Goal: Task Accomplishment & Management: Manage account settings

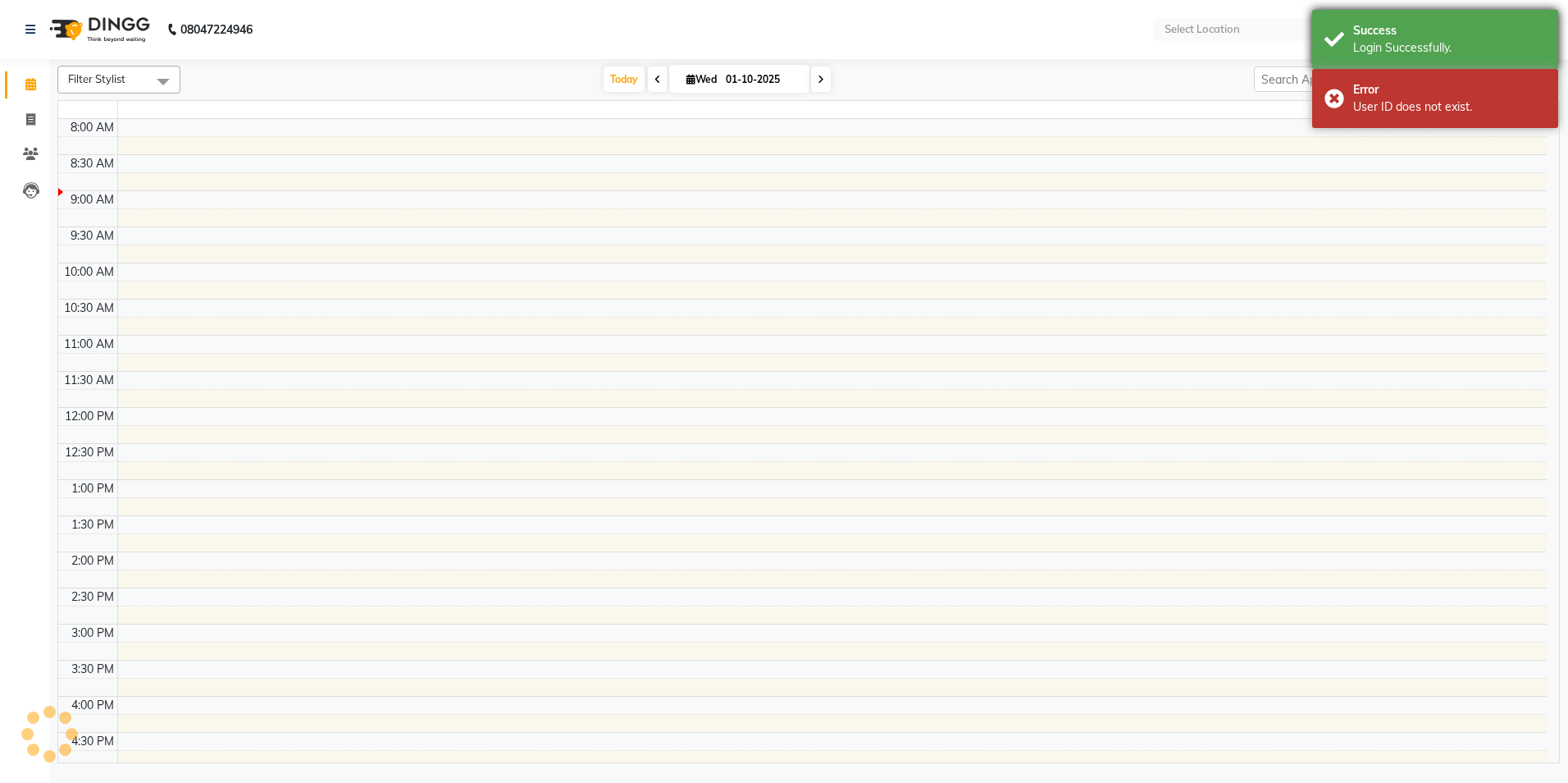
type input "12"
select select "en"
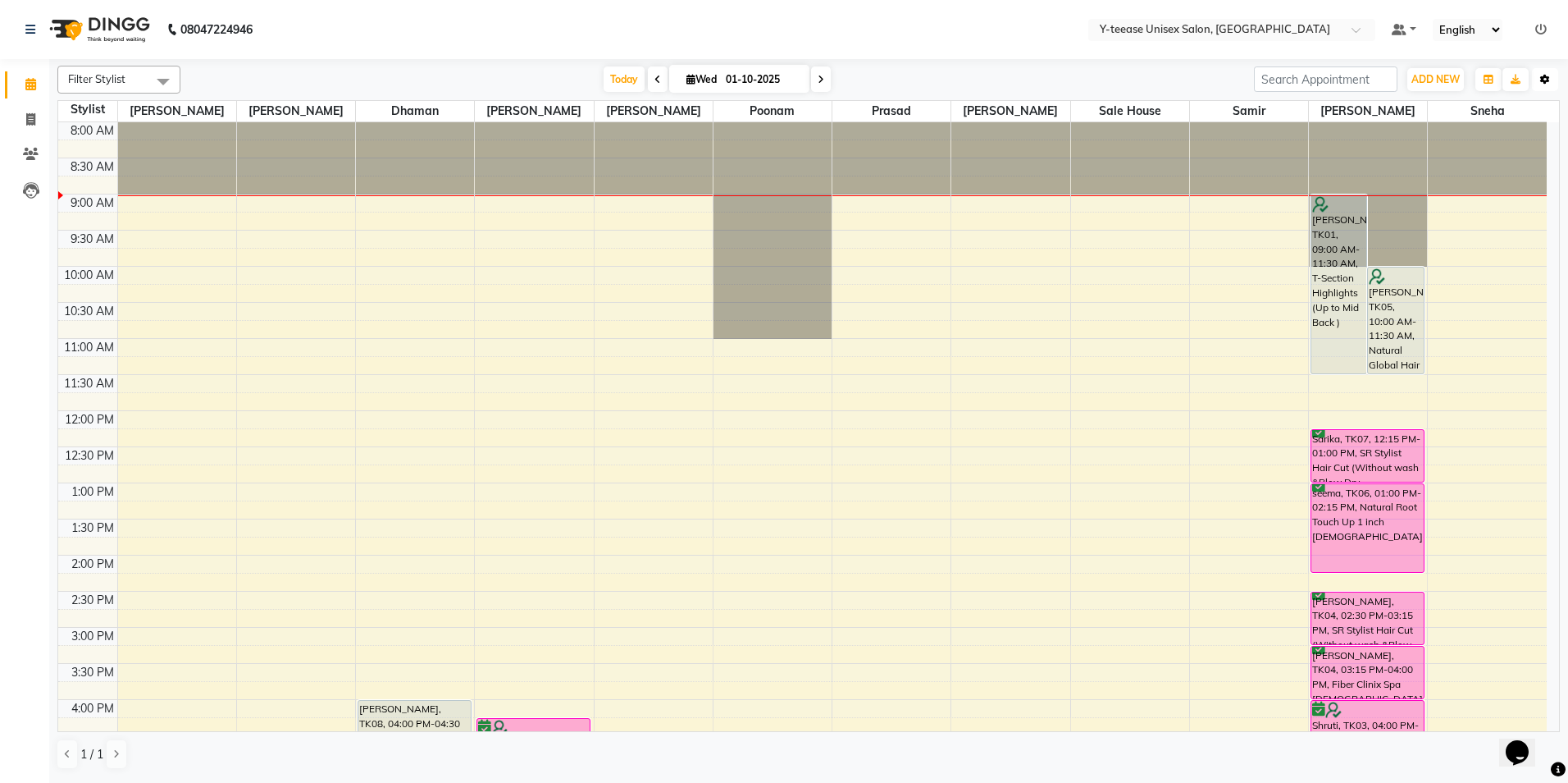
click at [1549, 83] on button "Toggle Dropdown" at bounding box center [1545, 79] width 26 height 23
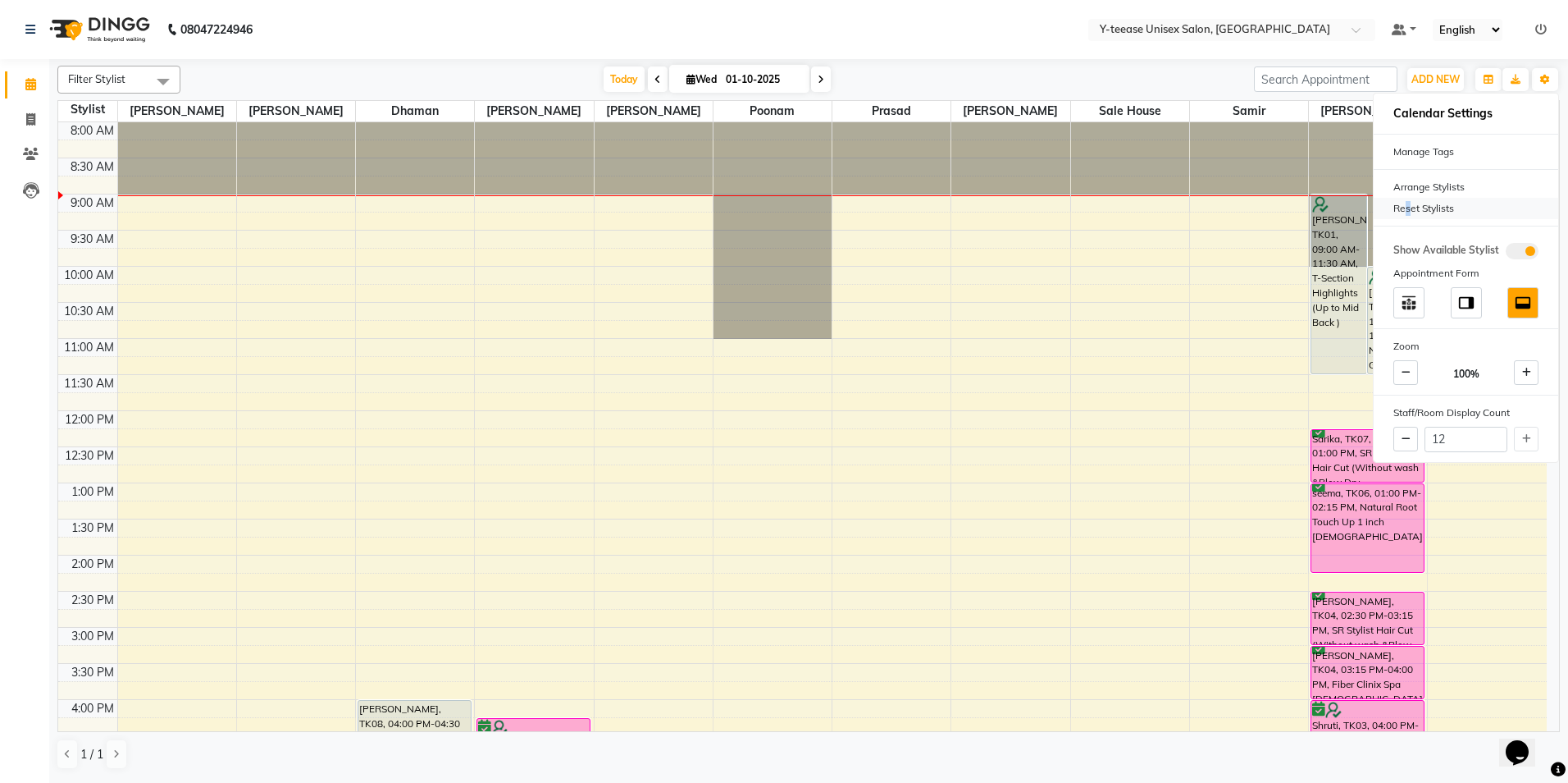
click at [1406, 204] on div "Reset Stylists" at bounding box center [1466, 208] width 185 height 21
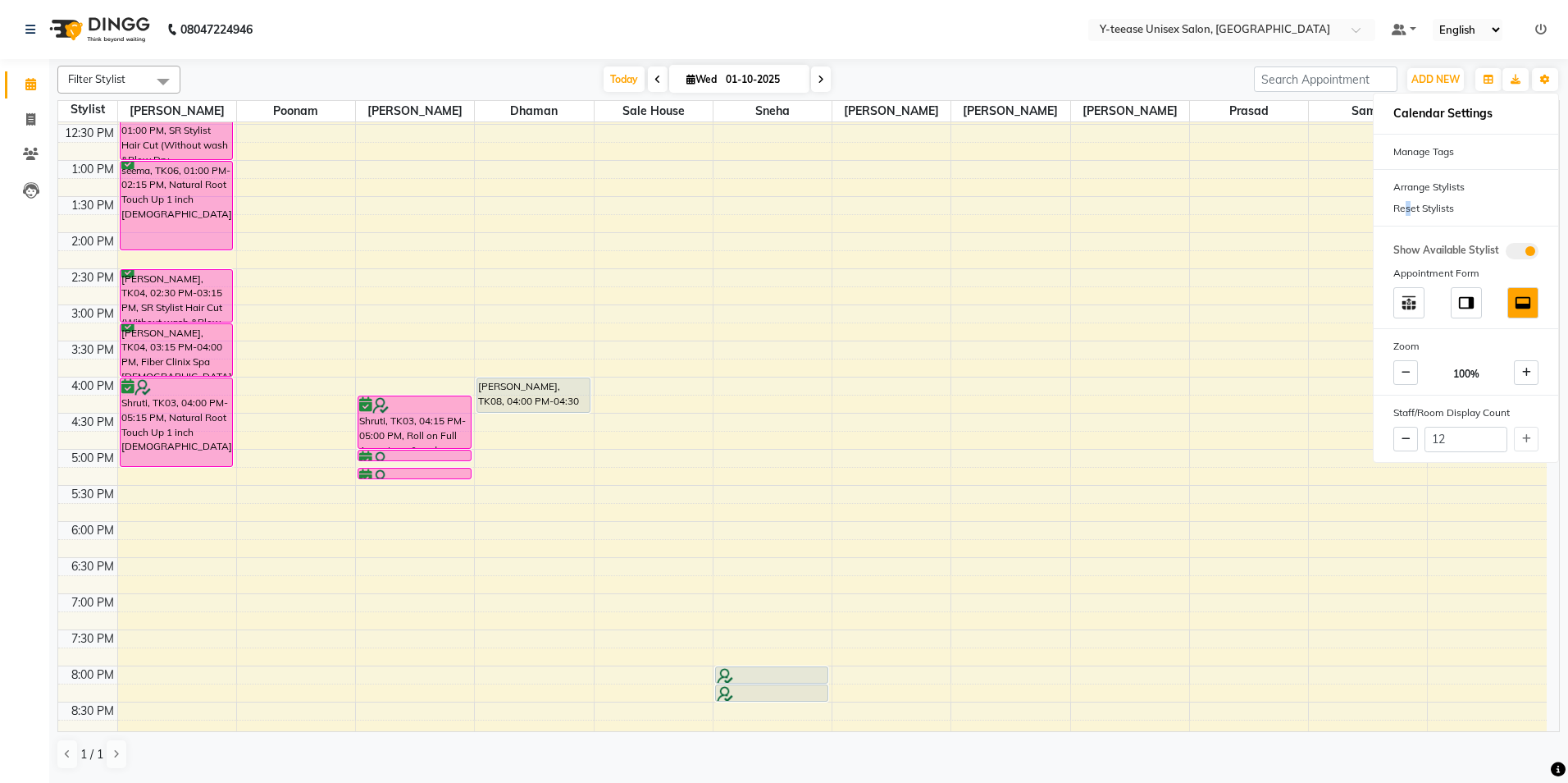
scroll to position [227, 0]
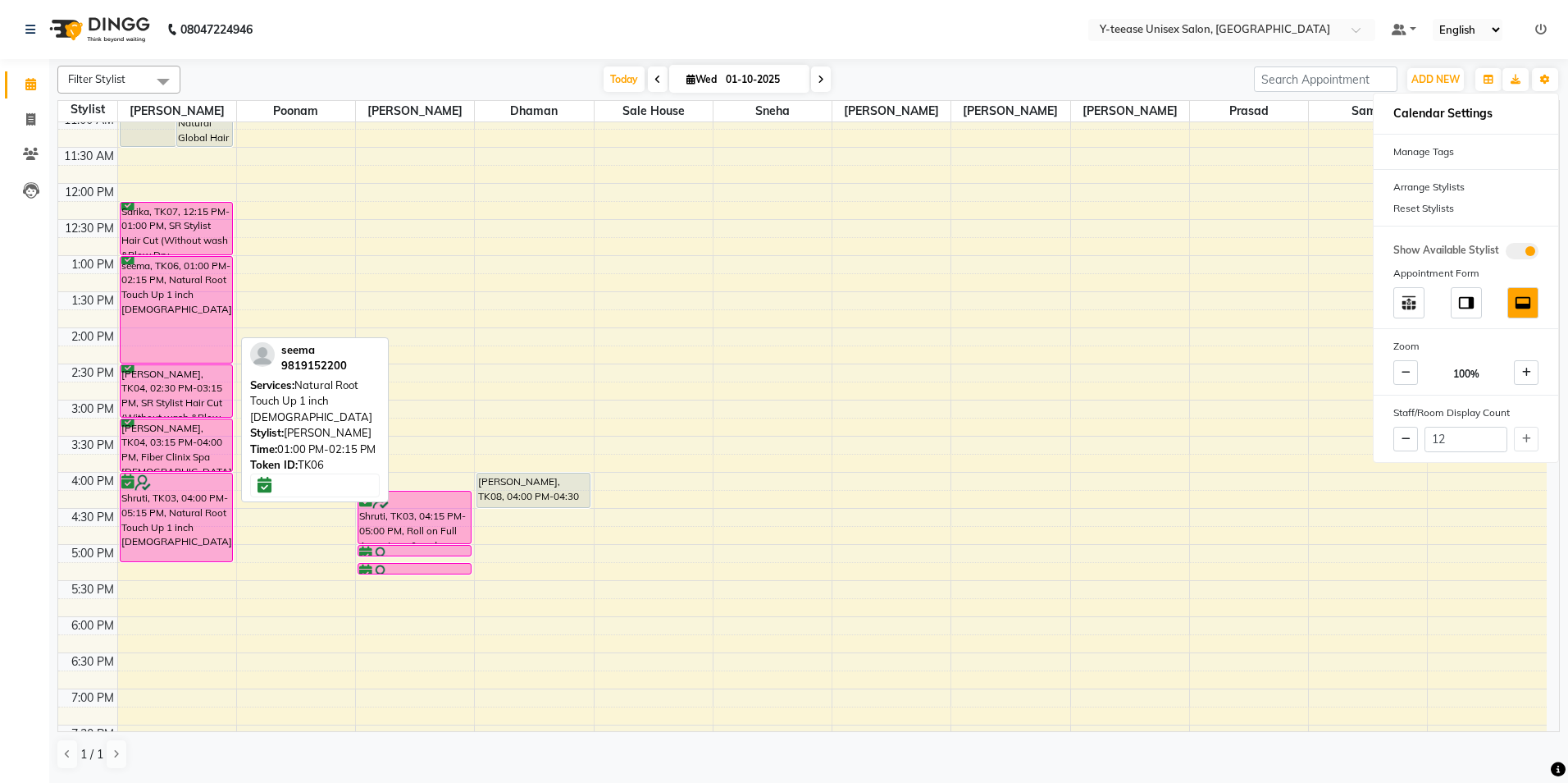
drag, startPoint x: 180, startPoint y: 342, endPoint x: 188, endPoint y: 350, distance: 11.3
click at [188, 350] on div "[PERSON_NAME], TK01, 09:00 AM-11:30 AM, T-Section Highlights (Up to Mid Back ) …" at bounding box center [177, 437] width 118 height 1082
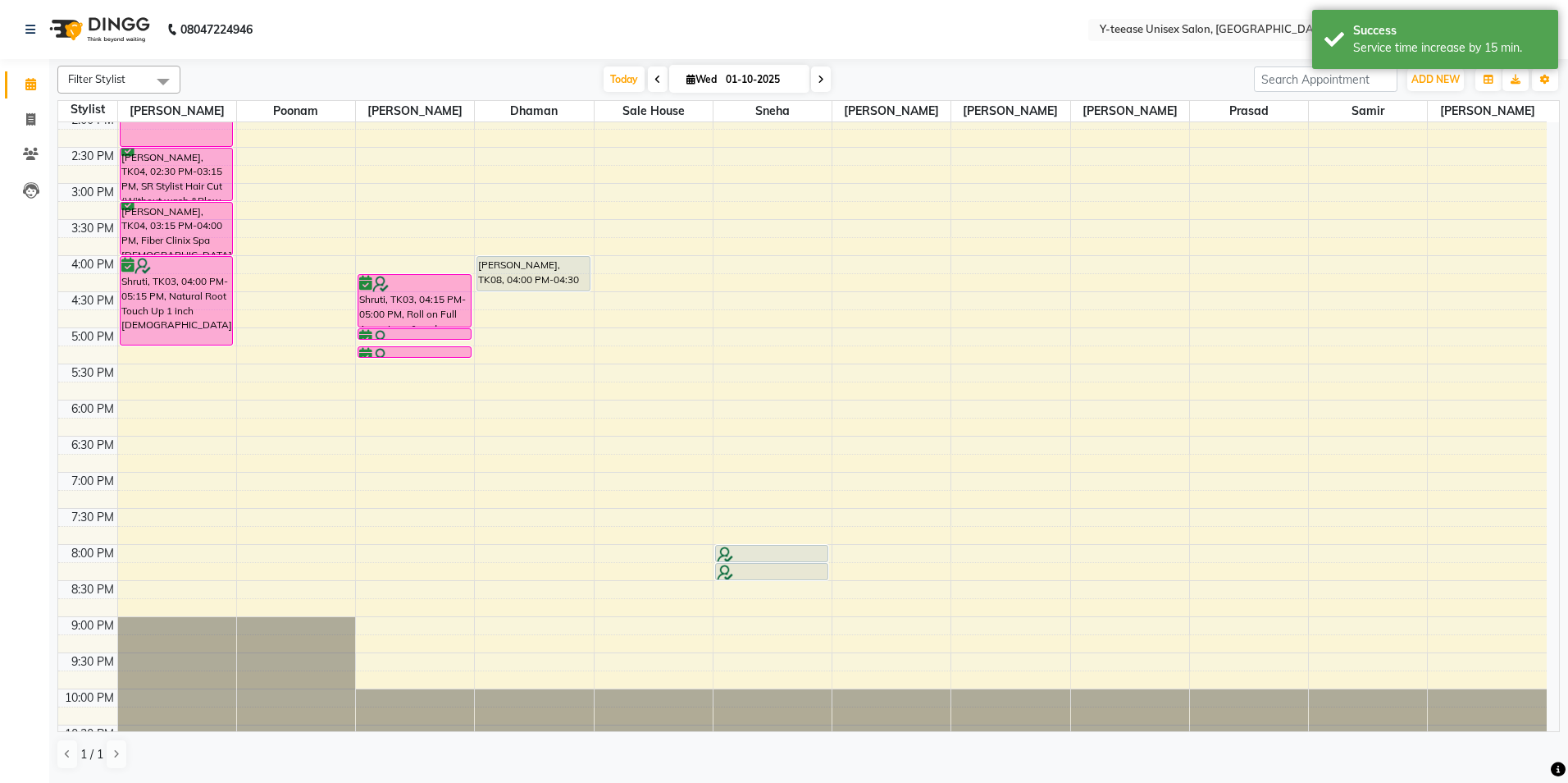
scroll to position [473, 0]
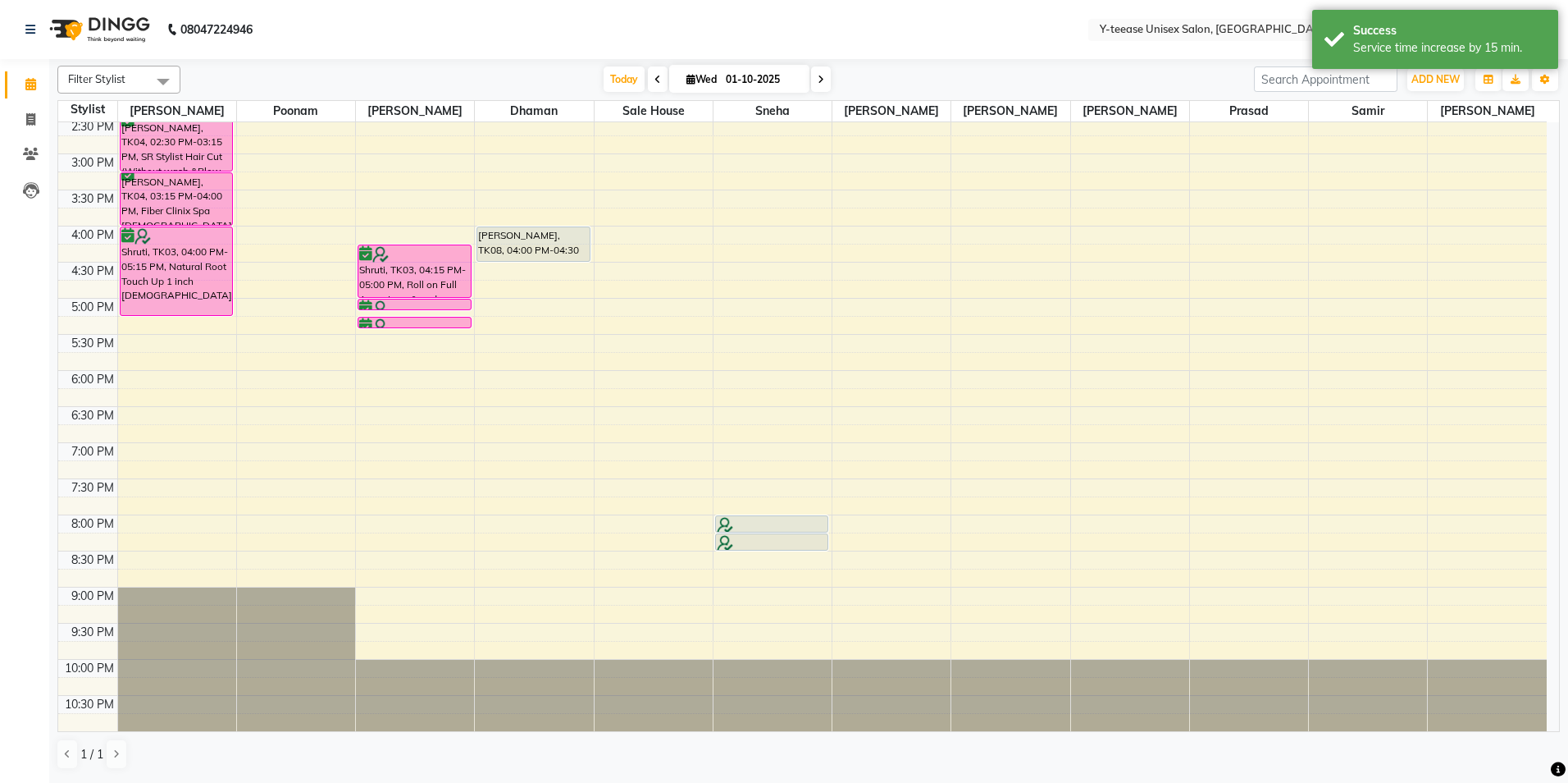
click at [438, 90] on div "[DATE] [DATE]" at bounding box center [717, 78] width 1057 height 24
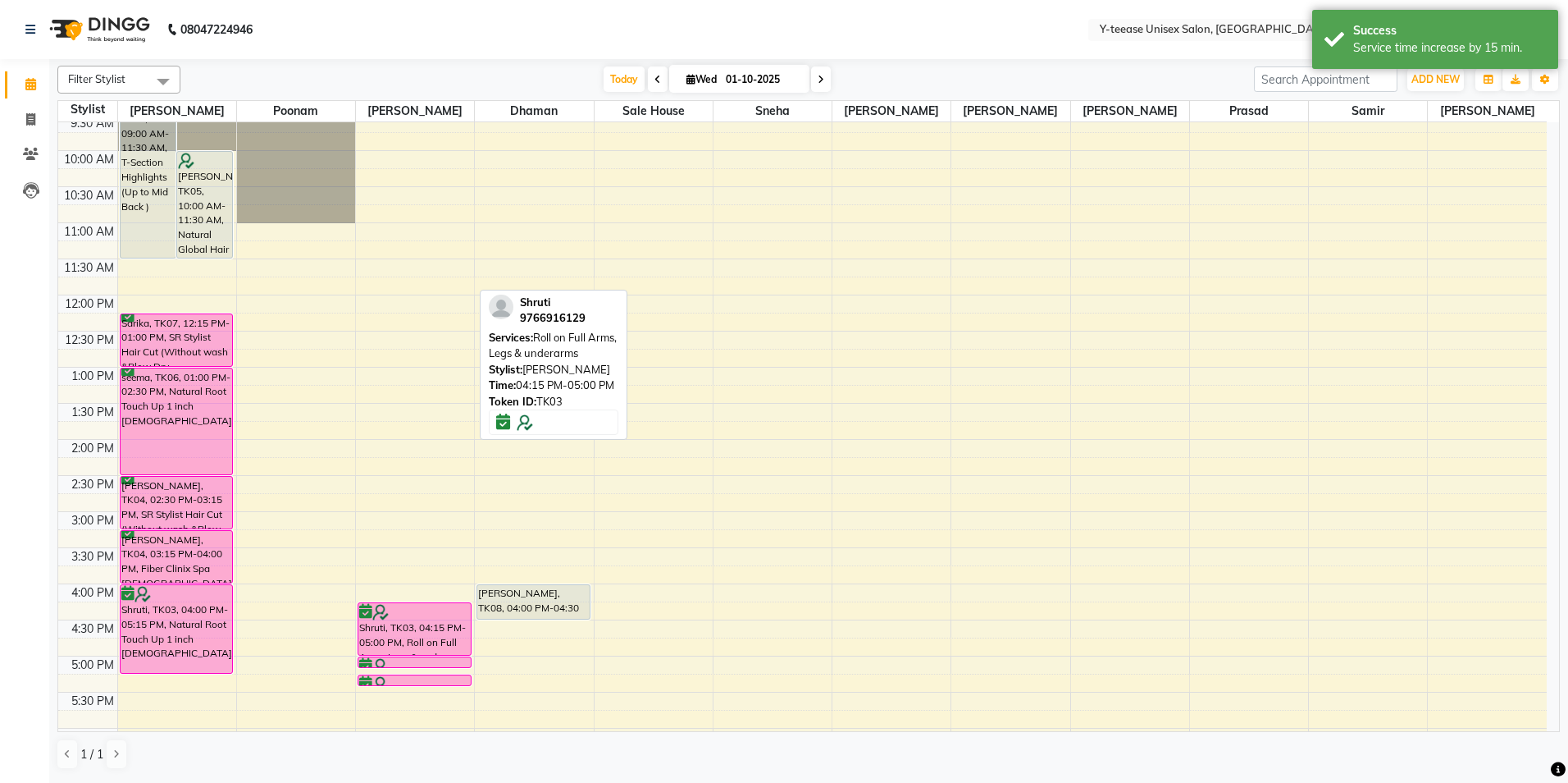
scroll to position [63, 0]
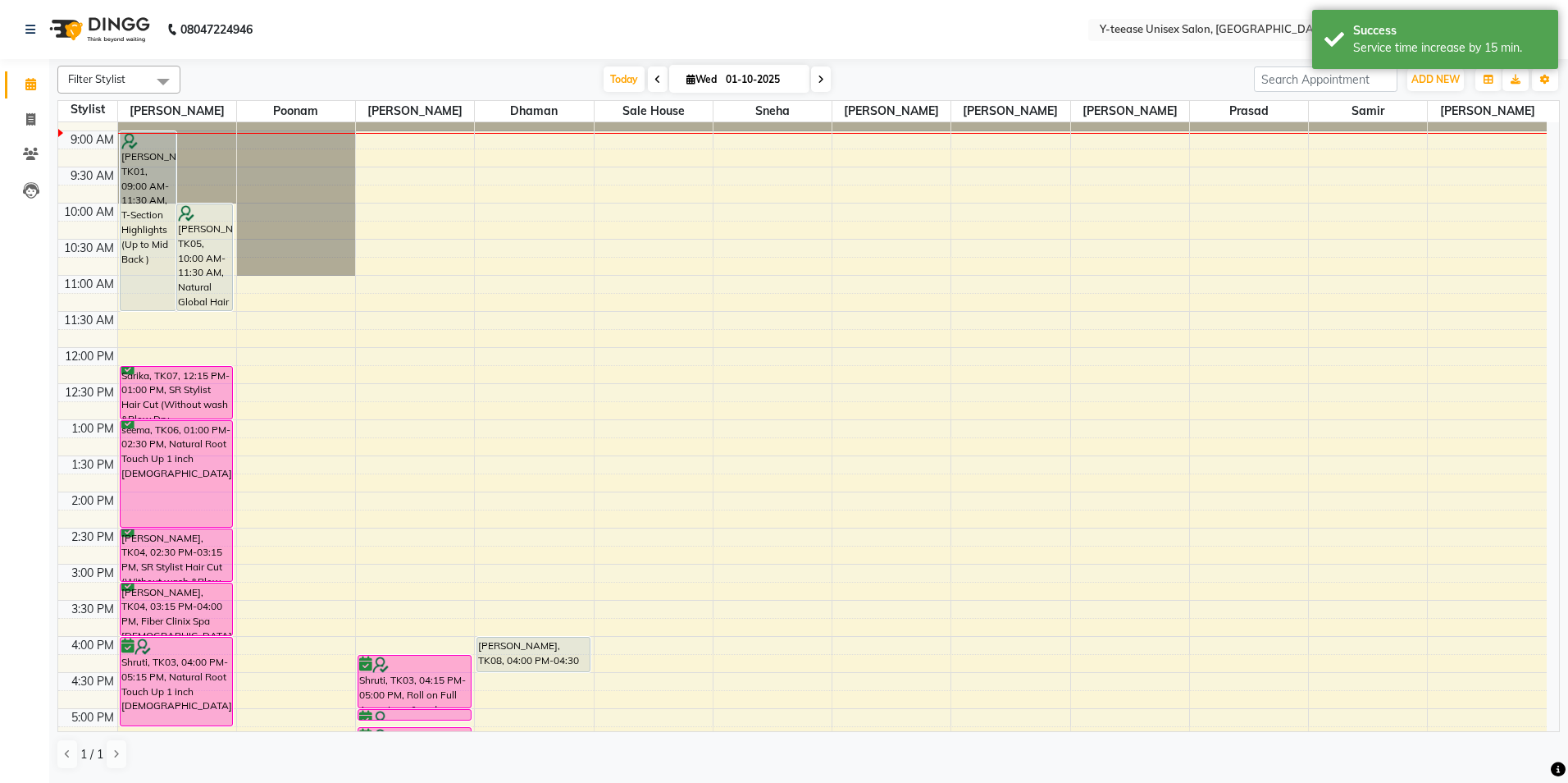
click at [819, 75] on icon at bounding box center [821, 79] width 7 height 10
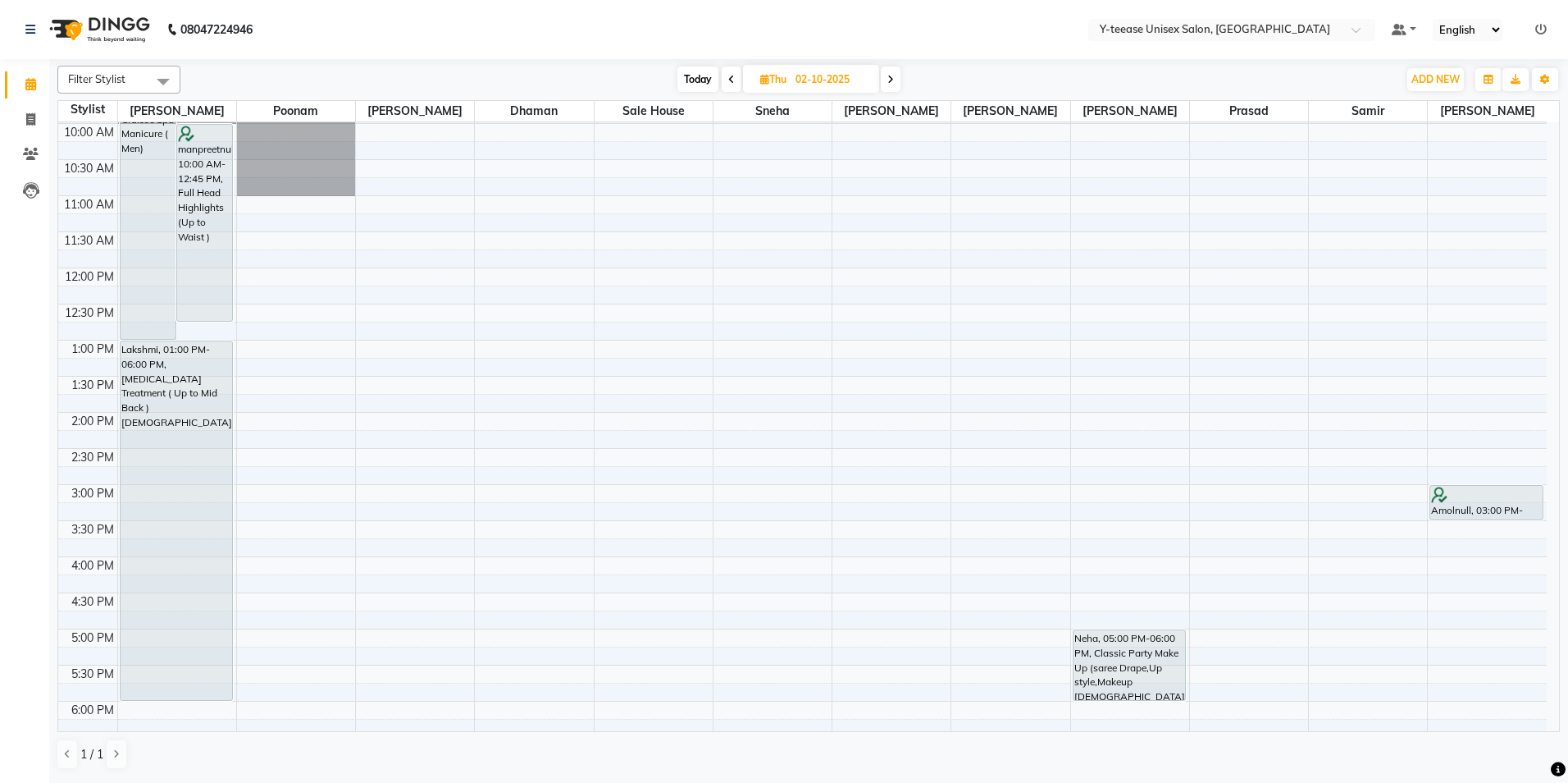
scroll to position [164, 0]
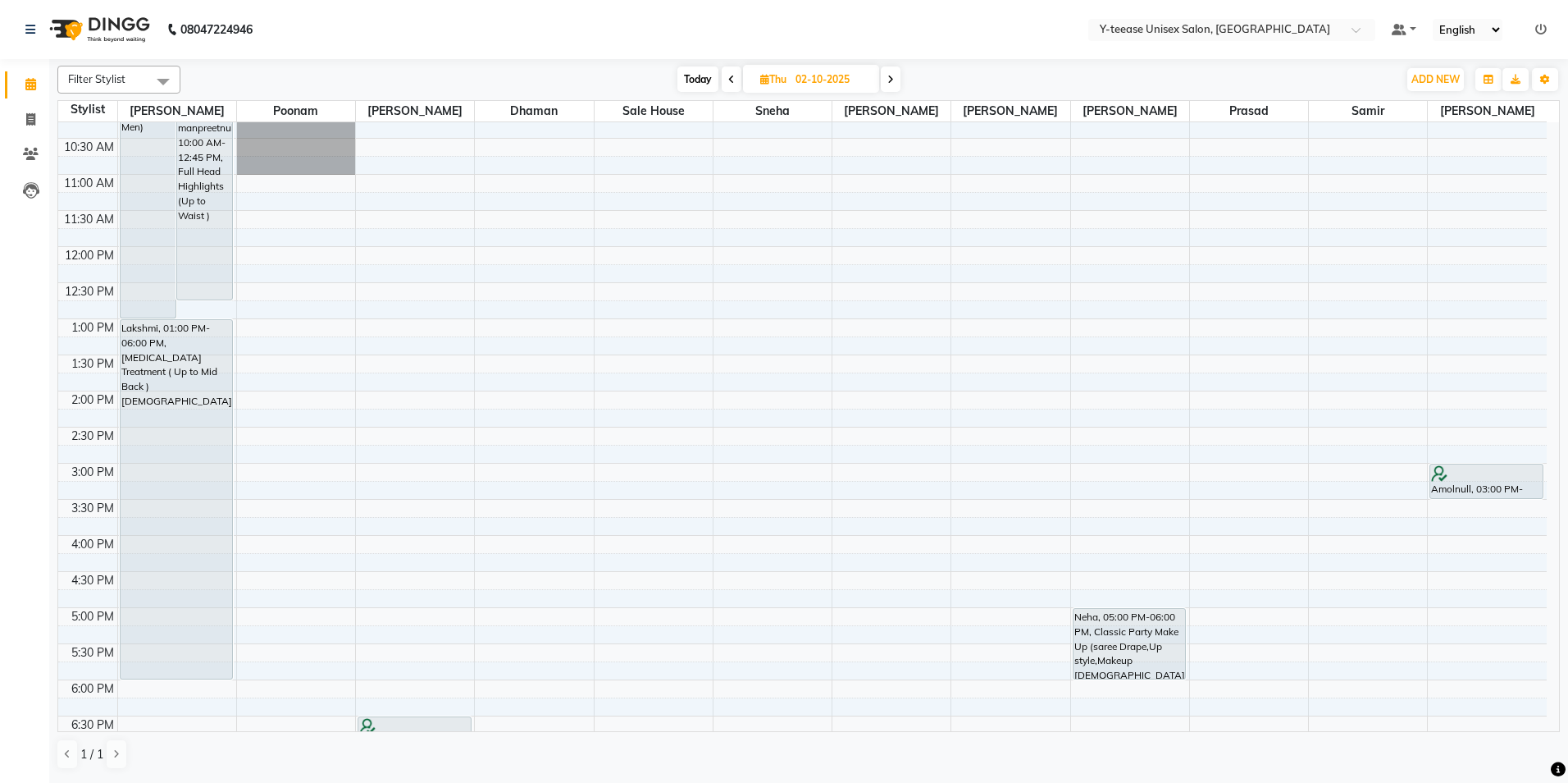
click at [889, 74] on span at bounding box center [890, 79] width 19 height 25
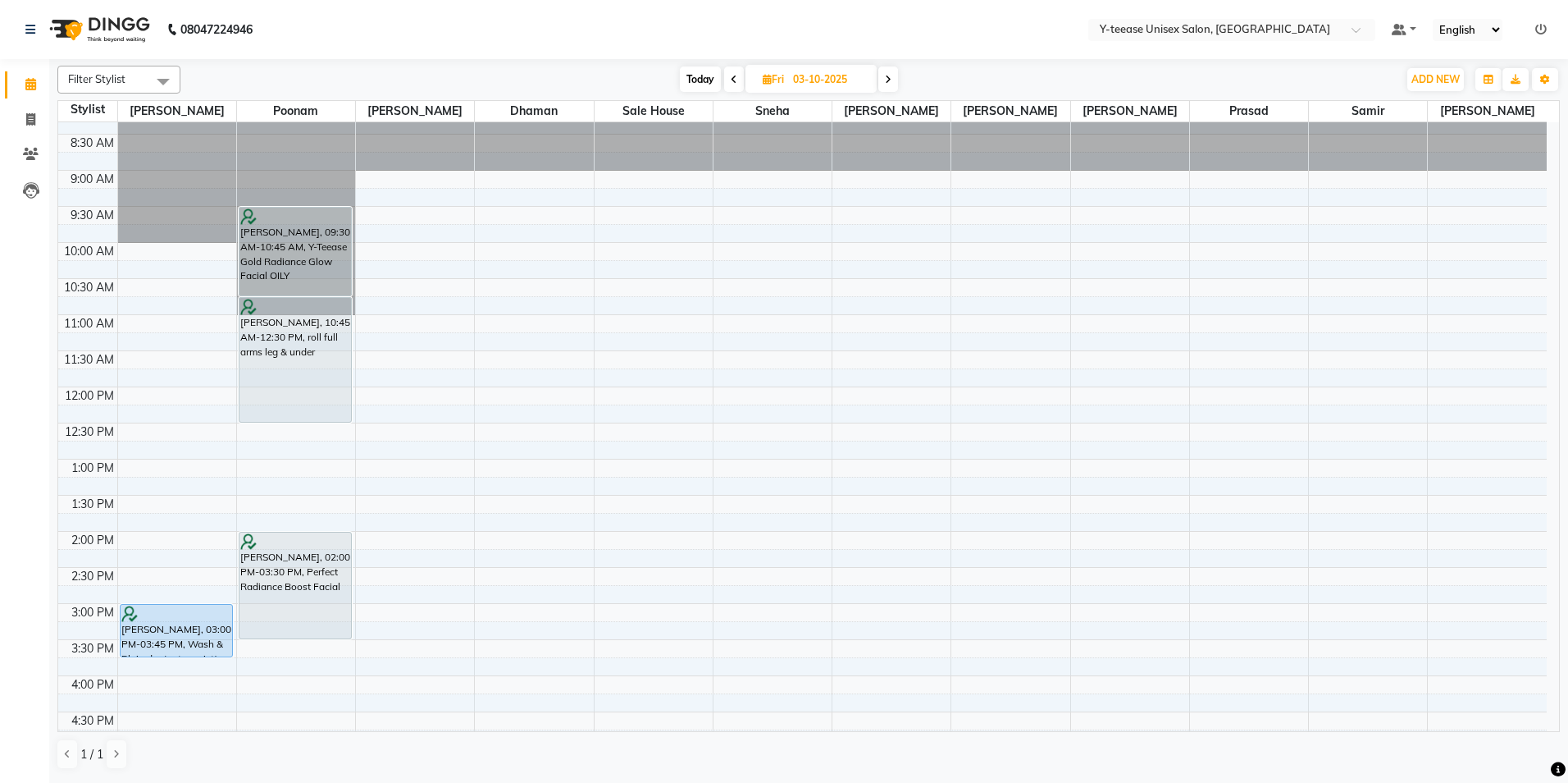
scroll to position [0, 0]
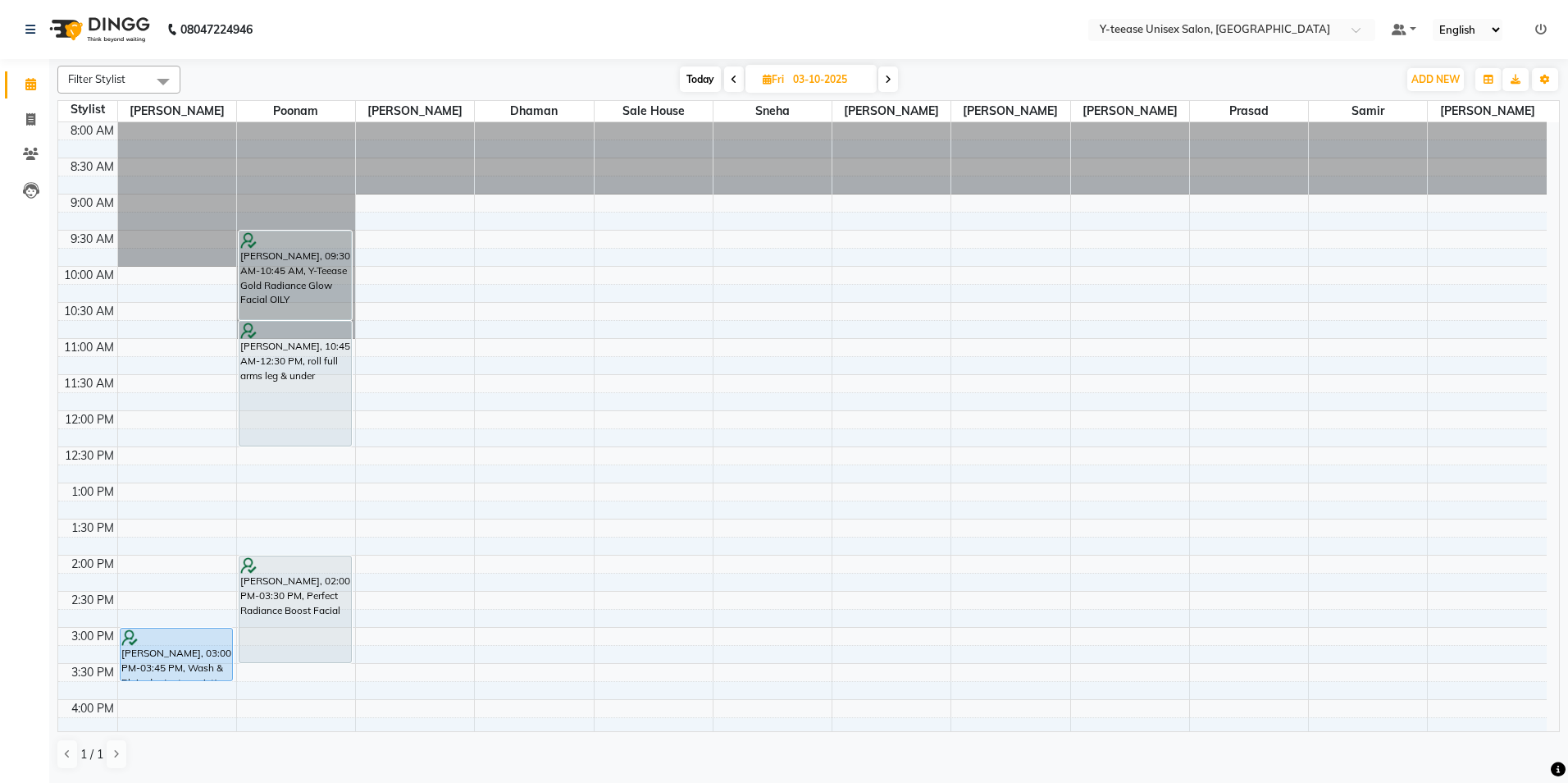
click at [699, 75] on span "Today" at bounding box center [701, 79] width 41 height 25
type input "01-10-2025"
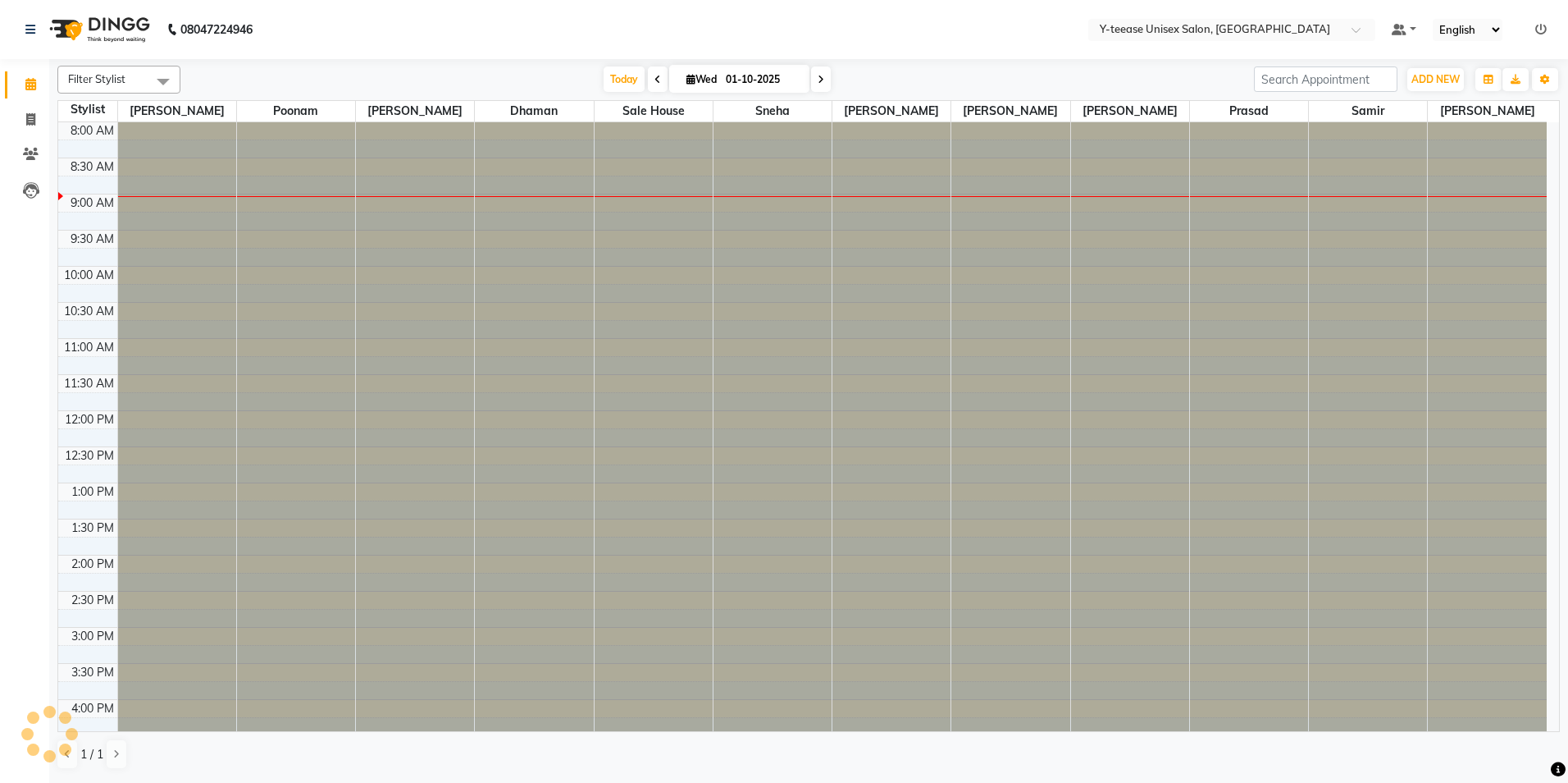
scroll to position [73, 0]
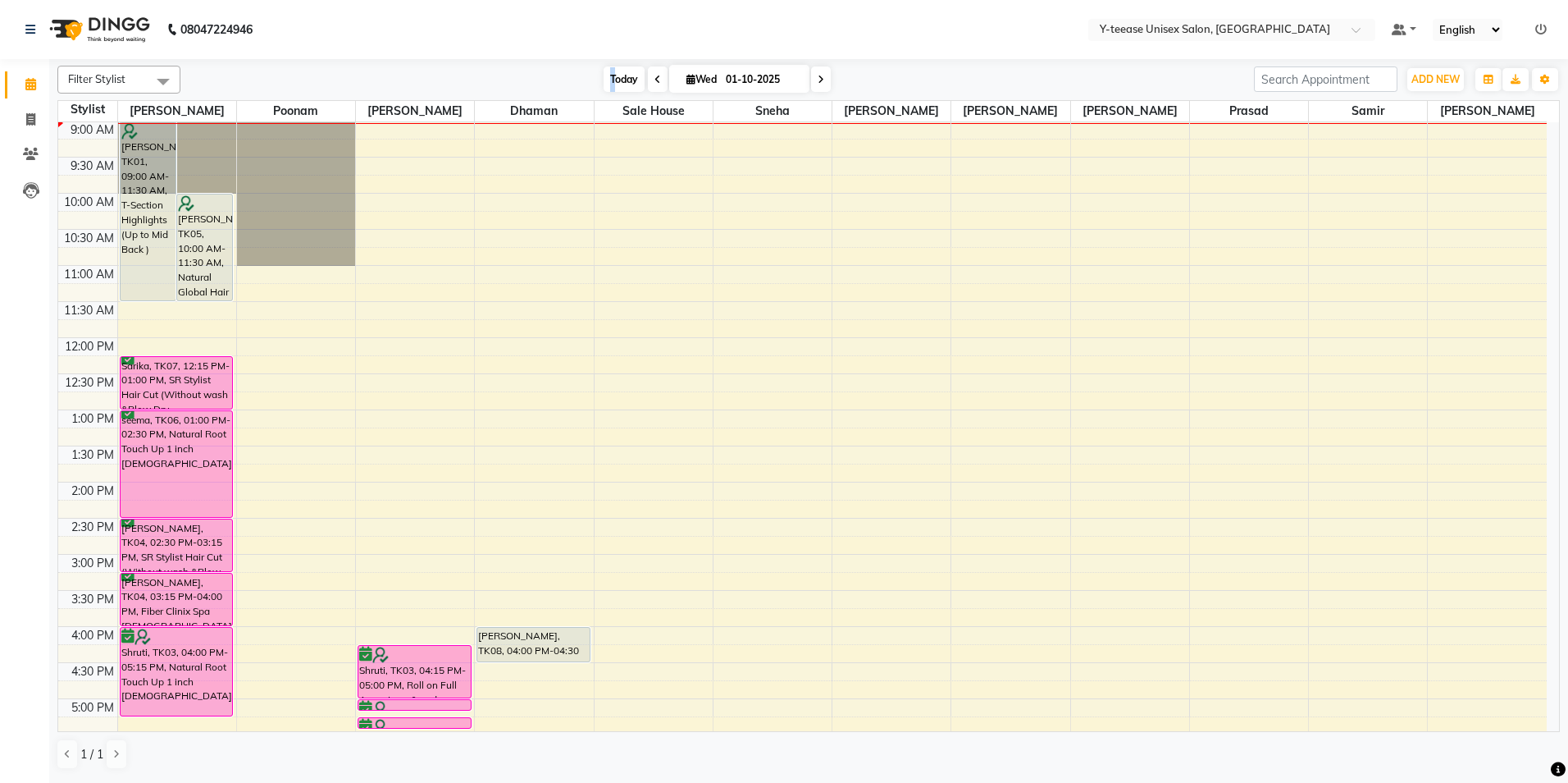
click at [611, 75] on span "Today" at bounding box center [624, 79] width 41 height 25
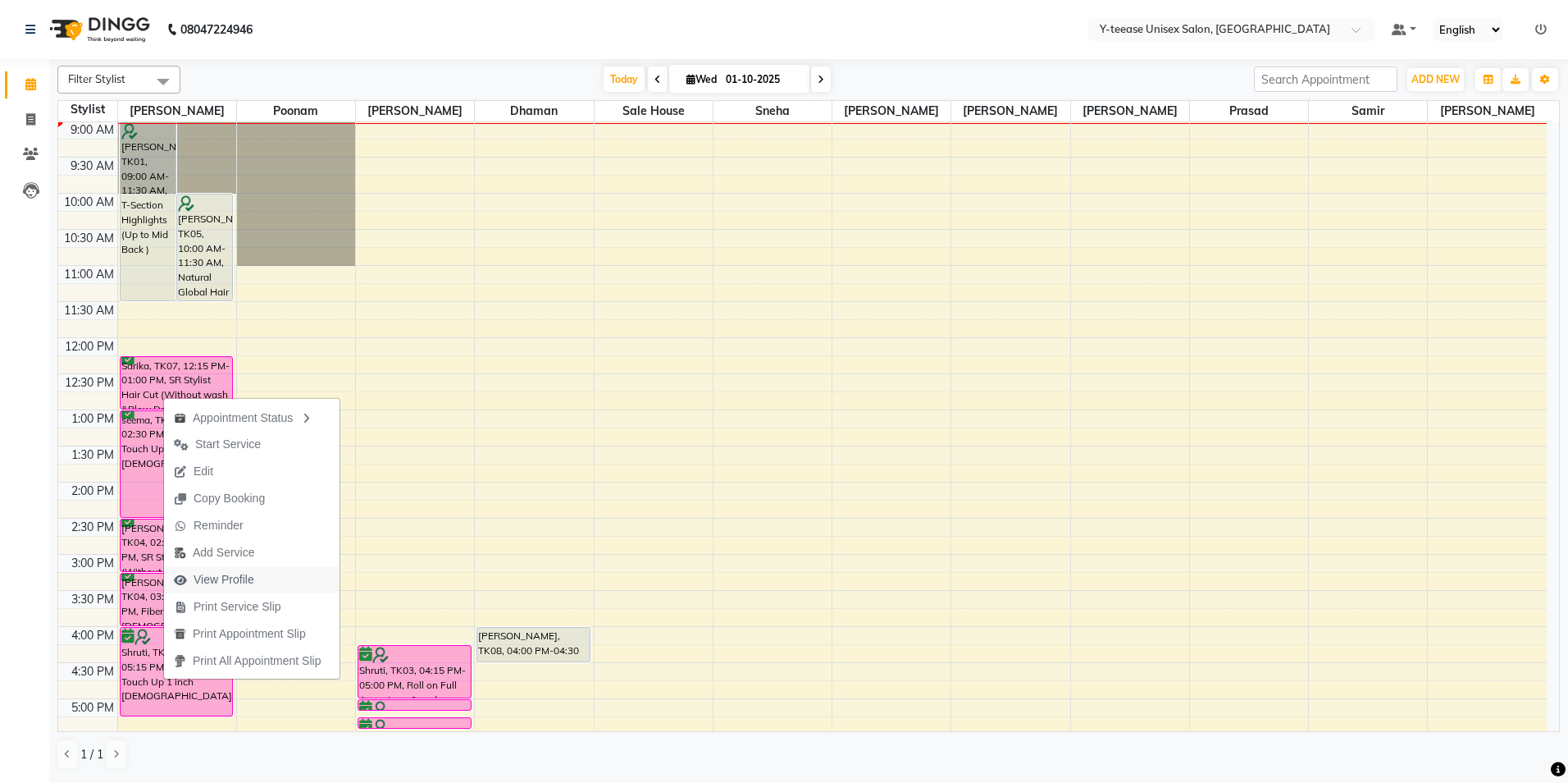
click at [235, 573] on span "View Profile" at bounding box center [224, 580] width 61 height 17
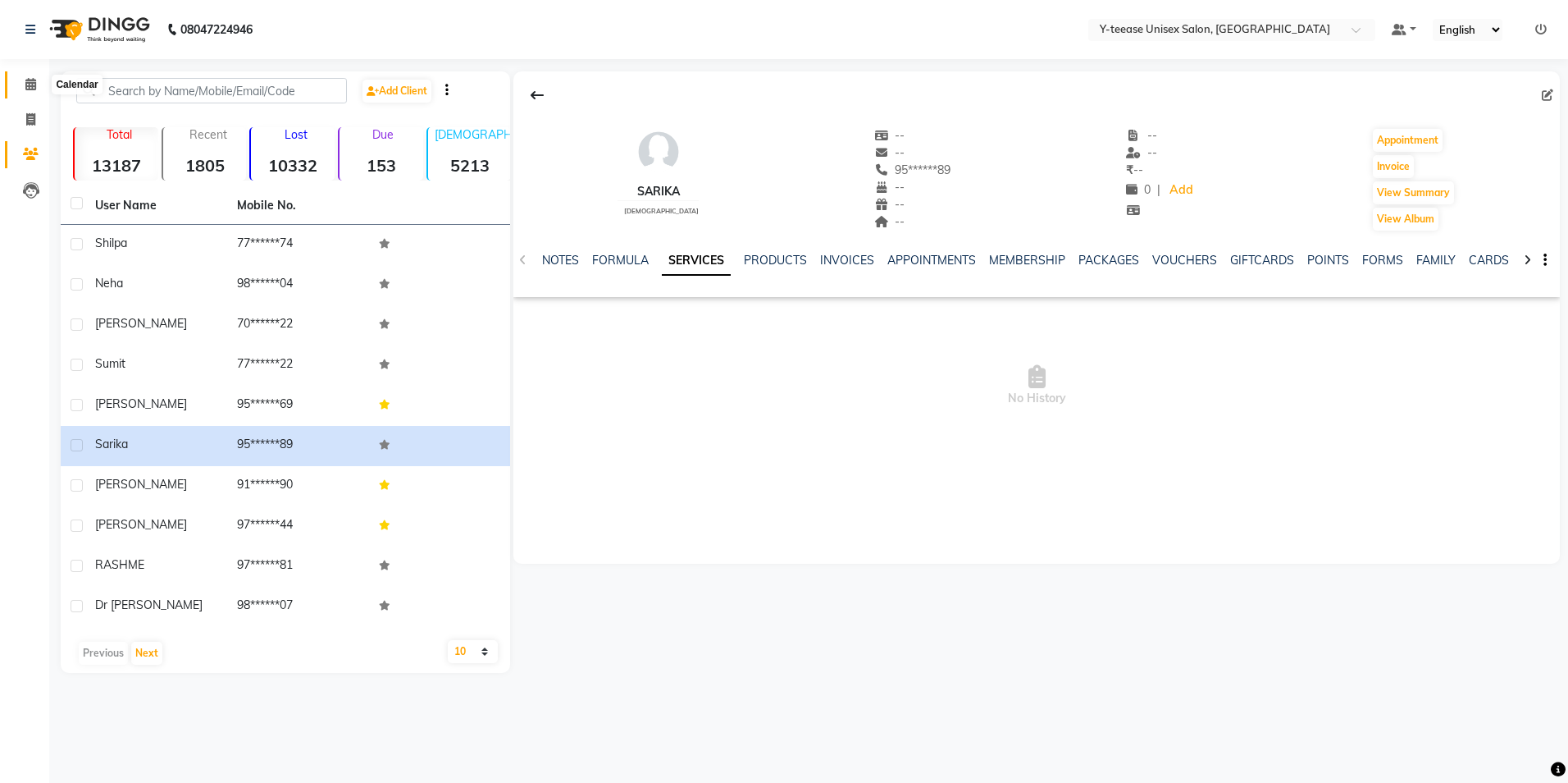
click at [25, 83] on icon at bounding box center [30, 84] width 11 height 13
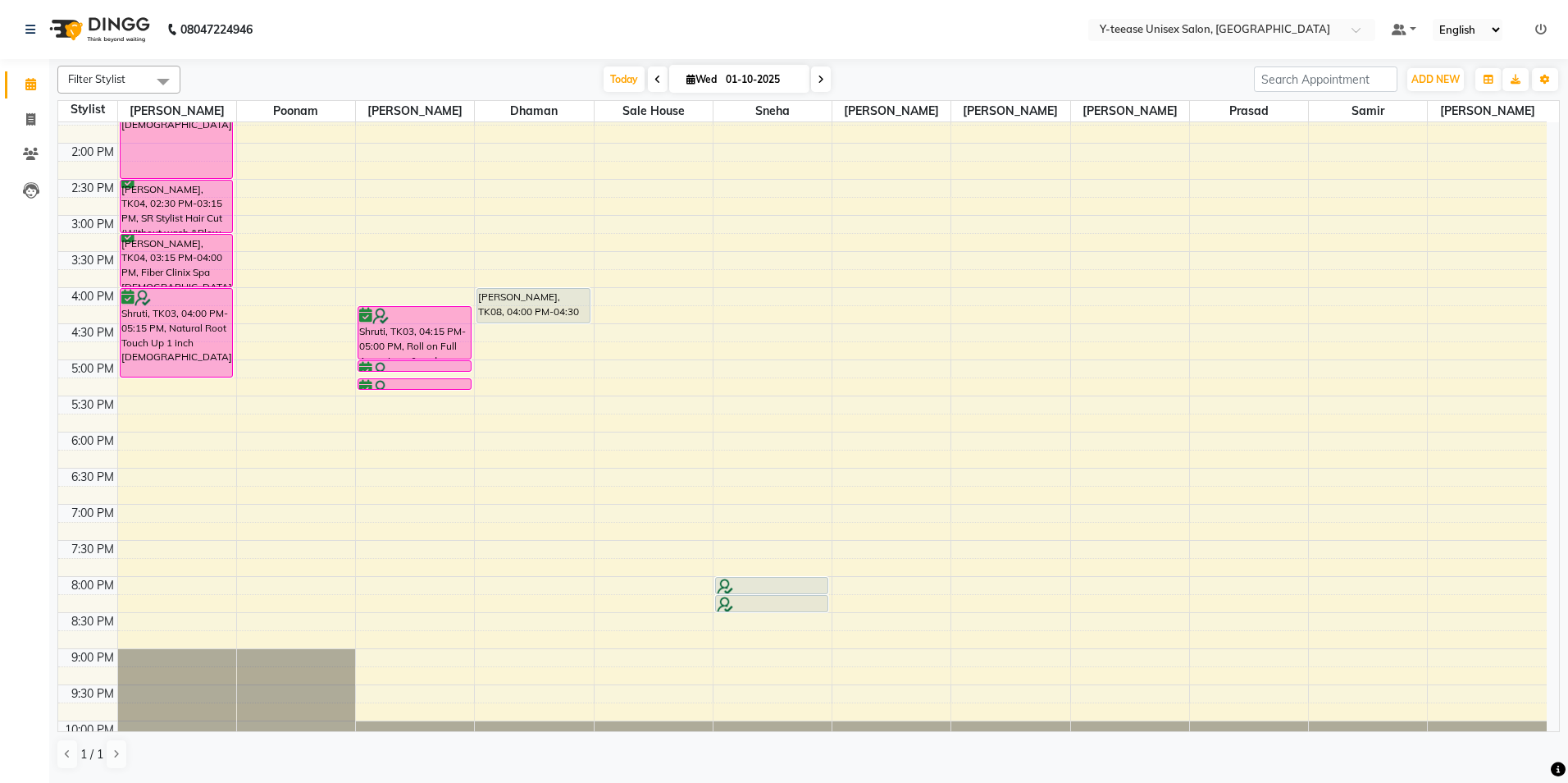
scroll to position [145, 0]
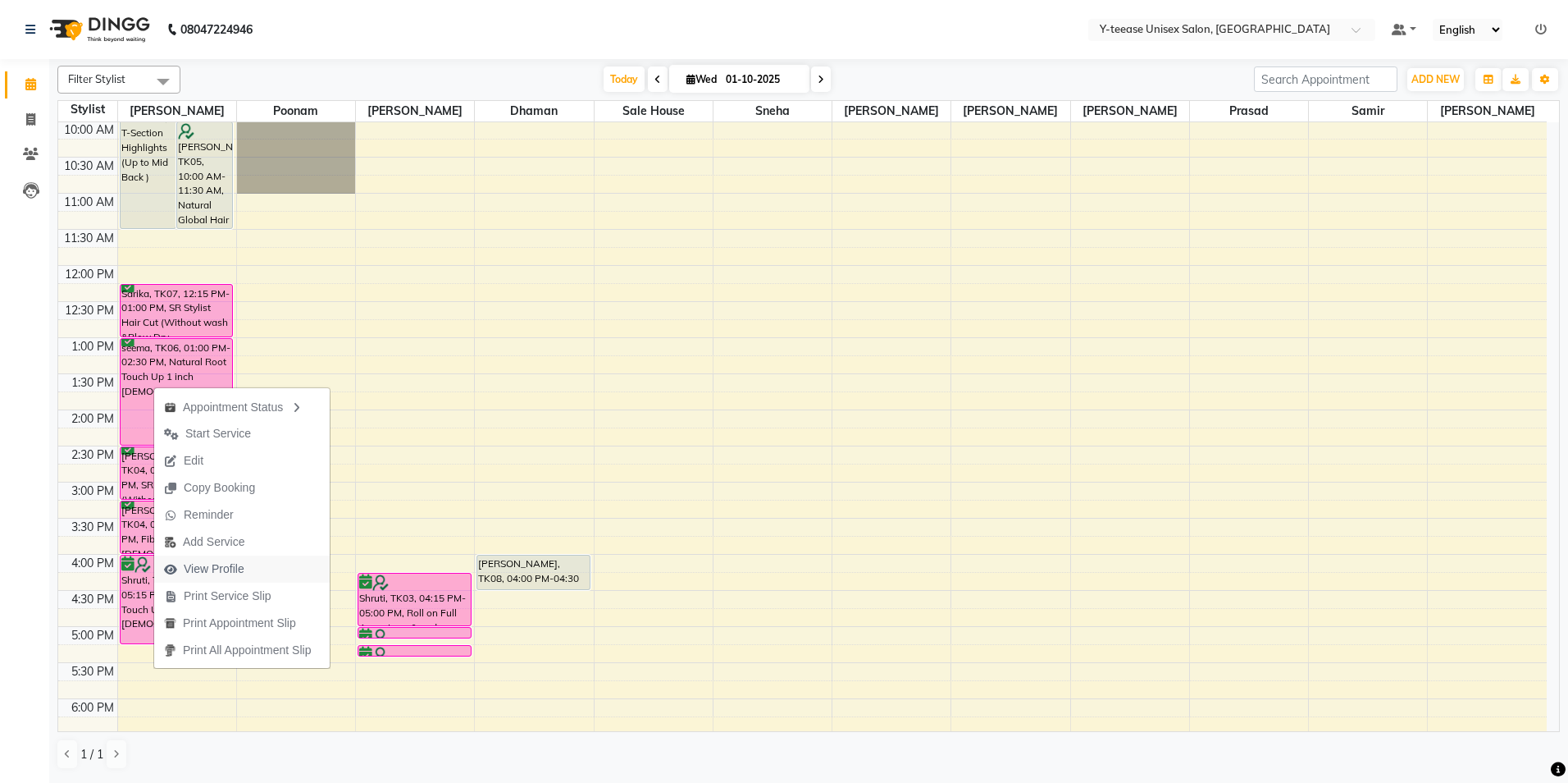
click at [200, 561] on span "View Profile" at bounding box center [214, 569] width 61 height 17
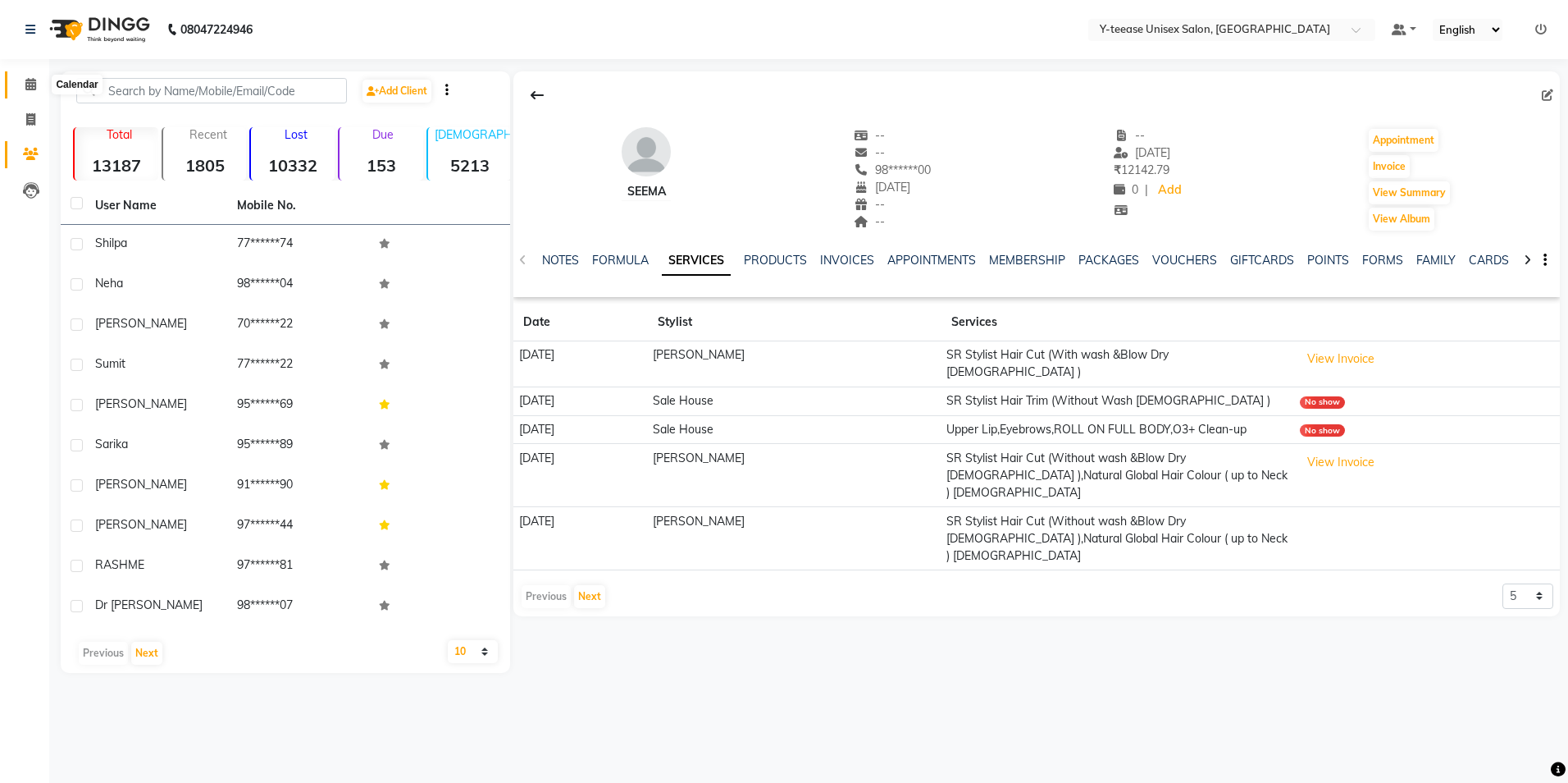
click at [21, 80] on span at bounding box center [31, 84] width 29 height 18
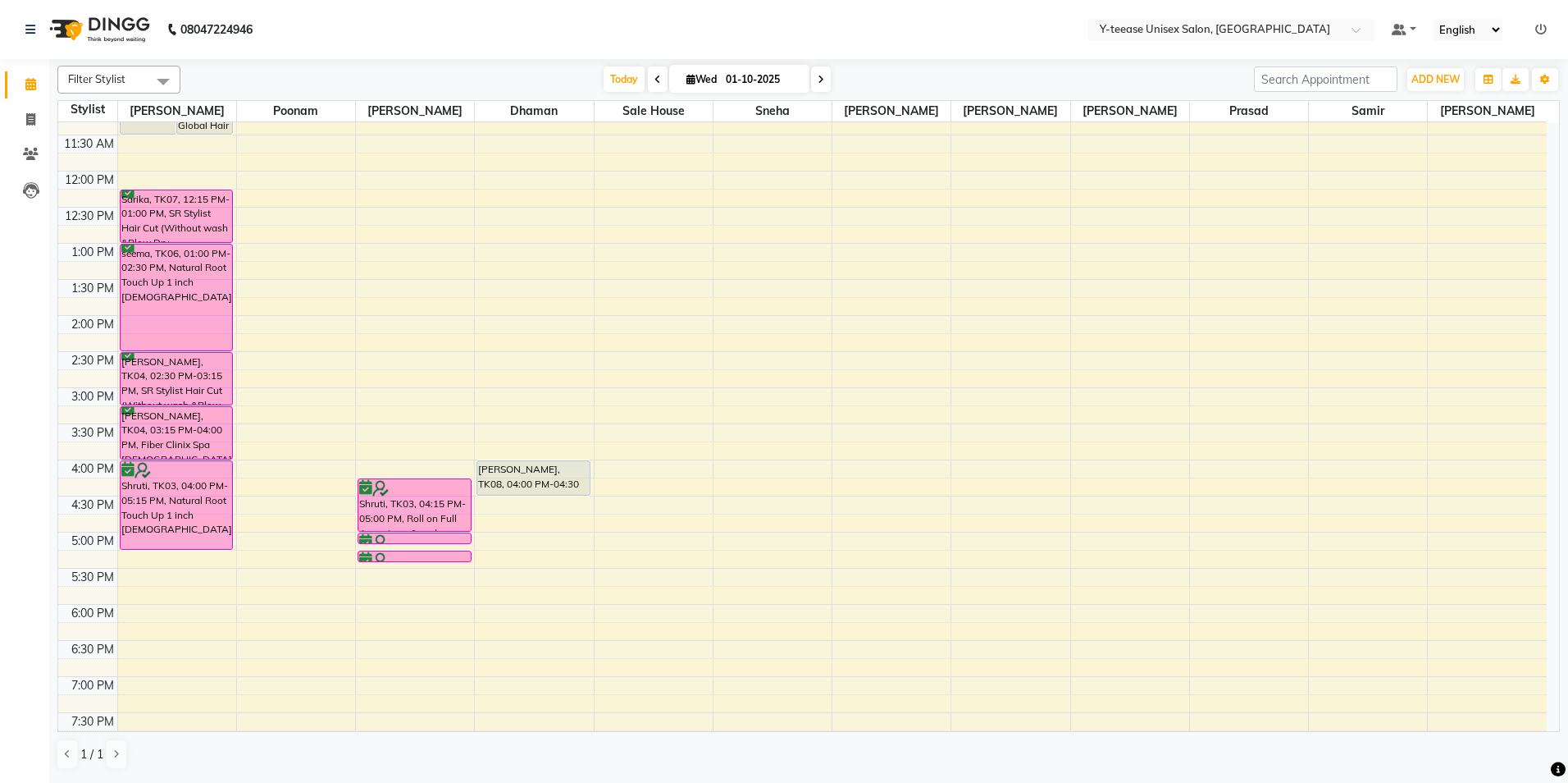
scroll to position [328, 0]
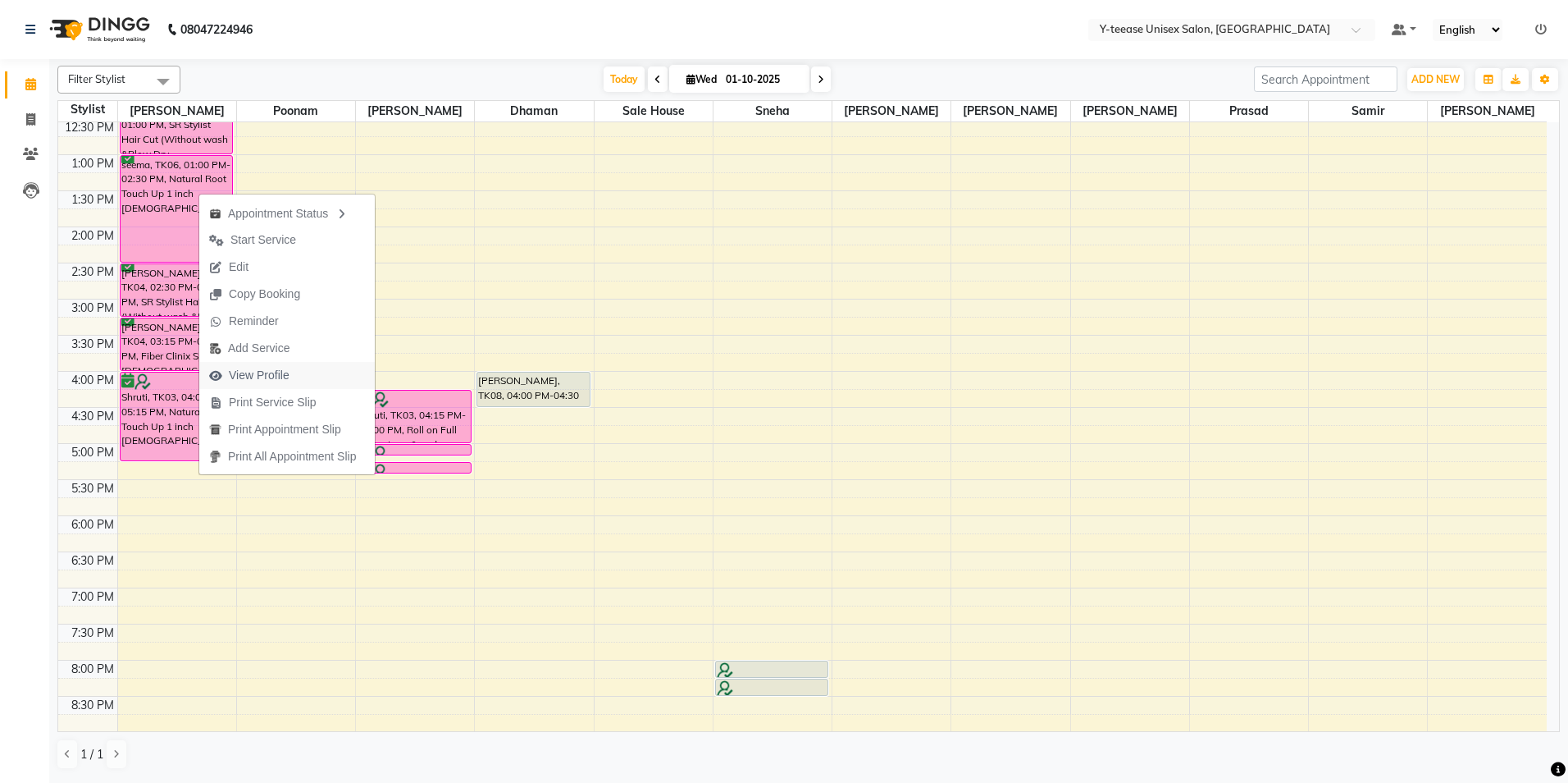
click at [286, 377] on span "View Profile" at bounding box center [258, 376] width 61 height 17
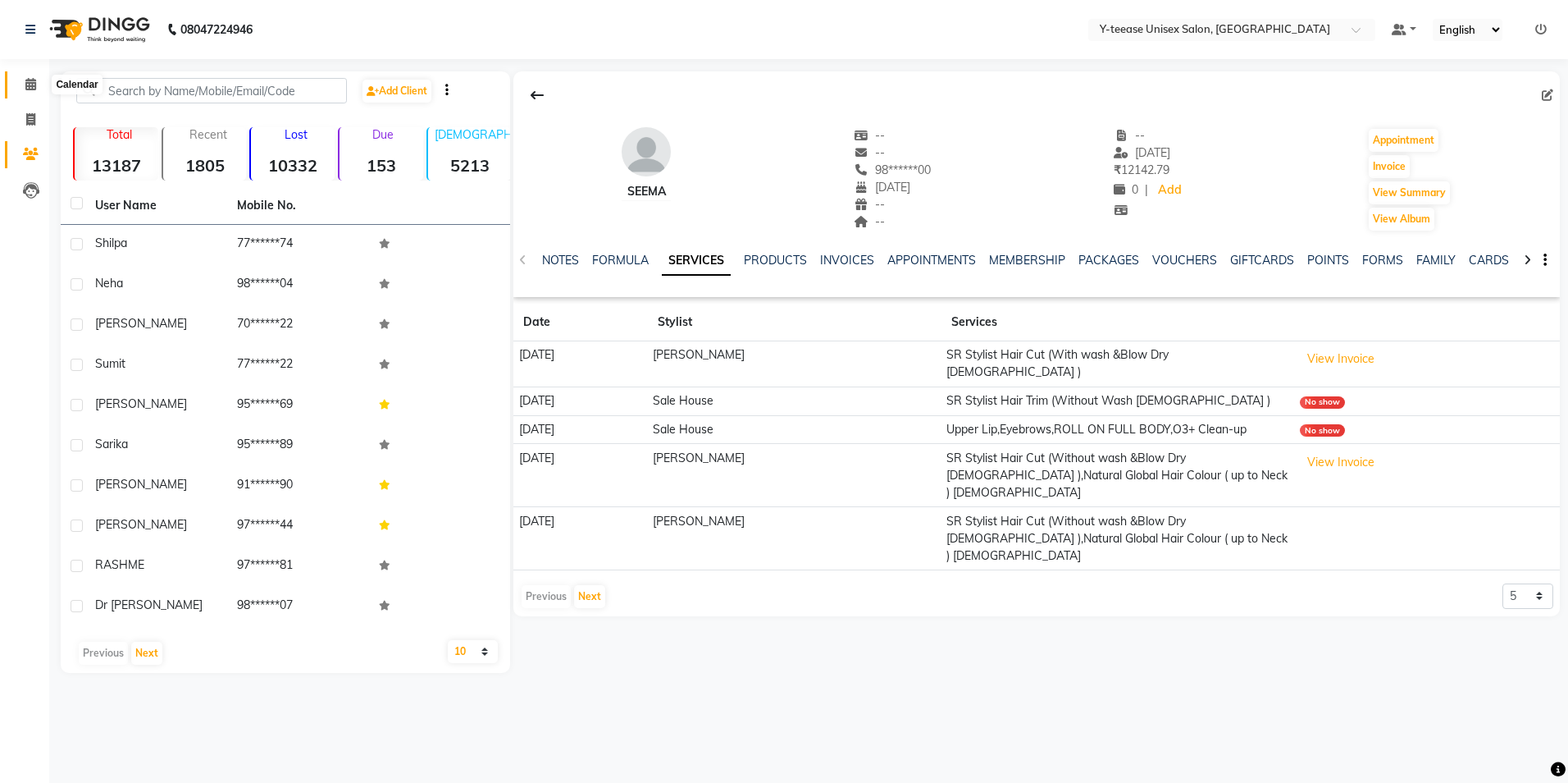
click at [33, 83] on icon at bounding box center [30, 84] width 11 height 13
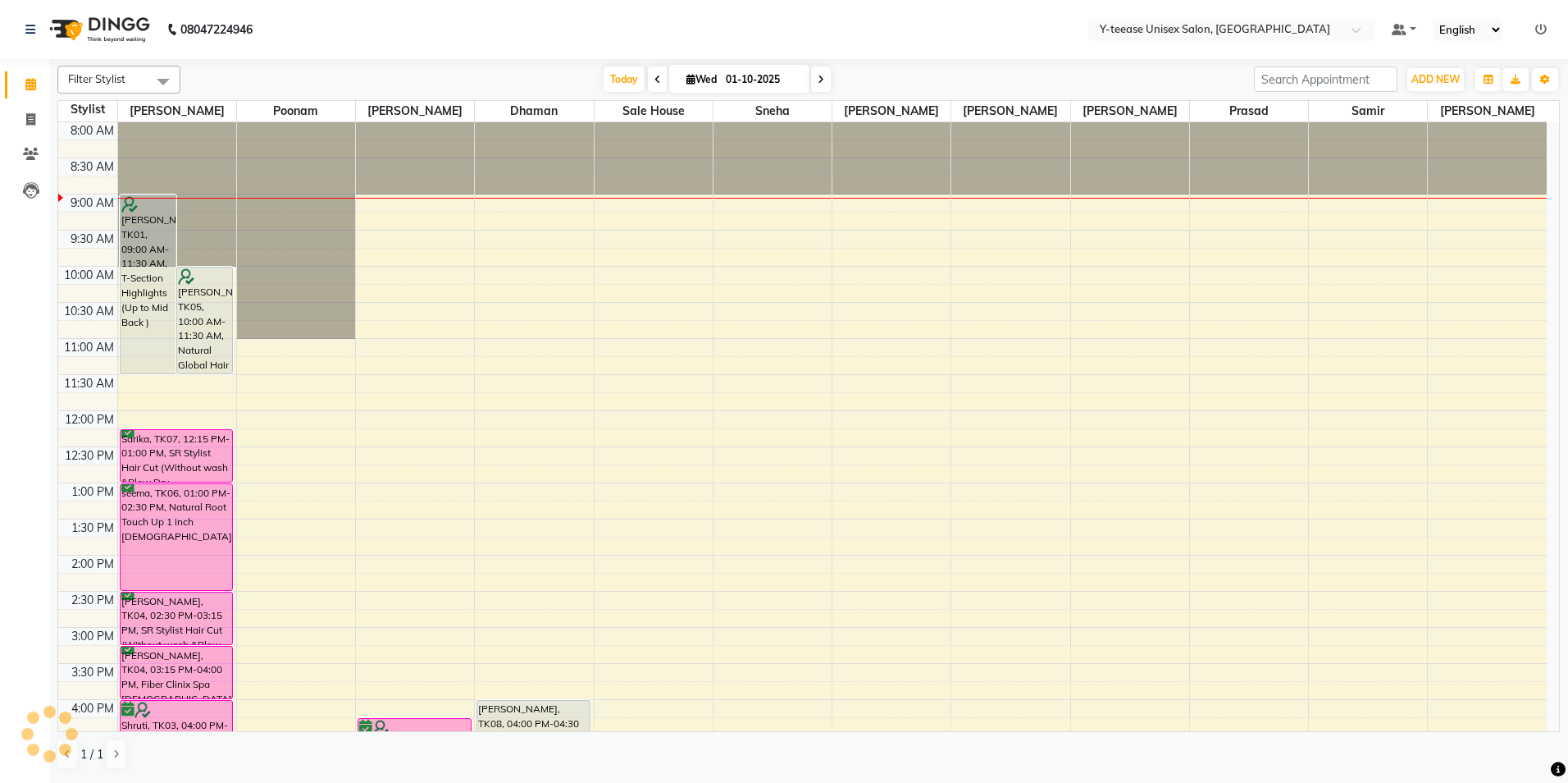
scroll to position [473, 0]
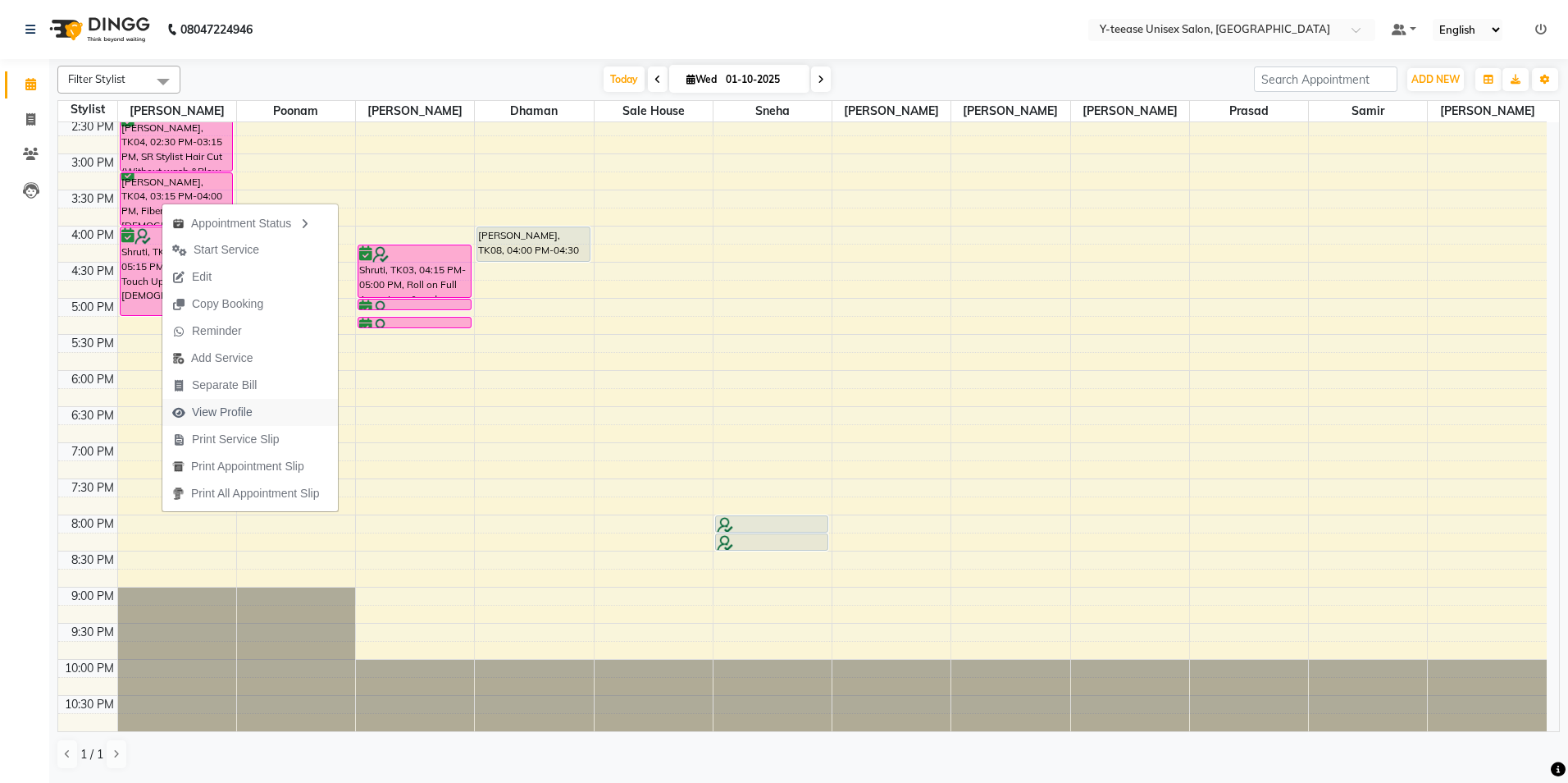
click at [237, 412] on span "View Profile" at bounding box center [222, 412] width 61 height 17
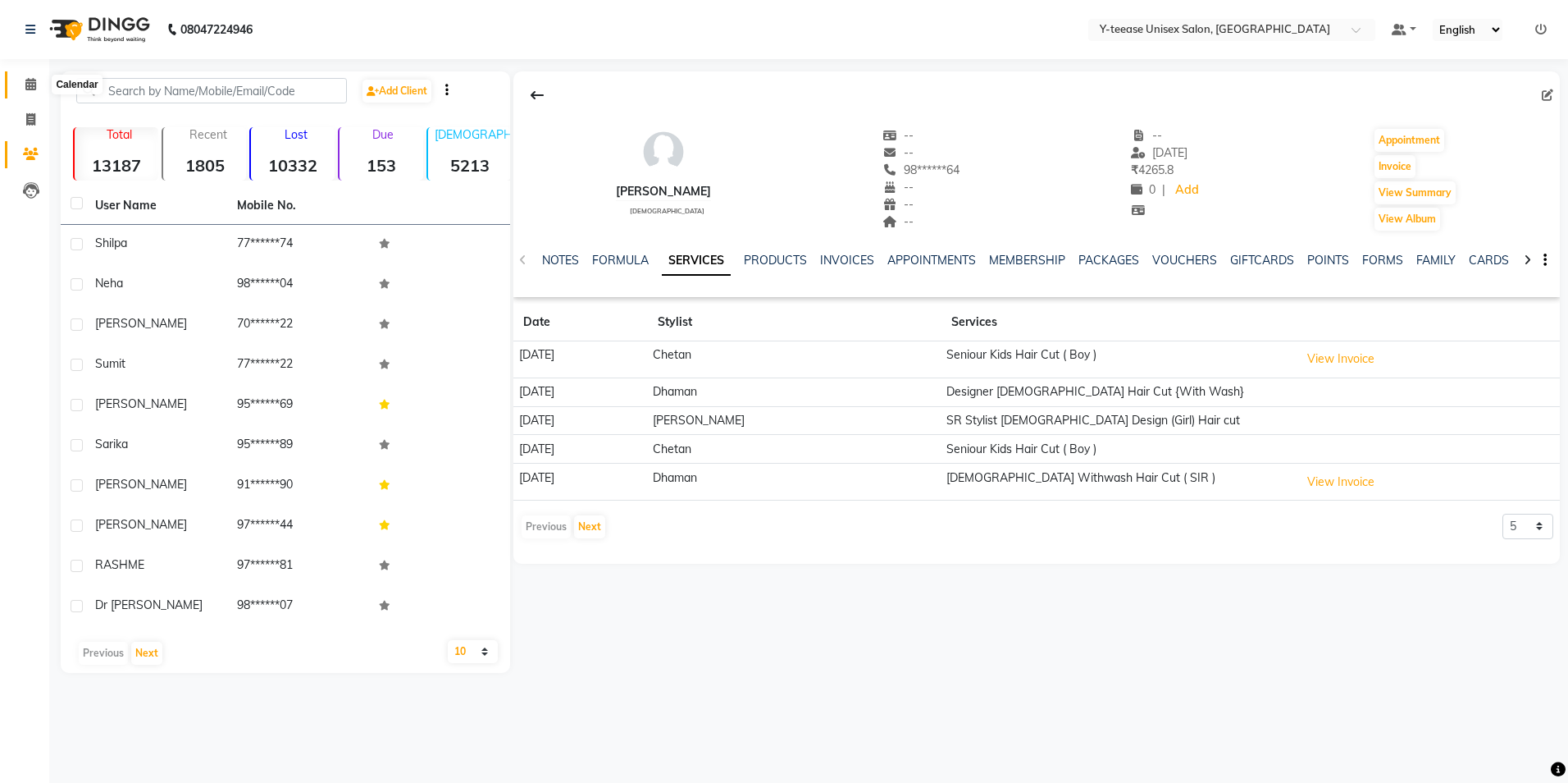
click at [25, 78] on icon at bounding box center [30, 84] width 11 height 13
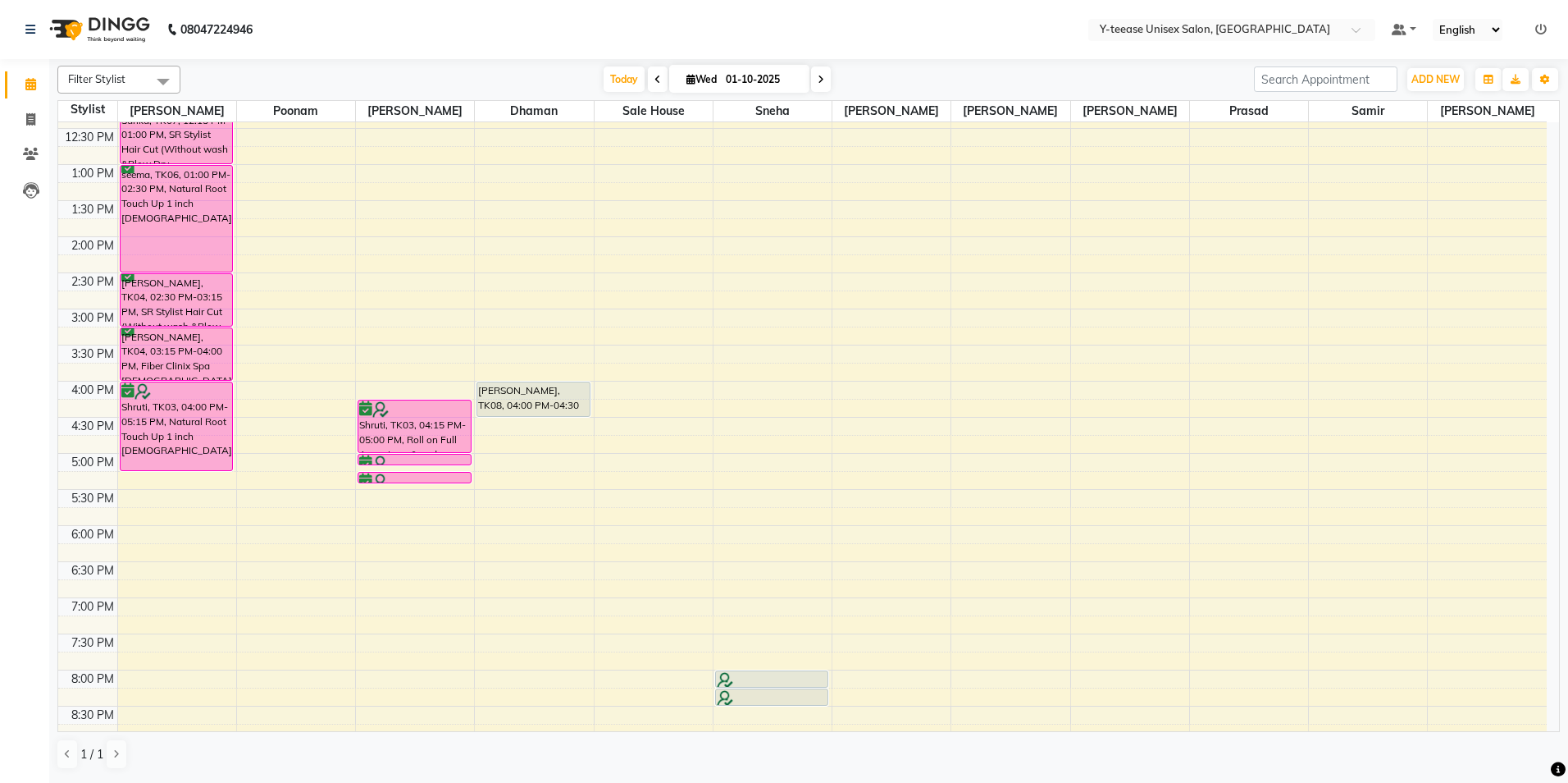
scroll to position [328, 0]
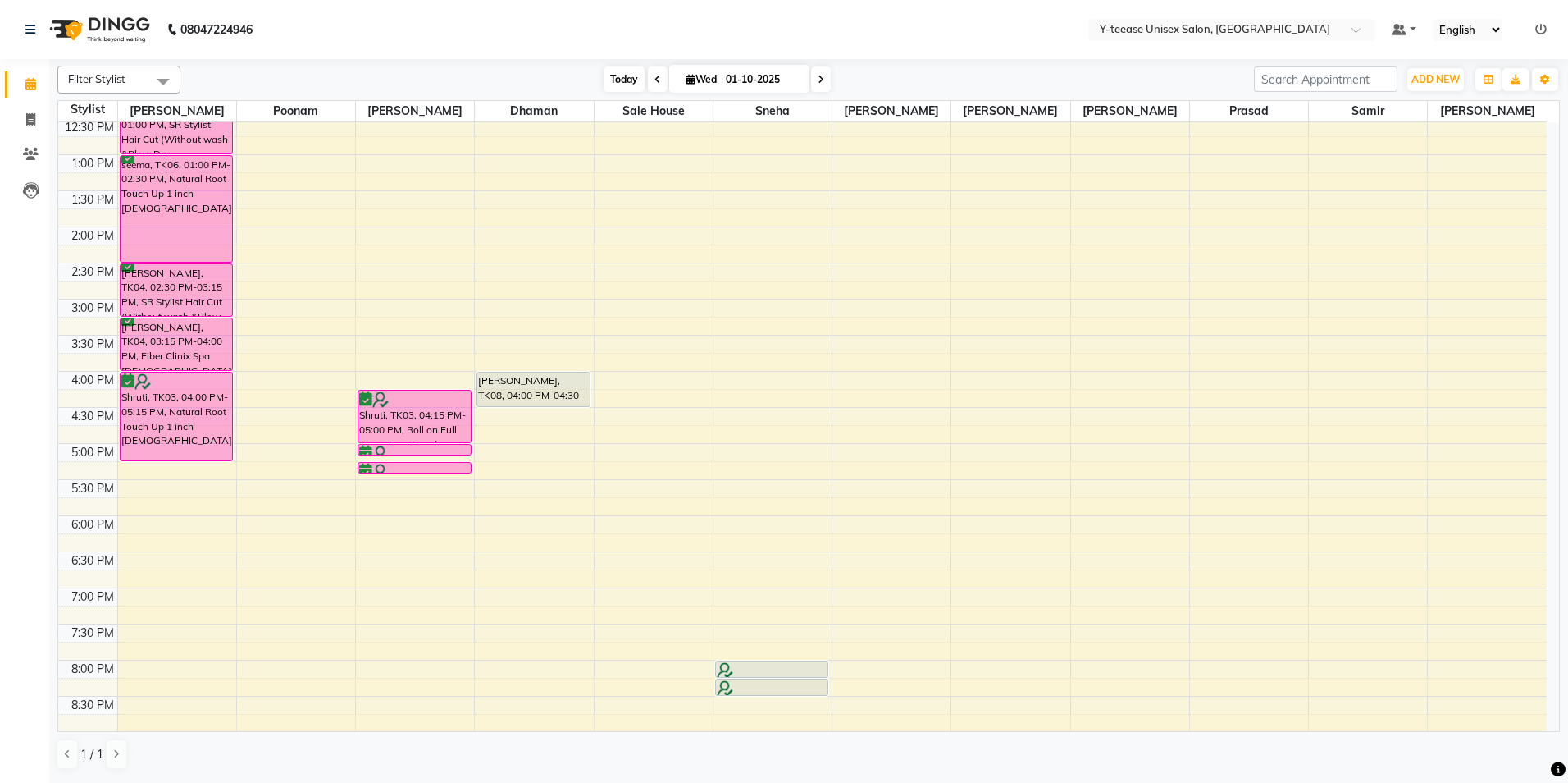
click at [640, 73] on div "[DATE] [DATE]" at bounding box center [717, 78] width 230 height 24
click at [655, 76] on icon at bounding box center [657, 79] width 7 height 10
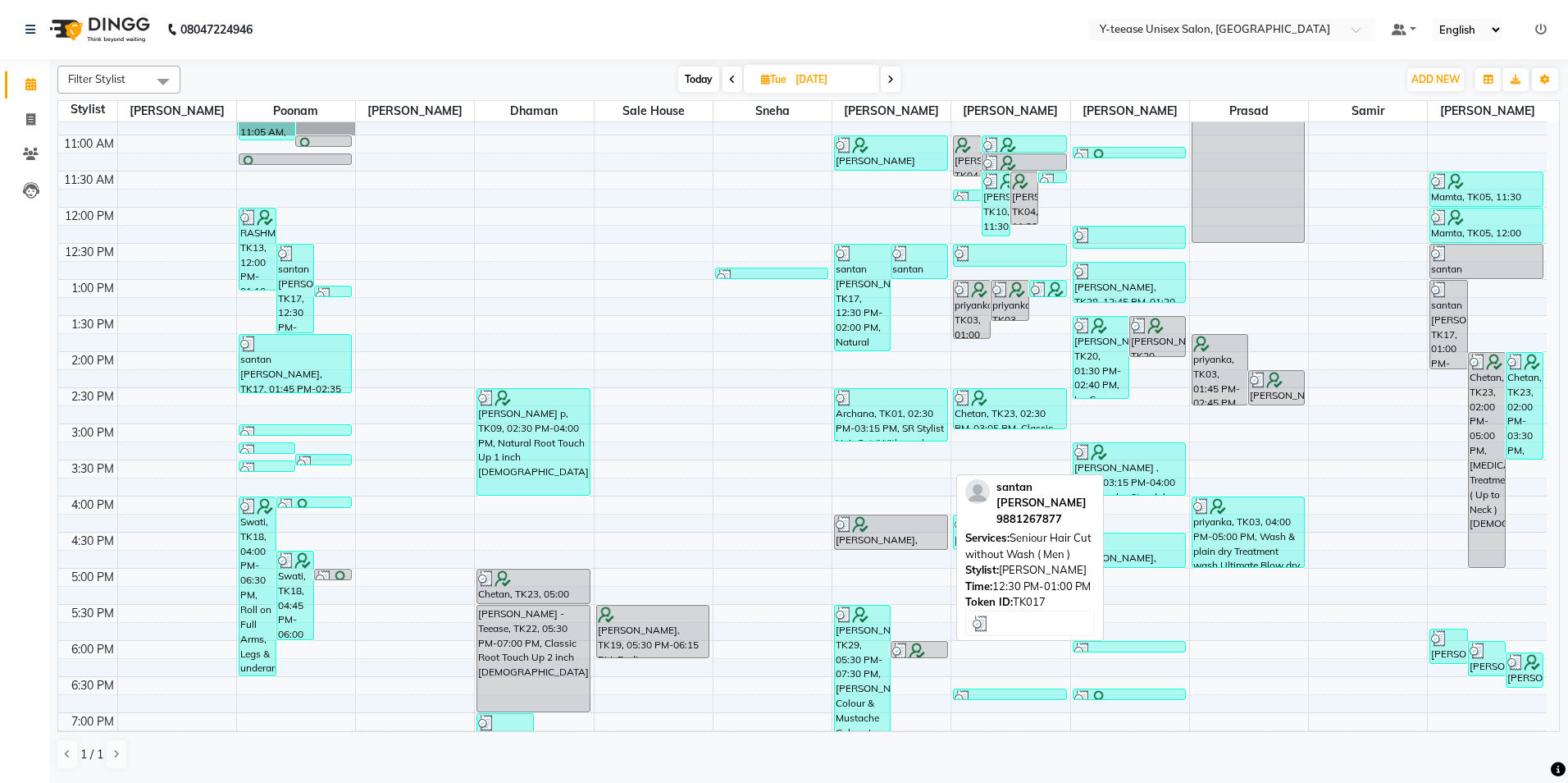
scroll to position [246, 0]
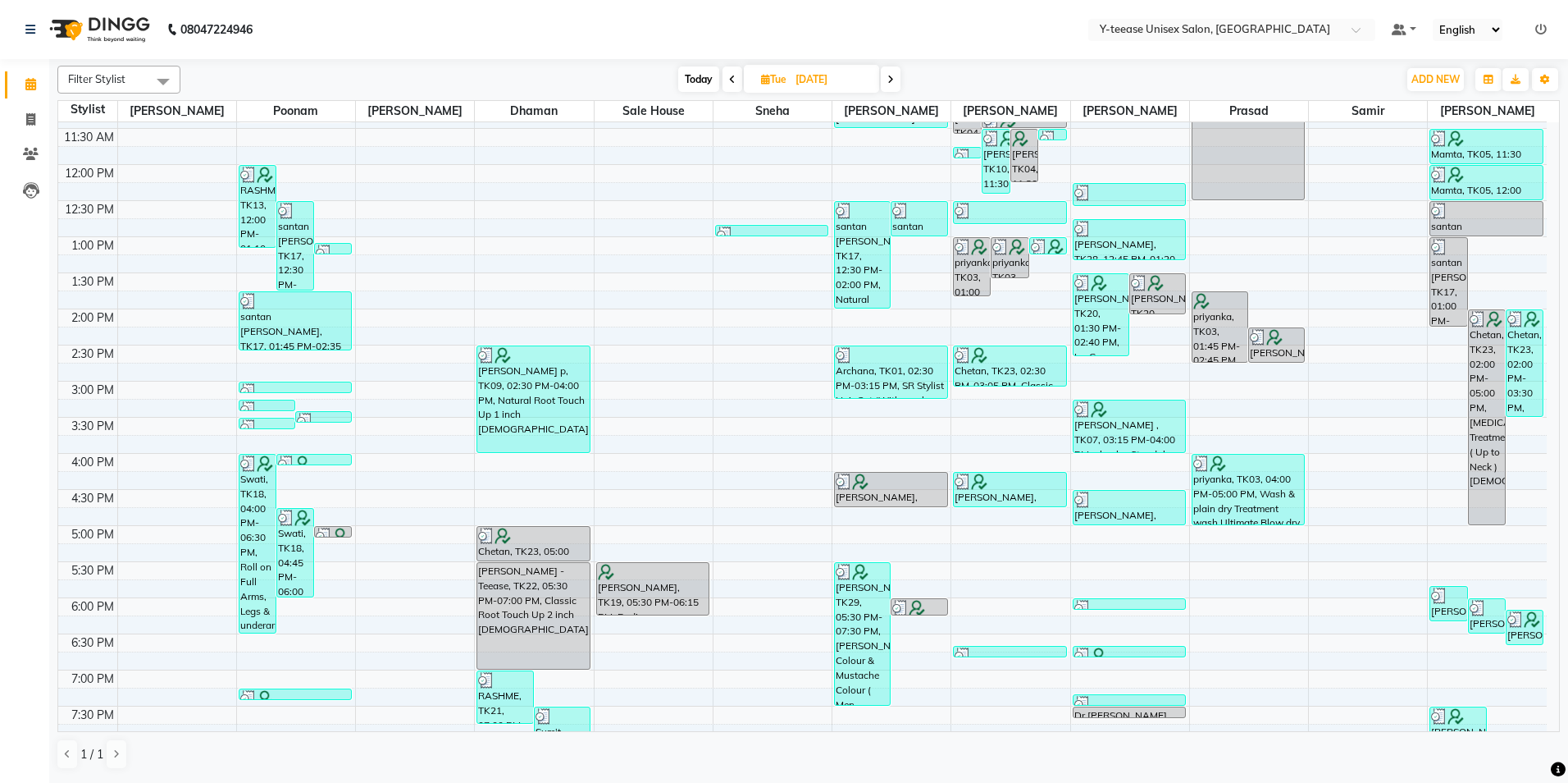
click at [696, 77] on span "Today" at bounding box center [699, 79] width 41 height 25
type input "01-10-2025"
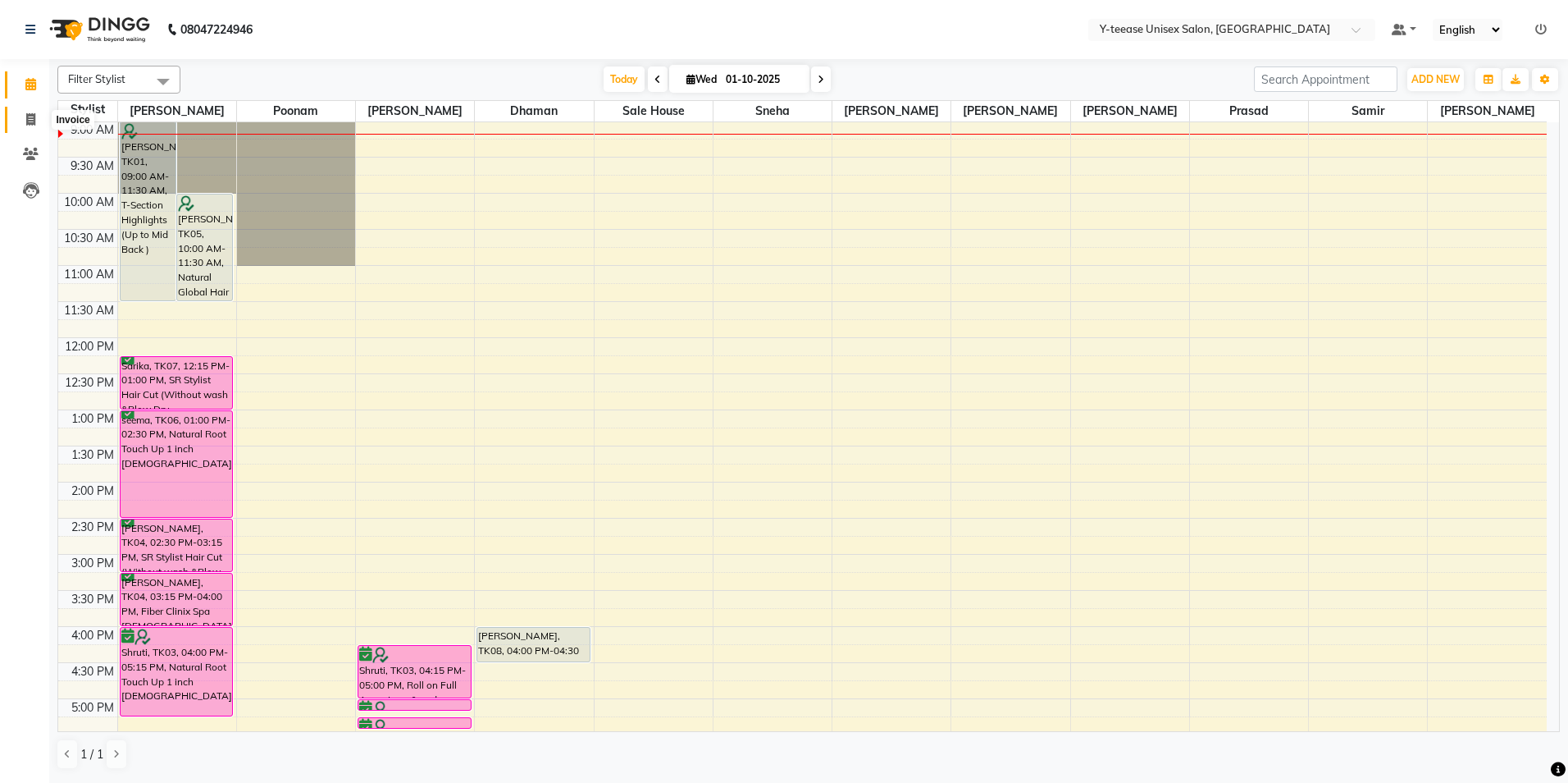
drag, startPoint x: 24, startPoint y: 115, endPoint x: 33, endPoint y: 138, distance: 24.7
click at [26, 115] on span at bounding box center [31, 119] width 29 height 18
select select "service"
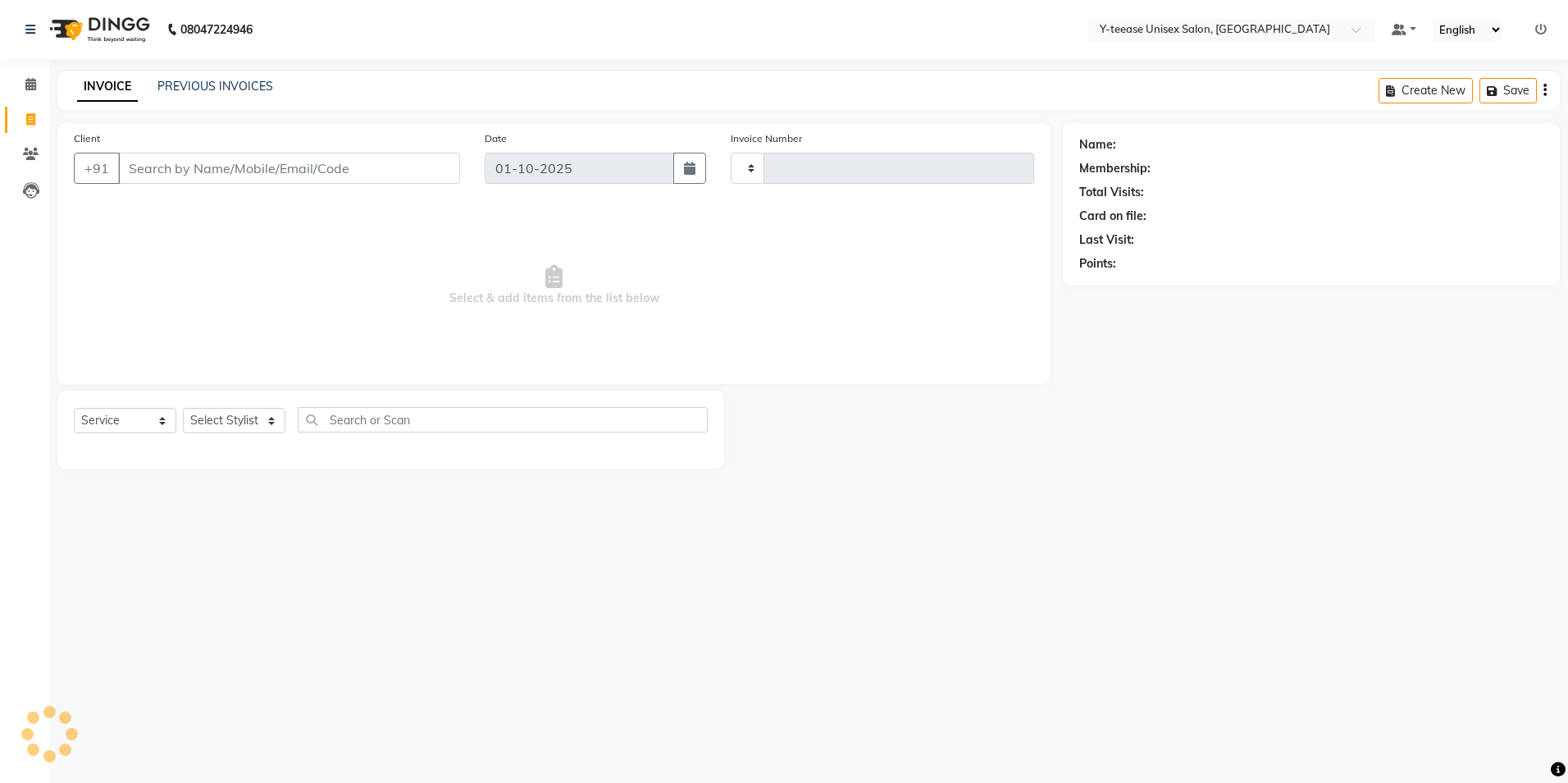
type input "8275"
select select "4"
click at [241, 417] on select "Select Stylist" at bounding box center [234, 420] width 103 height 25
click at [223, 420] on select "Select Stylist" at bounding box center [234, 420] width 103 height 25
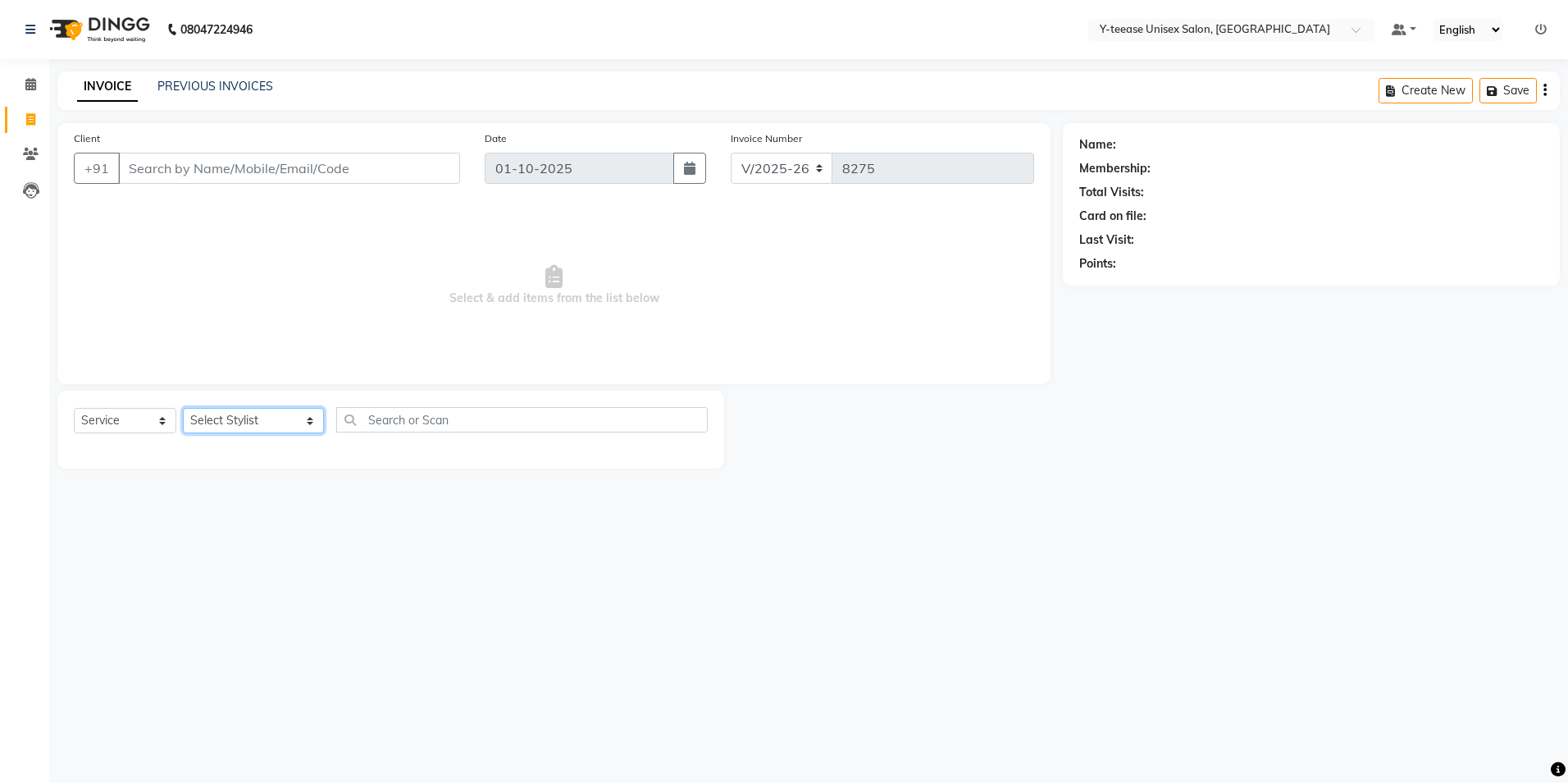
select select "56"
click at [183, 407] on select "Select Stylist [PERSON_NAME] [PERSON_NAME] nagar Manager Mosin [PERSON_NAME] [P…" at bounding box center [254, 420] width 141 height 25
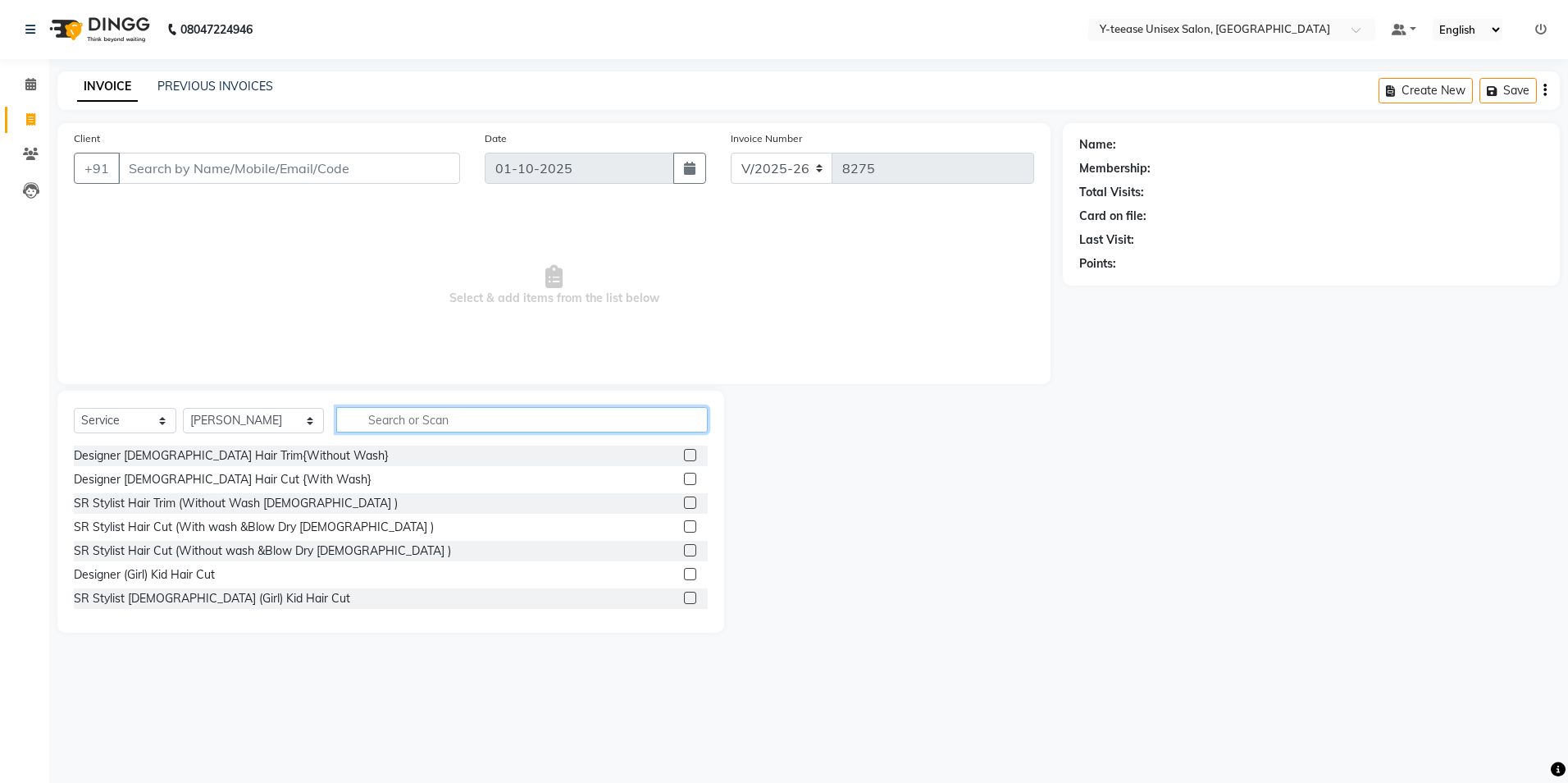
click at [390, 418] on input "text" at bounding box center [522, 419] width 372 height 25
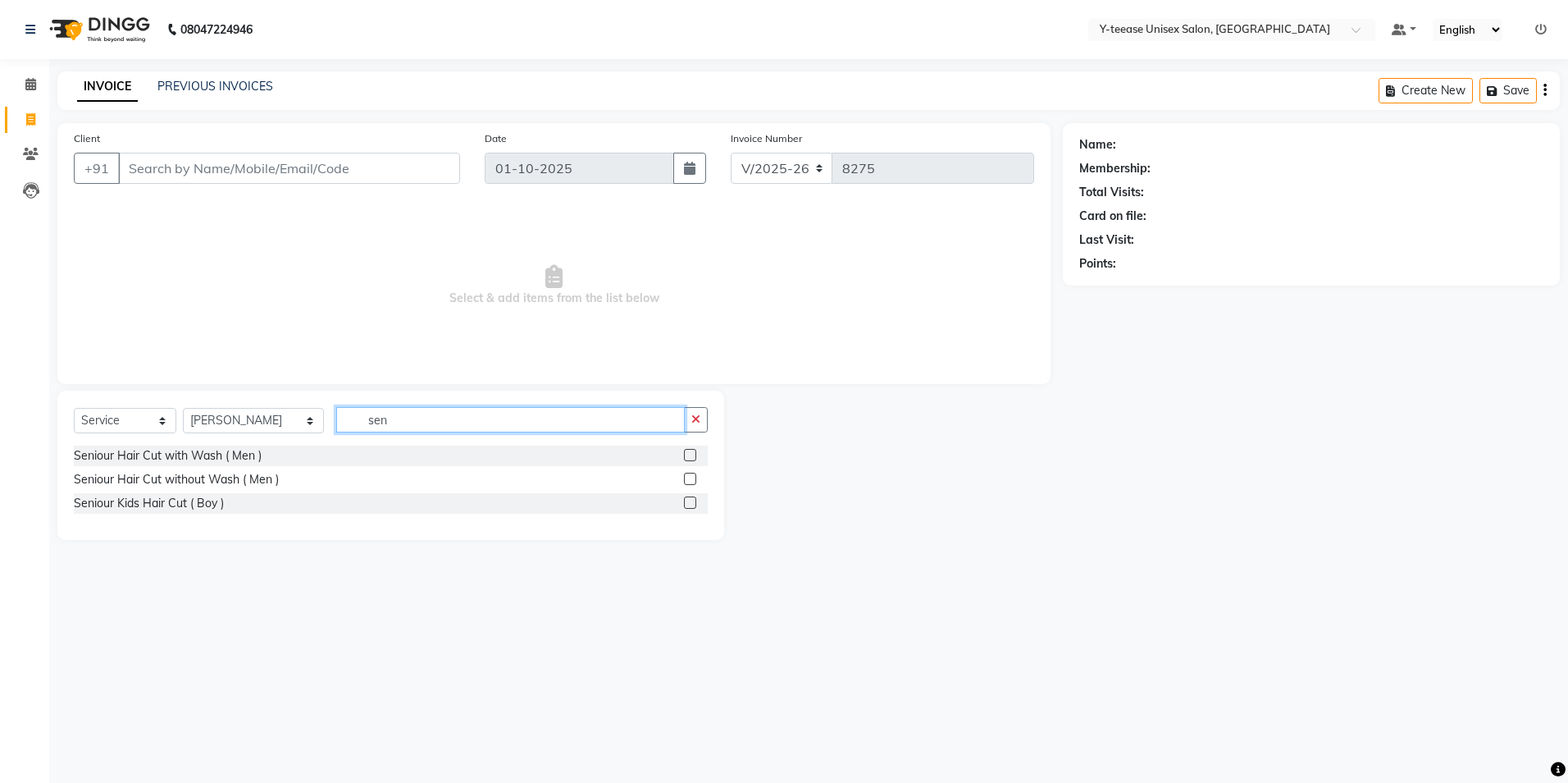
type input "sen"
click at [688, 481] on label at bounding box center [690, 478] width 13 height 13
click at [688, 481] on input "checkbox" at bounding box center [689, 479] width 11 height 11
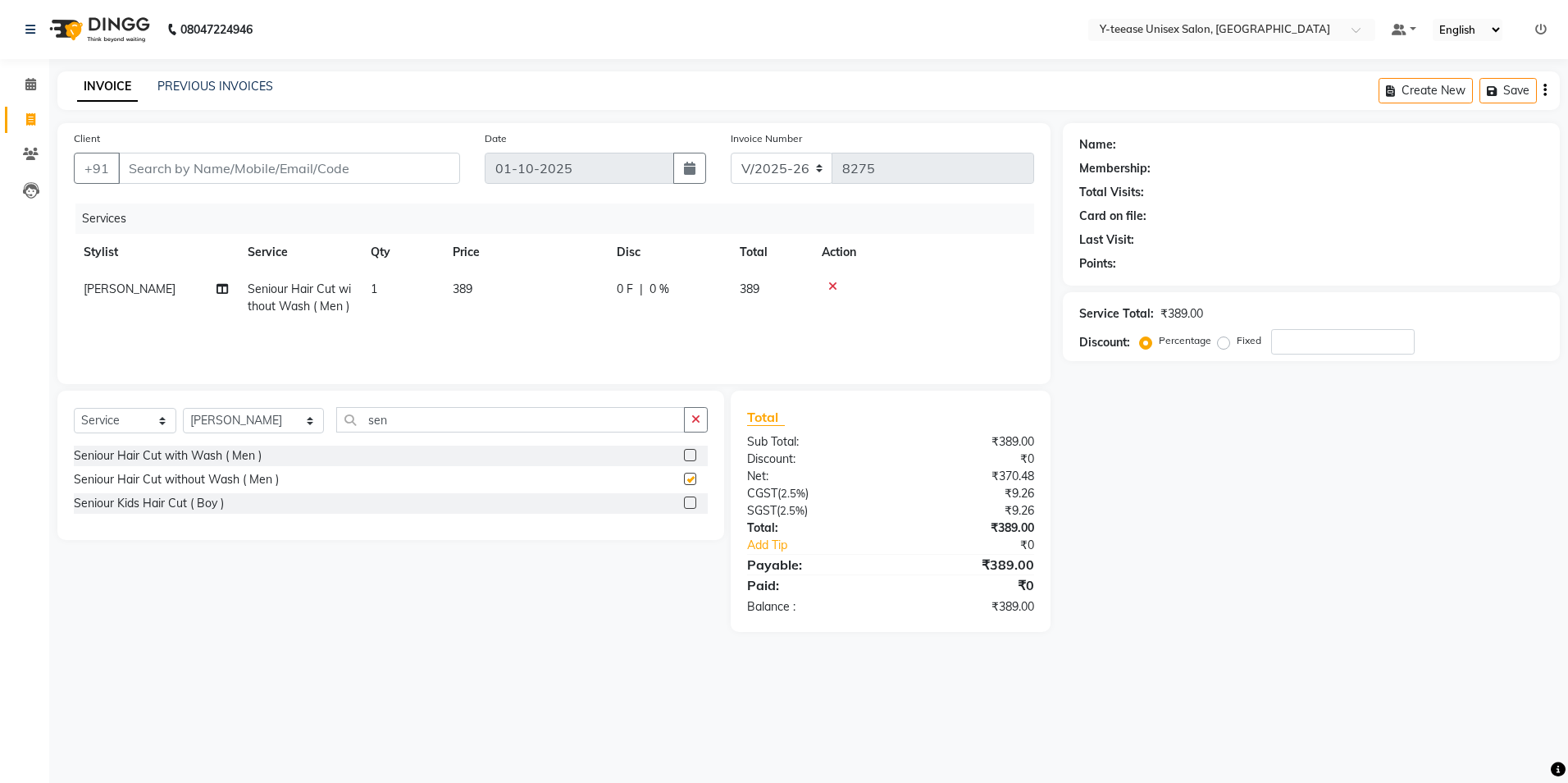
checkbox input "false"
click at [21, 90] on span at bounding box center [31, 84] width 29 height 18
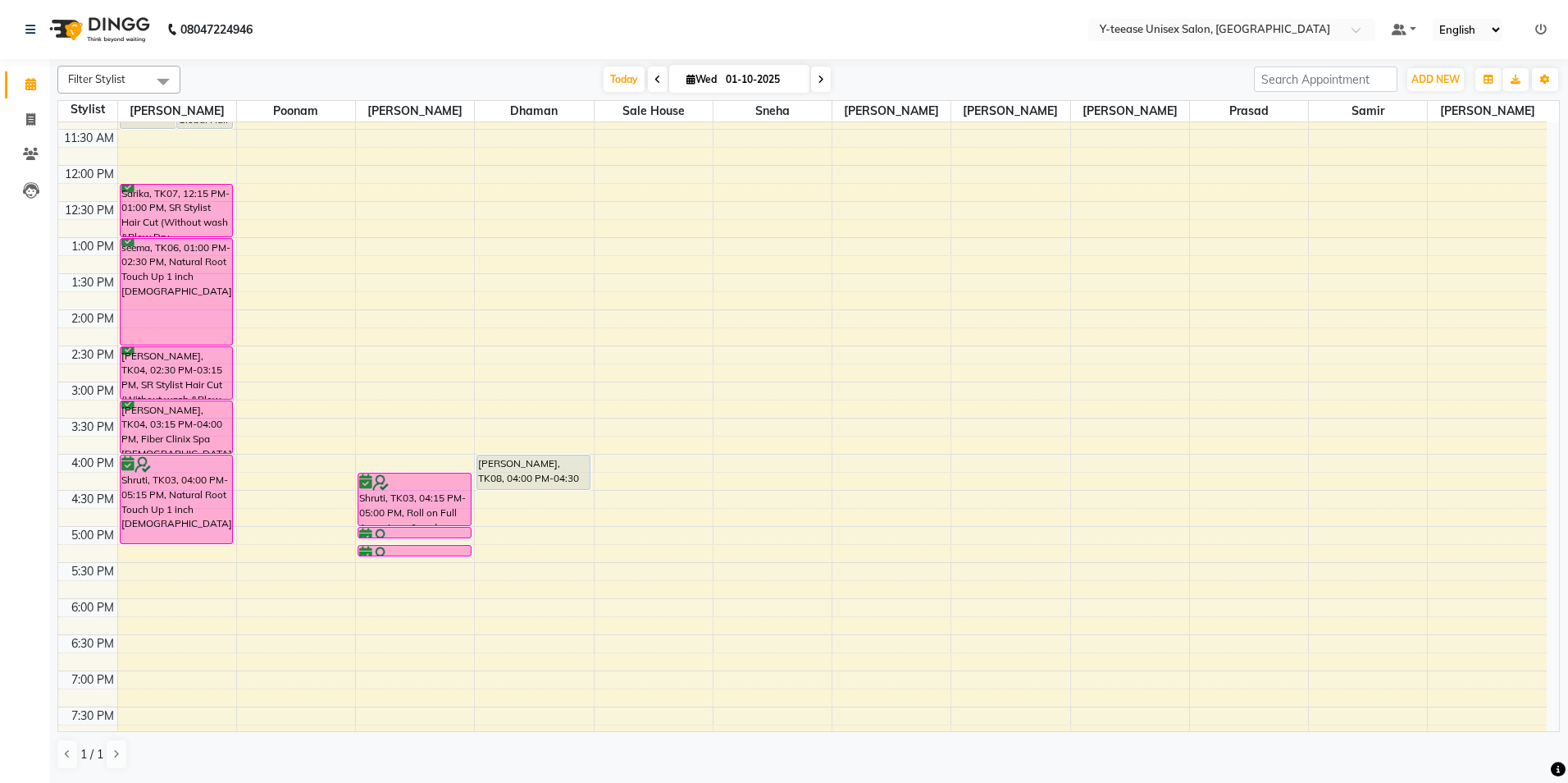
scroll to position [246, 0]
click at [818, 80] on span at bounding box center [821, 79] width 19 height 25
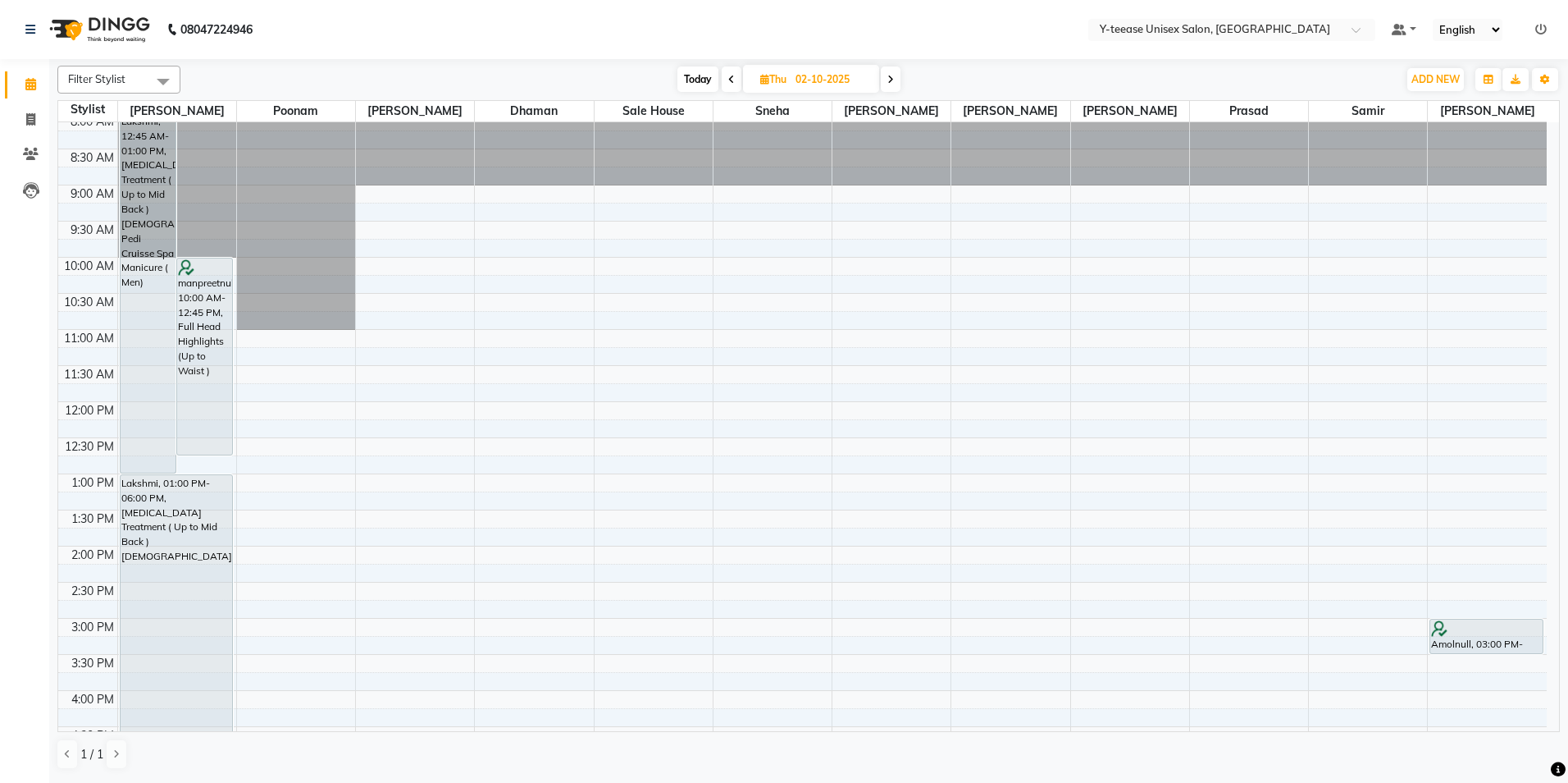
scroll to position [0, 0]
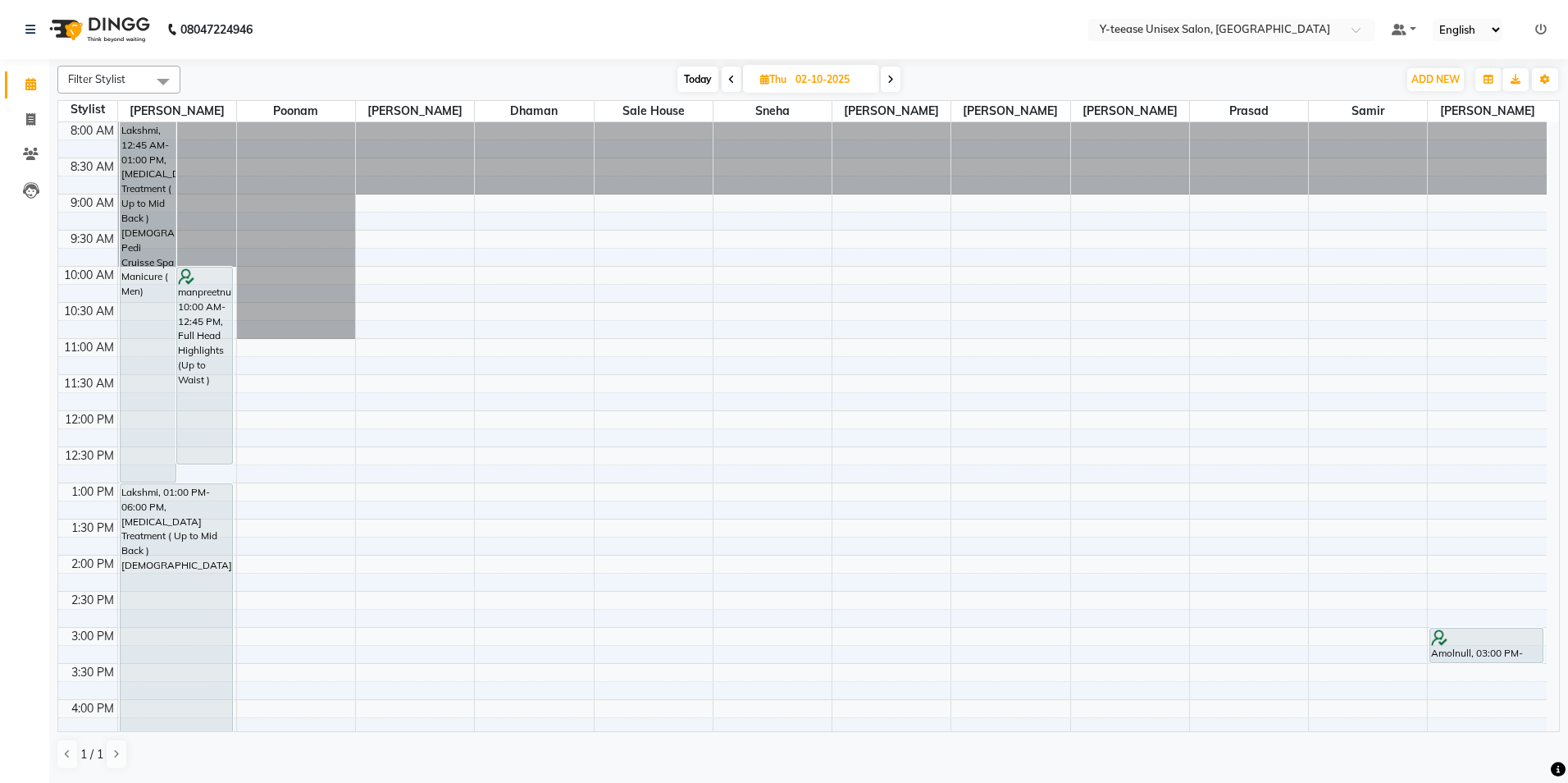
drag, startPoint x: 890, startPoint y: 73, endPoint x: 860, endPoint y: 236, distance: 165.7
click at [891, 73] on span at bounding box center [890, 79] width 19 height 25
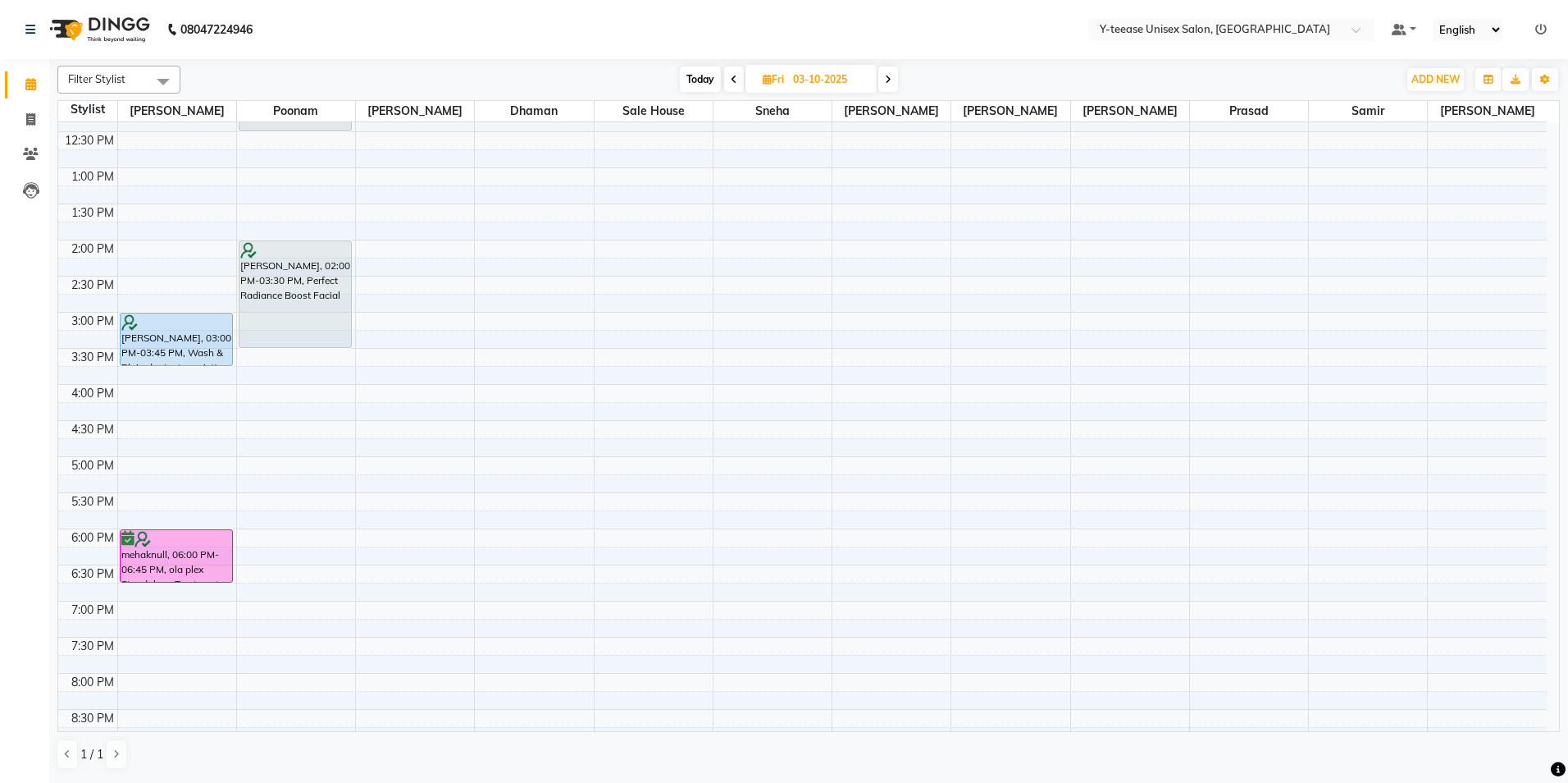
scroll to position [473, 0]
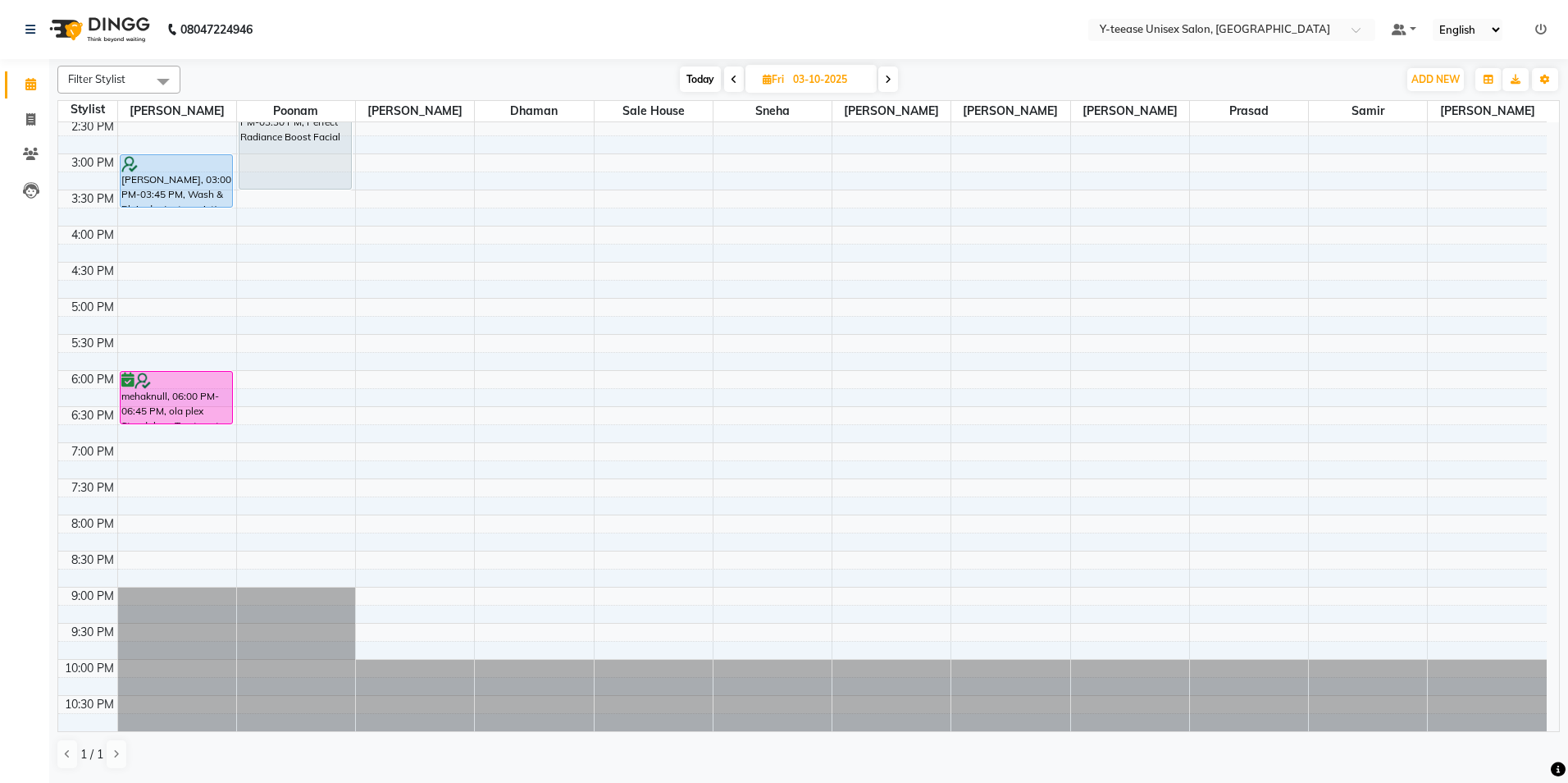
click at [688, 75] on span "Today" at bounding box center [701, 79] width 41 height 25
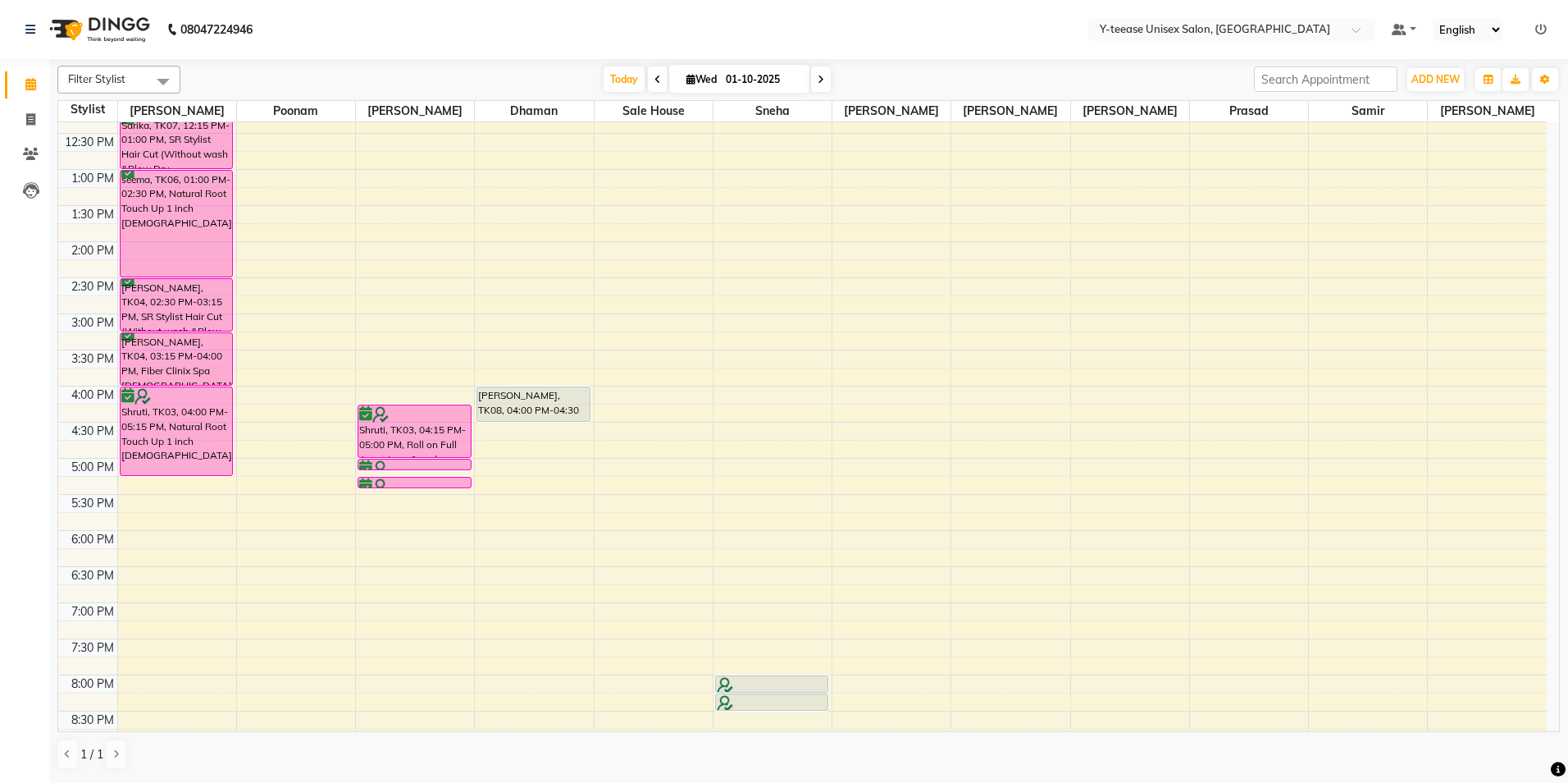
scroll to position [328, 0]
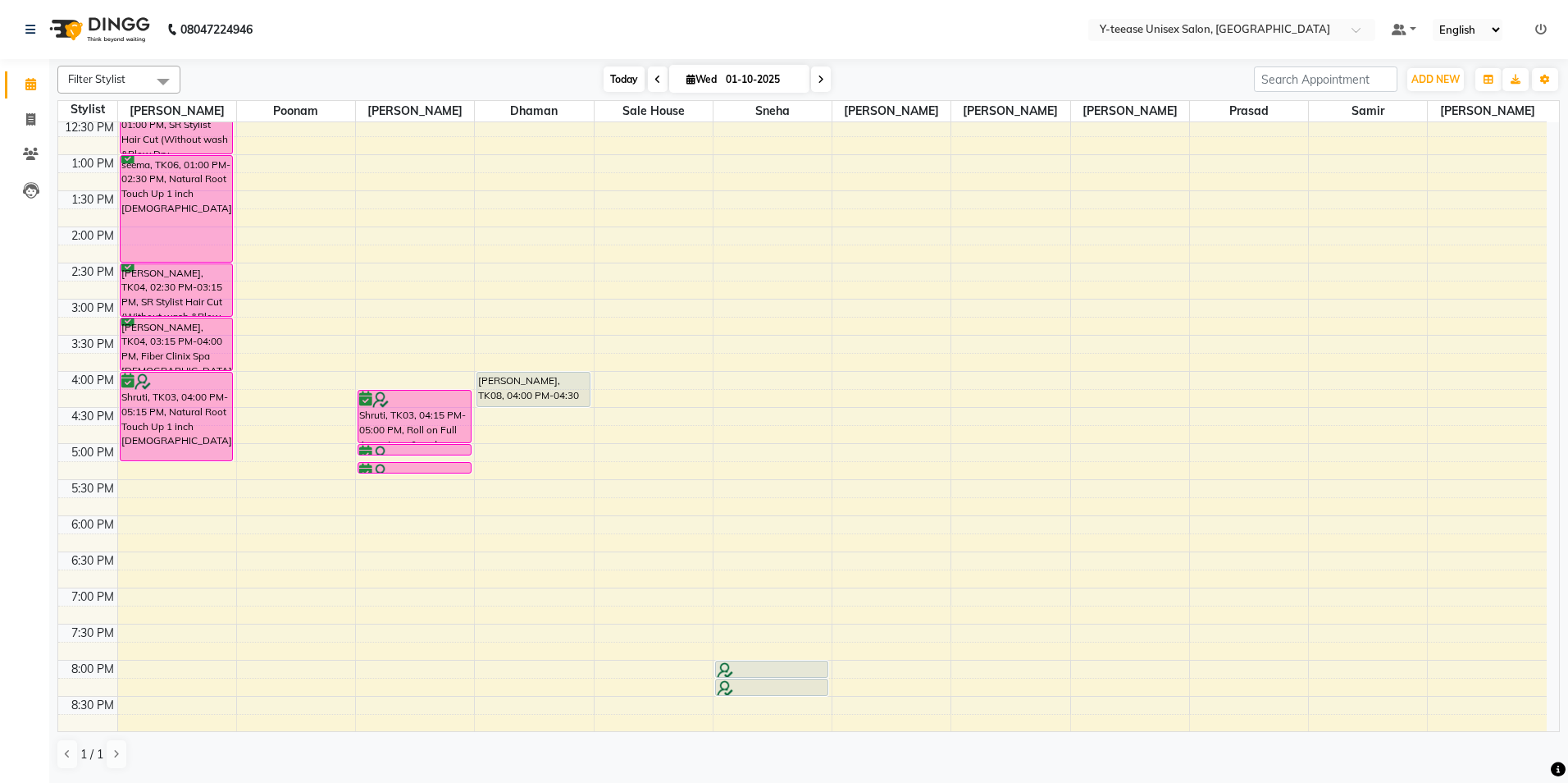
click at [612, 78] on span "Today" at bounding box center [624, 79] width 41 height 25
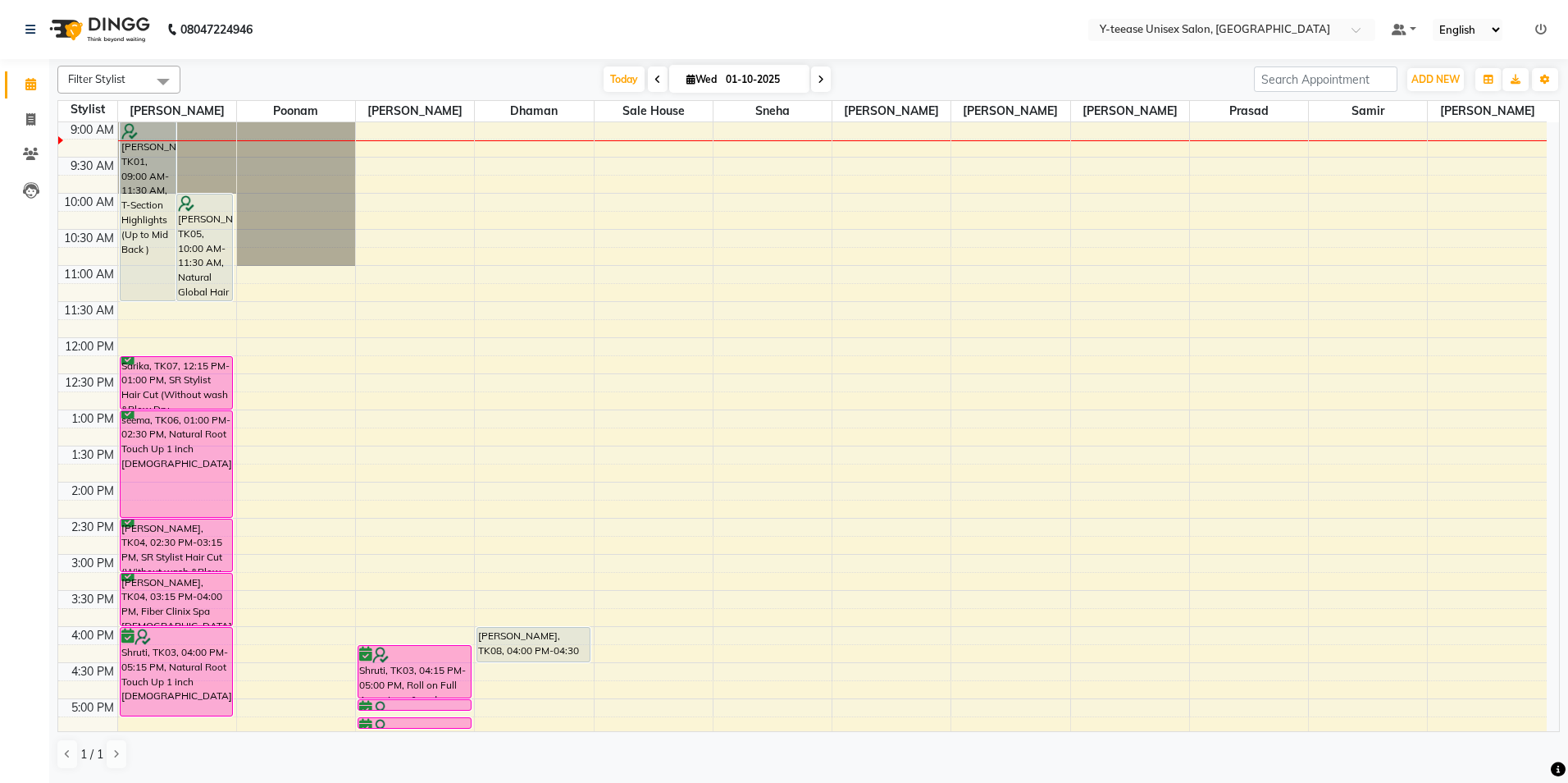
click at [660, 84] on span at bounding box center [658, 79] width 19 height 25
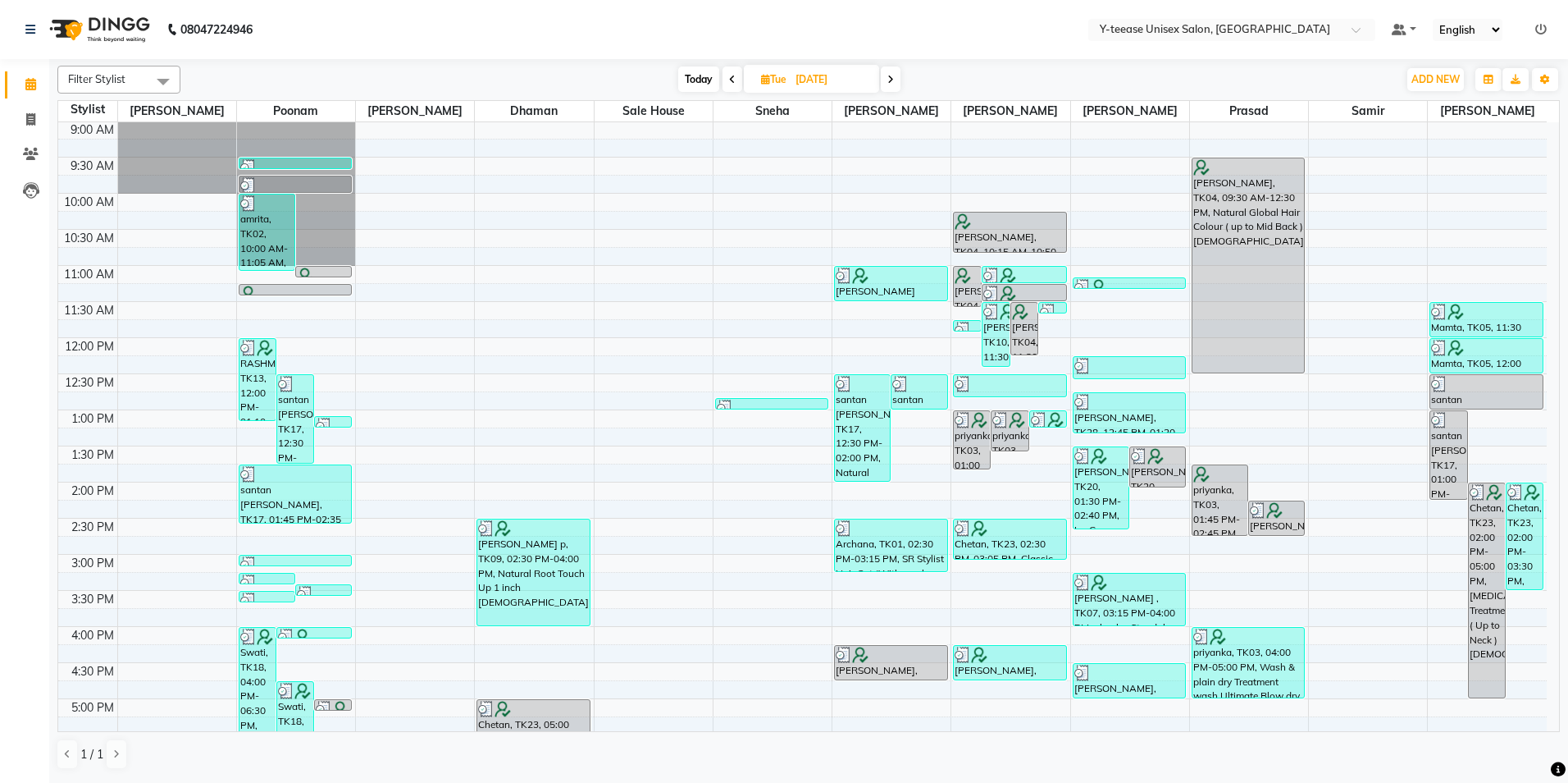
click at [732, 70] on span at bounding box center [733, 79] width 19 height 25
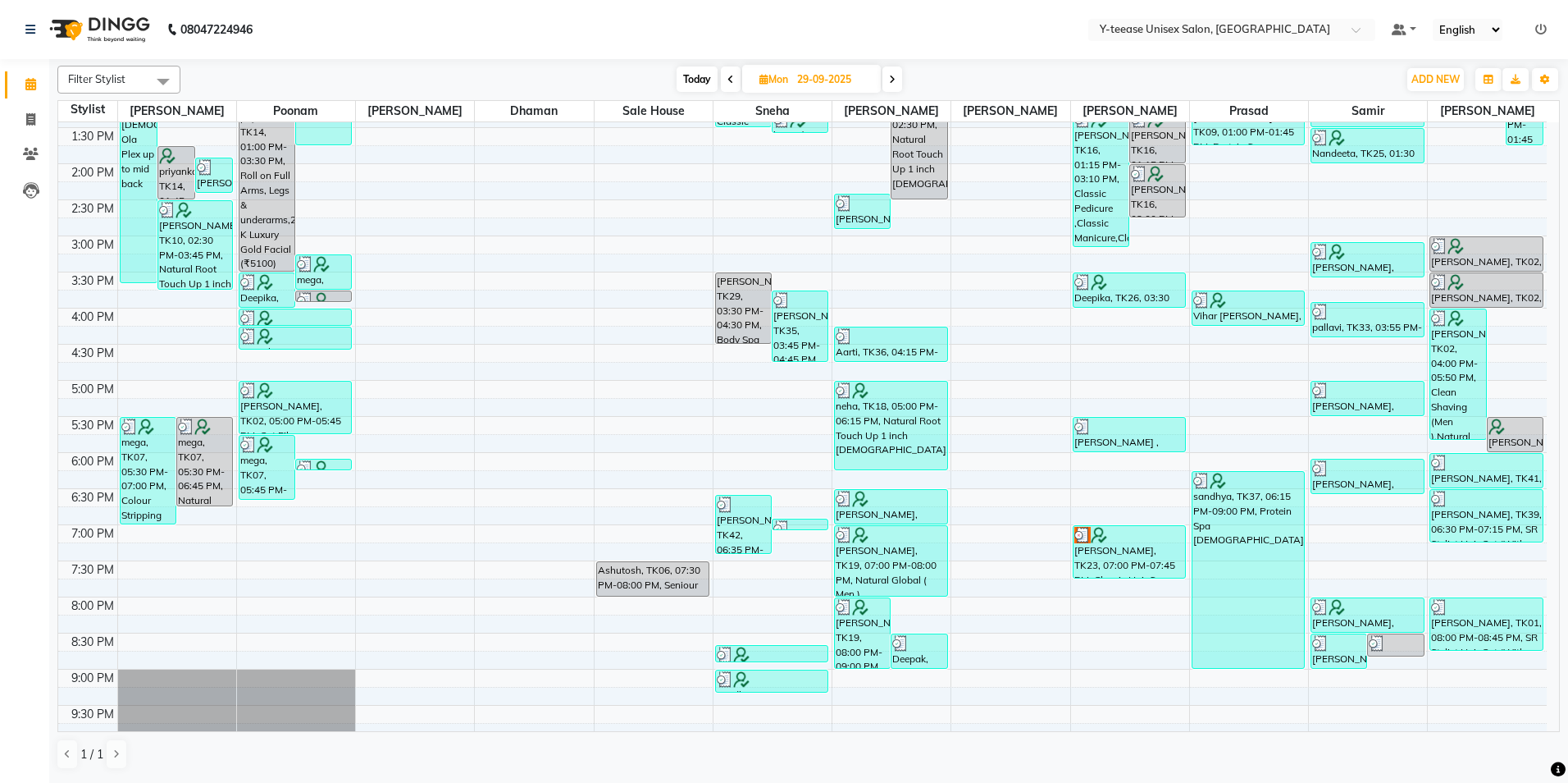
scroll to position [473, 0]
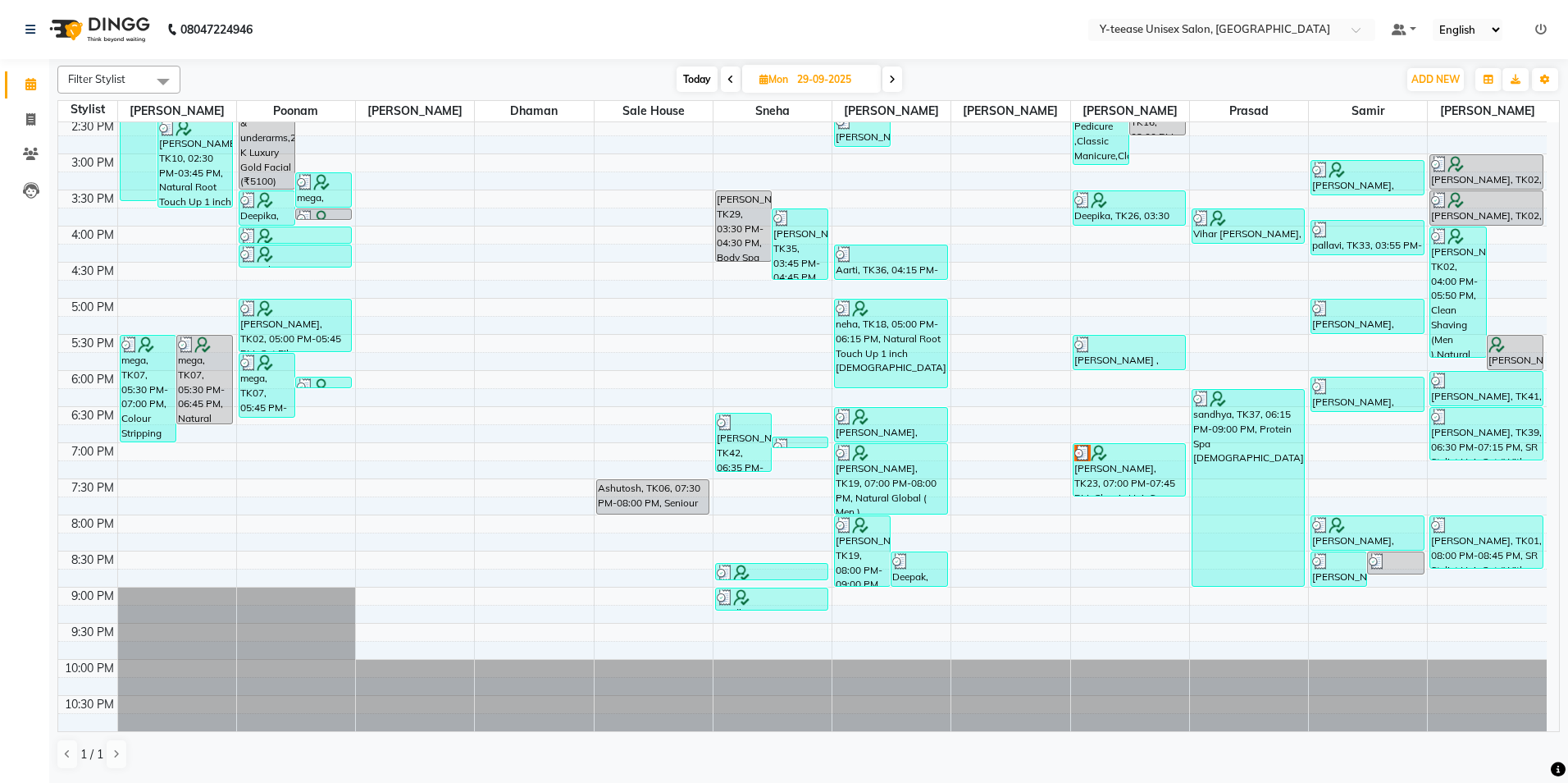
click at [898, 78] on span at bounding box center [892, 79] width 19 height 25
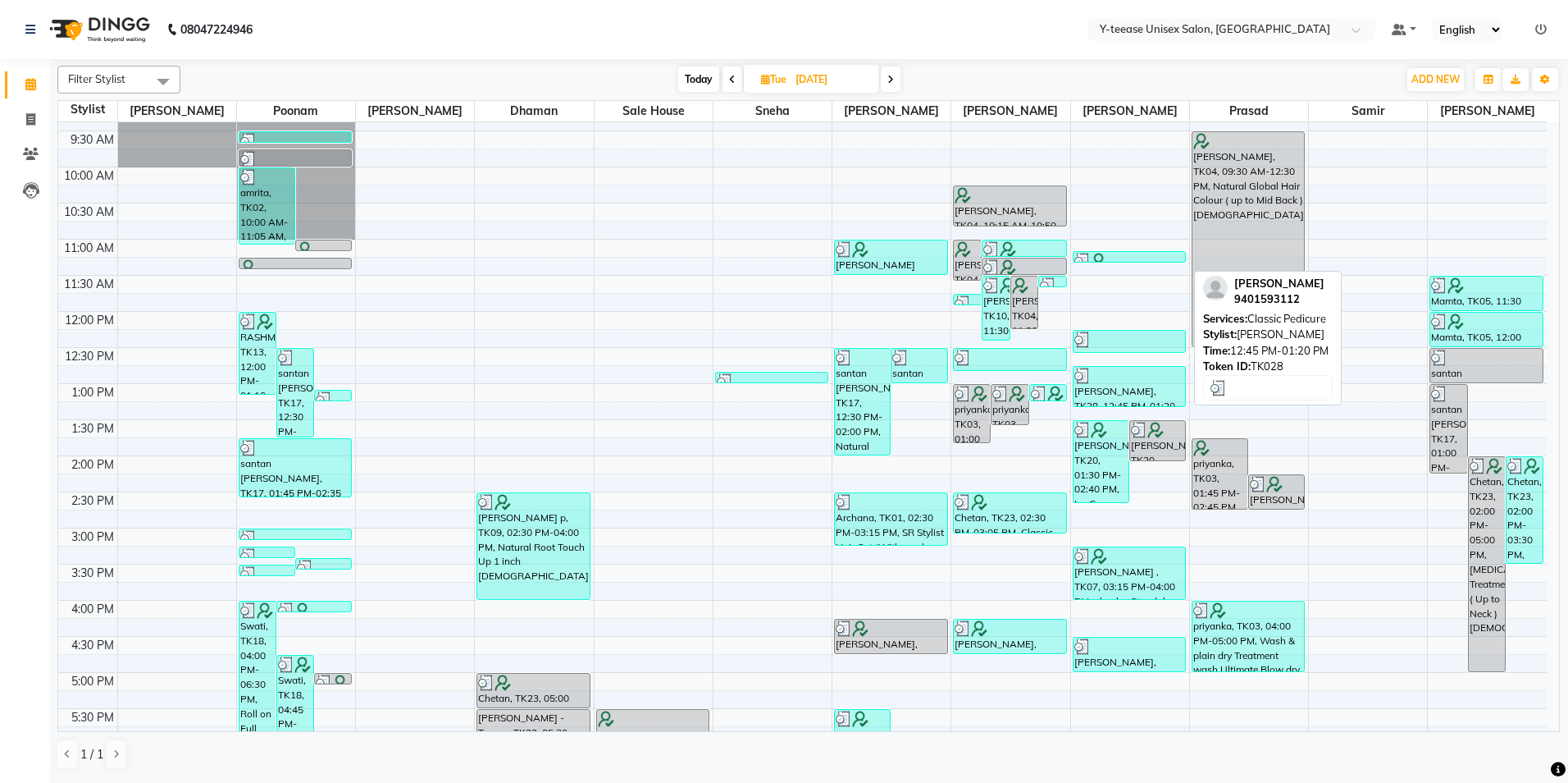
scroll to position [63, 0]
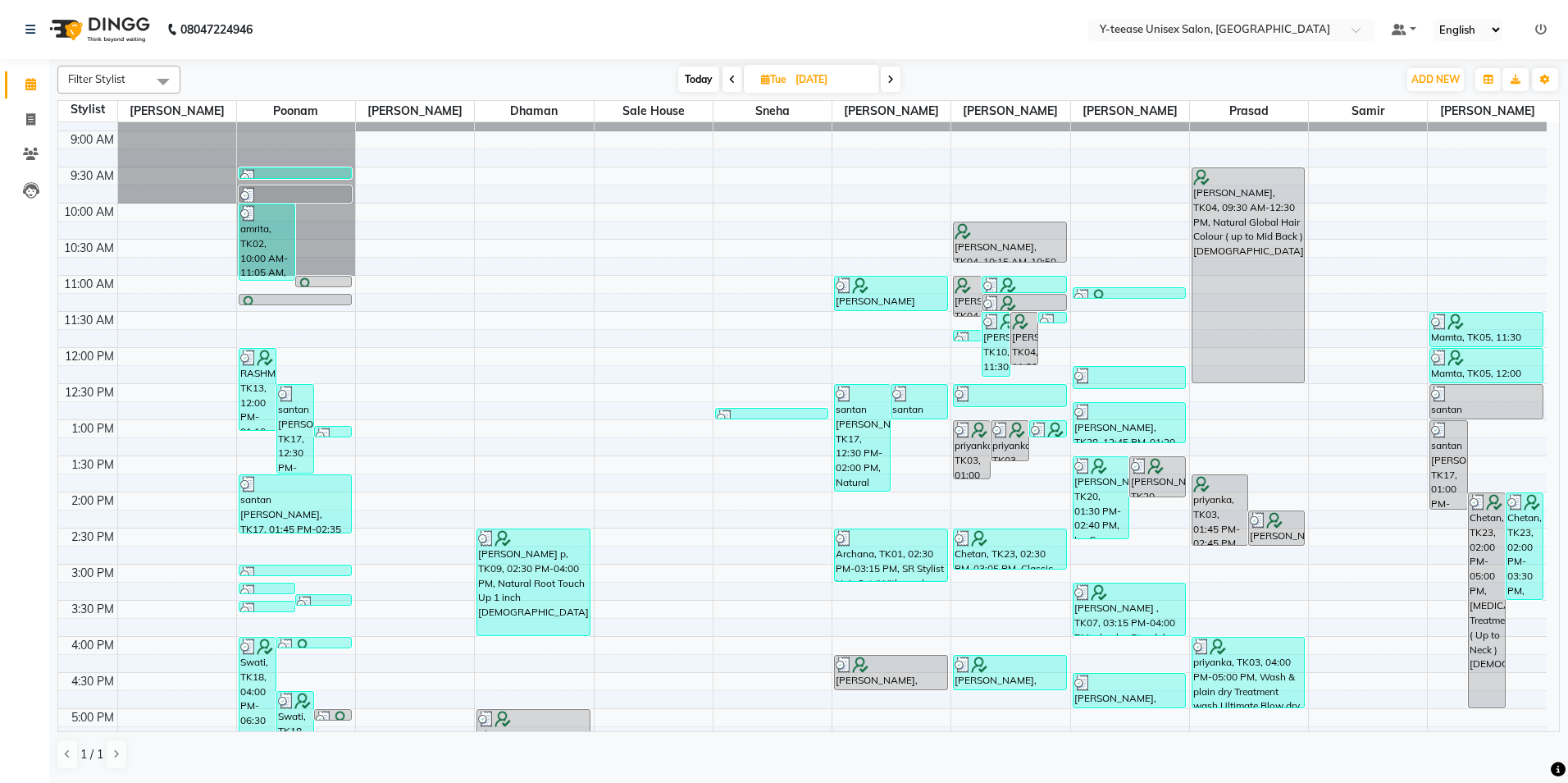
click at [883, 74] on span at bounding box center [890, 79] width 19 height 25
type input "01-10-2025"
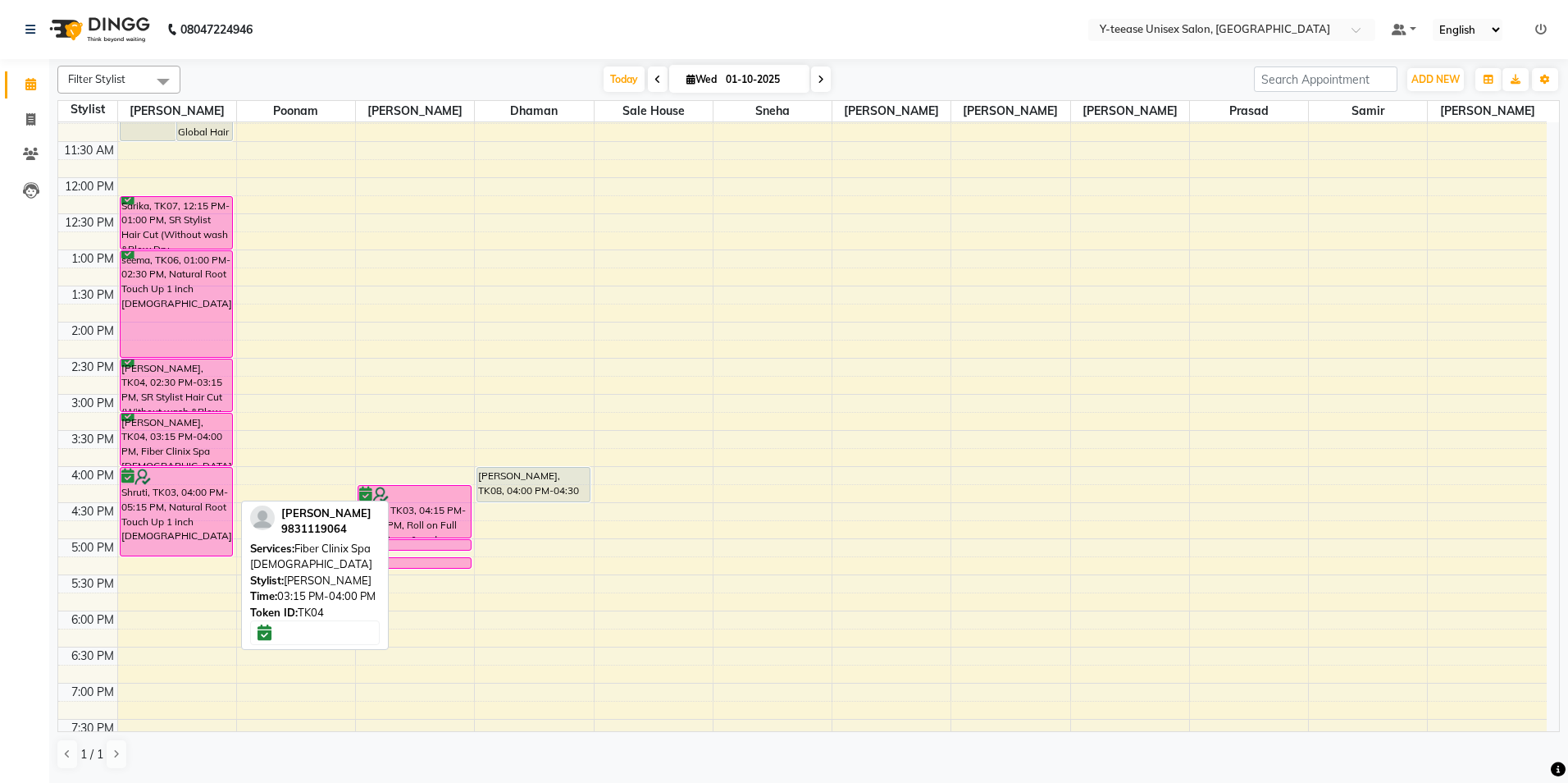
scroll to position [246, 0]
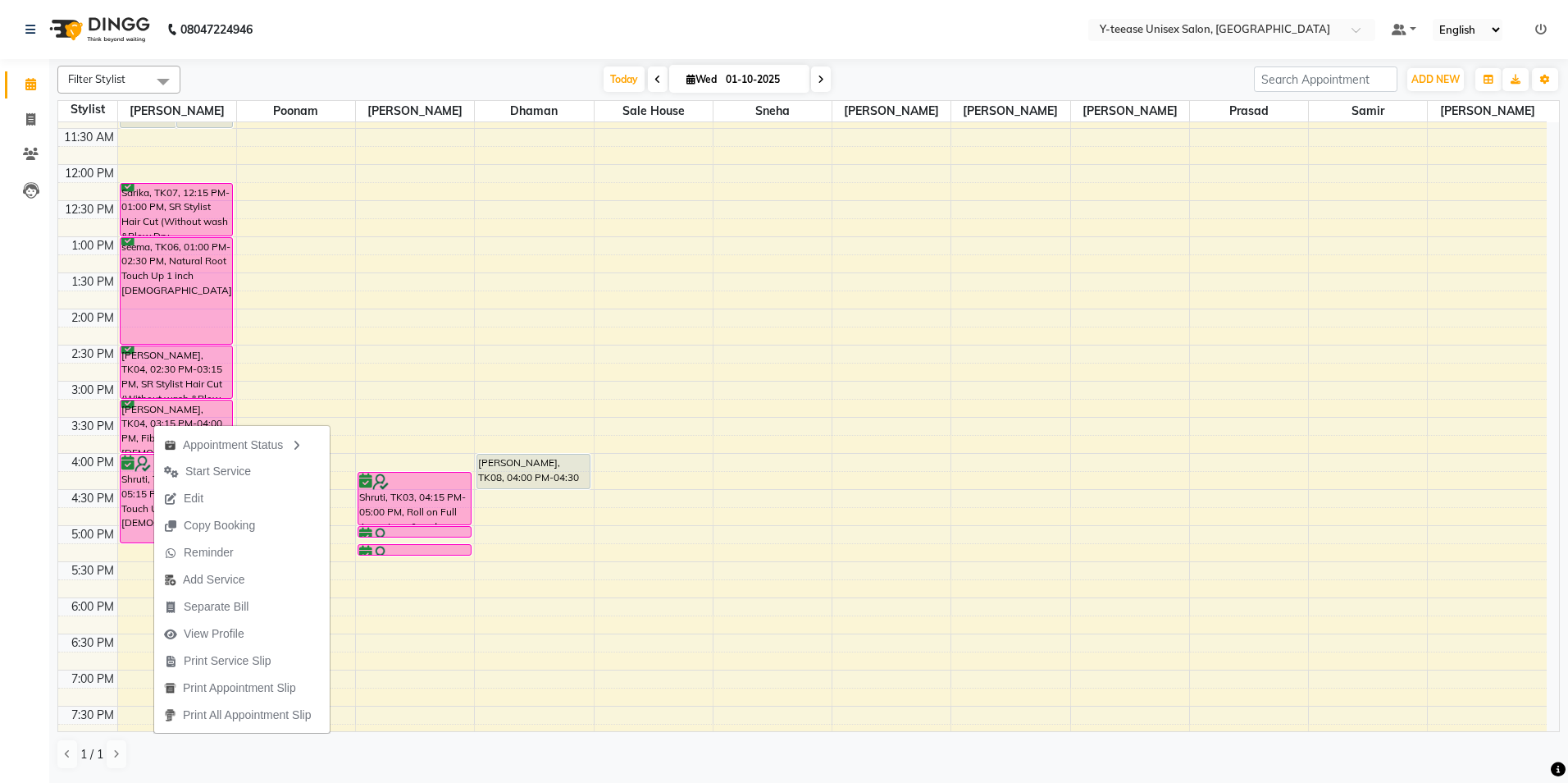
click at [6, 411] on div "Calendar Invoice Clients Leads Completed InProgress Upcoming Dropped Tentative …" at bounding box center [110, 402] width 222 height 711
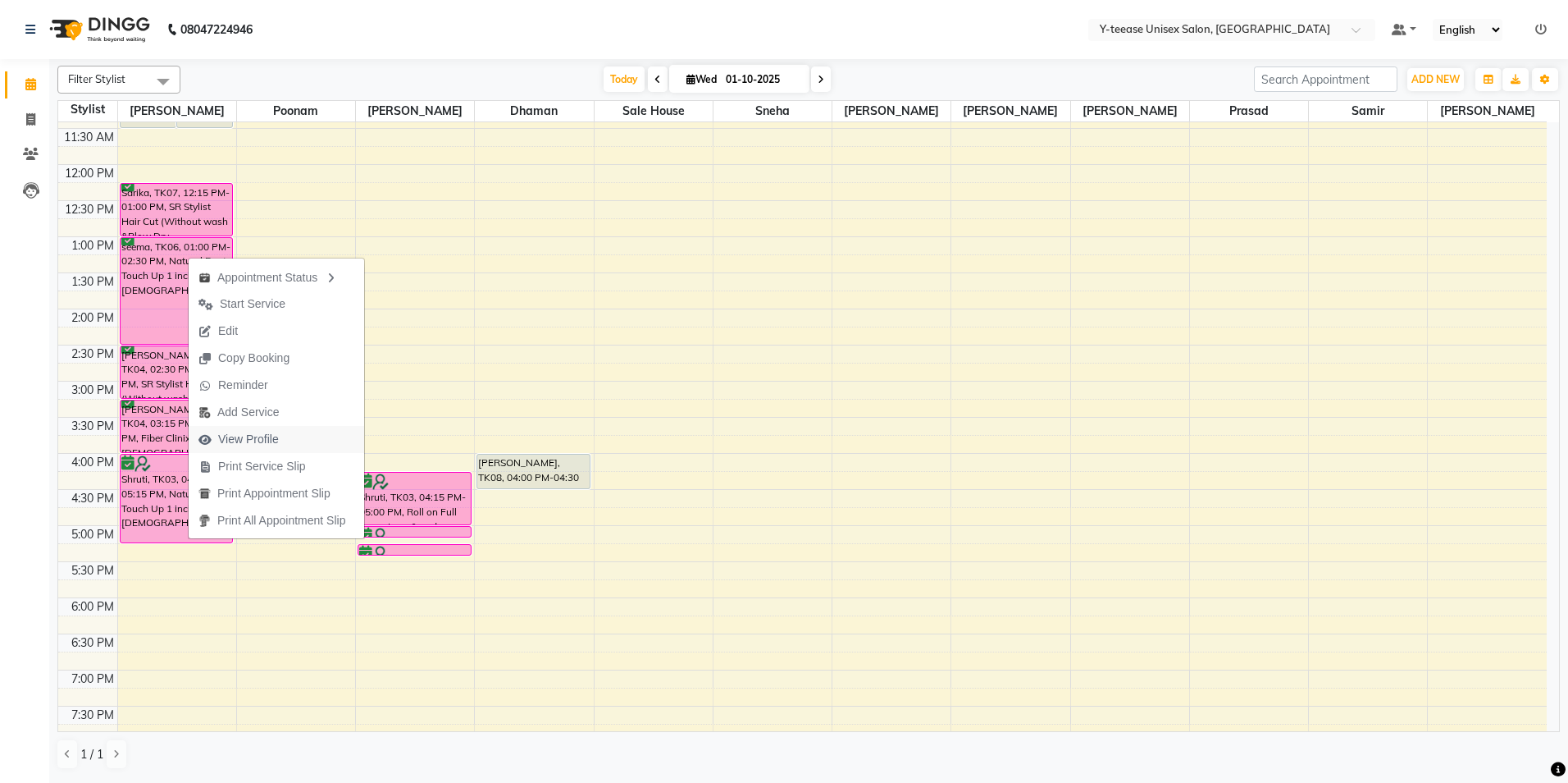
click at [296, 439] on button "View Profile" at bounding box center [276, 439] width 175 height 27
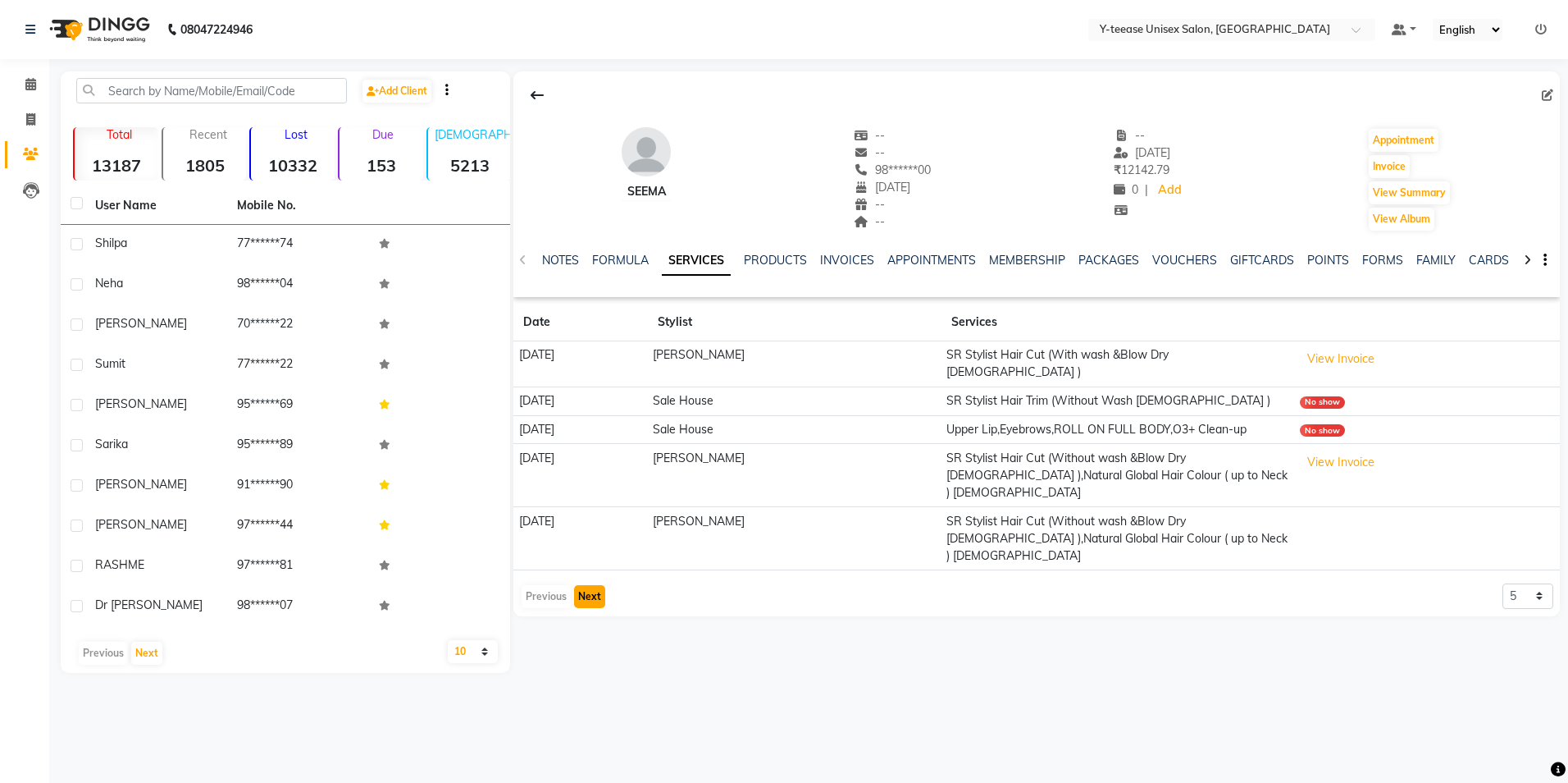
click at [592, 585] on button "Next" at bounding box center [589, 596] width 31 height 23
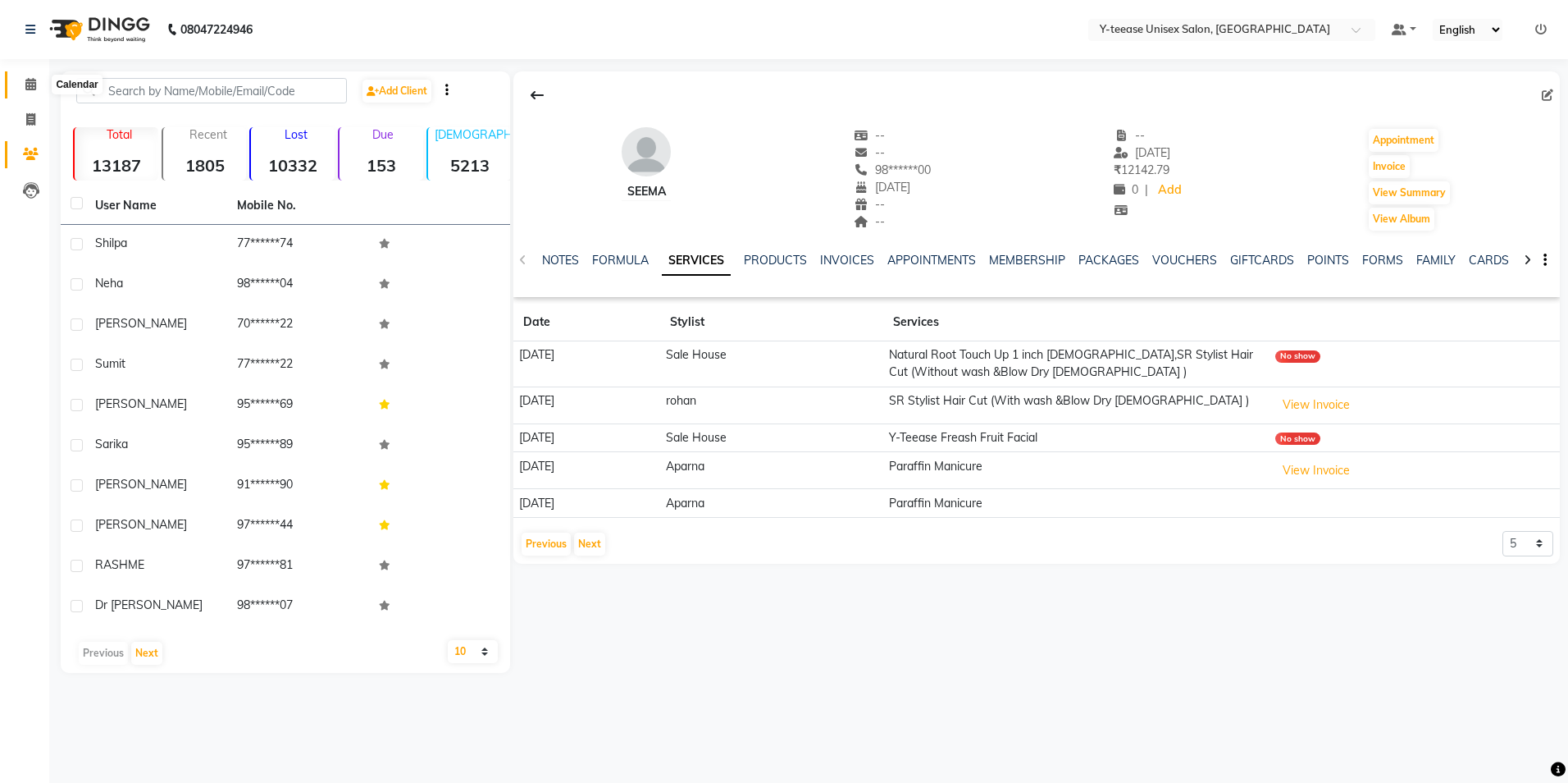
click at [32, 83] on icon at bounding box center [30, 84] width 11 height 13
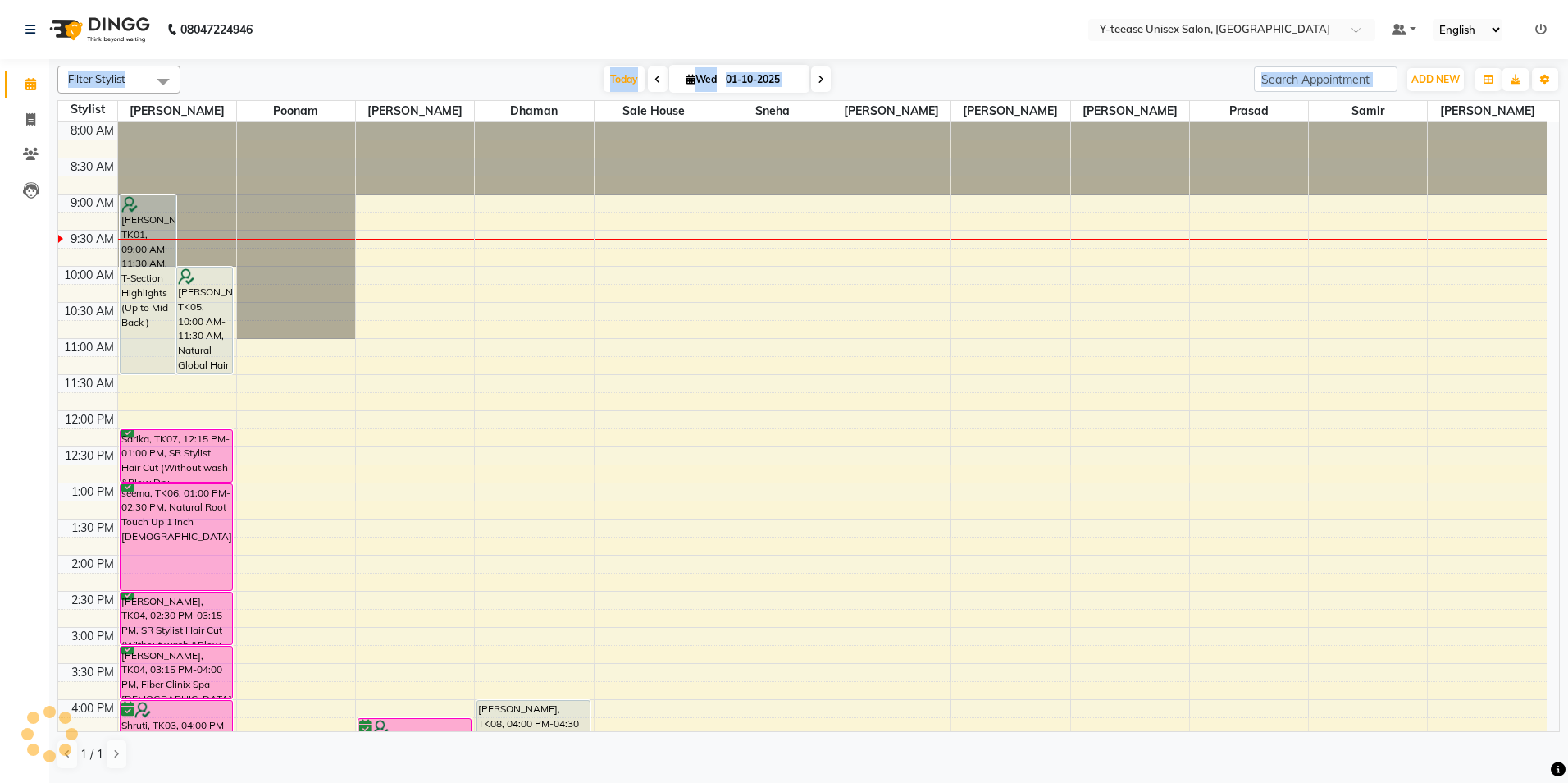
drag, startPoint x: -3, startPoint y: 675, endPoint x: 0, endPoint y: 648, distance: 27.2
click at [0, 648] on html "08047224946 Select Location × Y-teease Unisex Salon, Amanora Default Panel My P…" at bounding box center [784, 391] width 1568 height 783
click at [588, 8] on nav "08047224946 Select Location × Y-teease Unisex Salon, Amanora Default Panel My P…" at bounding box center [784, 29] width 1568 height 59
click at [615, 79] on span "Today" at bounding box center [624, 79] width 41 height 25
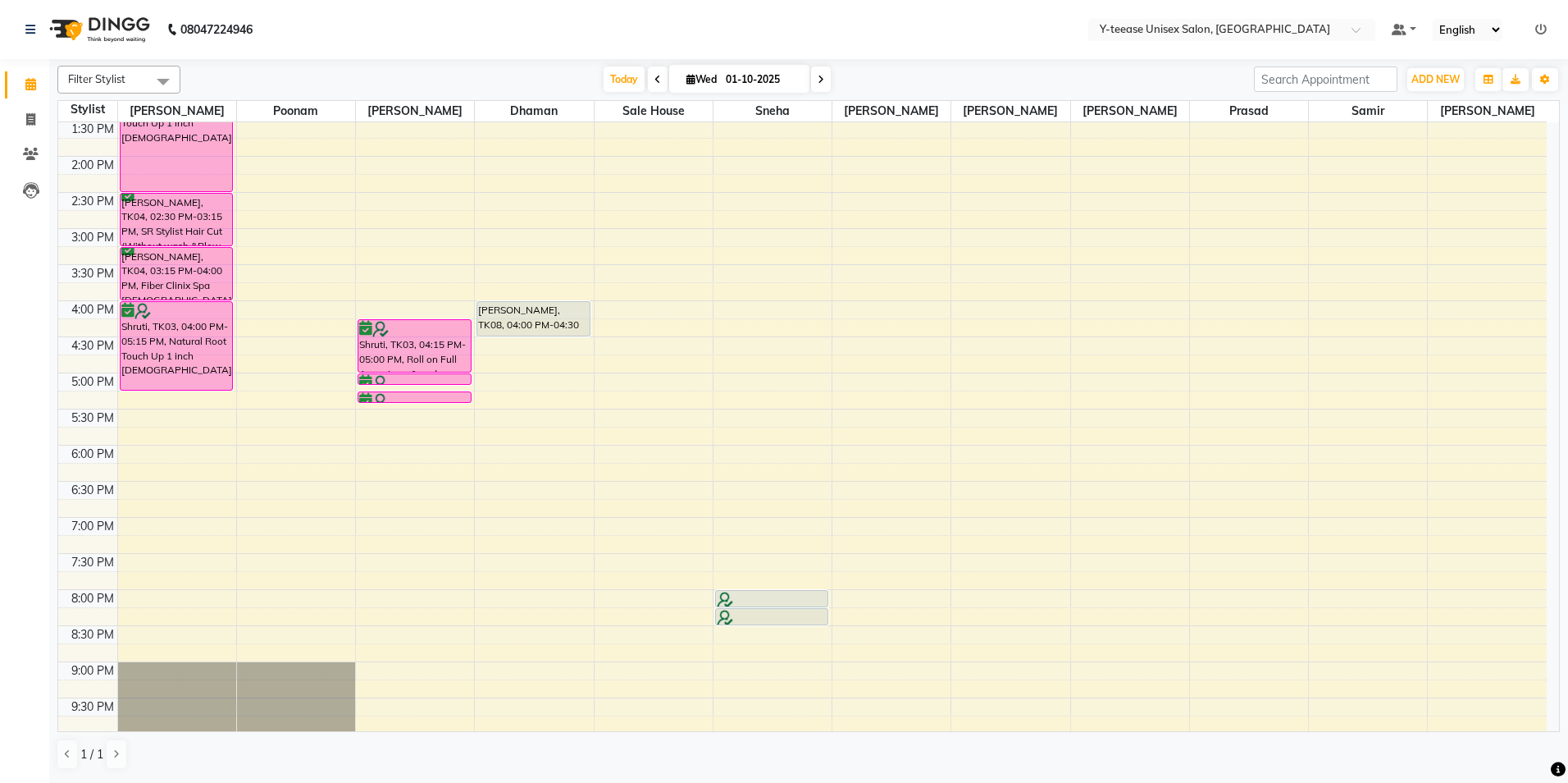
scroll to position [401, 0]
click at [1467, 489] on div "8:00 AM 8:30 AM 9:00 AM 9:30 AM 10:00 AM 10:30 AM 11:00 AM 11:30 AM 12:00 PM 12…" at bounding box center [802, 262] width 1489 height 1082
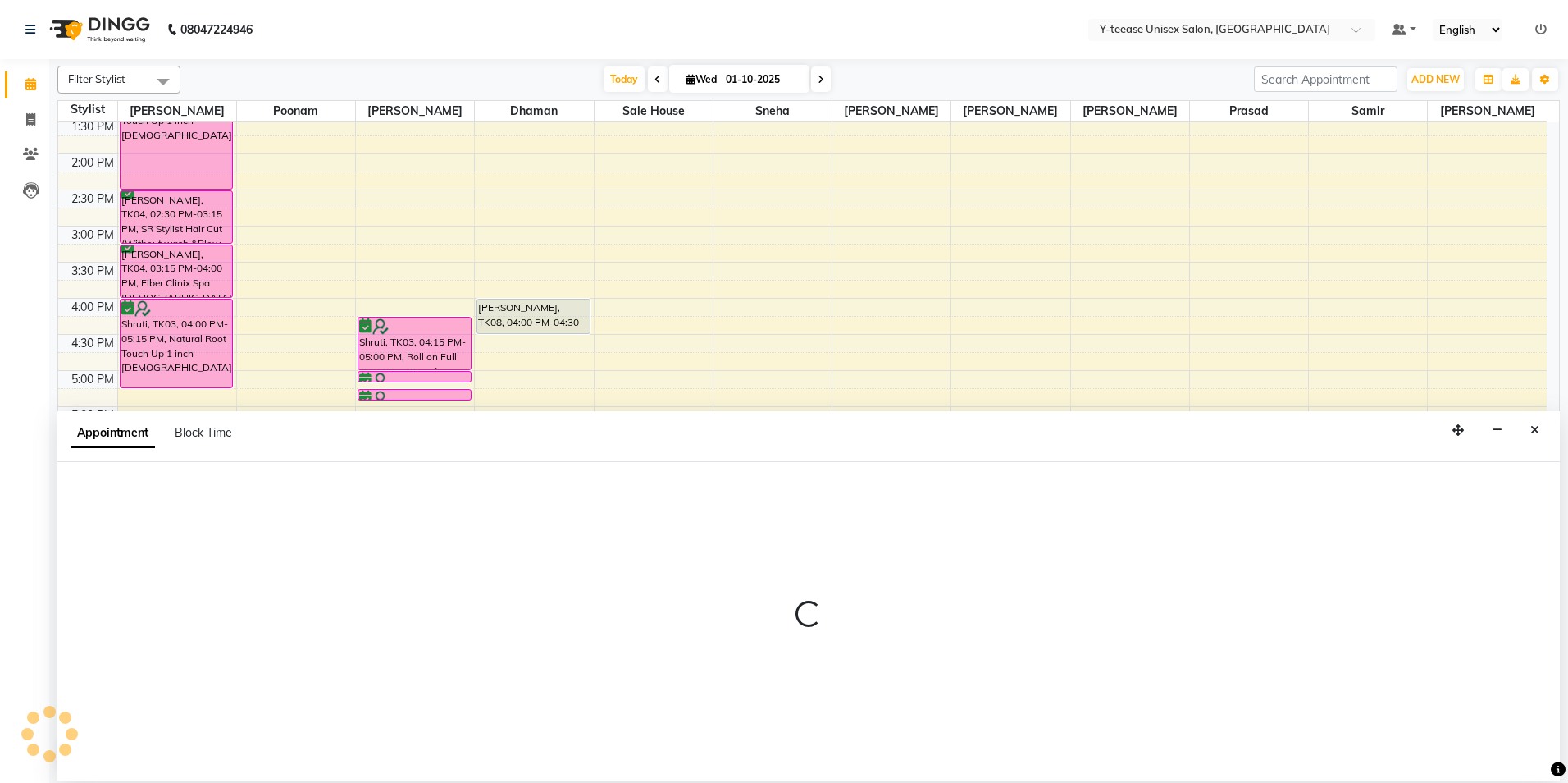
select select "92975"
select select "tentative"
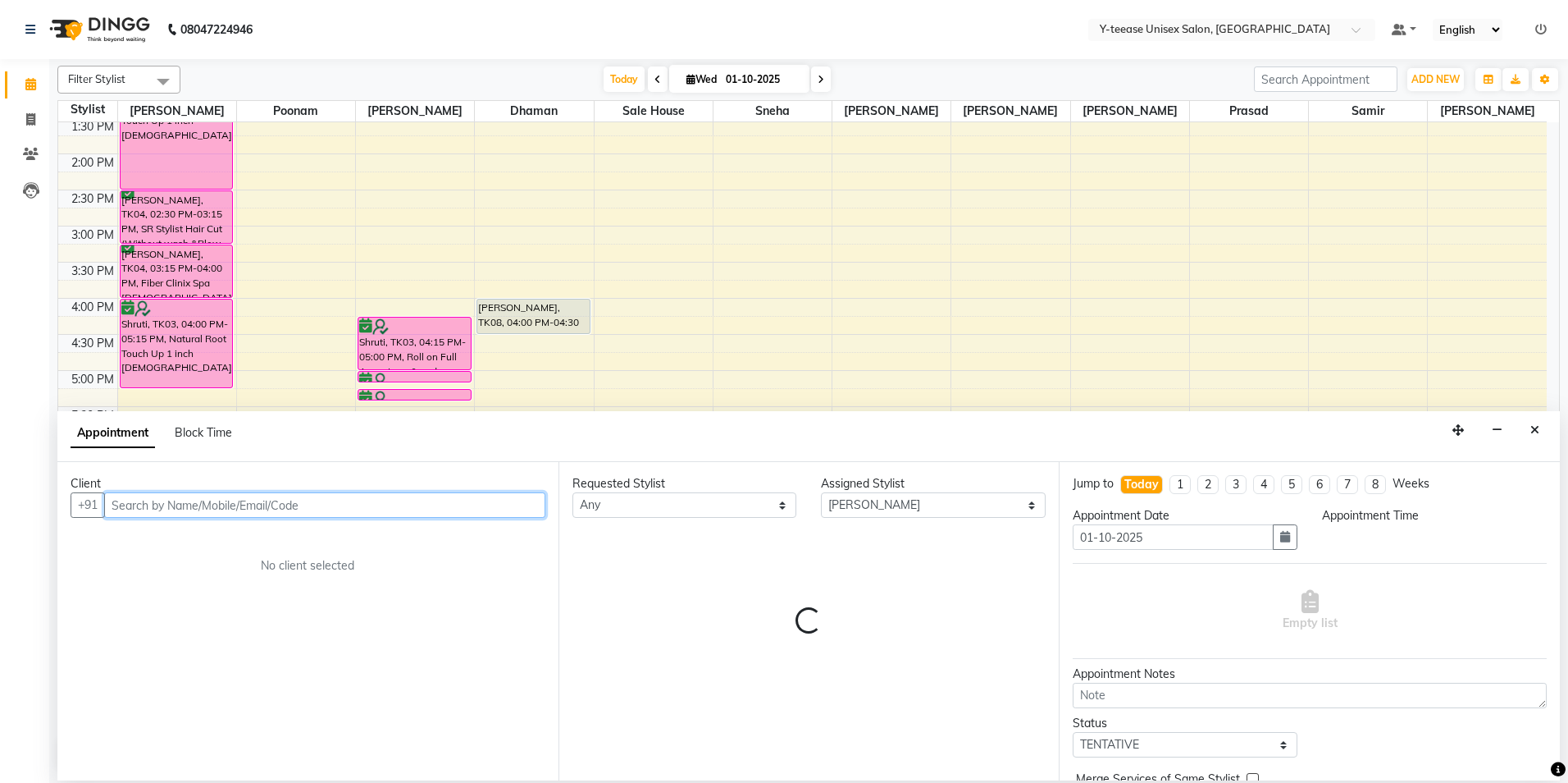
select select "1110"
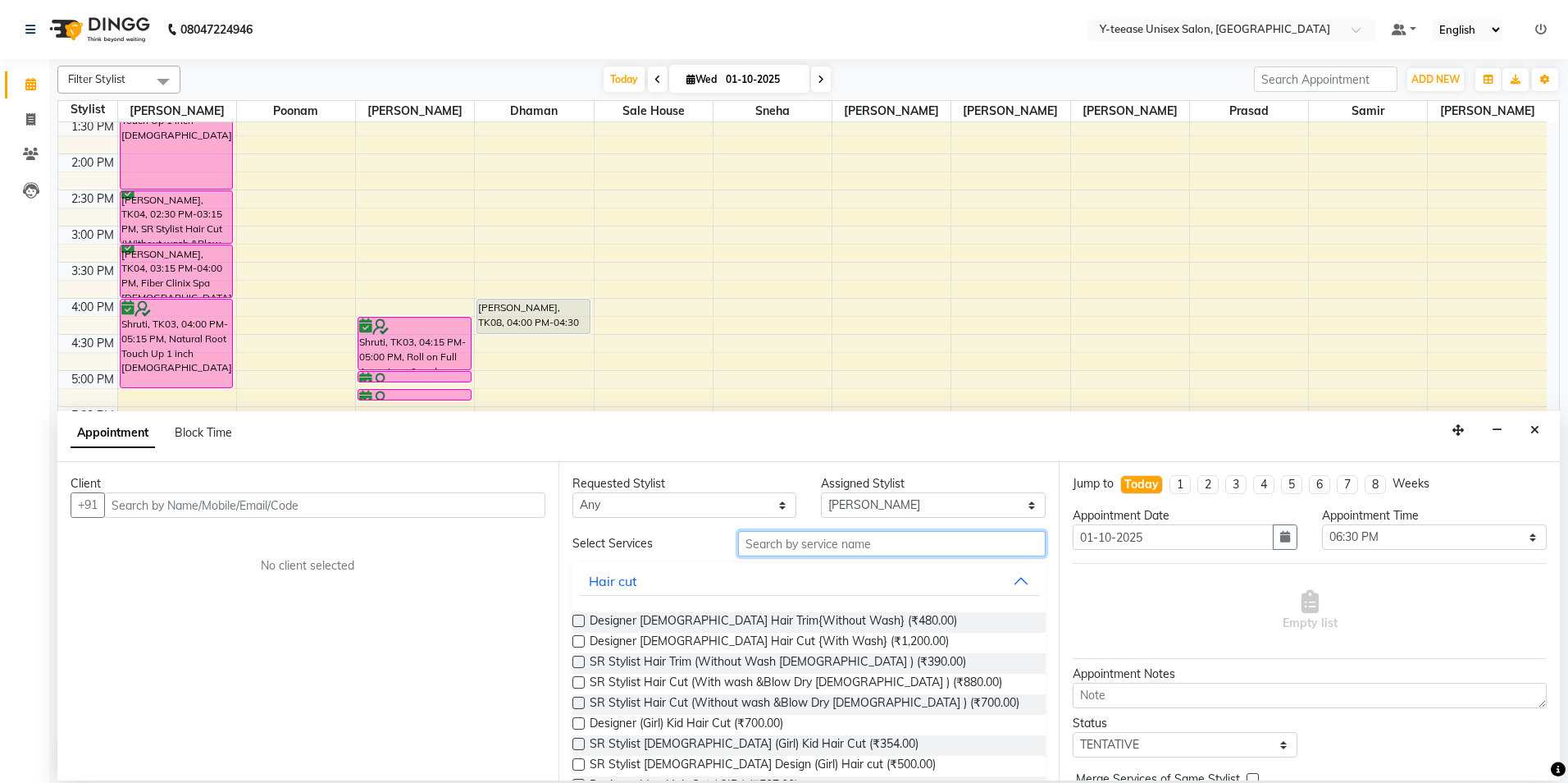
click at [813, 551] on input "text" at bounding box center [892, 543] width 308 height 25
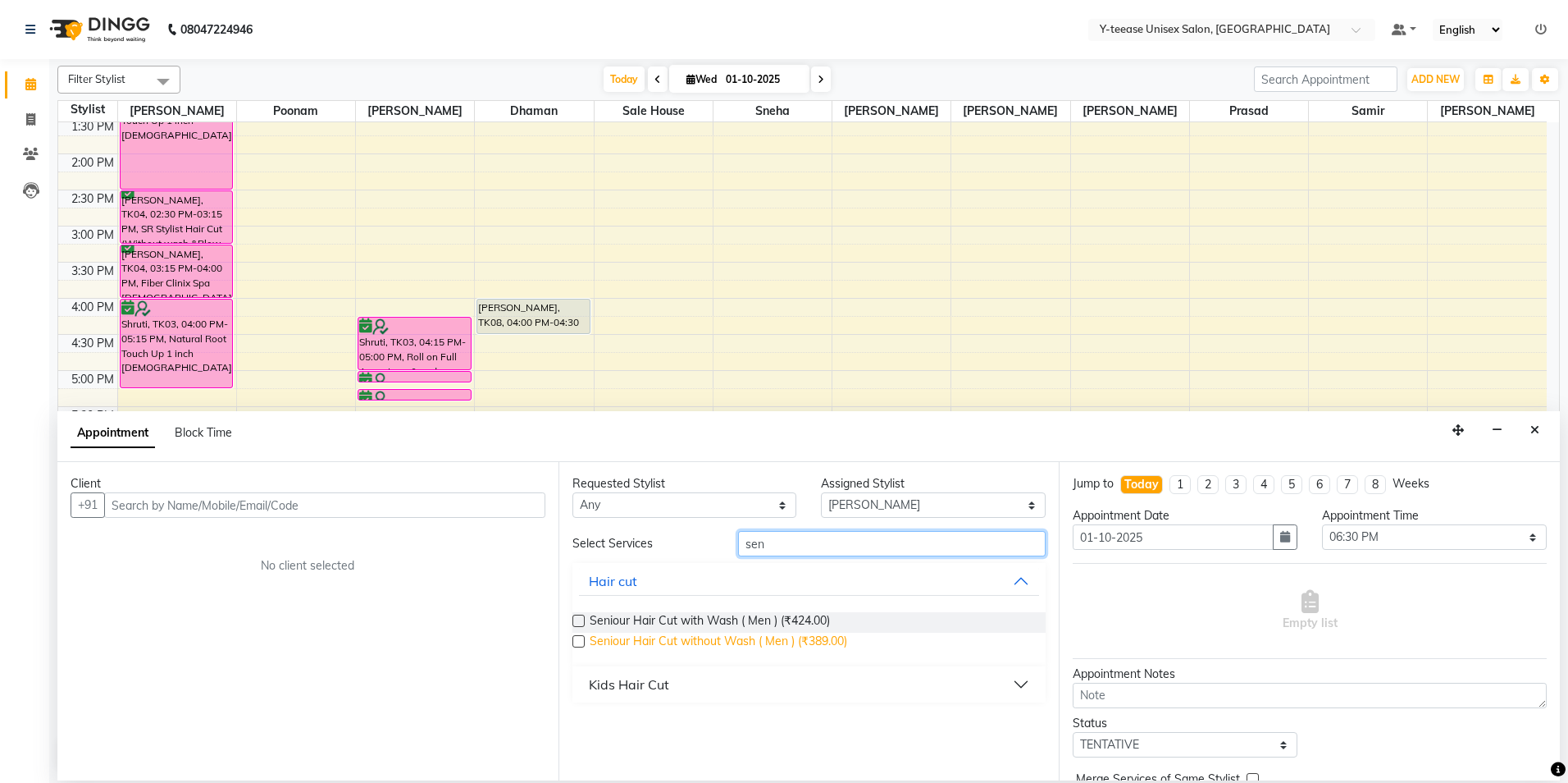
type input "sen"
click at [820, 638] on span "Seniour Hair Cut without Wash ( Men ) (₹389.00)" at bounding box center [718, 642] width 257 height 20
checkbox input "false"
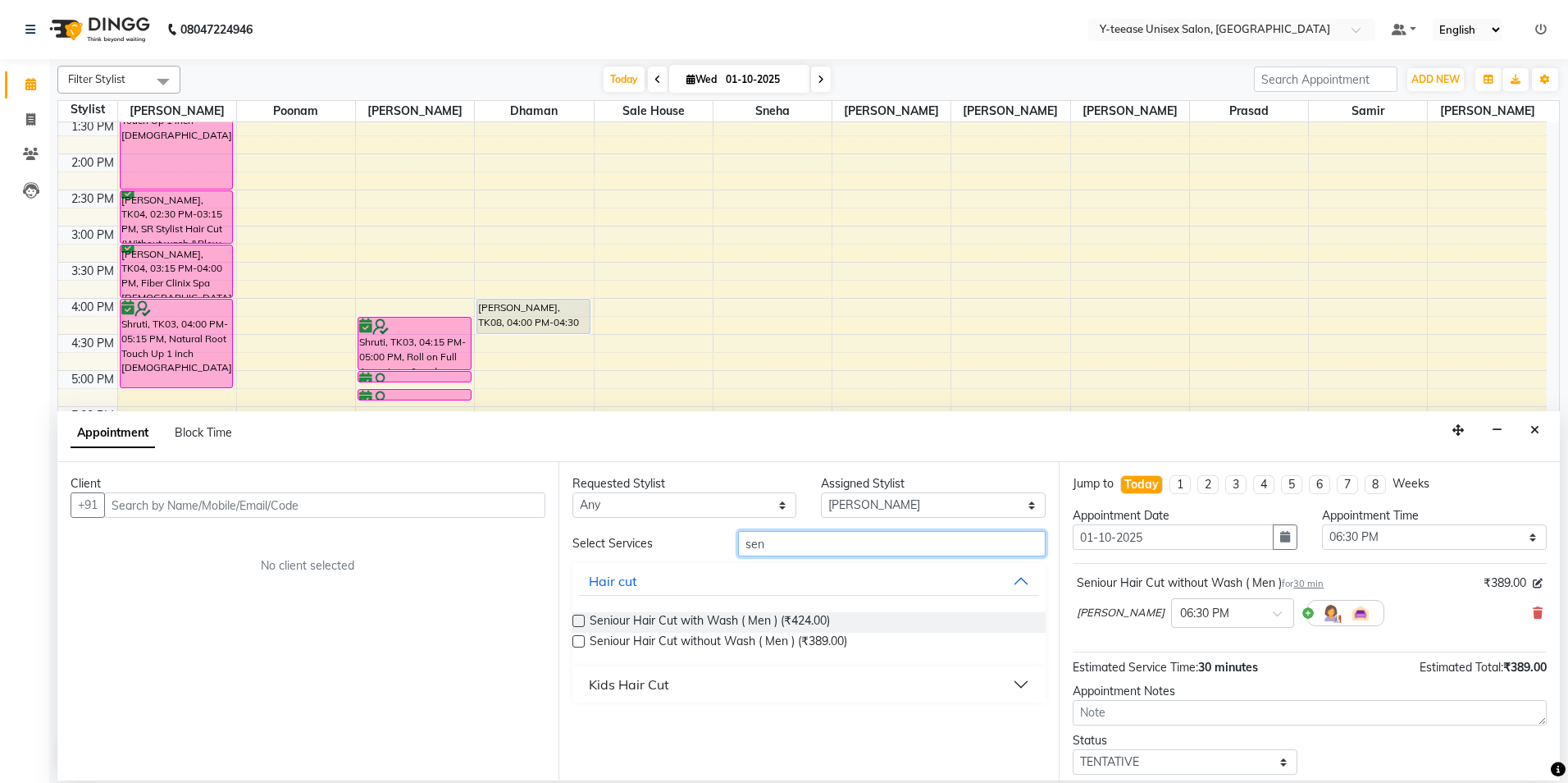
click at [806, 544] on input "sen" at bounding box center [892, 543] width 308 height 25
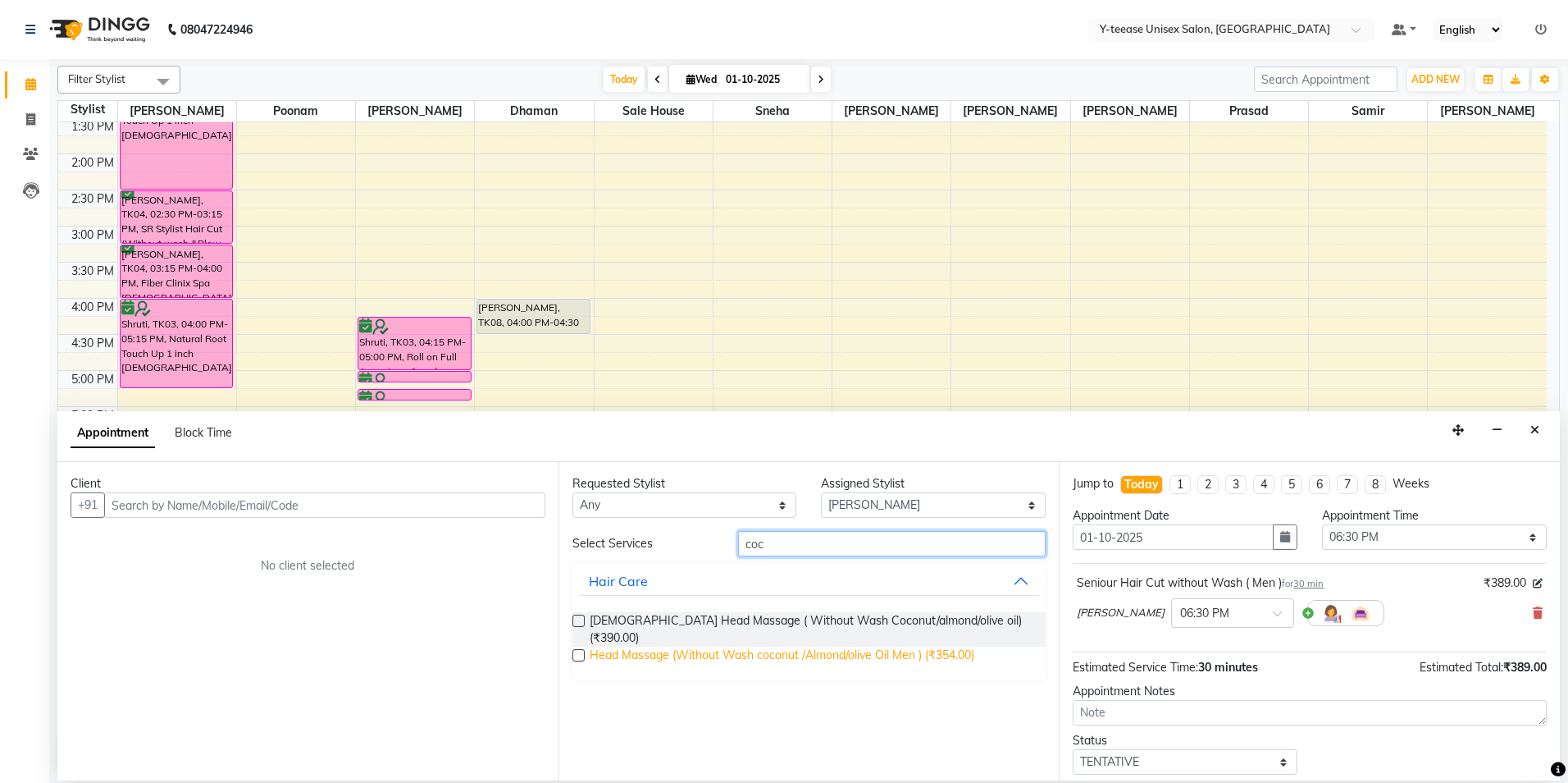
type input "coc"
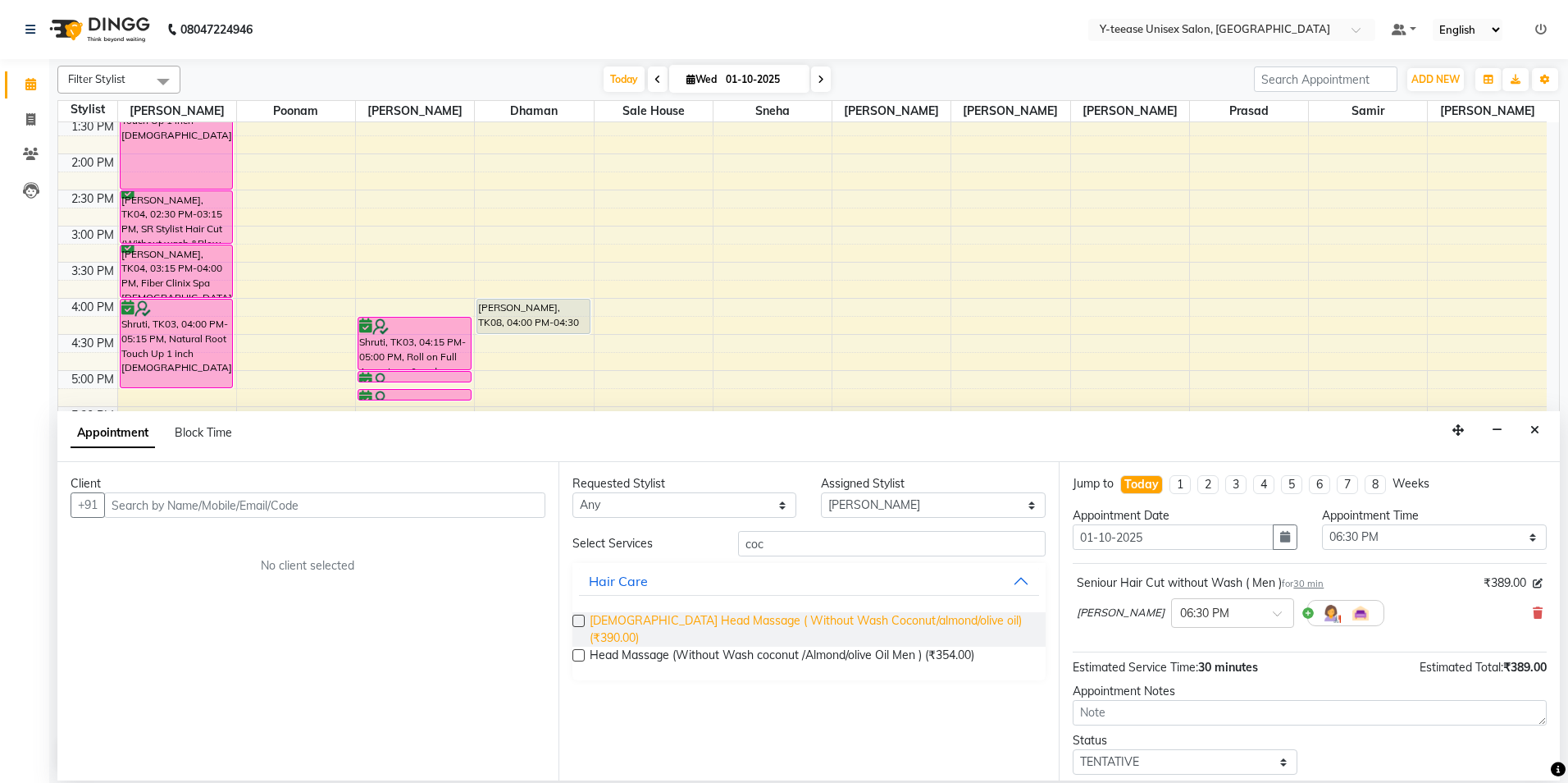
click at [816, 632] on div "[DEMOGRAPHIC_DATA] Head Massage ( Without Wash Coconut/almond/olive oil) (₹390.…" at bounding box center [810, 640] width 474 height 81
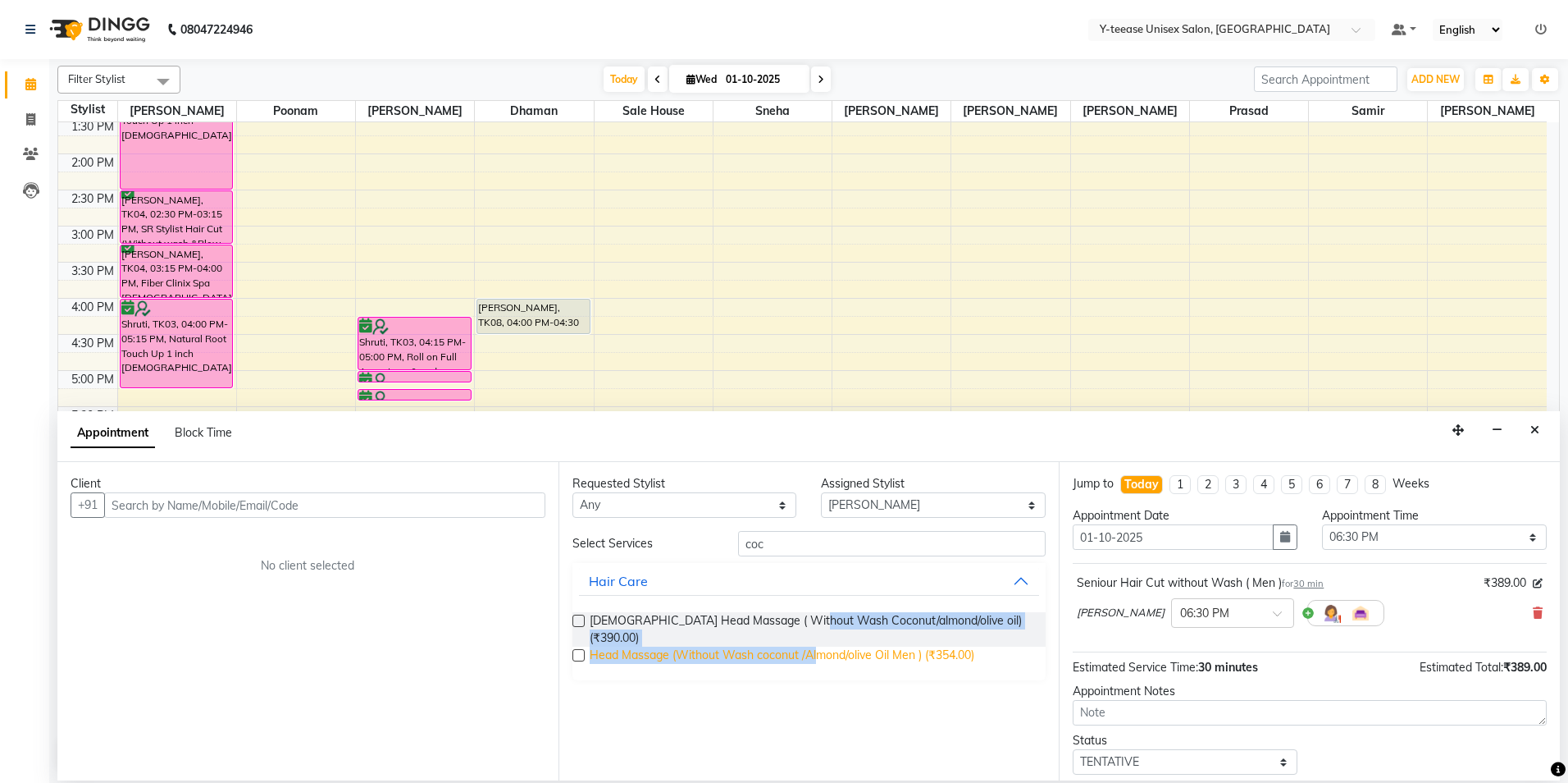
click at [809, 647] on span "Head Massage (Without Wash coconut /Almond/olive Oil Men ) (₹354.00)" at bounding box center [781, 656] width 384 height 20
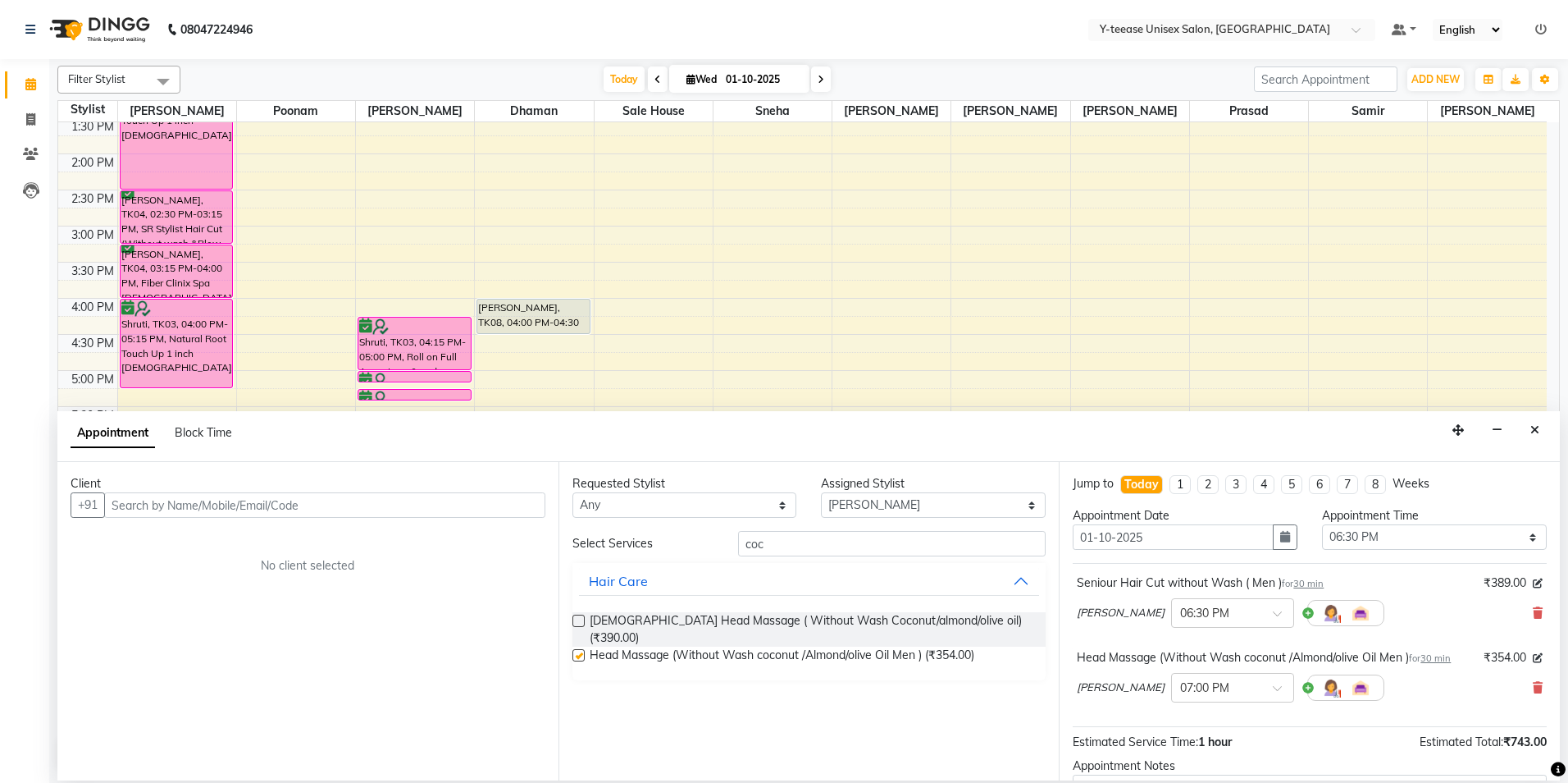
checkbox input "false"
click at [806, 550] on input "coc" at bounding box center [892, 543] width 308 height 25
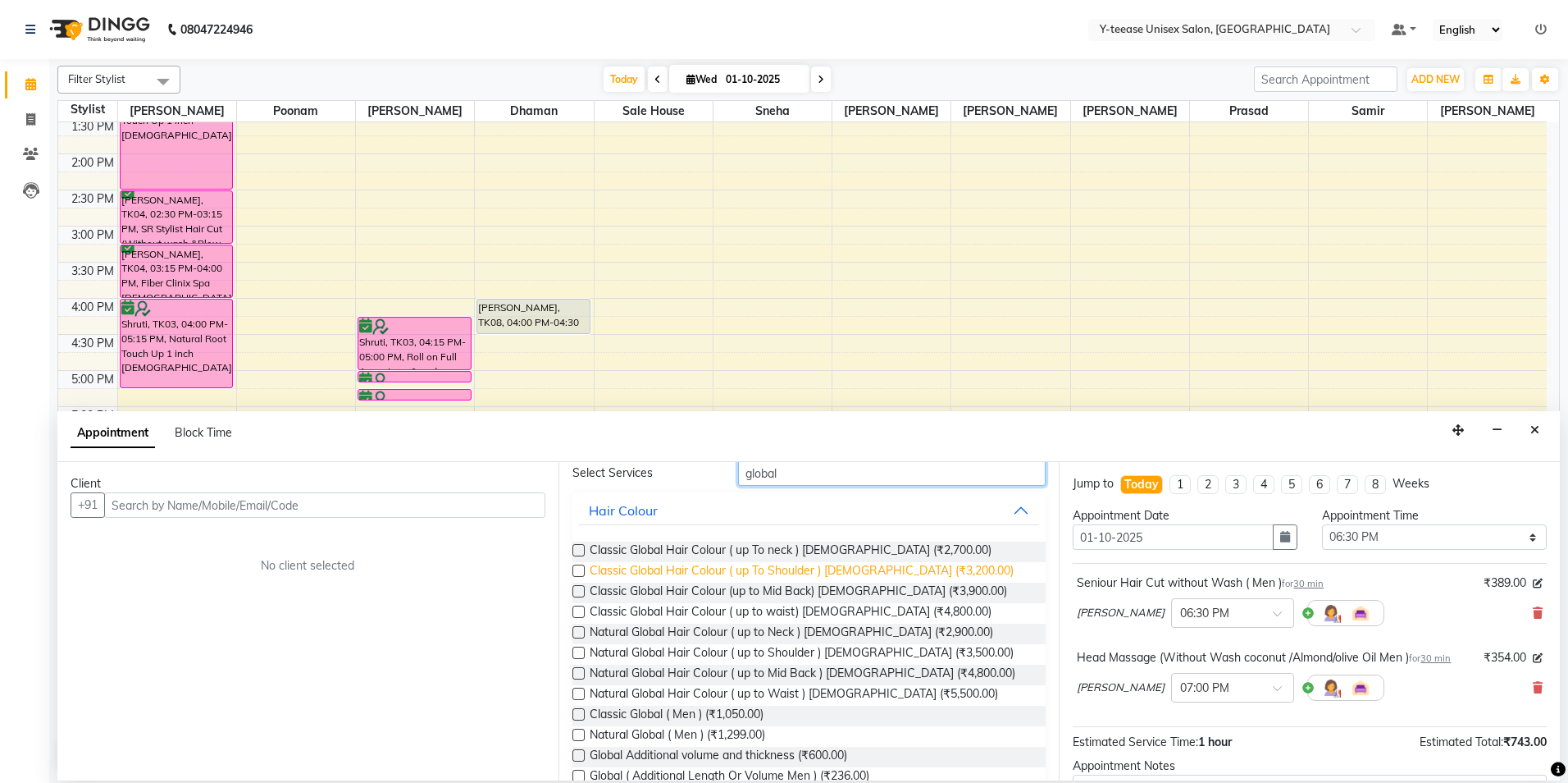
scroll to position [82, 0]
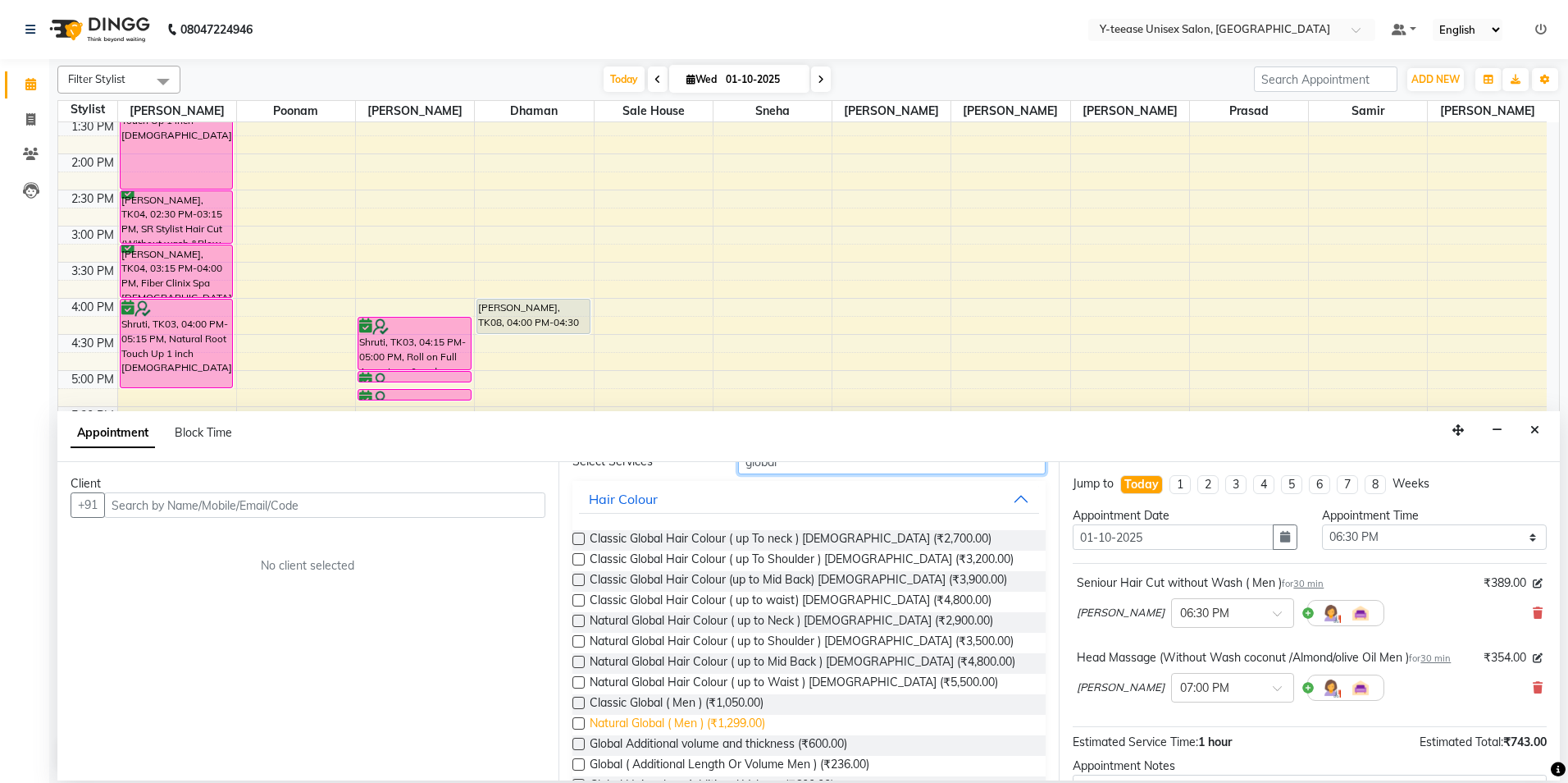
type input "global"
click at [697, 723] on span "Natural Global ( Men ) (₹1,299.00)" at bounding box center [677, 724] width 175 height 20
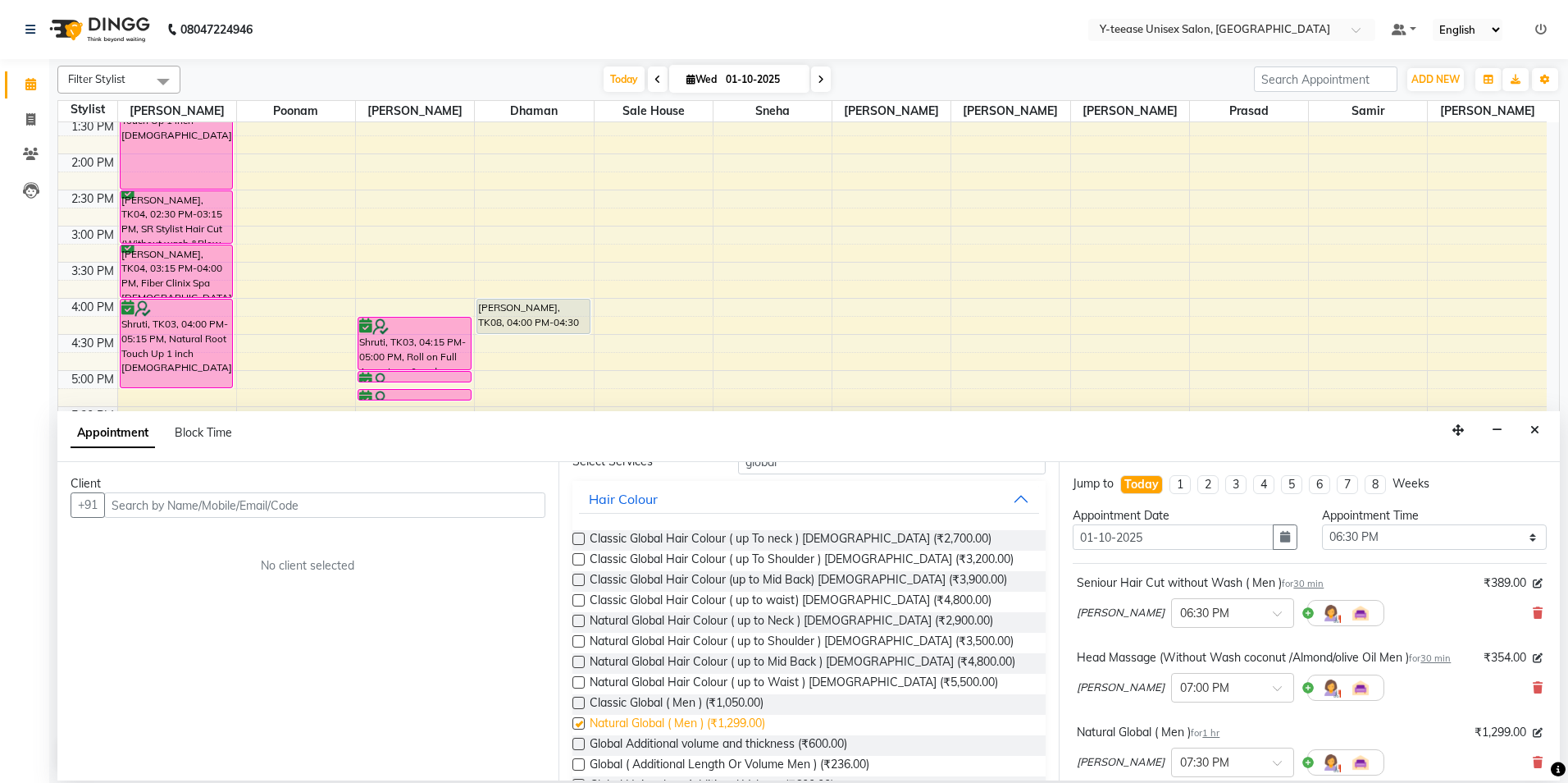
checkbox input "false"
click at [415, 506] on input "text" at bounding box center [325, 504] width 441 height 25
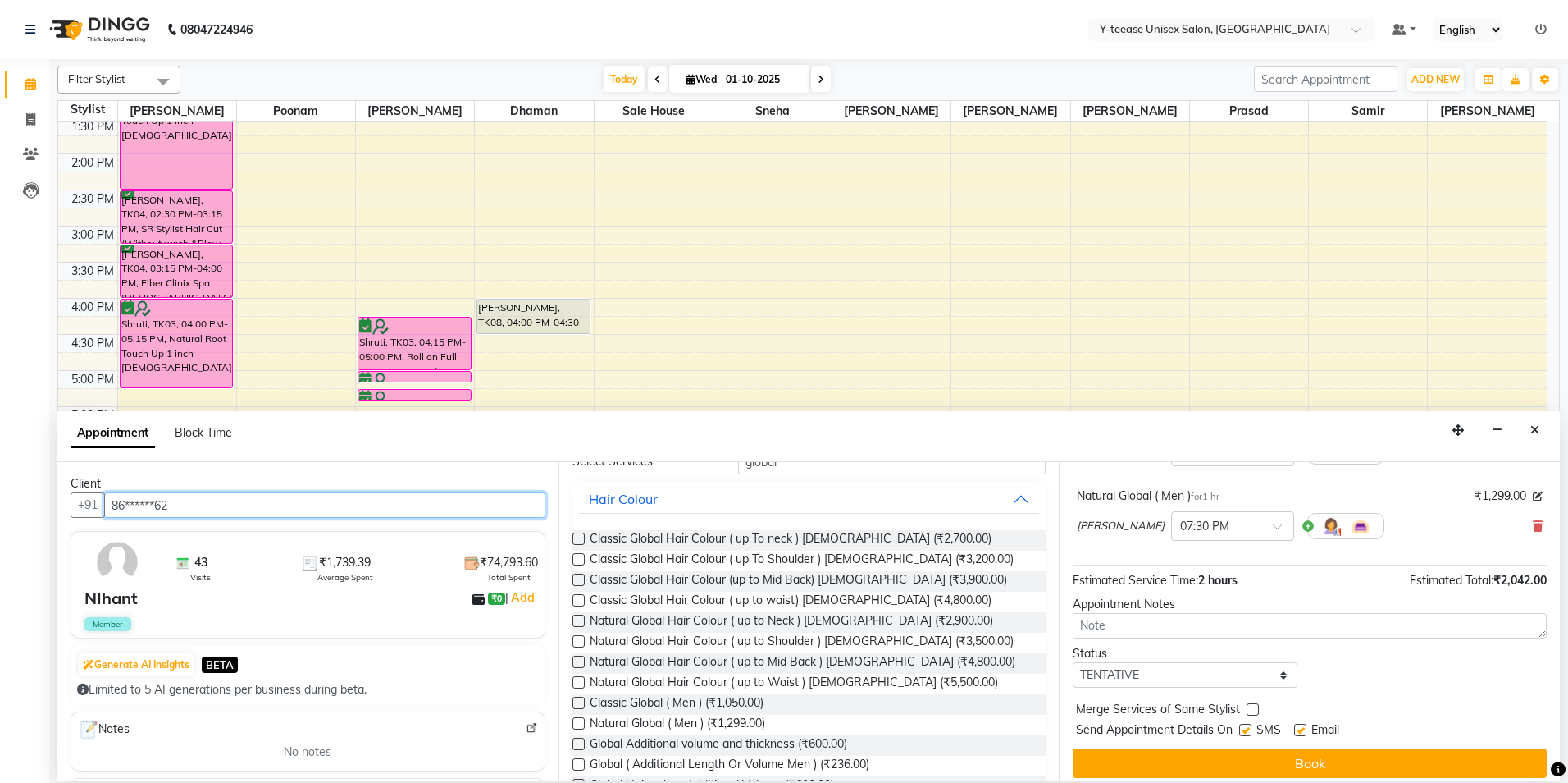
scroll to position [247, 0]
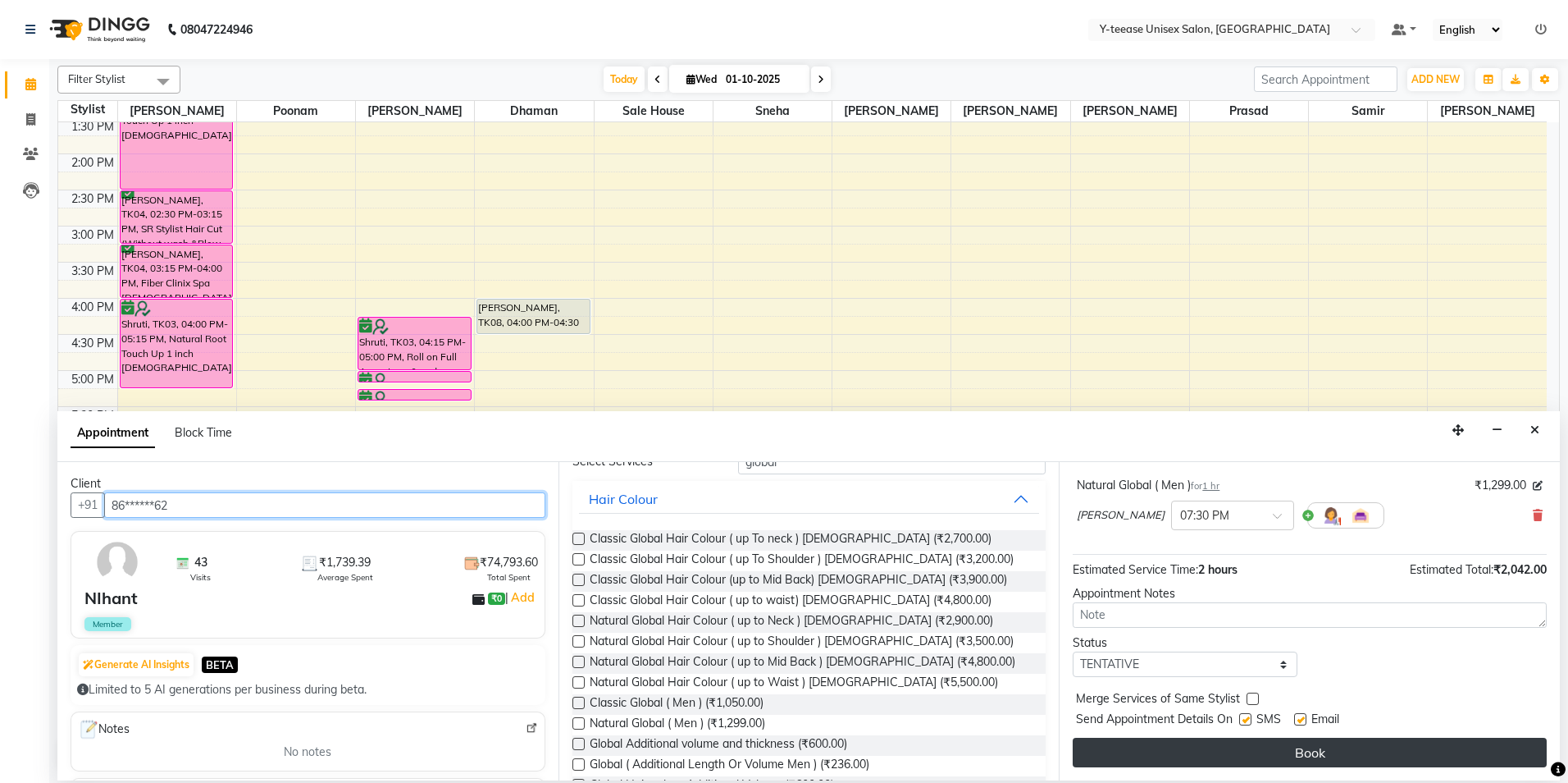
type input "86******62"
click at [1207, 763] on button "Book" at bounding box center [1311, 752] width 474 height 30
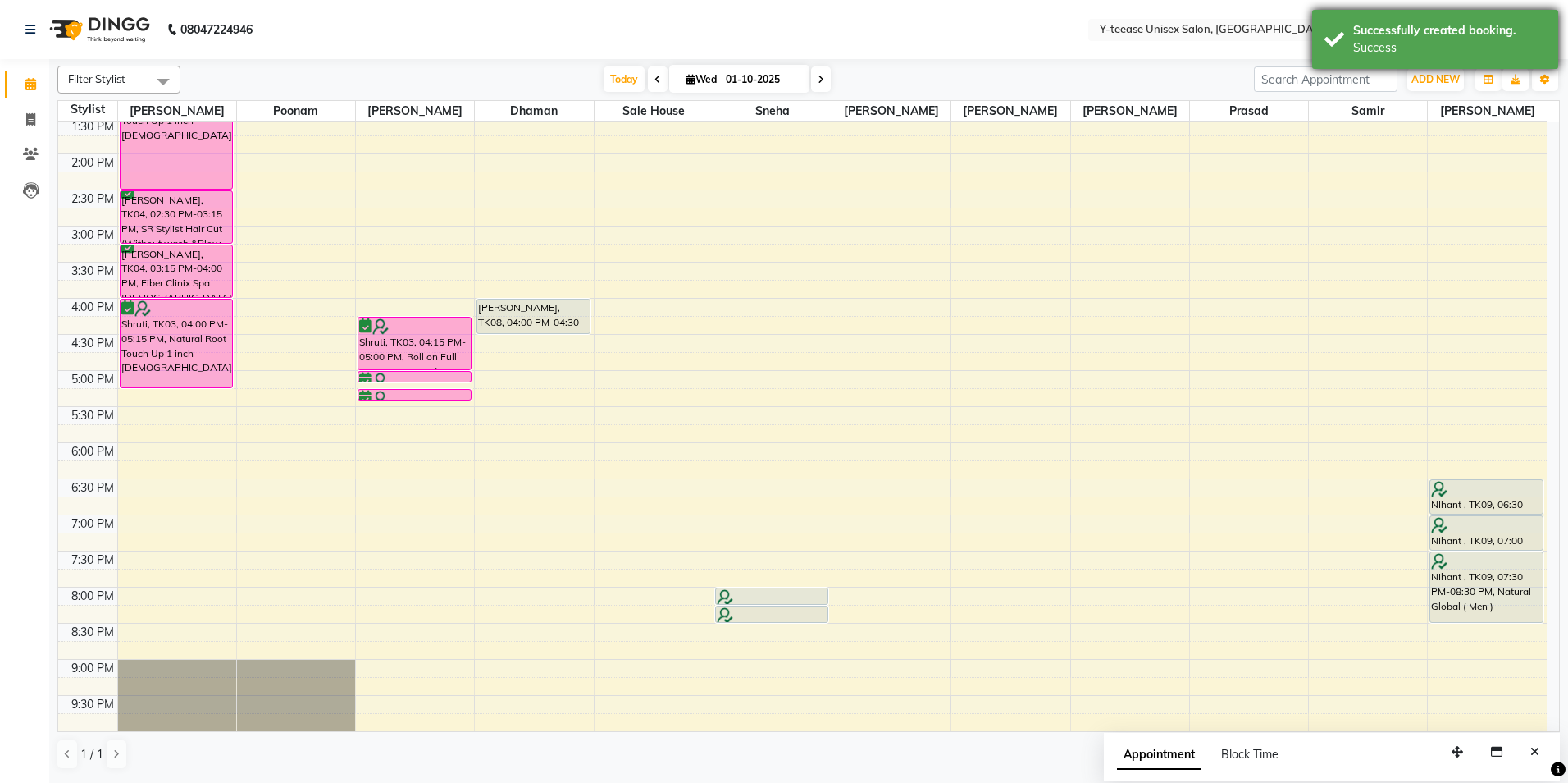
click at [1396, 20] on div "Successfully created booking. Success" at bounding box center [1435, 39] width 246 height 59
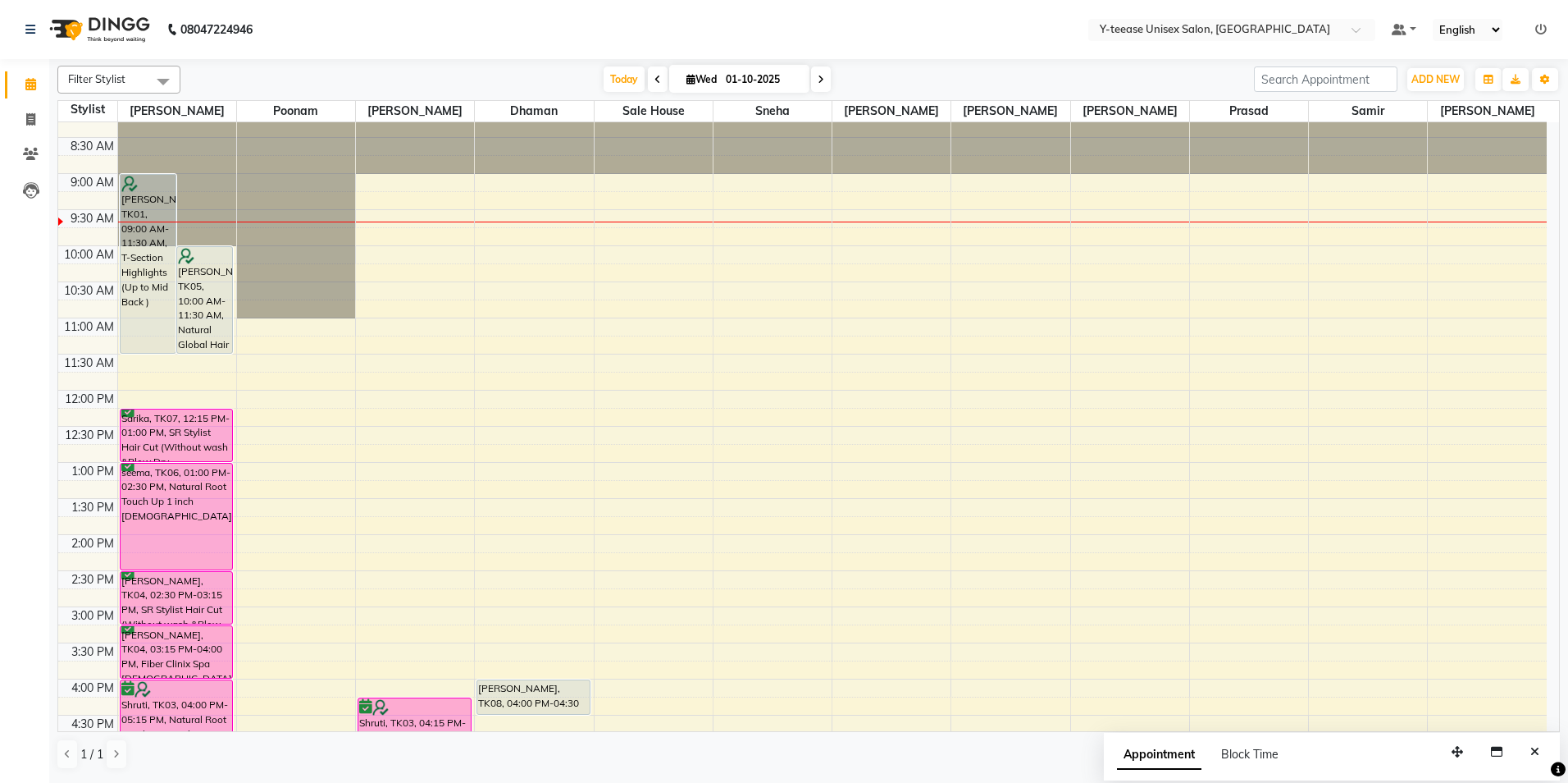
scroll to position [82, 0]
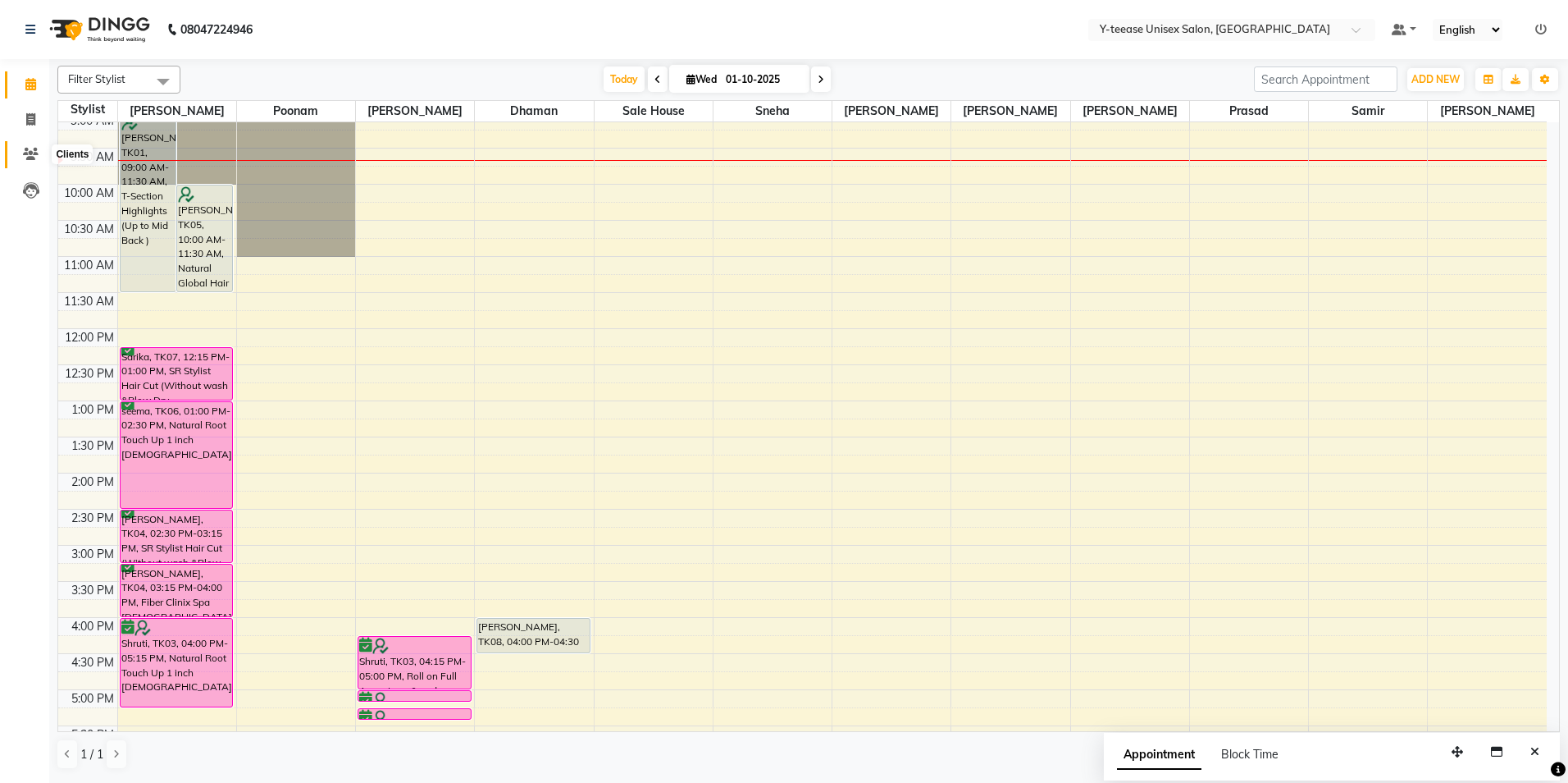
drag, startPoint x: 18, startPoint y: 158, endPoint x: 53, endPoint y: 159, distance: 35.0
click at [18, 159] on span at bounding box center [31, 154] width 29 height 18
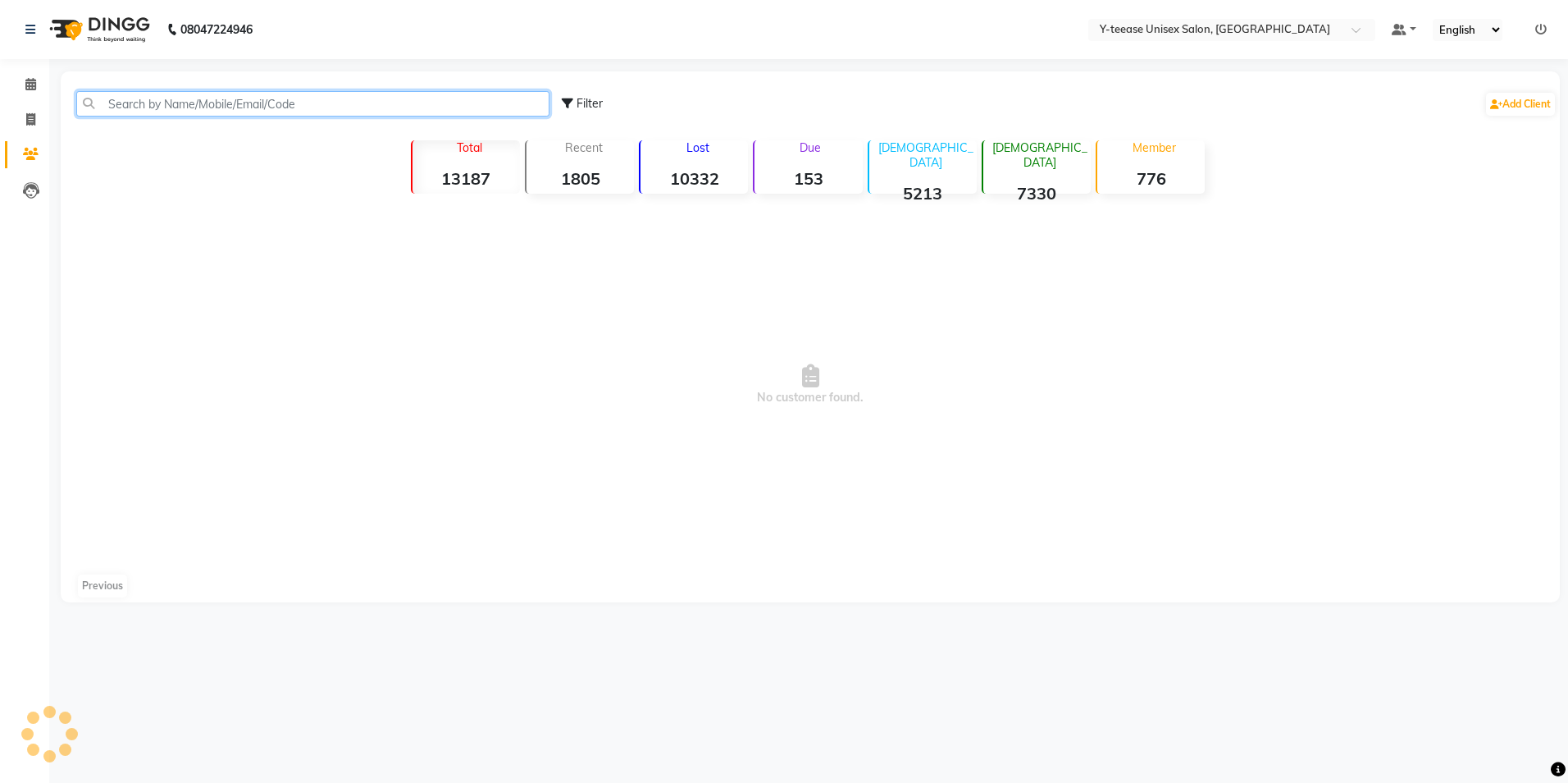
click at [228, 113] on input "text" at bounding box center [313, 104] width 473 height 25
type input "7020206"
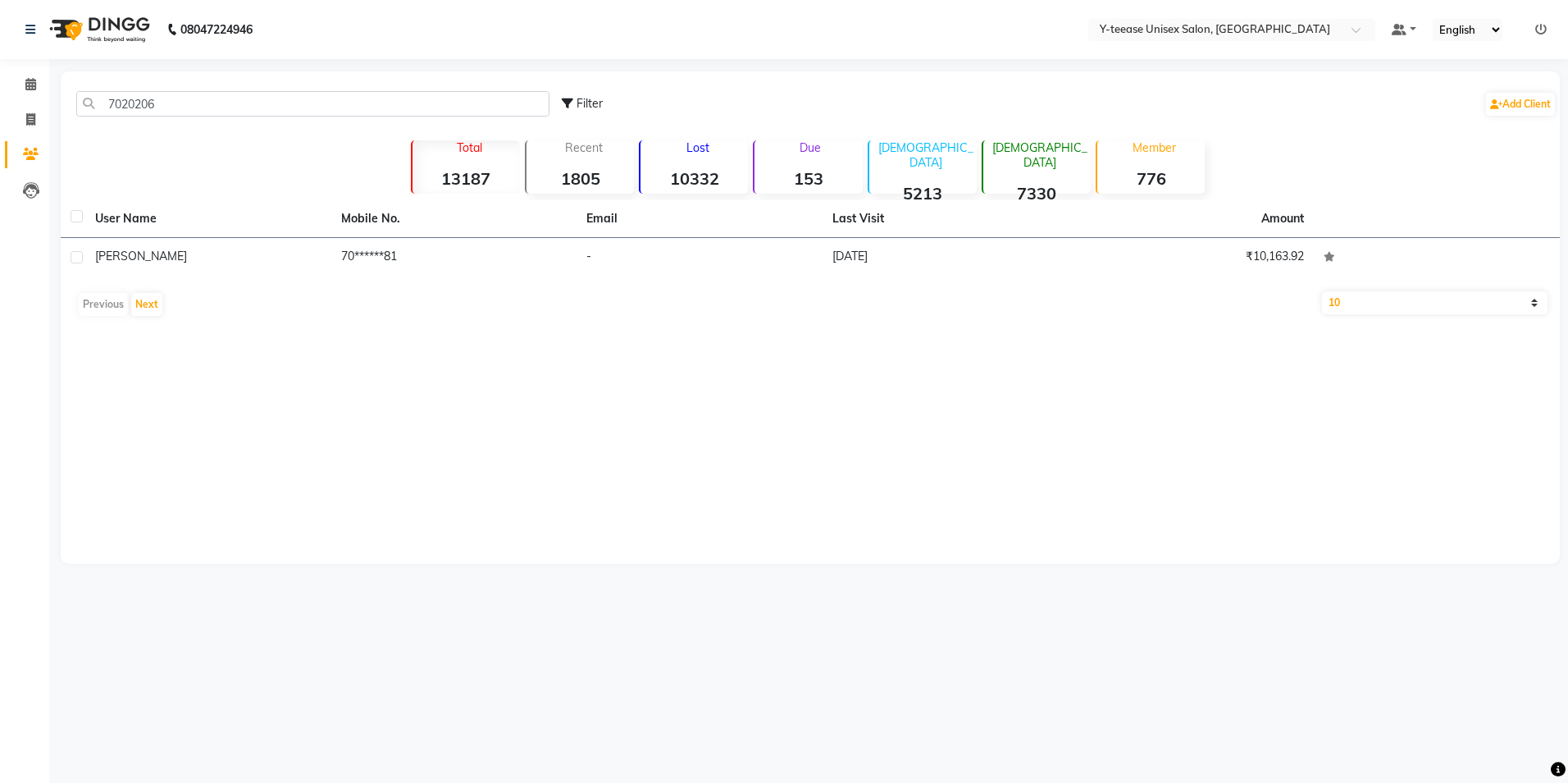
click at [455, 218] on th "Mobile No." at bounding box center [454, 219] width 246 height 38
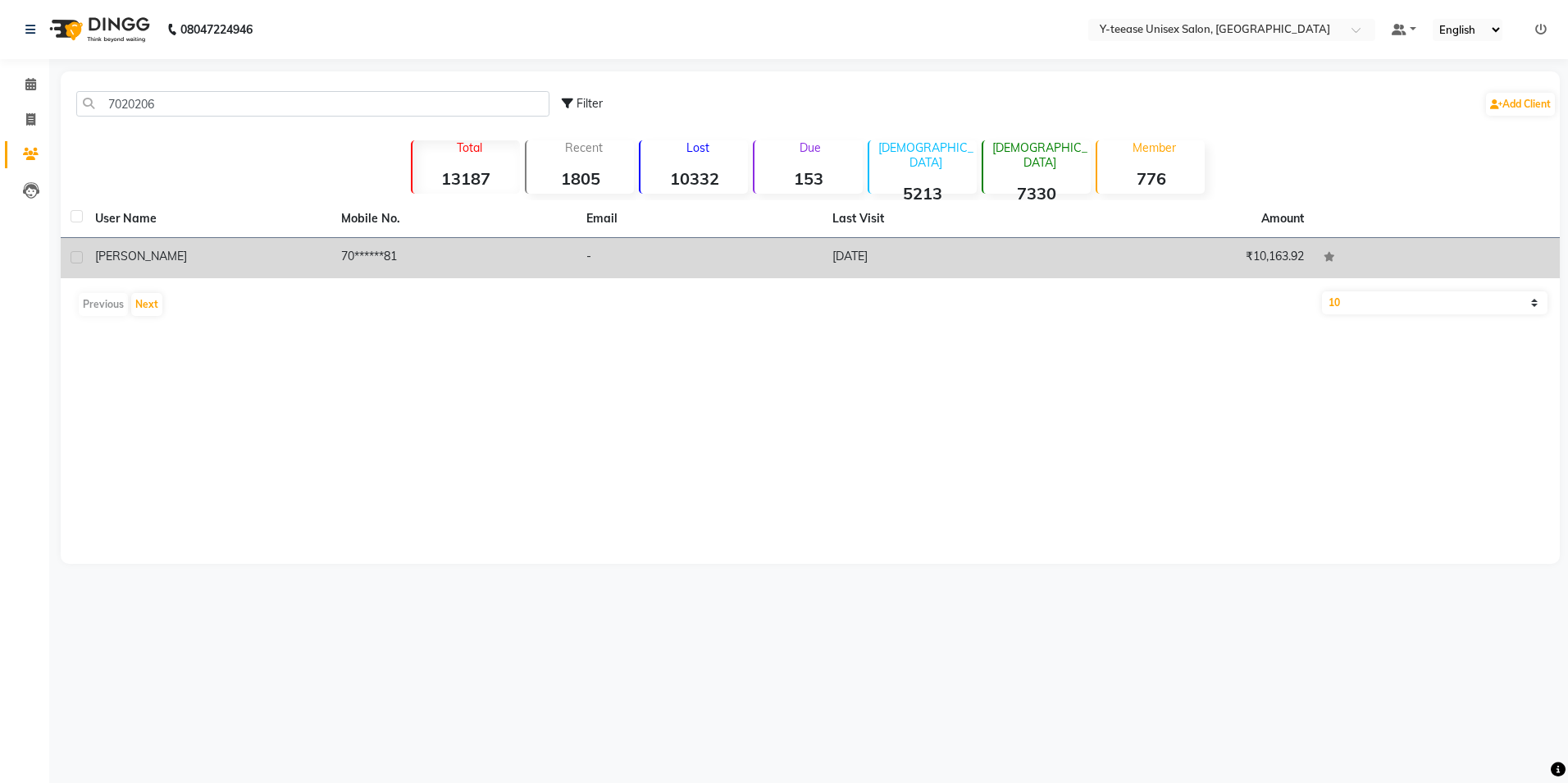
click at [419, 265] on td "70******81" at bounding box center [454, 258] width 246 height 41
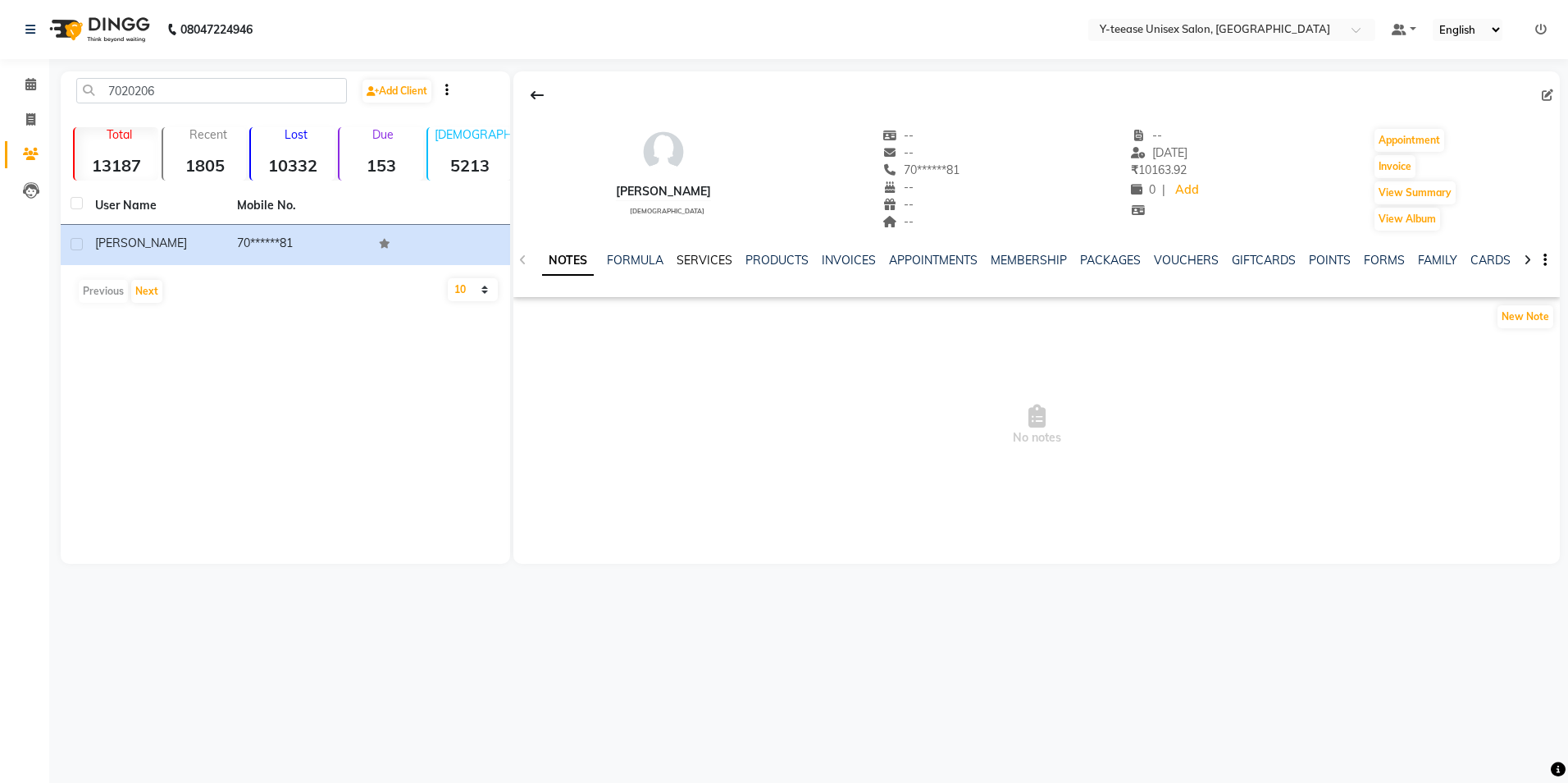
click at [701, 257] on link "SERVICES" at bounding box center [705, 259] width 56 height 15
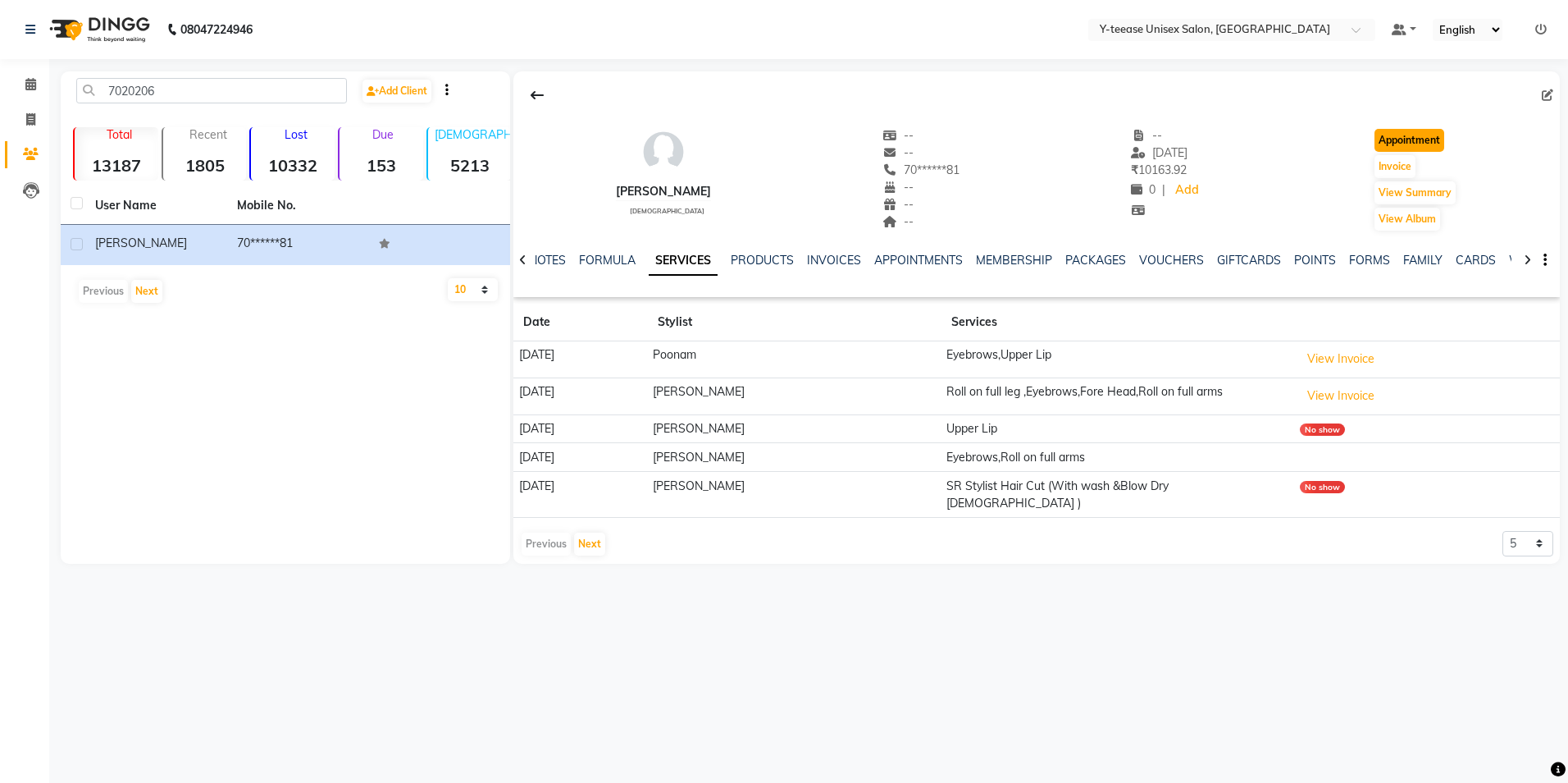
click at [1385, 143] on button "Appointment" at bounding box center [1409, 140] width 70 height 23
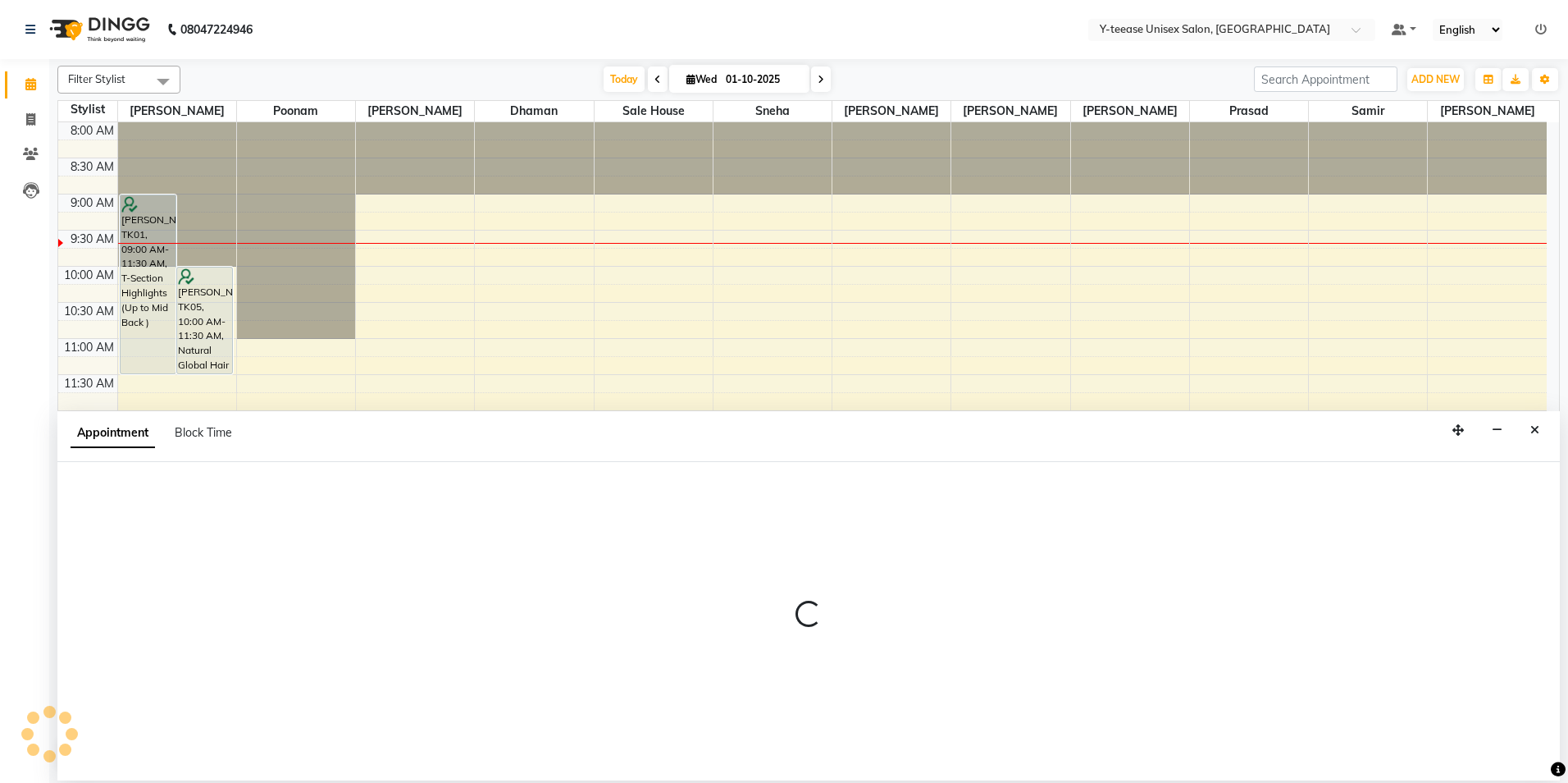
select select "tentative"
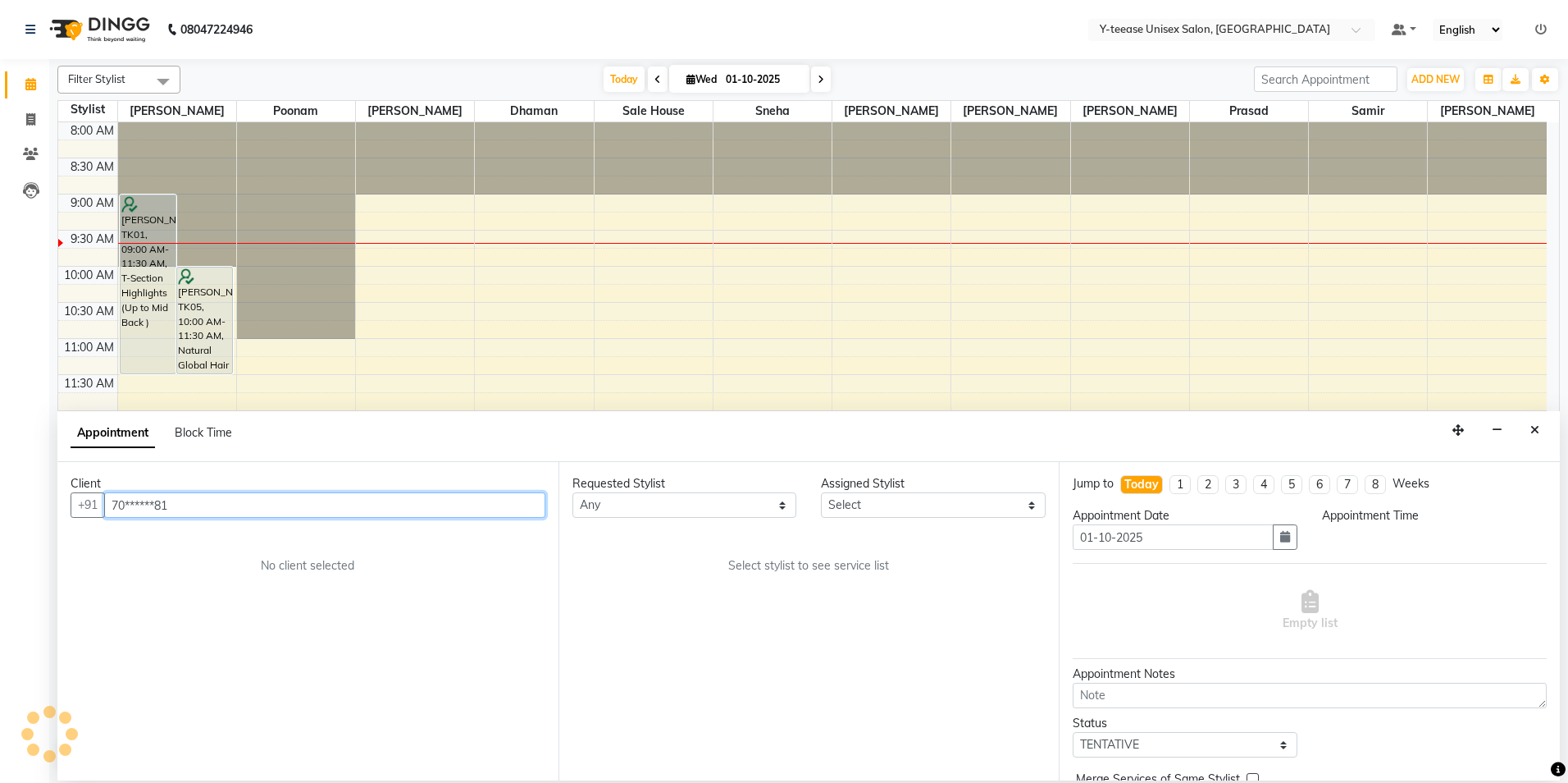
select select "540"
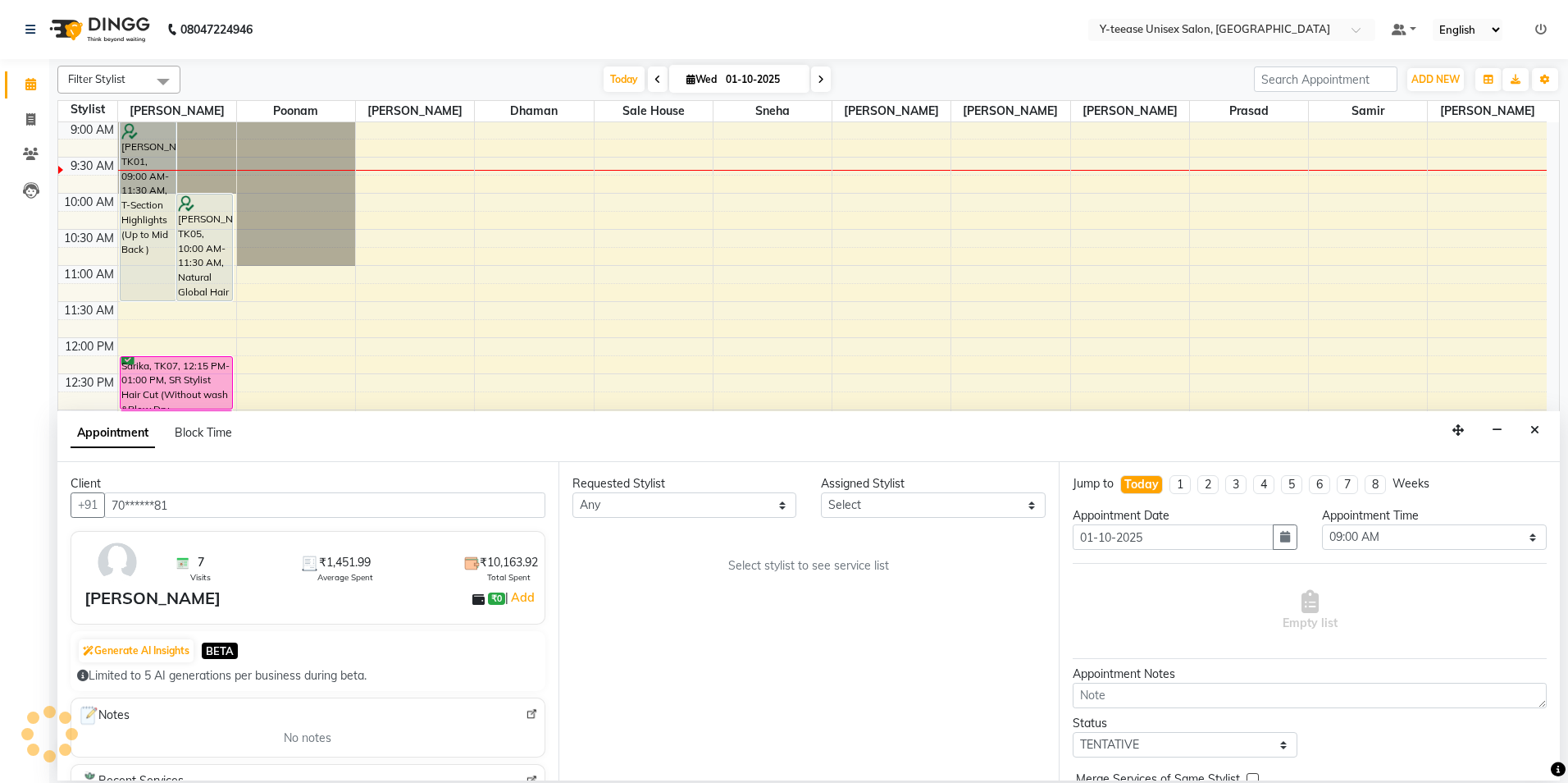
drag, startPoint x: 904, startPoint y: 490, endPoint x: 909, endPoint y: 500, distance: 11.2
click at [906, 492] on div "Assigned Stylist" at bounding box center [933, 484] width 225 height 17
click at [909, 502] on select "Select [PERSON_NAME] Dhaman [PERSON_NAME] No Preference [PERSON_NAME] Poonam [P…" at bounding box center [933, 504] width 225 height 25
select select "73210"
click at [821, 492] on select "Select [PERSON_NAME] Dhaman [PERSON_NAME] No Preference [PERSON_NAME] Poonam [P…" at bounding box center [933, 504] width 225 height 25
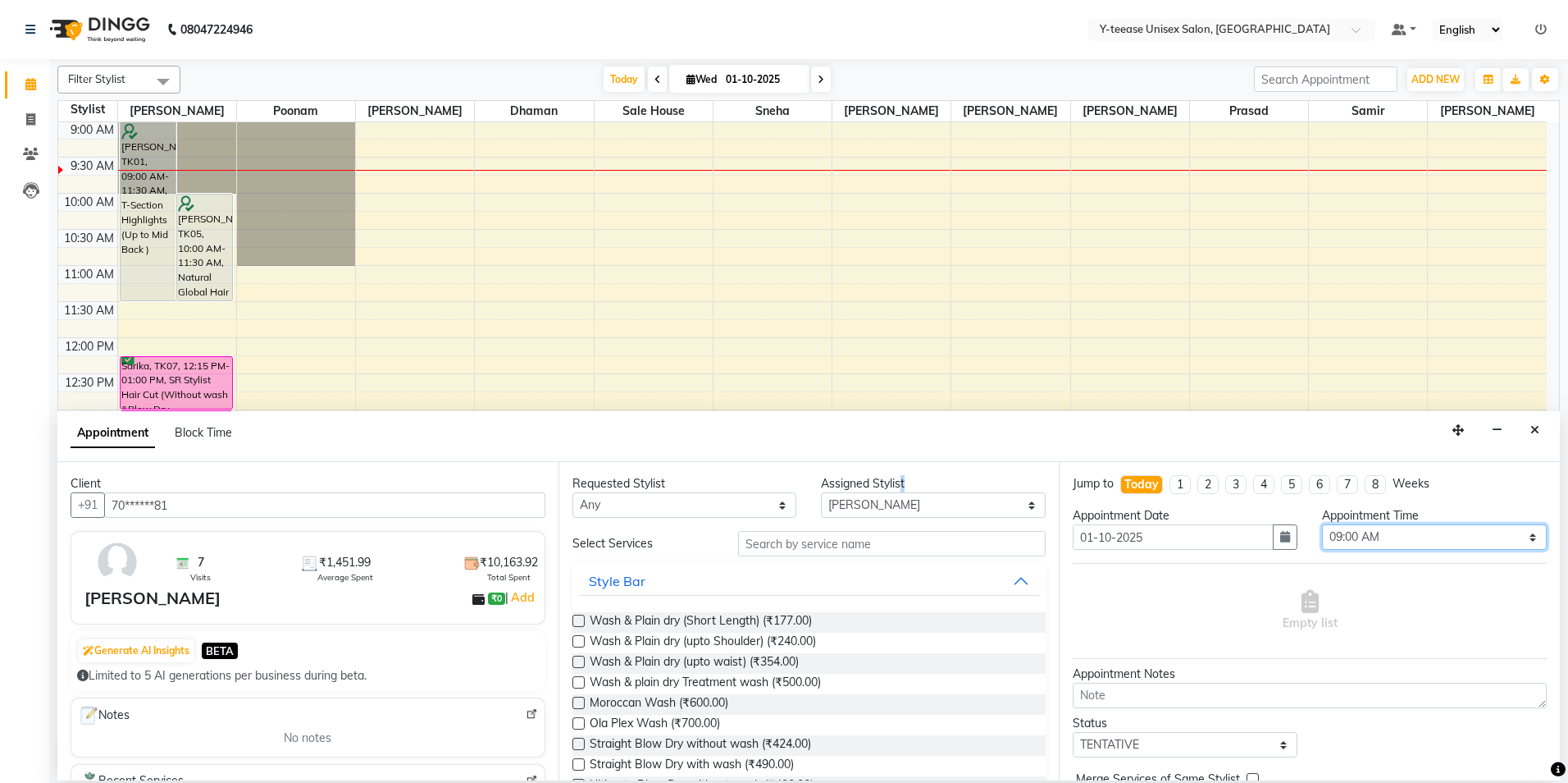
click at [1347, 534] on select "Select 09:00 AM 09:15 AM 09:30 AM 09:45 AM 10:00 AM 10:15 AM 10:30 AM 10:45 AM …" at bounding box center [1434, 537] width 225 height 25
click at [1322, 525] on select "Select 09:00 AM 09:15 AM 09:30 AM 09:45 AM 10:00 AM 10:15 AM 10:30 AM 10:45 AM …" at bounding box center [1434, 537] width 225 height 25
click at [1344, 543] on select "Select 09:00 AM 09:15 AM 09:30 AM 09:45 AM 10:00 AM 10:15 AM 10:30 AM 10:45 AM …" at bounding box center [1434, 537] width 225 height 25
select select "810"
click at [1322, 525] on select "Select 09:00 AM 09:15 AM 09:30 AM 09:45 AM 10:00 AM 10:15 AM 10:30 AM 10:45 AM …" at bounding box center [1434, 537] width 225 height 25
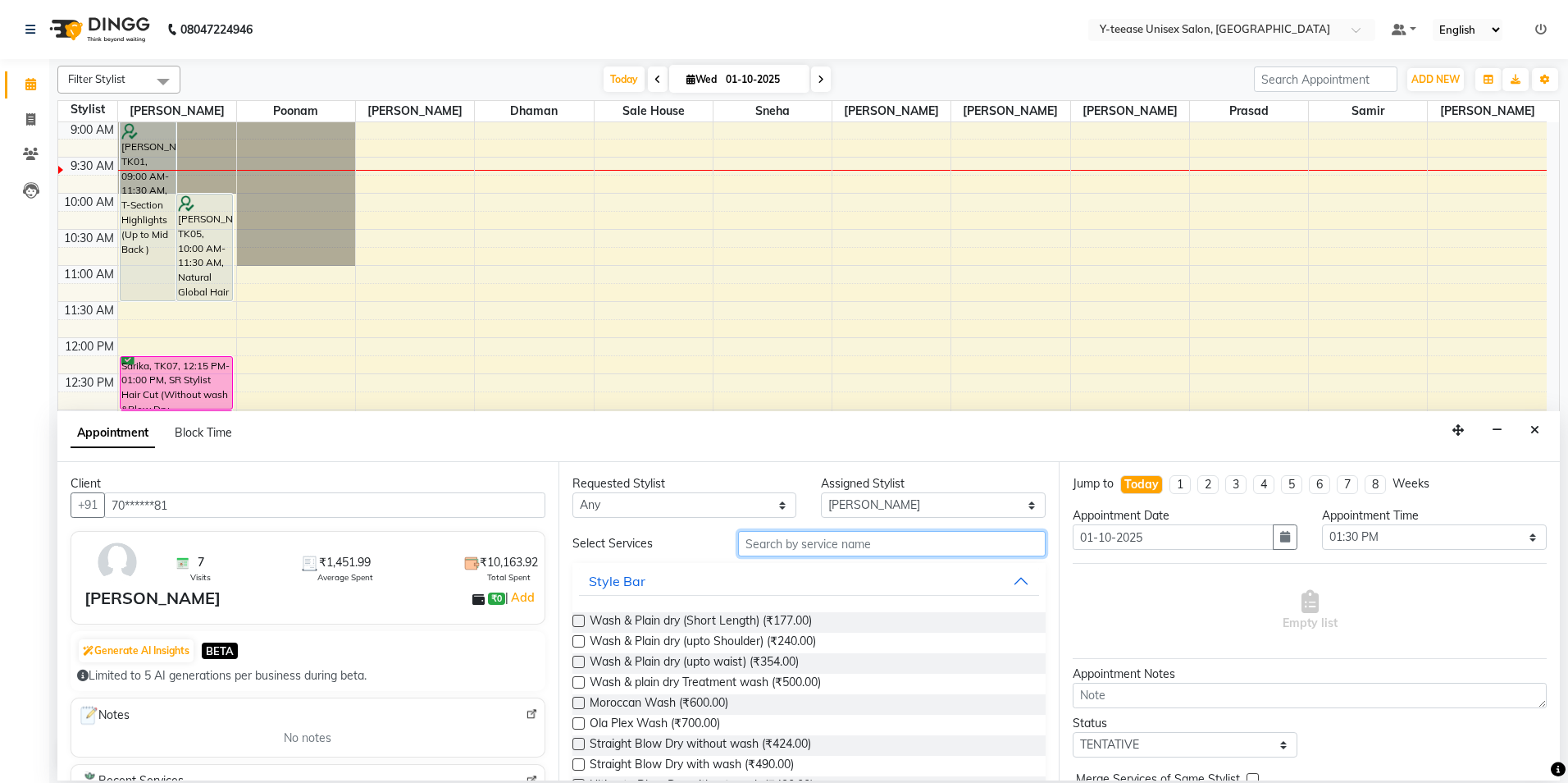
click at [874, 542] on input "text" at bounding box center [892, 543] width 308 height 25
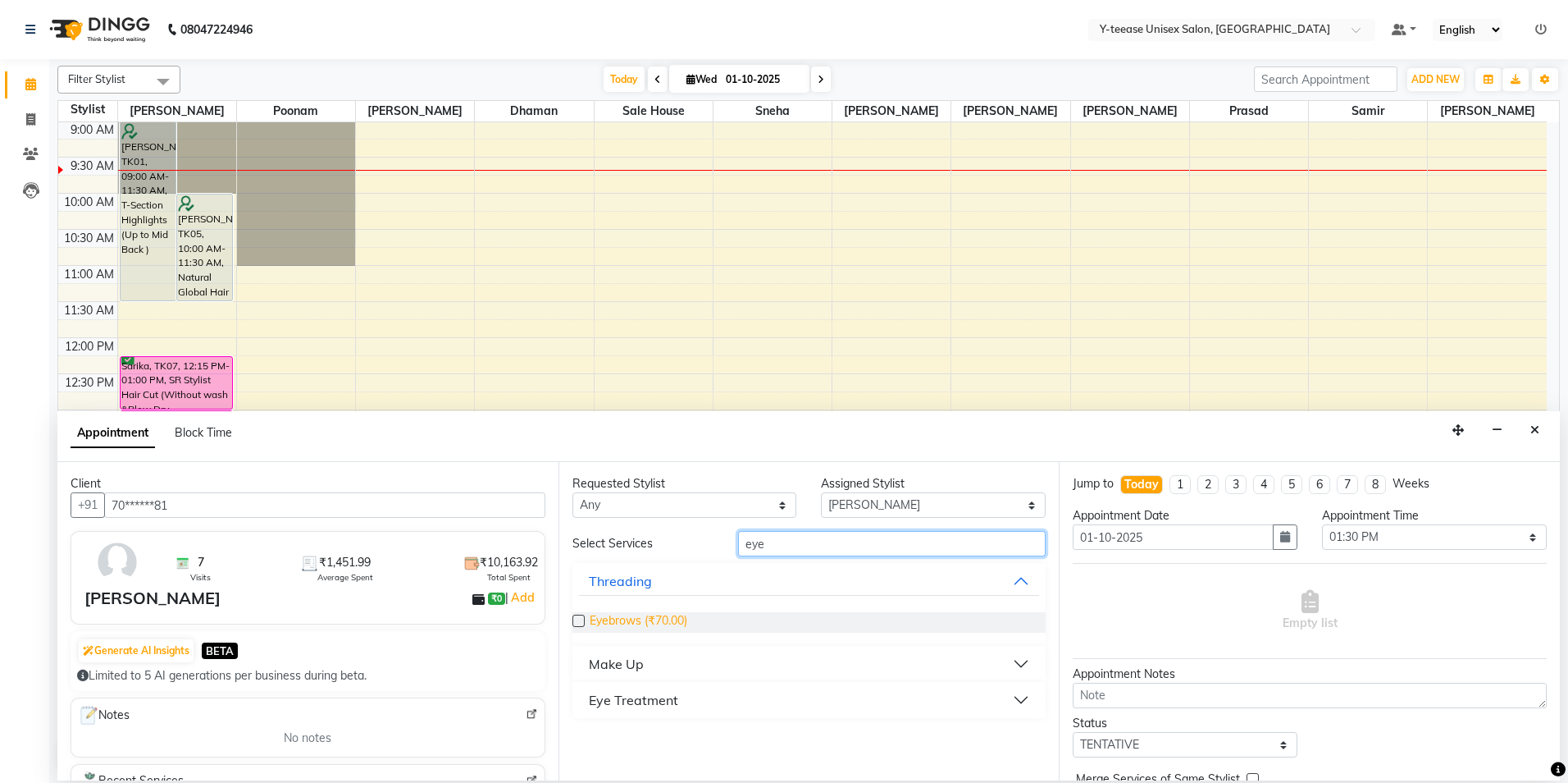
type input "eye"
click at [639, 628] on span "Eyebrows (₹70.00)" at bounding box center [638, 621] width 98 height 20
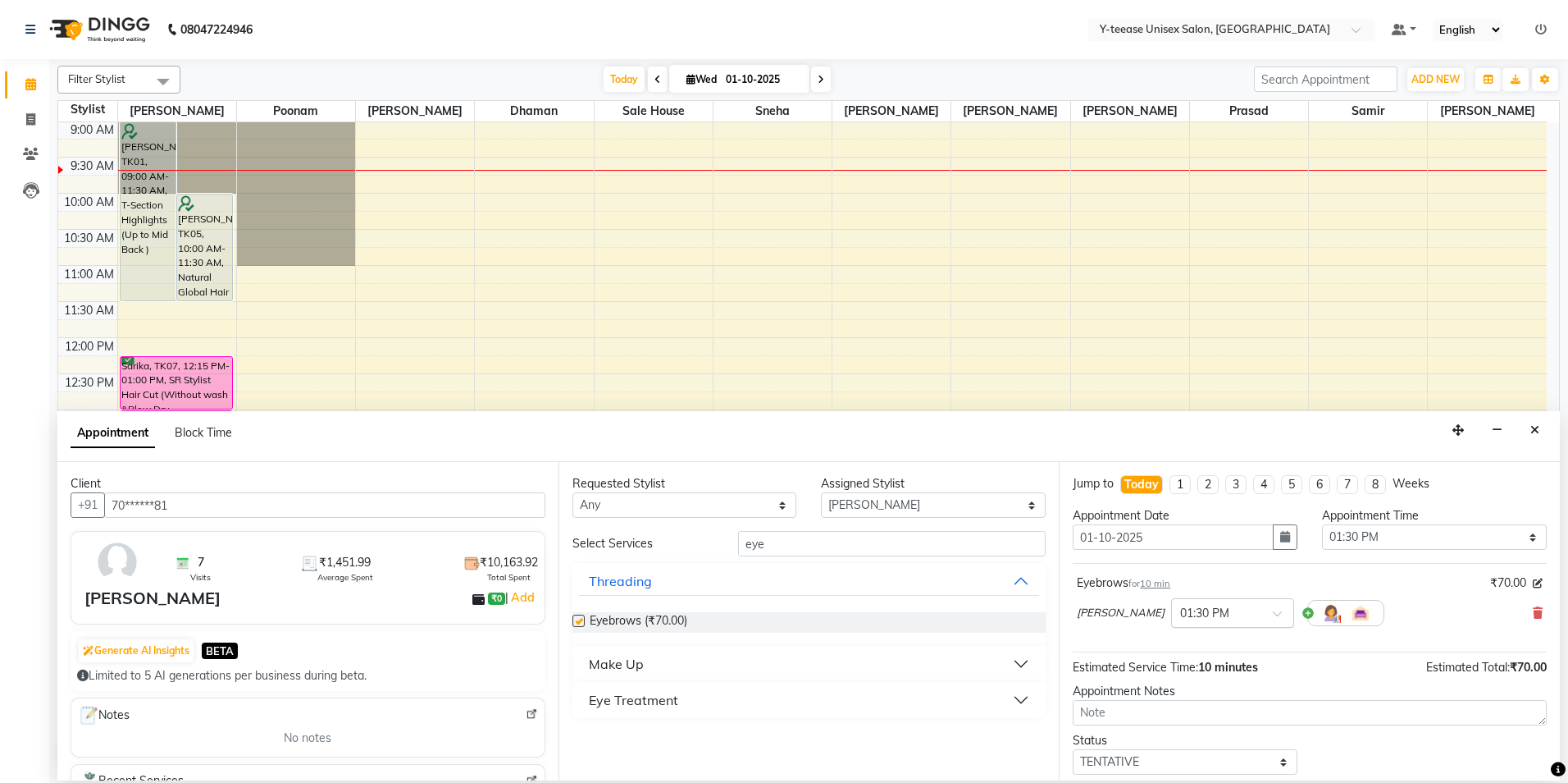
checkbox input "false"
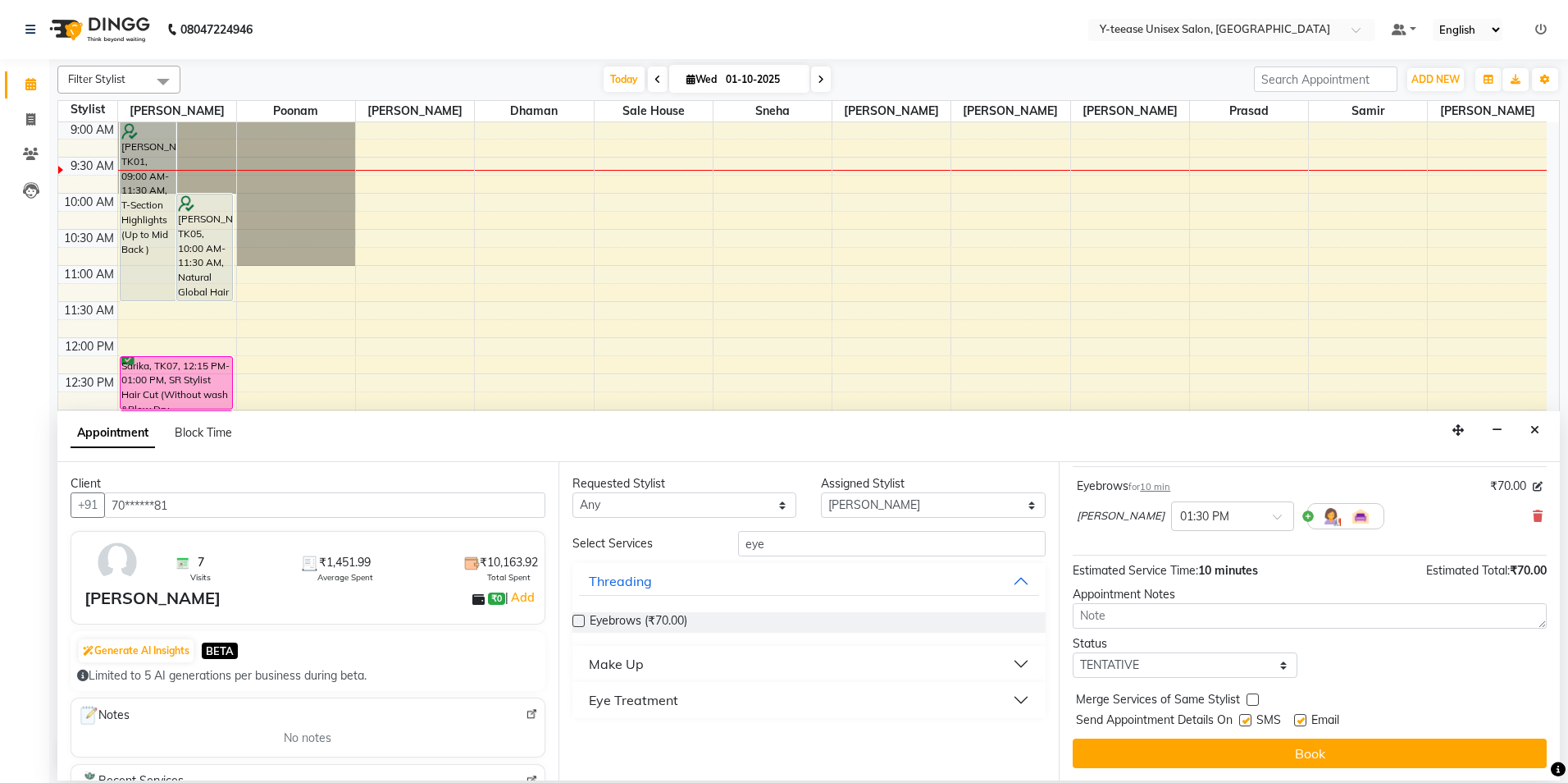
scroll to position [98, 0]
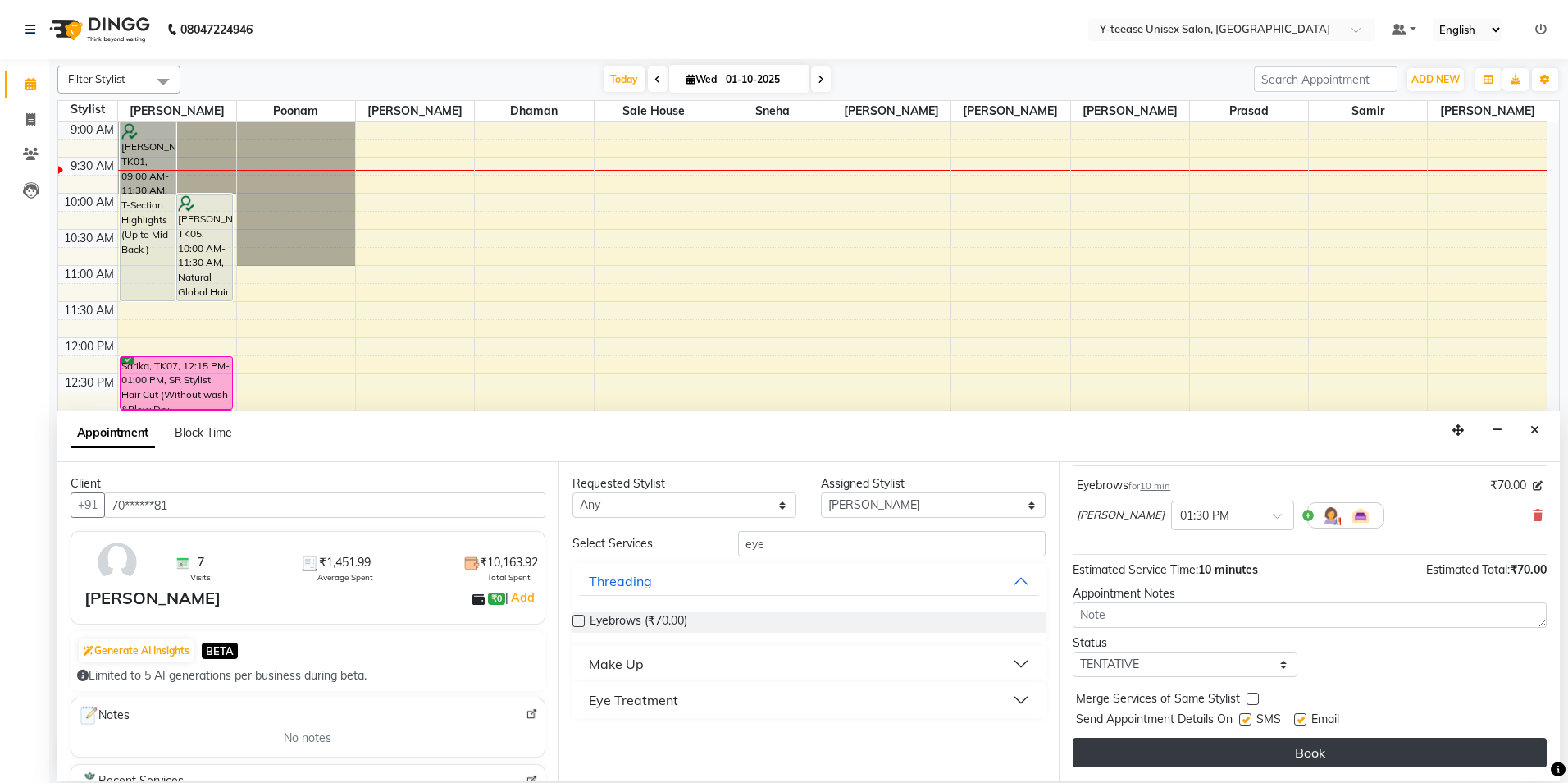
click at [1317, 757] on button "Book" at bounding box center [1311, 752] width 474 height 30
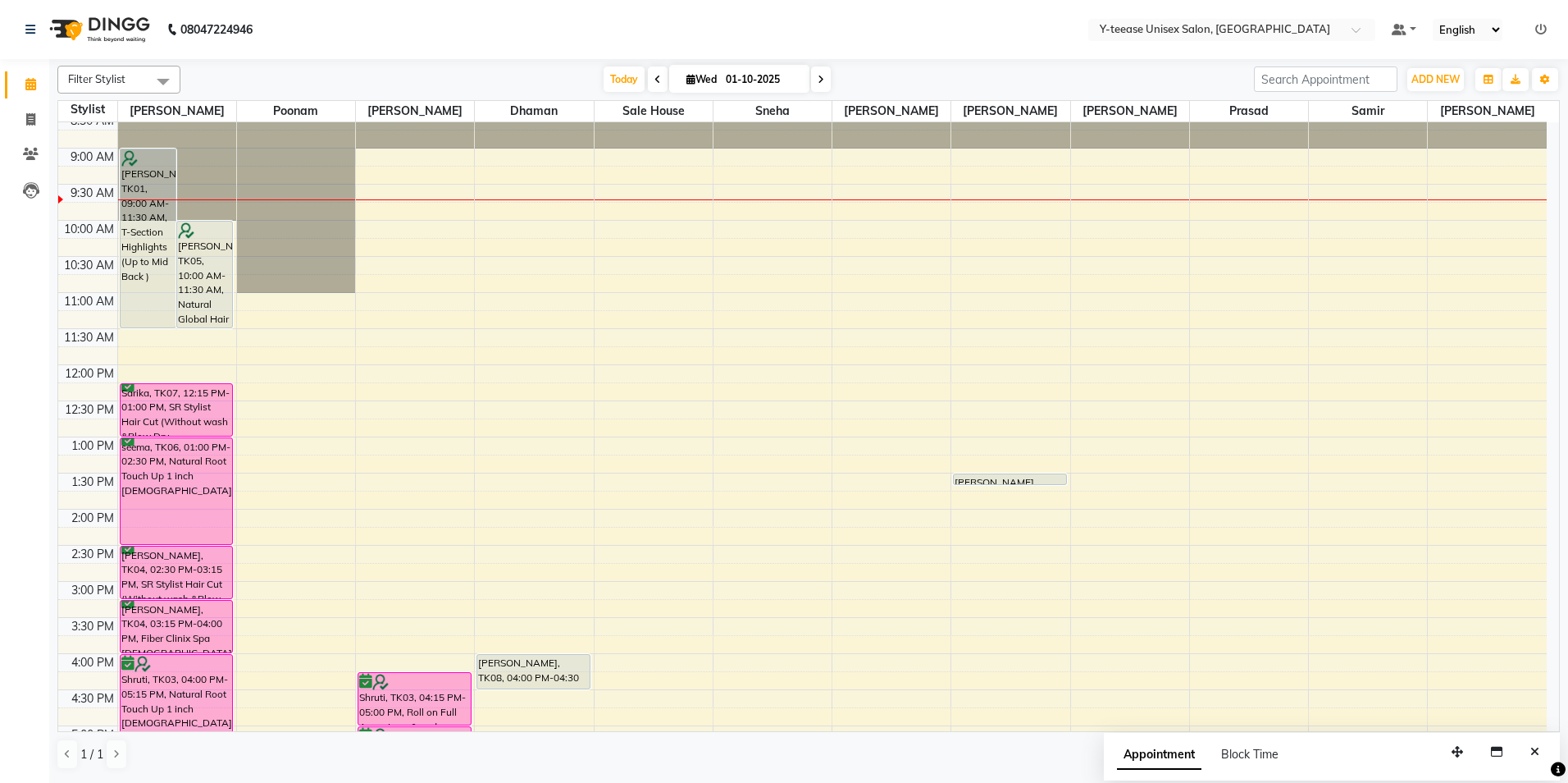
scroll to position [82, 0]
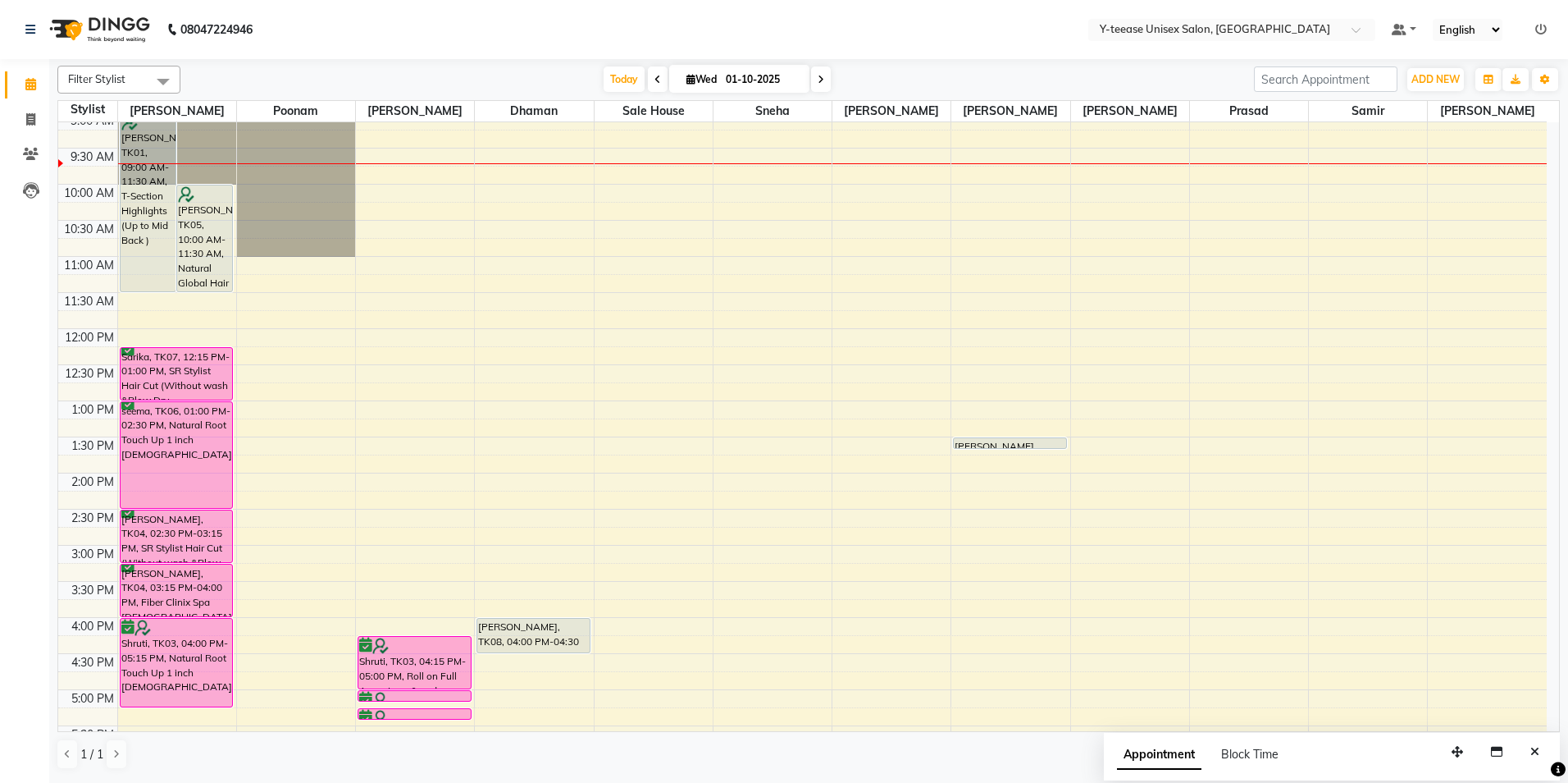
click at [1449, 336] on div "8:00 AM 8:30 AM 9:00 AM 9:30 AM 10:00 AM 10:30 AM 11:00 AM 11:30 AM 12:00 PM 12…" at bounding box center [802, 582] width 1489 height 1082
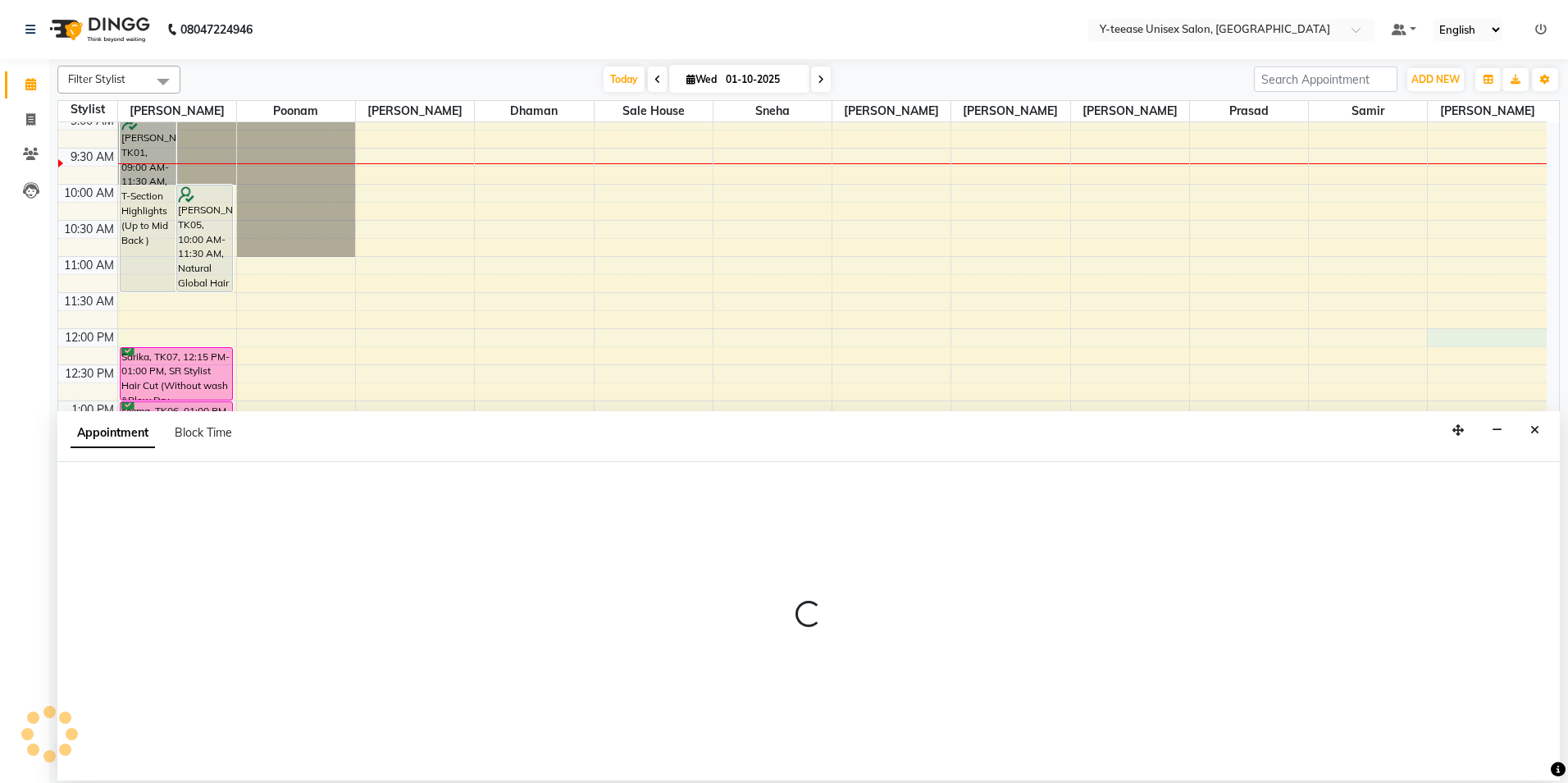
select select "92975"
select select "720"
select select "tentative"
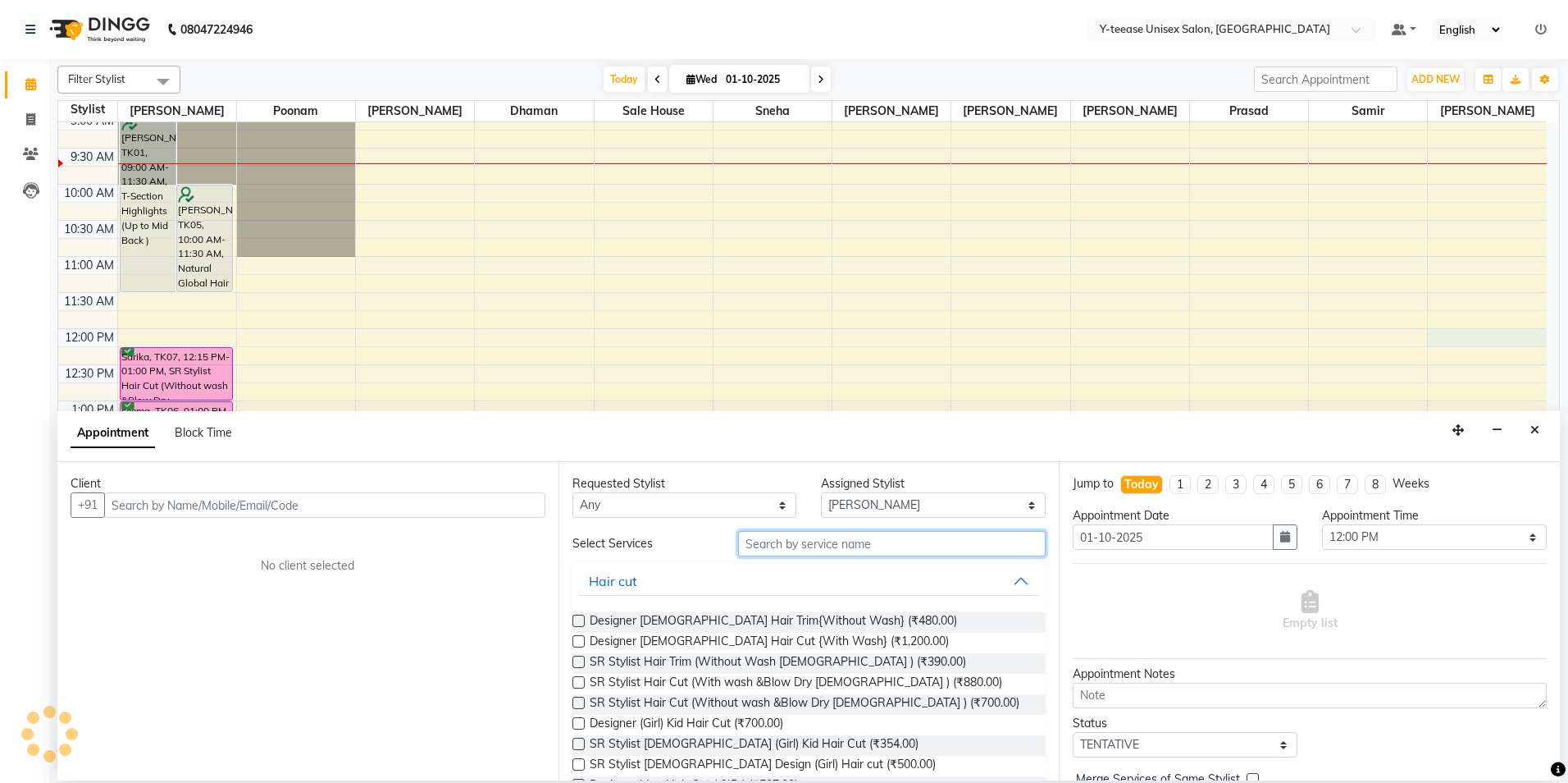
click at [761, 537] on input "text" at bounding box center [892, 543] width 308 height 25
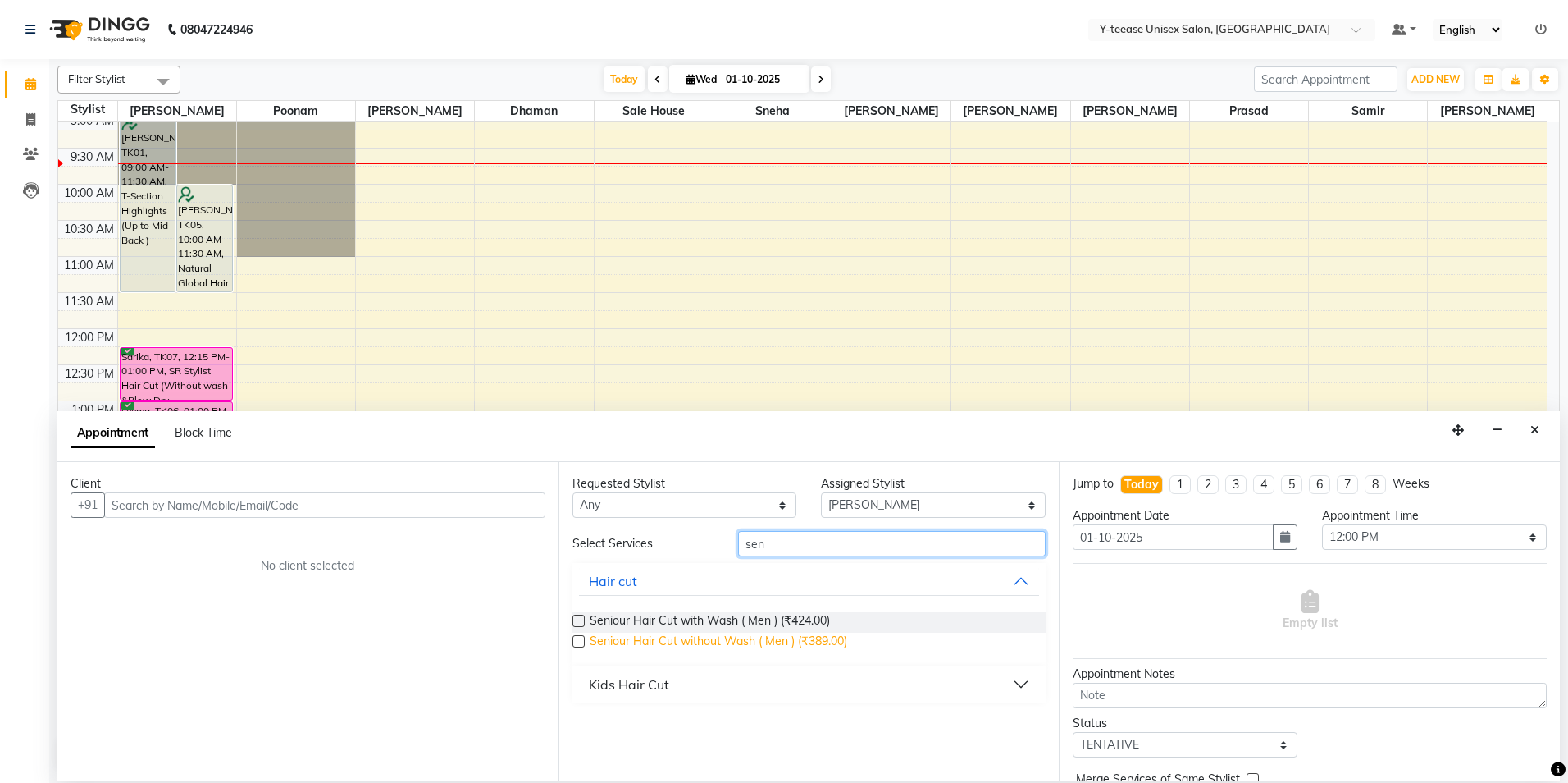
type input "sen"
click at [747, 644] on span "Seniour Hair Cut without Wash ( Men ) (₹389.00)" at bounding box center [718, 642] width 257 height 20
checkbox input "false"
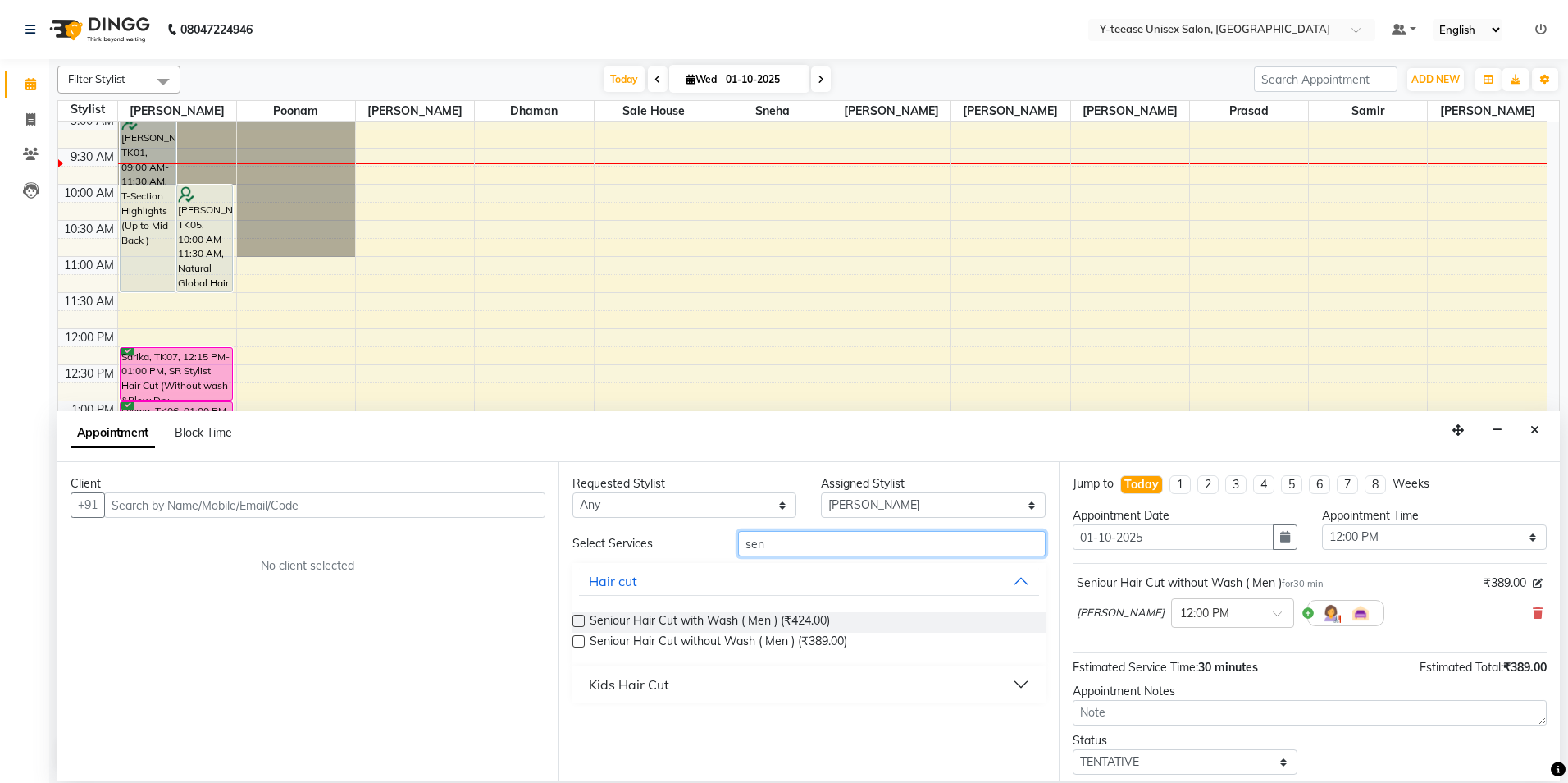
click at [806, 534] on input "sen" at bounding box center [892, 543] width 308 height 25
type input "Shav"
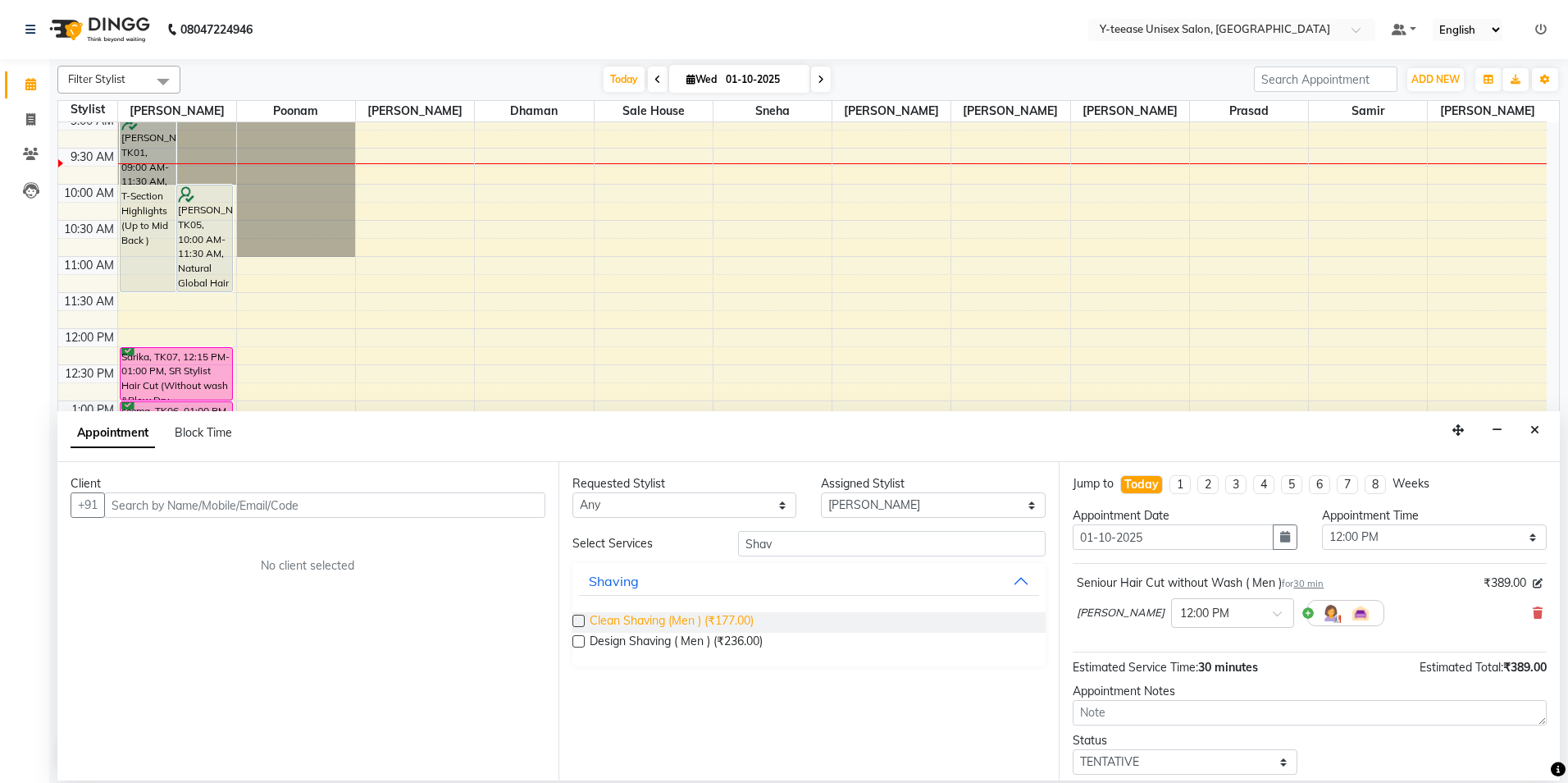
click at [688, 616] on span "Clean Shaving (Men ) (₹177.00)" at bounding box center [671, 621] width 164 height 20
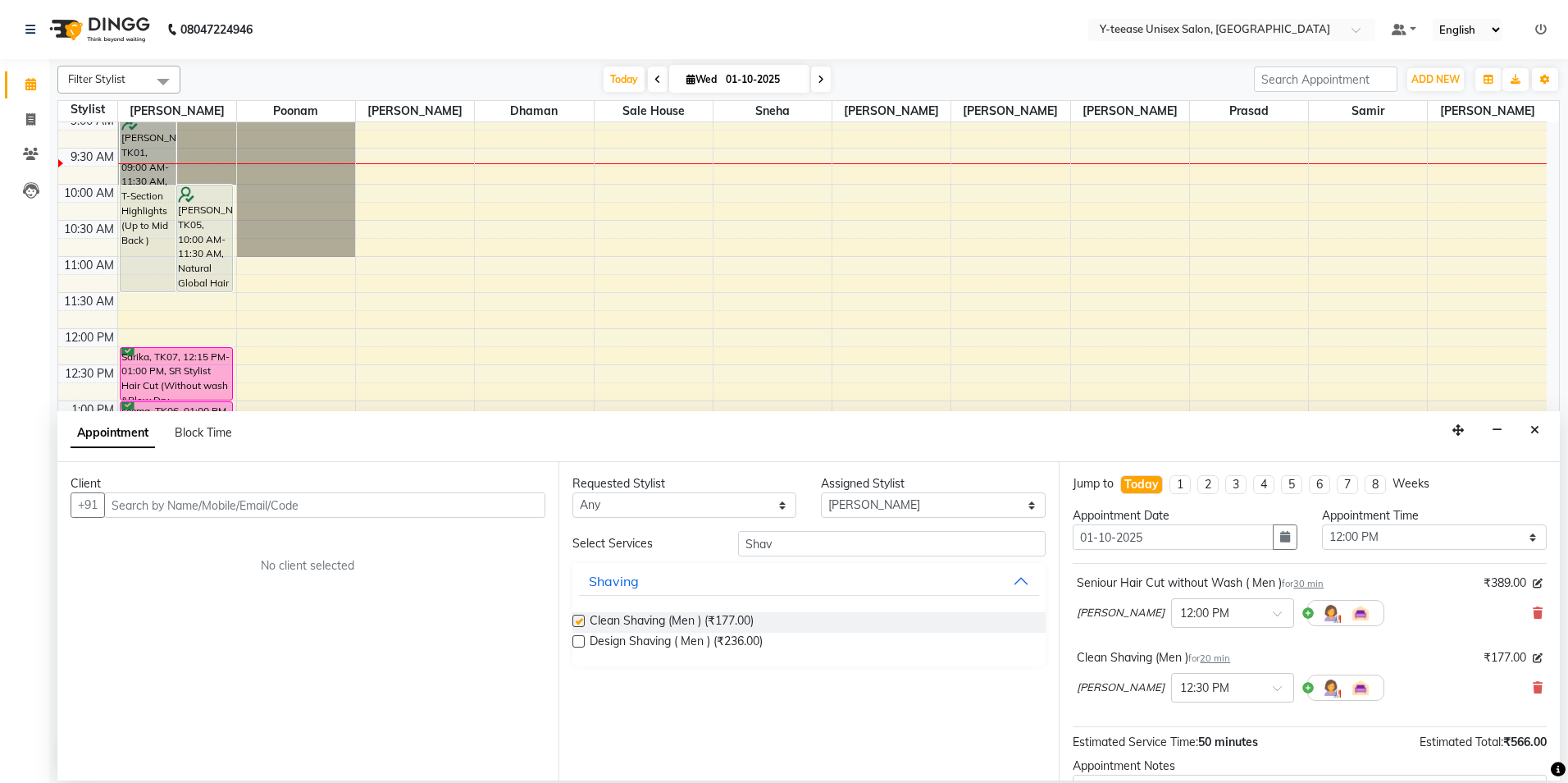
checkbox input "false"
click at [847, 546] on input "Shav" at bounding box center [892, 543] width 308 height 25
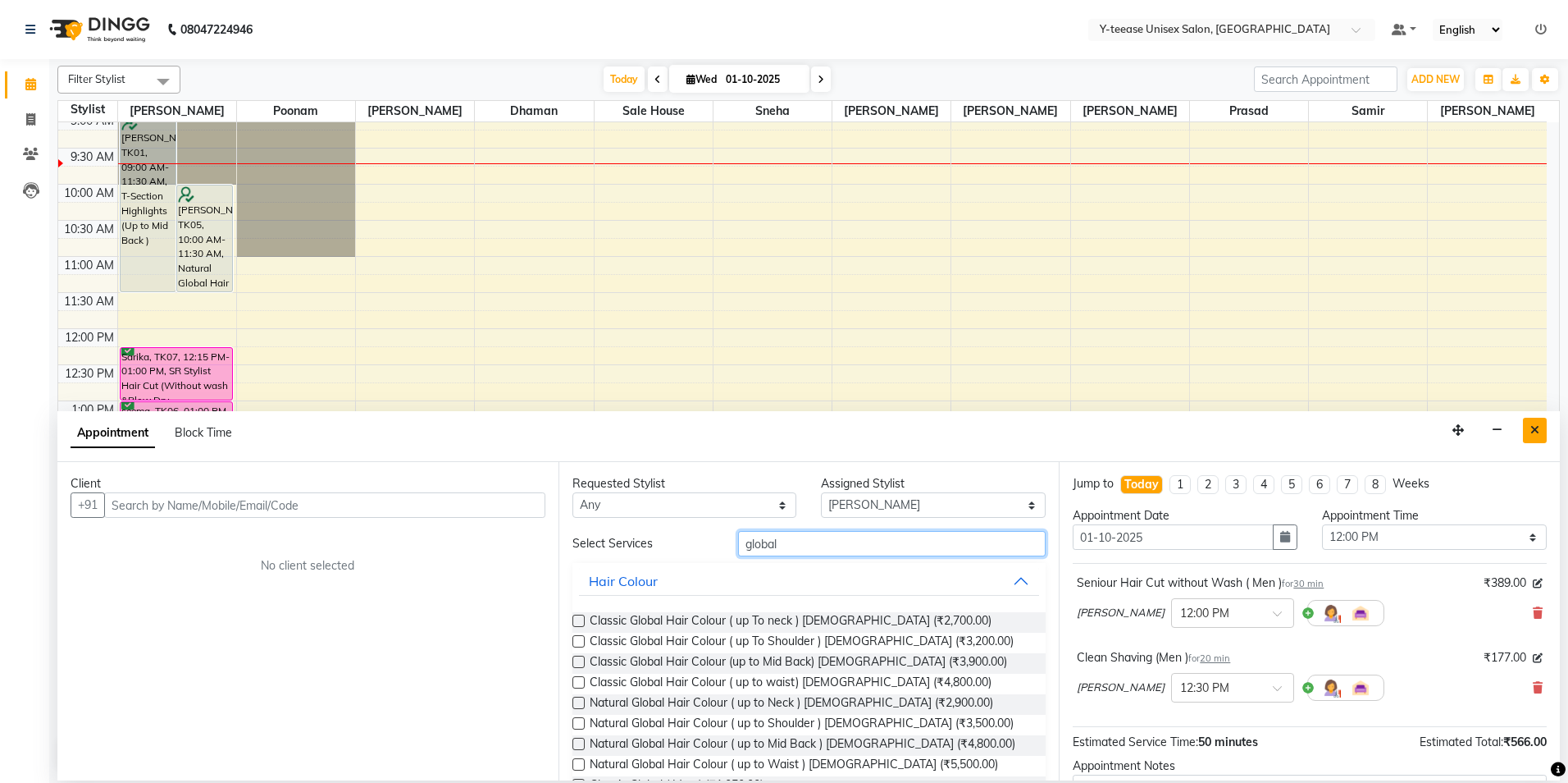
type input "global"
click at [1539, 433] on button "Close" at bounding box center [1535, 430] width 24 height 25
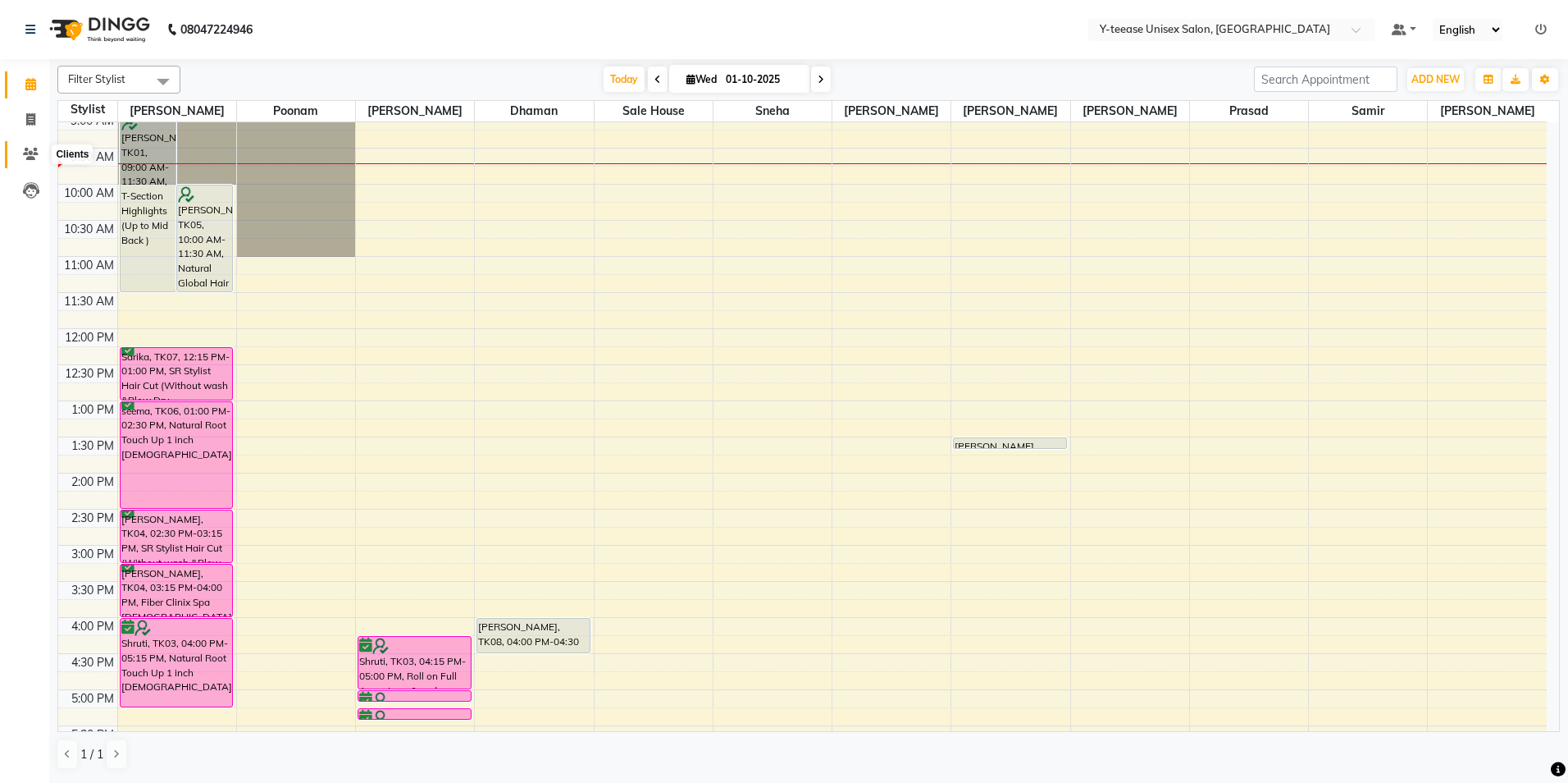
click at [30, 157] on icon at bounding box center [31, 154] width 15 height 13
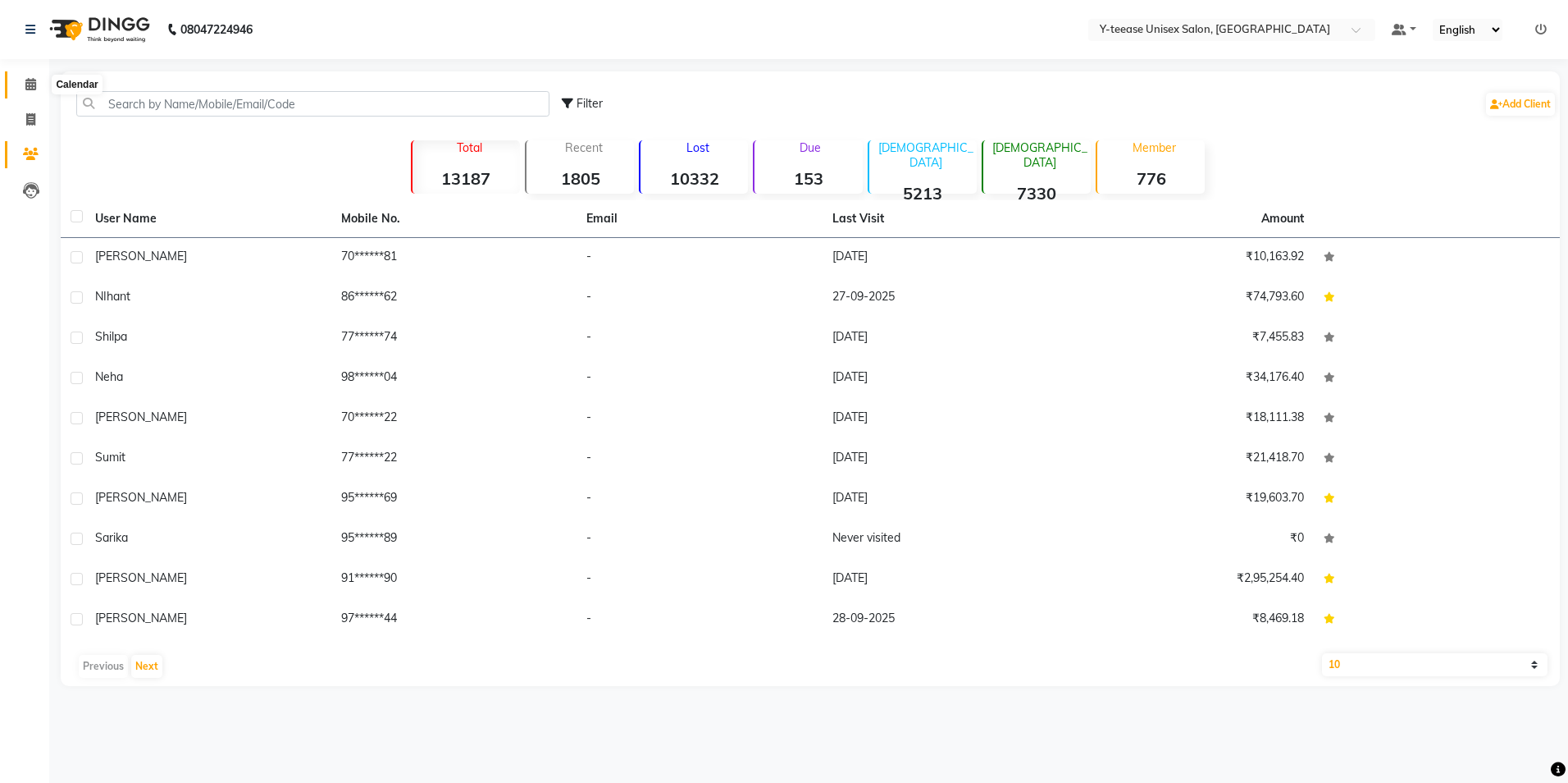
click at [31, 83] on icon at bounding box center [30, 84] width 11 height 13
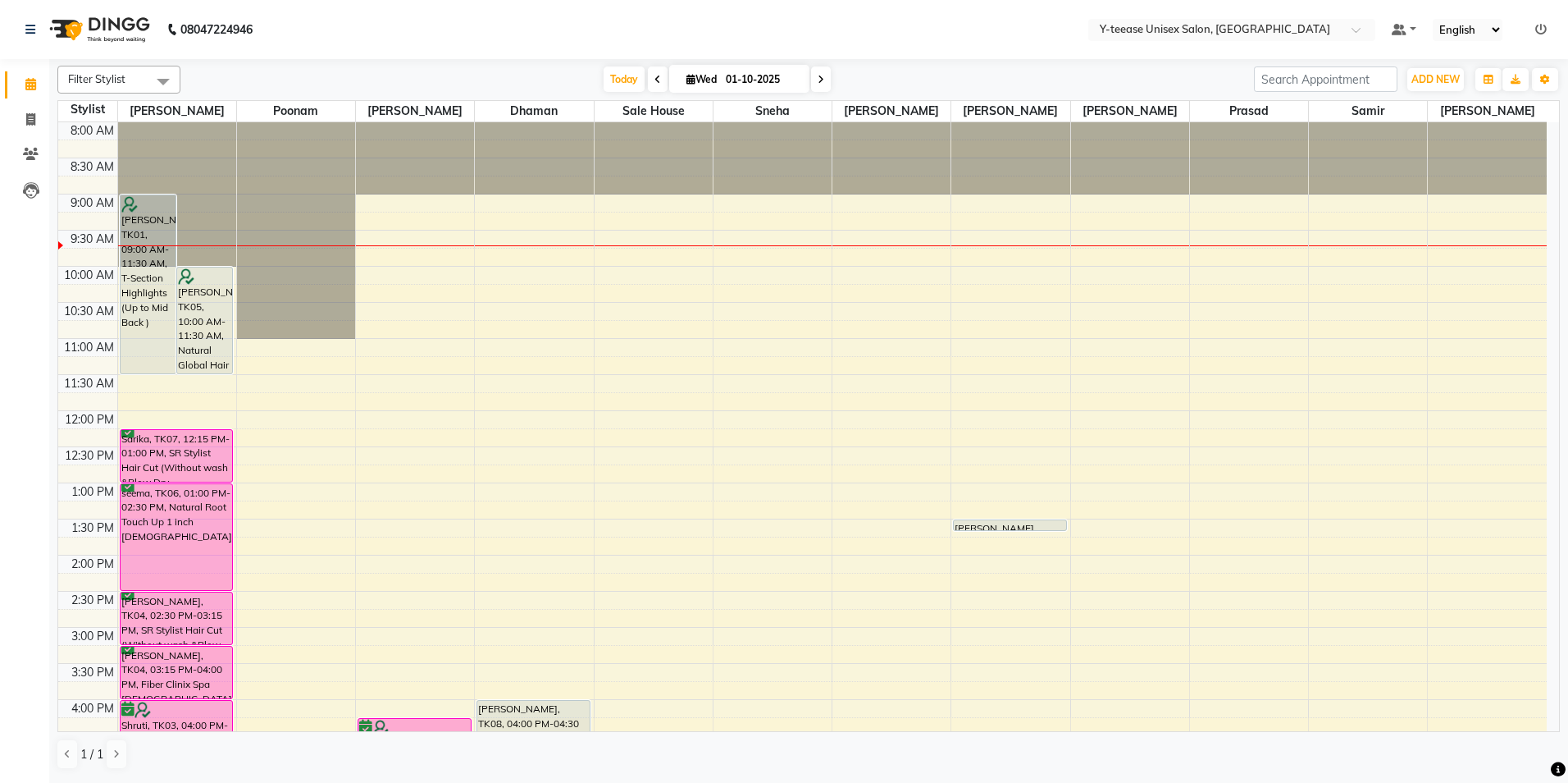
click at [1465, 420] on div "8:00 AM 8:30 AM 9:00 AM 9:30 AM 10:00 AM 10:30 AM 11:00 AM 11:30 AM 12:00 PM 12…" at bounding box center [802, 663] width 1489 height 1082
select select "92975"
select select "tentative"
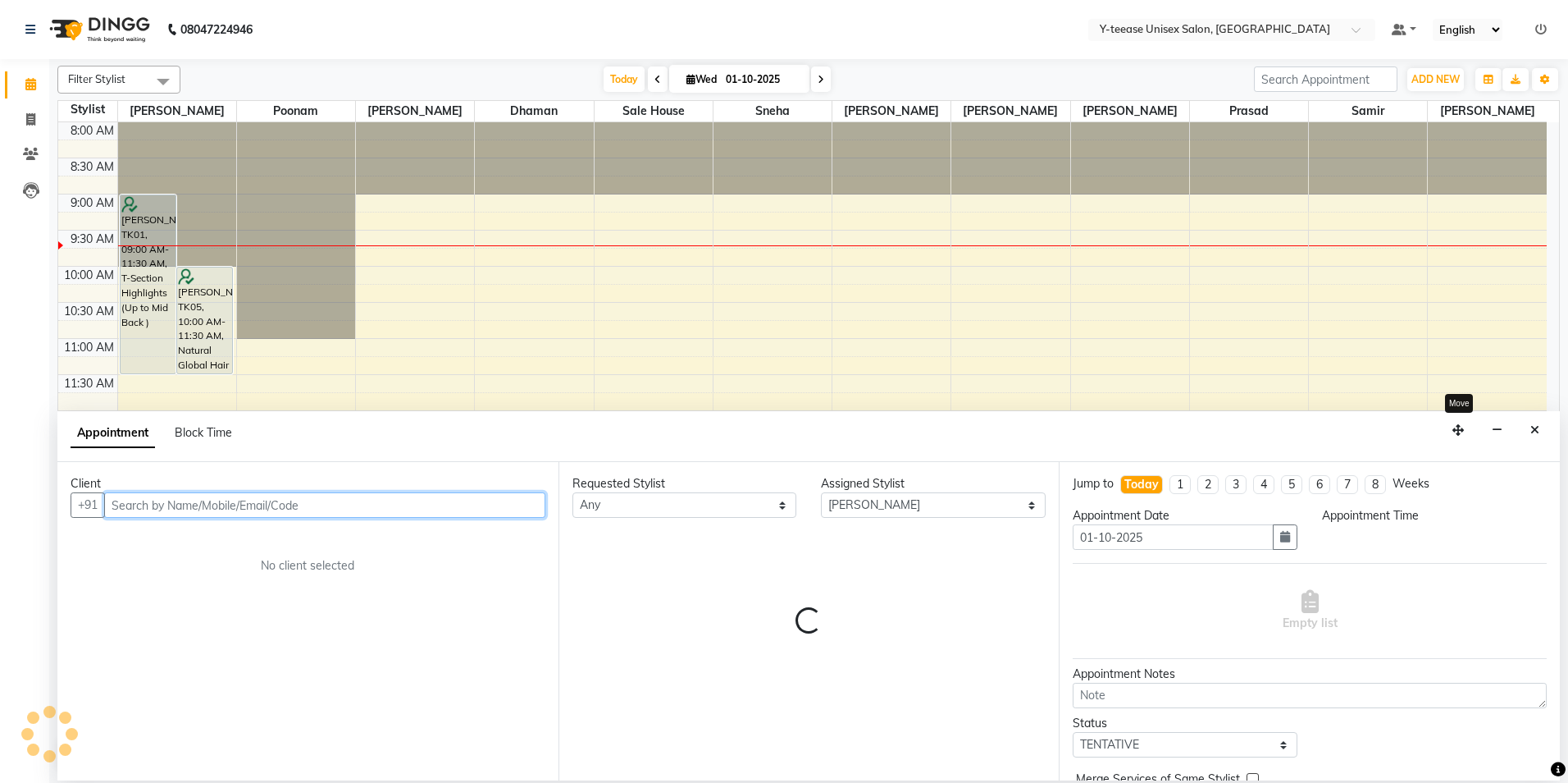
select select "720"
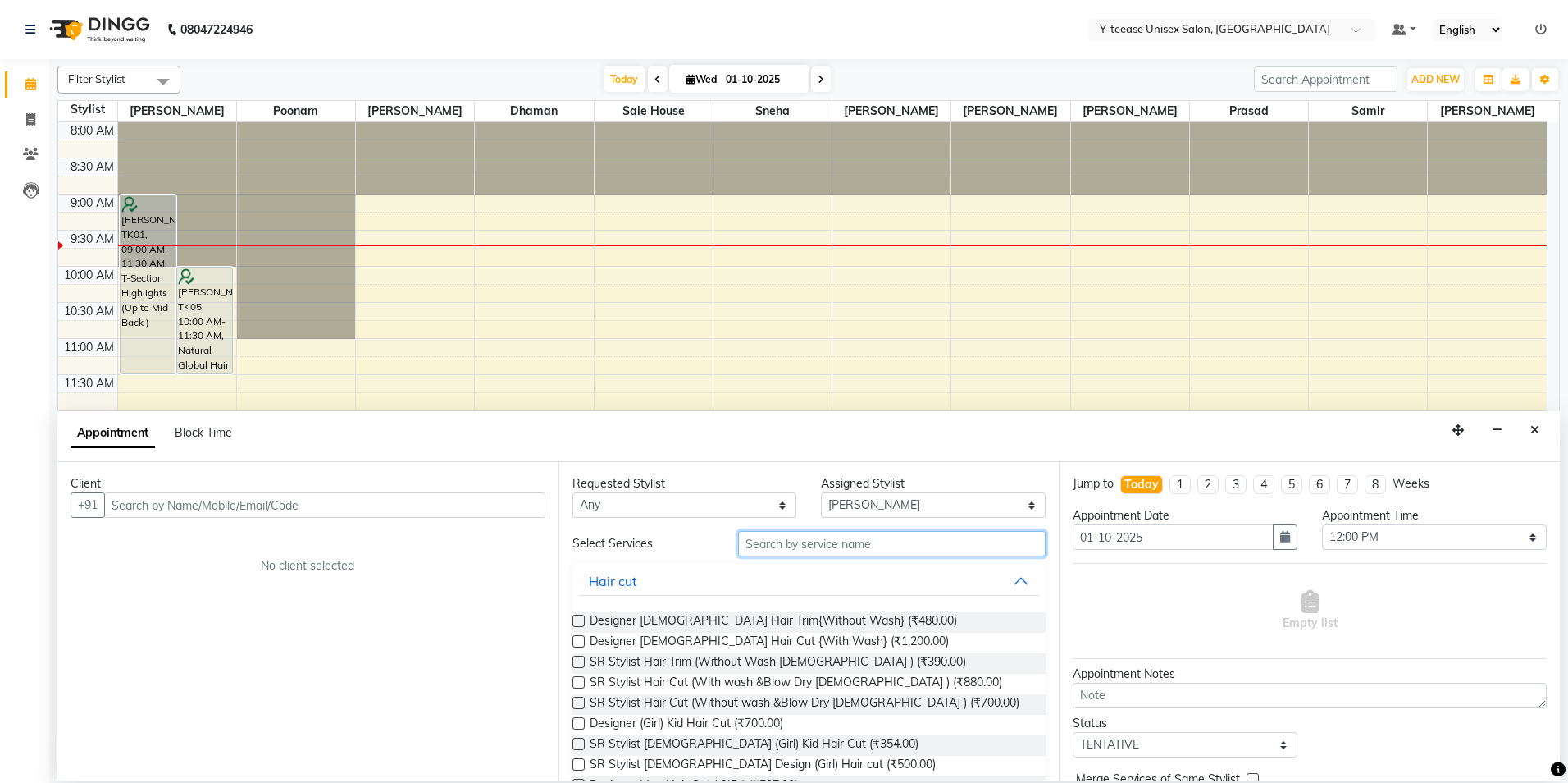
click at [764, 548] on input "text" at bounding box center [892, 543] width 308 height 25
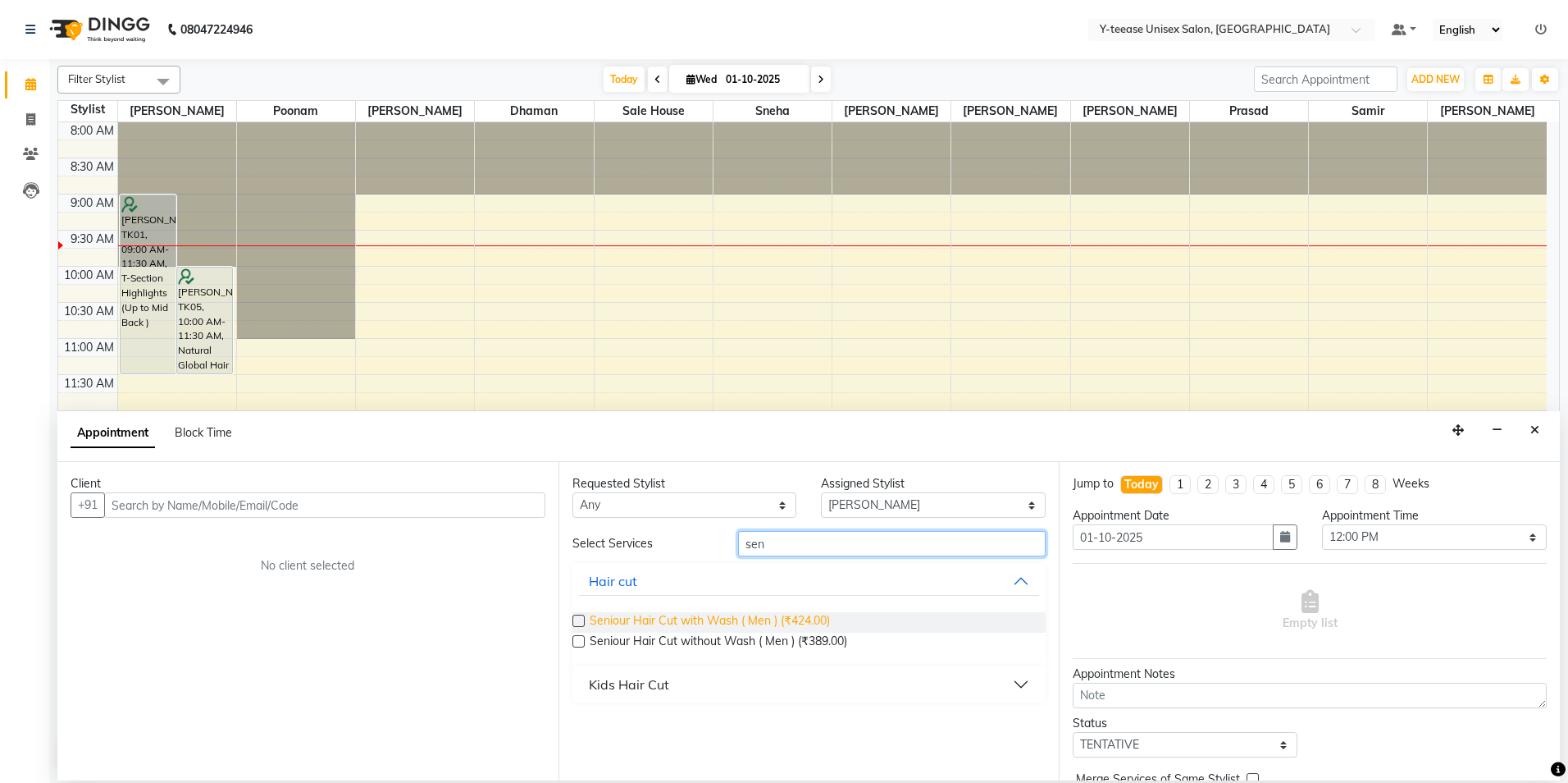
type input "sen"
click at [768, 626] on span "Seniour Hair Cut with Wash ( Men ) (₹424.00)" at bounding box center [709, 621] width 240 height 20
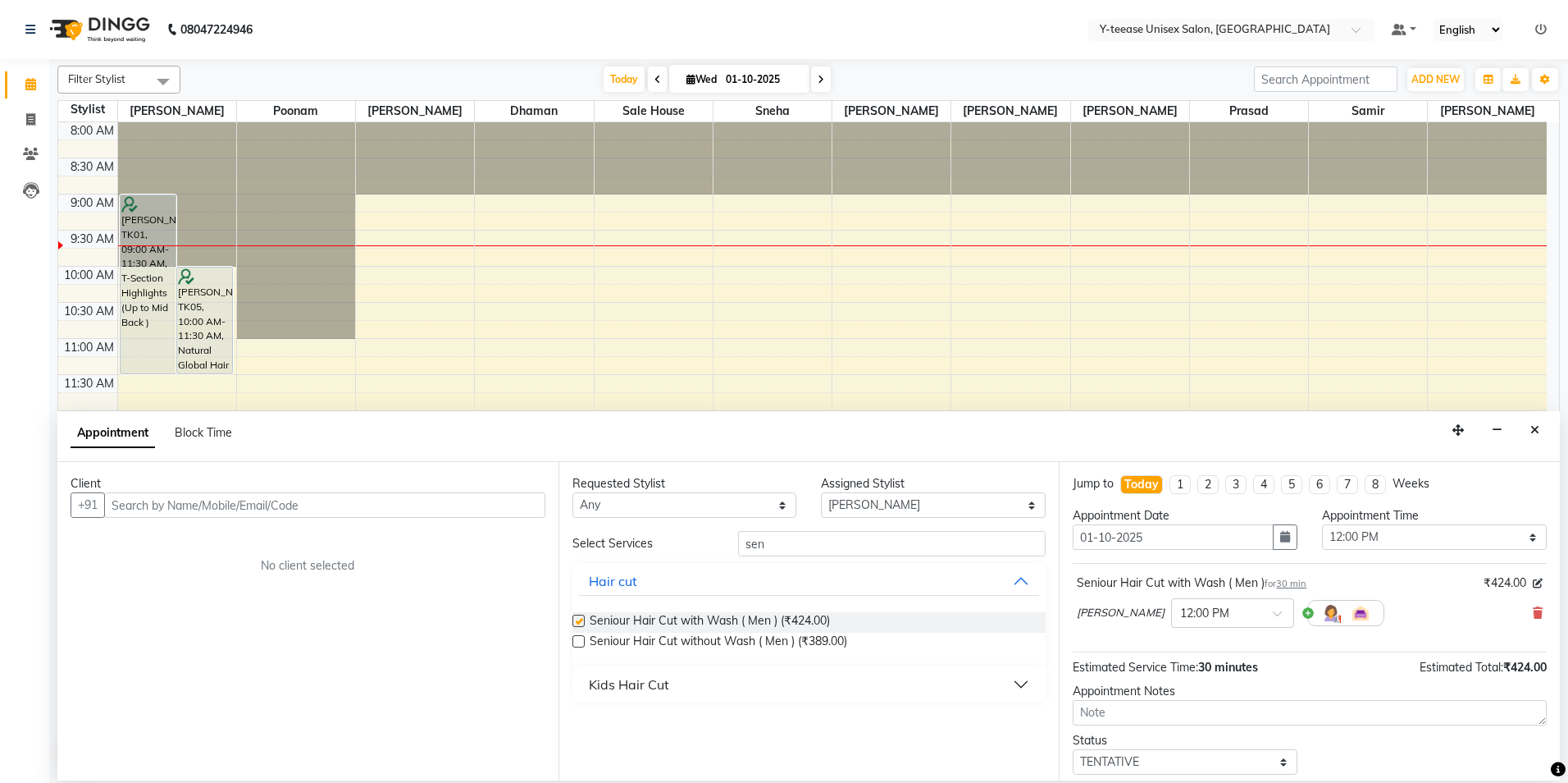
checkbox input "false"
click at [760, 536] on input "sen" at bounding box center [892, 543] width 308 height 25
click at [761, 535] on input "sen" at bounding box center [892, 543] width 308 height 25
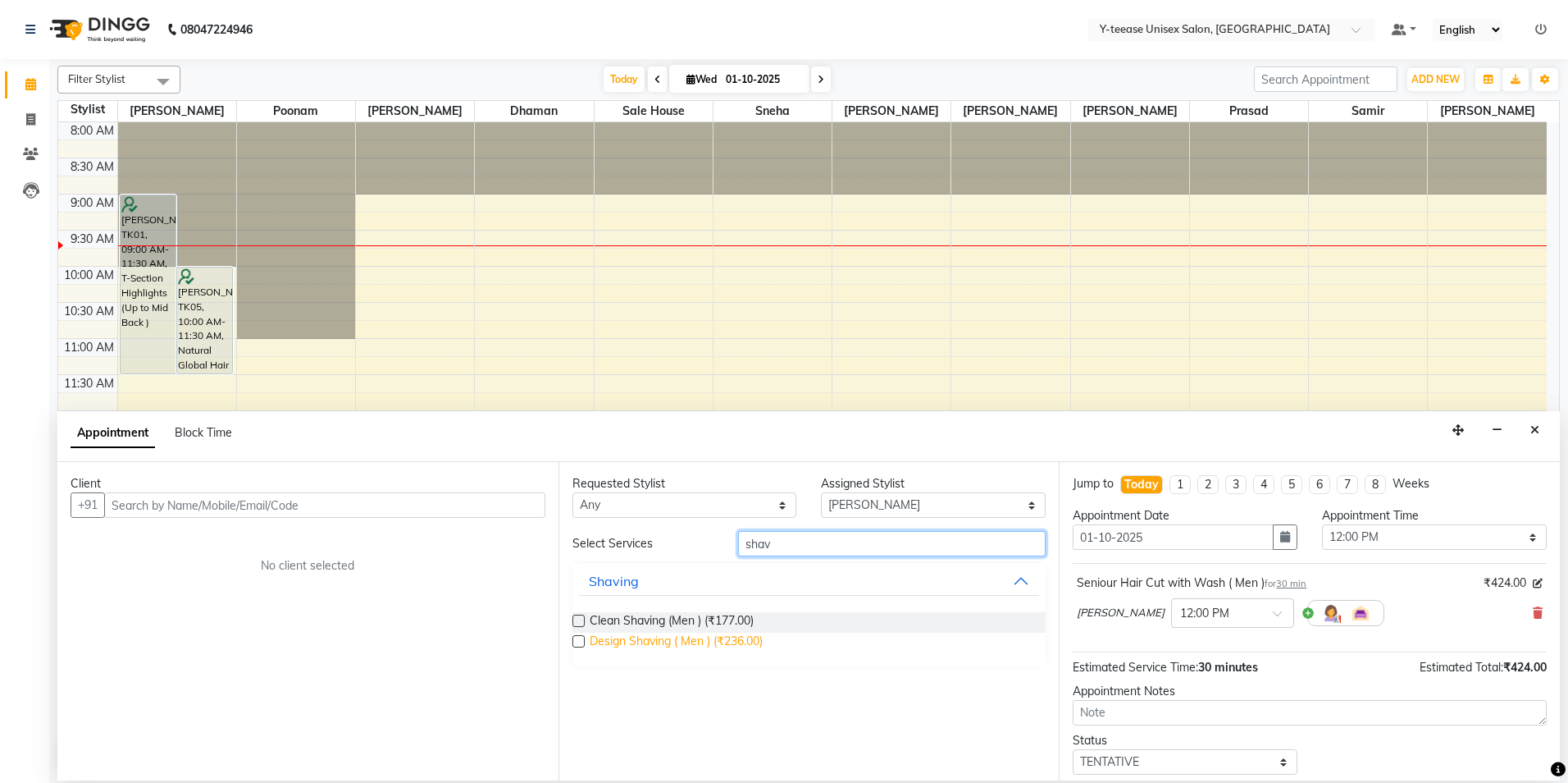
type input "shav"
click at [735, 648] on span "Design Shaving ( Men ) (₹236.00)" at bounding box center [676, 642] width 173 height 20
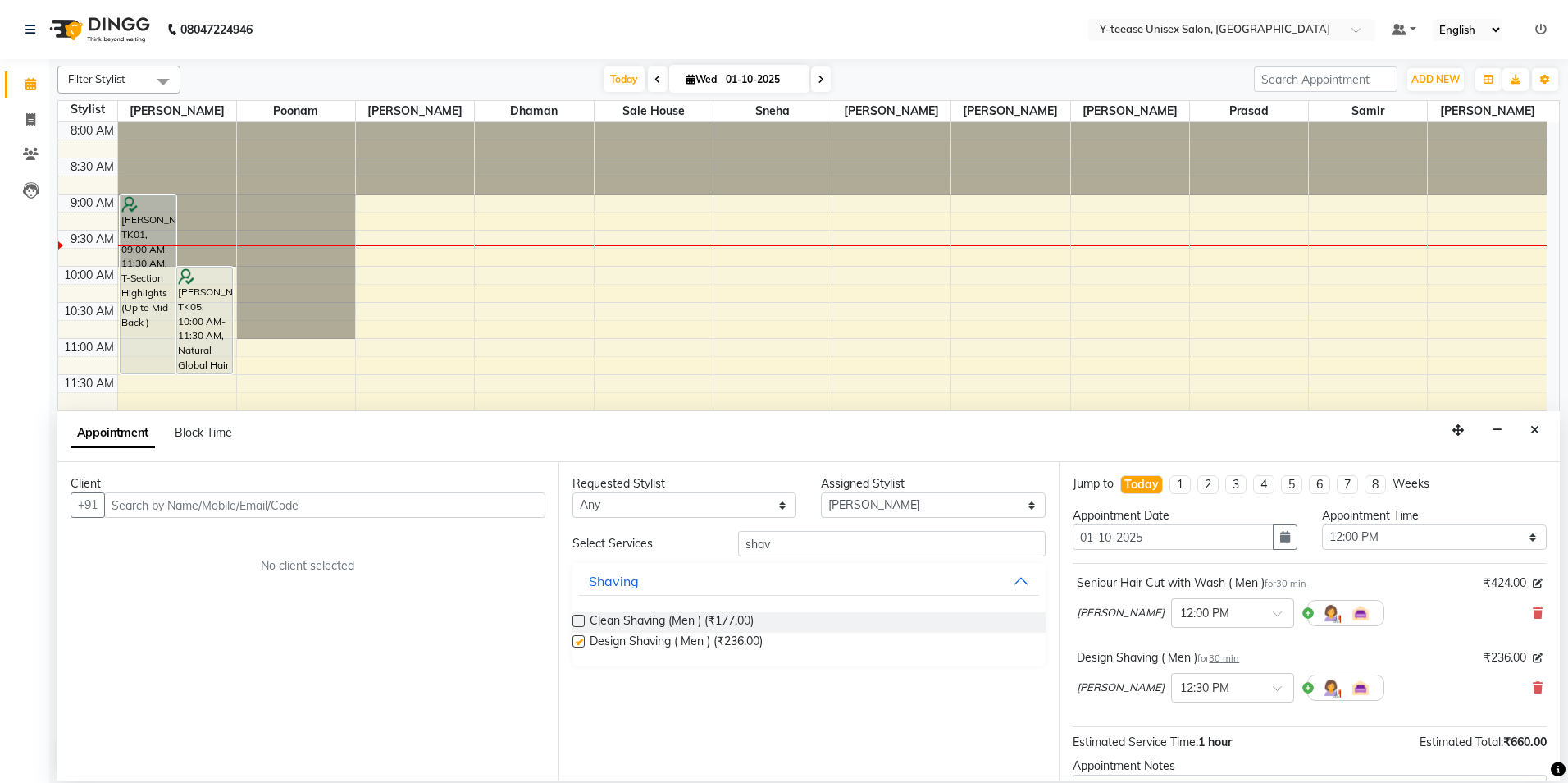
checkbox input "false"
click at [791, 533] on input "shav" at bounding box center [892, 543] width 308 height 25
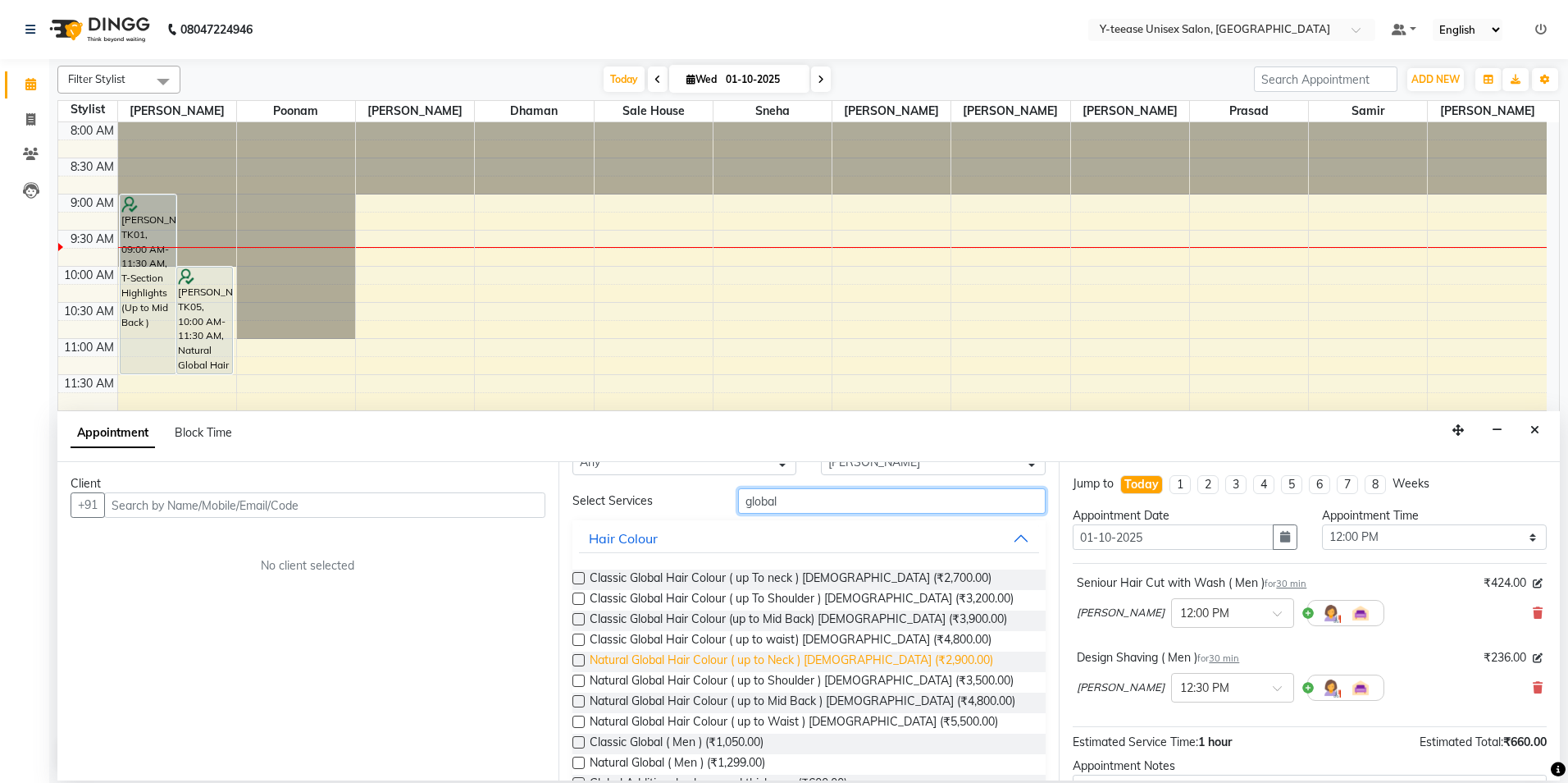
scroll to position [125, 0]
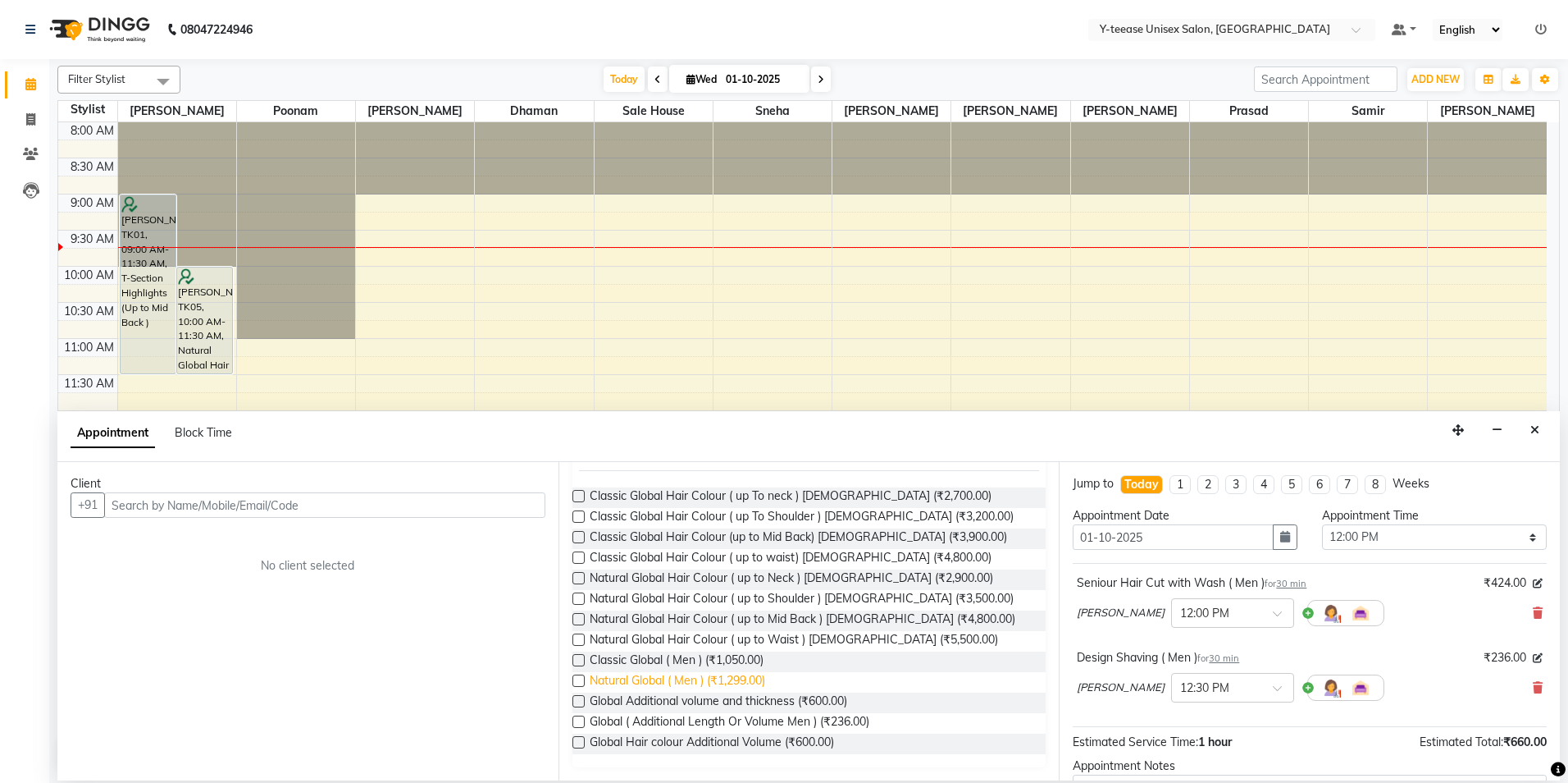
type input "global"
click at [673, 675] on span "Natural Global ( Men ) (₹1,299.00)" at bounding box center [677, 681] width 175 height 20
checkbox input "false"
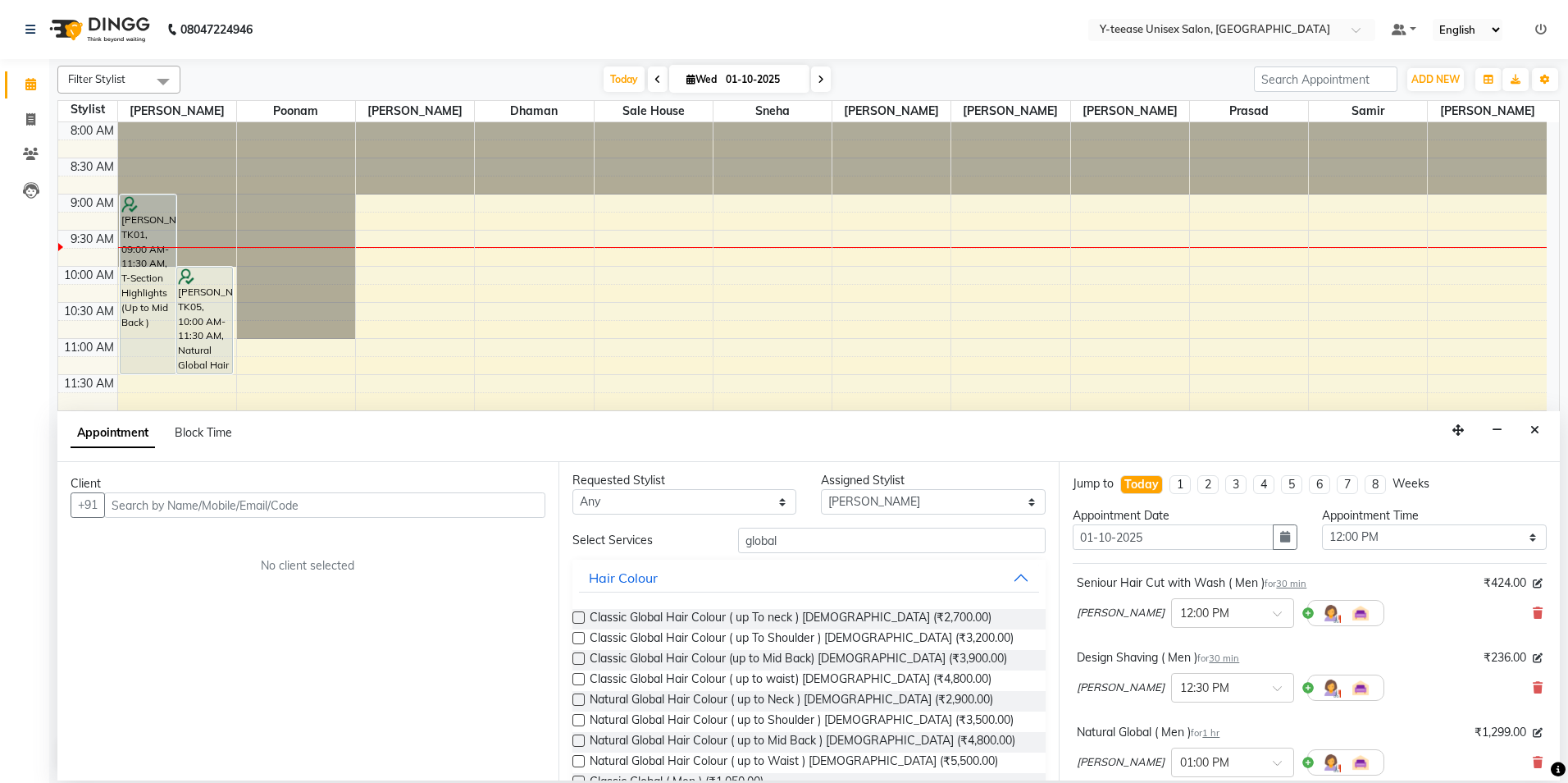
scroll to position [0, 0]
click at [890, 509] on select "Select [PERSON_NAME] Dhaman [PERSON_NAME] No Preference [PERSON_NAME] Poonam [P…" at bounding box center [933, 504] width 225 height 25
select select "73210"
click at [821, 492] on select "Select [PERSON_NAME] Dhaman [PERSON_NAME] No Preference [PERSON_NAME] Poonam [P…" at bounding box center [933, 504] width 225 height 25
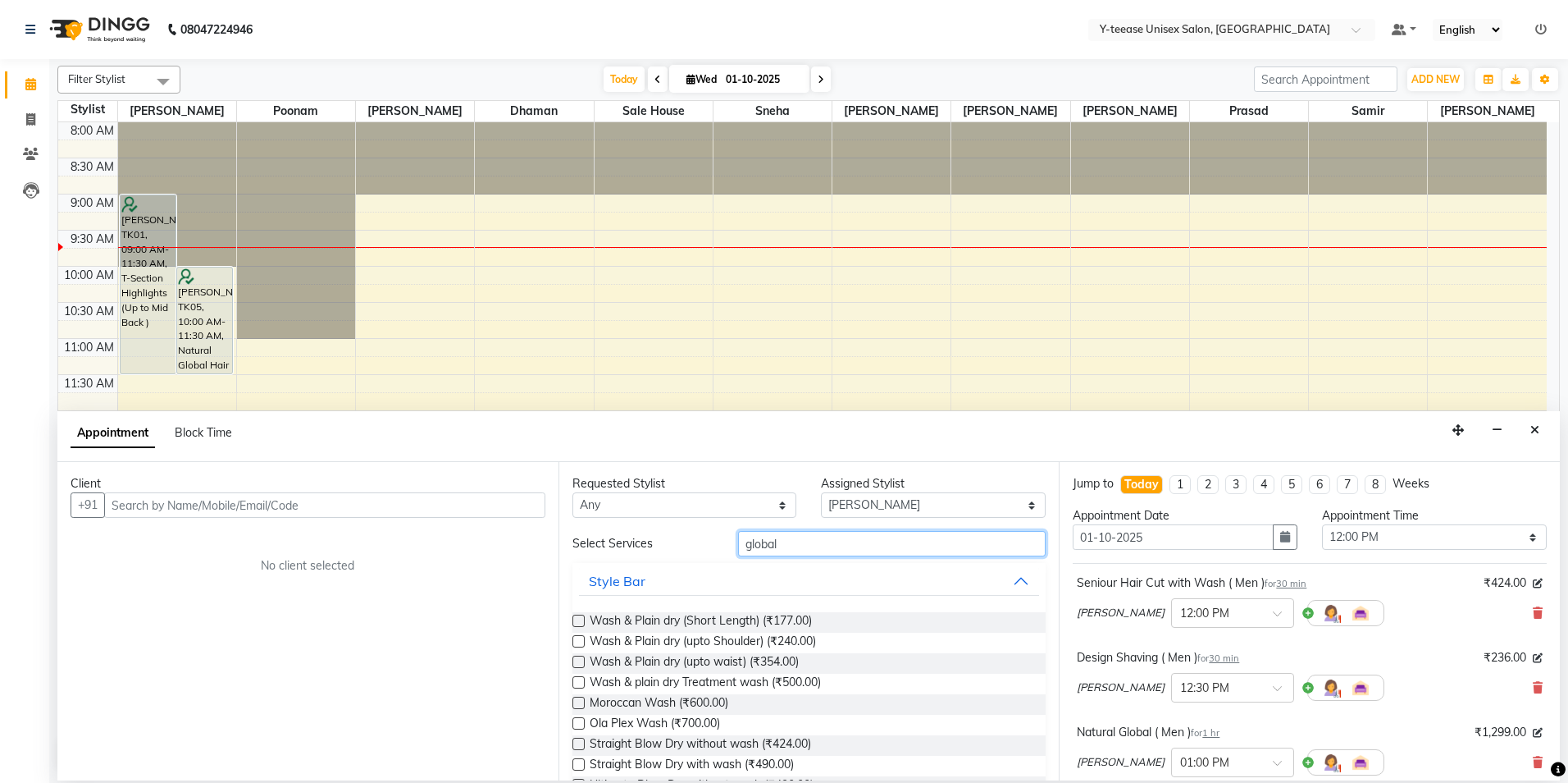
click at [809, 541] on input "global" at bounding box center [892, 543] width 308 height 25
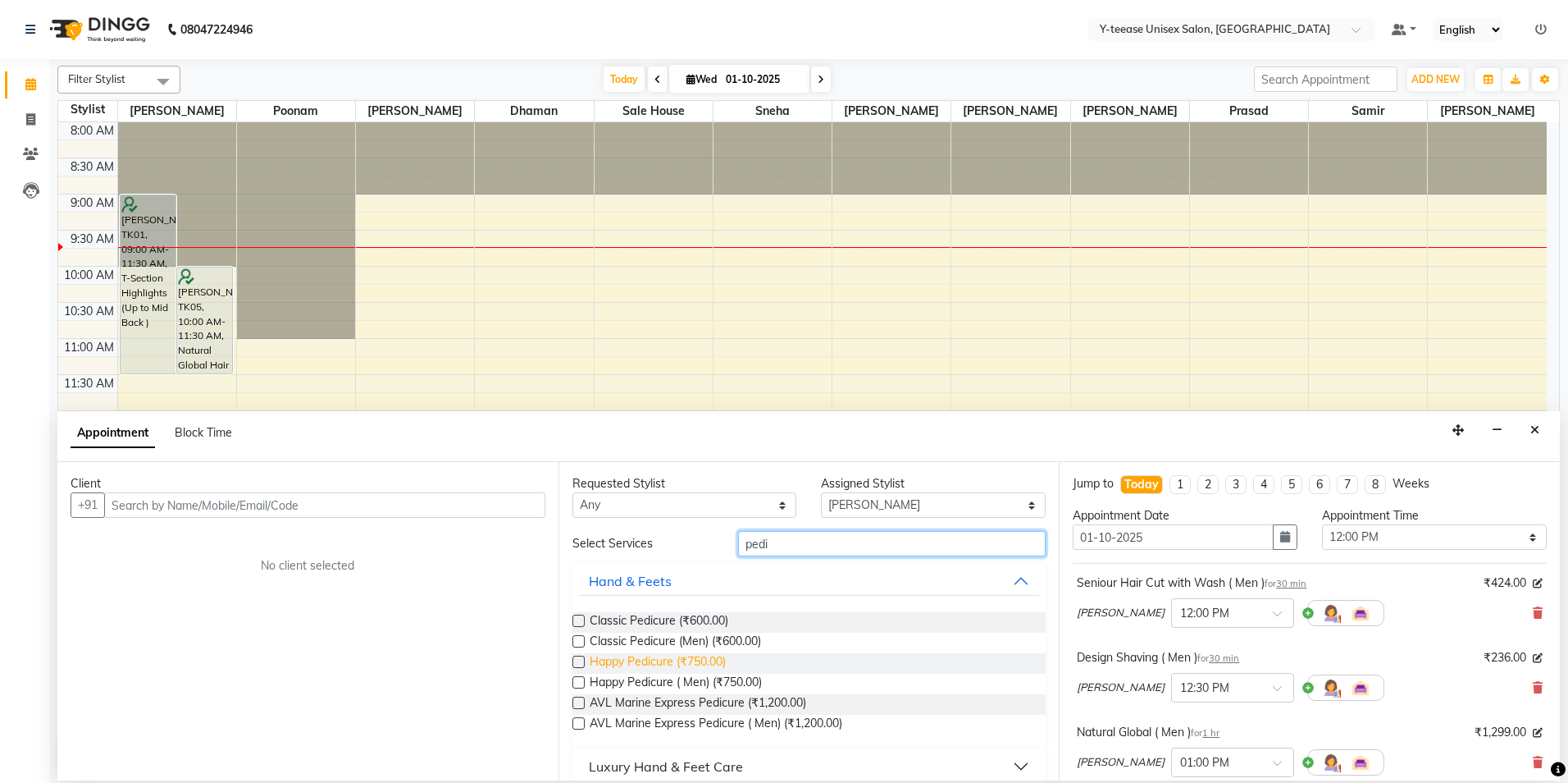
type input "pedi"
click at [689, 663] on span "Happy Pedicure (₹750.00)" at bounding box center [657, 663] width 136 height 20
checkbox input "false"
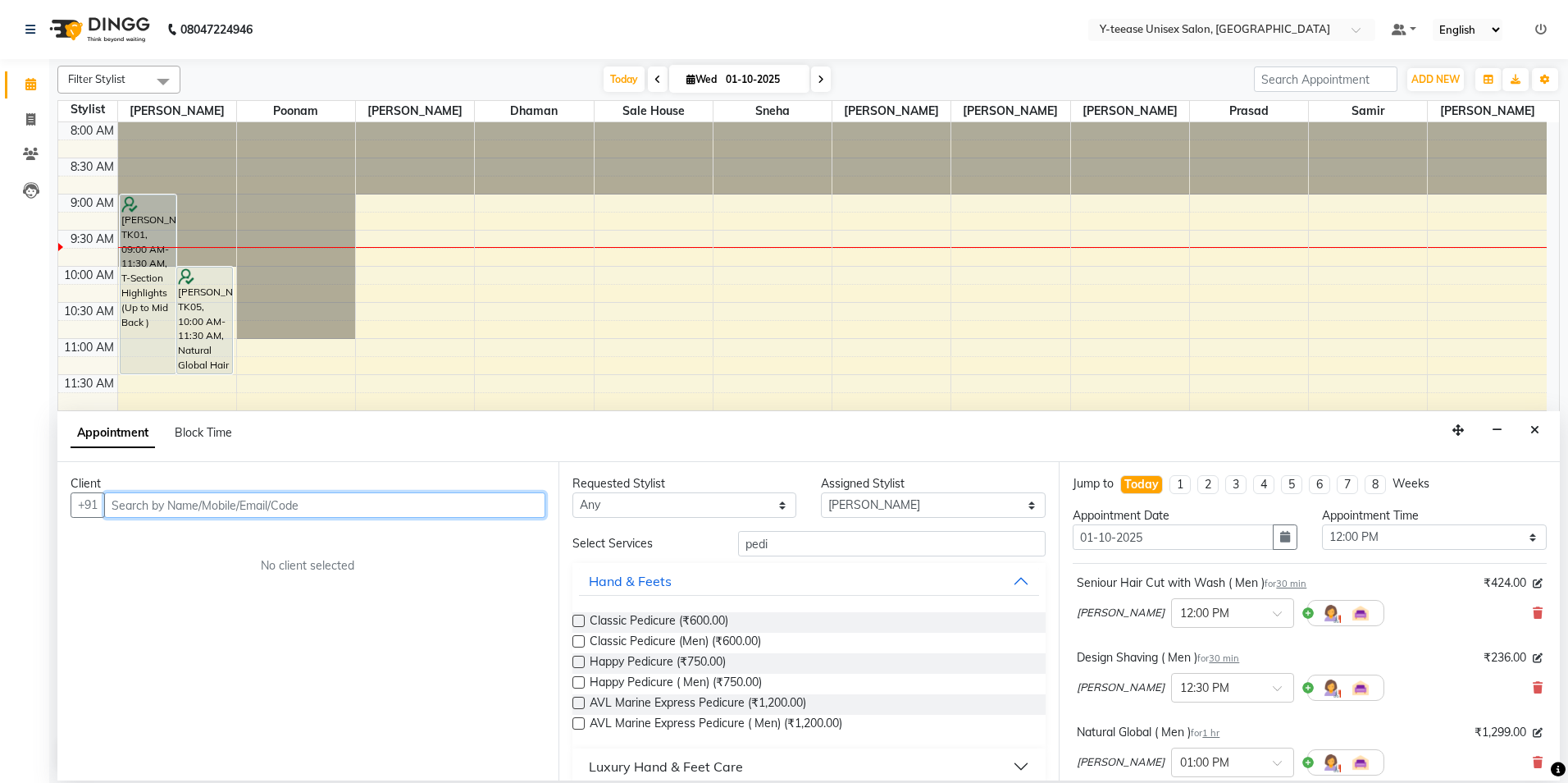
click at [503, 509] on input "text" at bounding box center [325, 504] width 441 height 25
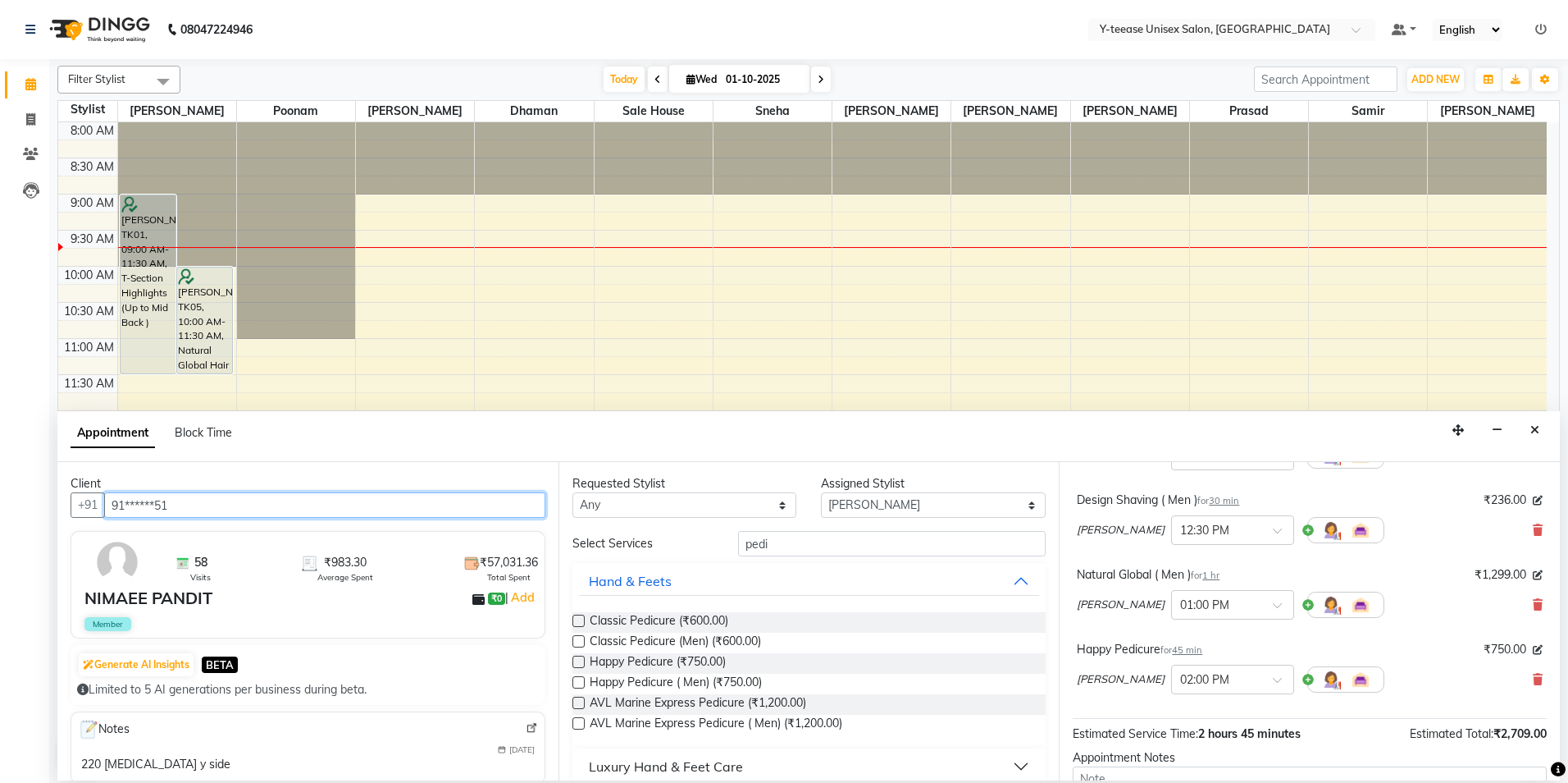
scroll to position [321, 0]
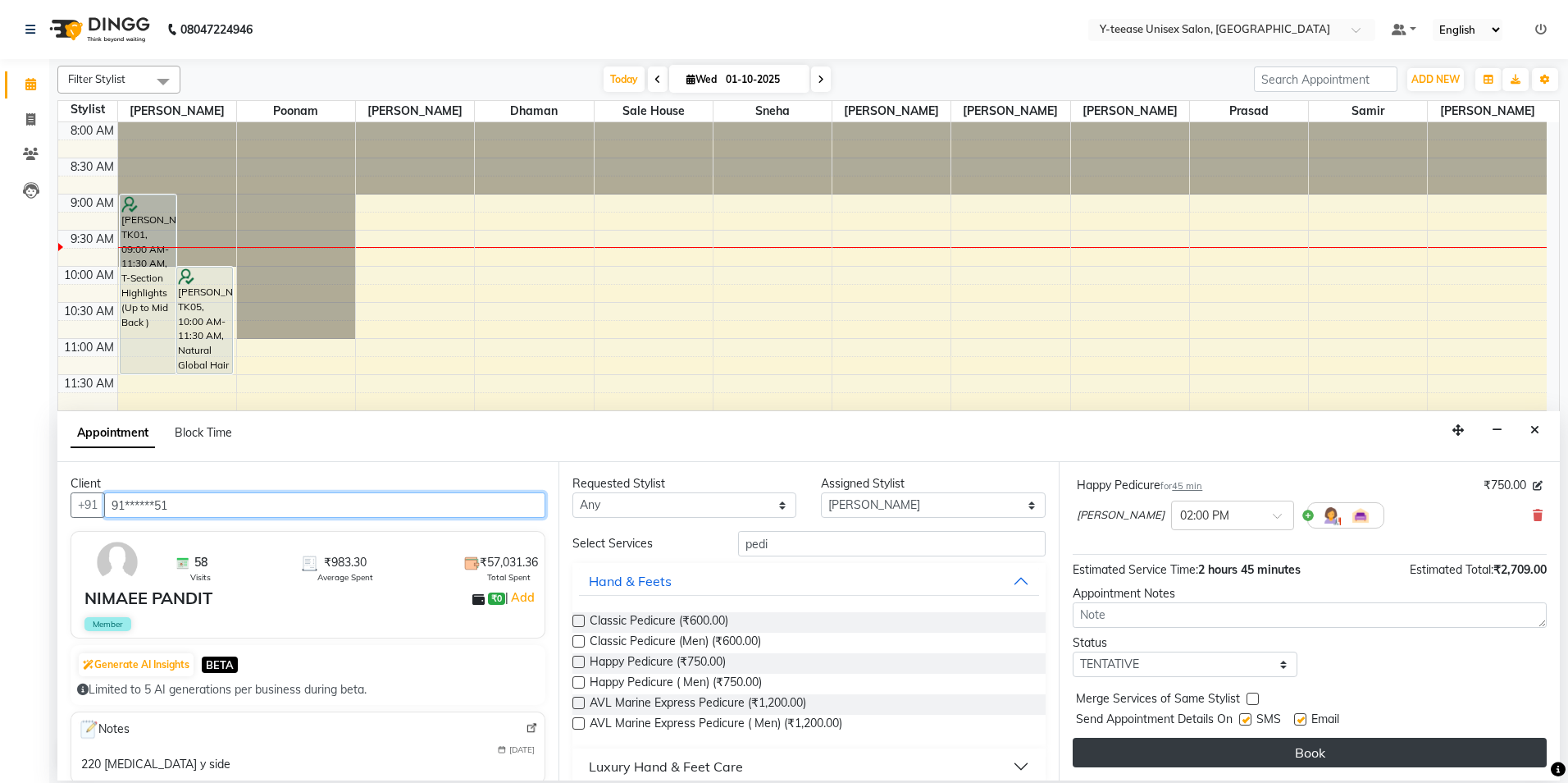
type input "91******51"
click at [1497, 767] on button "Book" at bounding box center [1311, 752] width 474 height 30
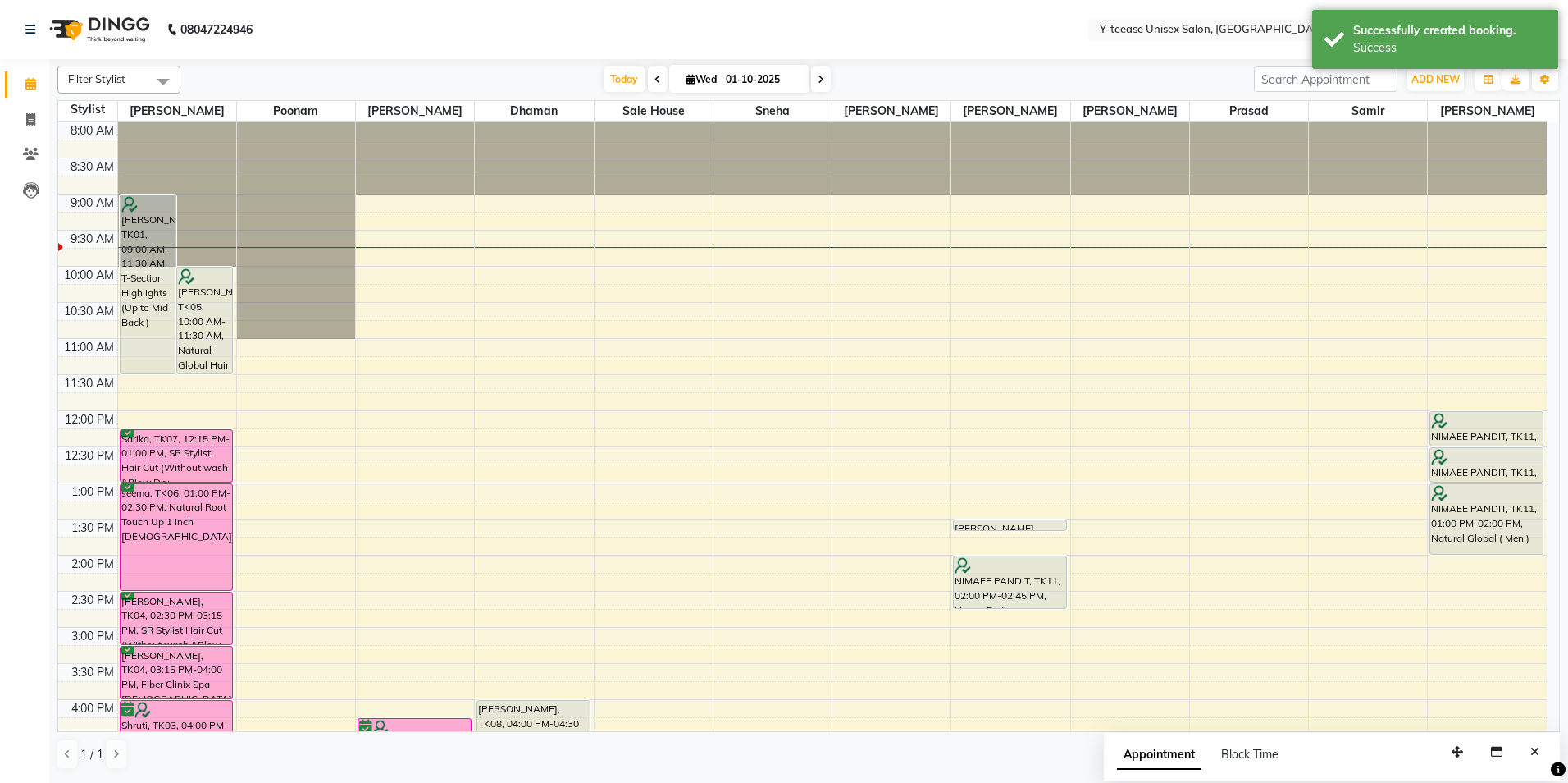
scroll to position [82, 0]
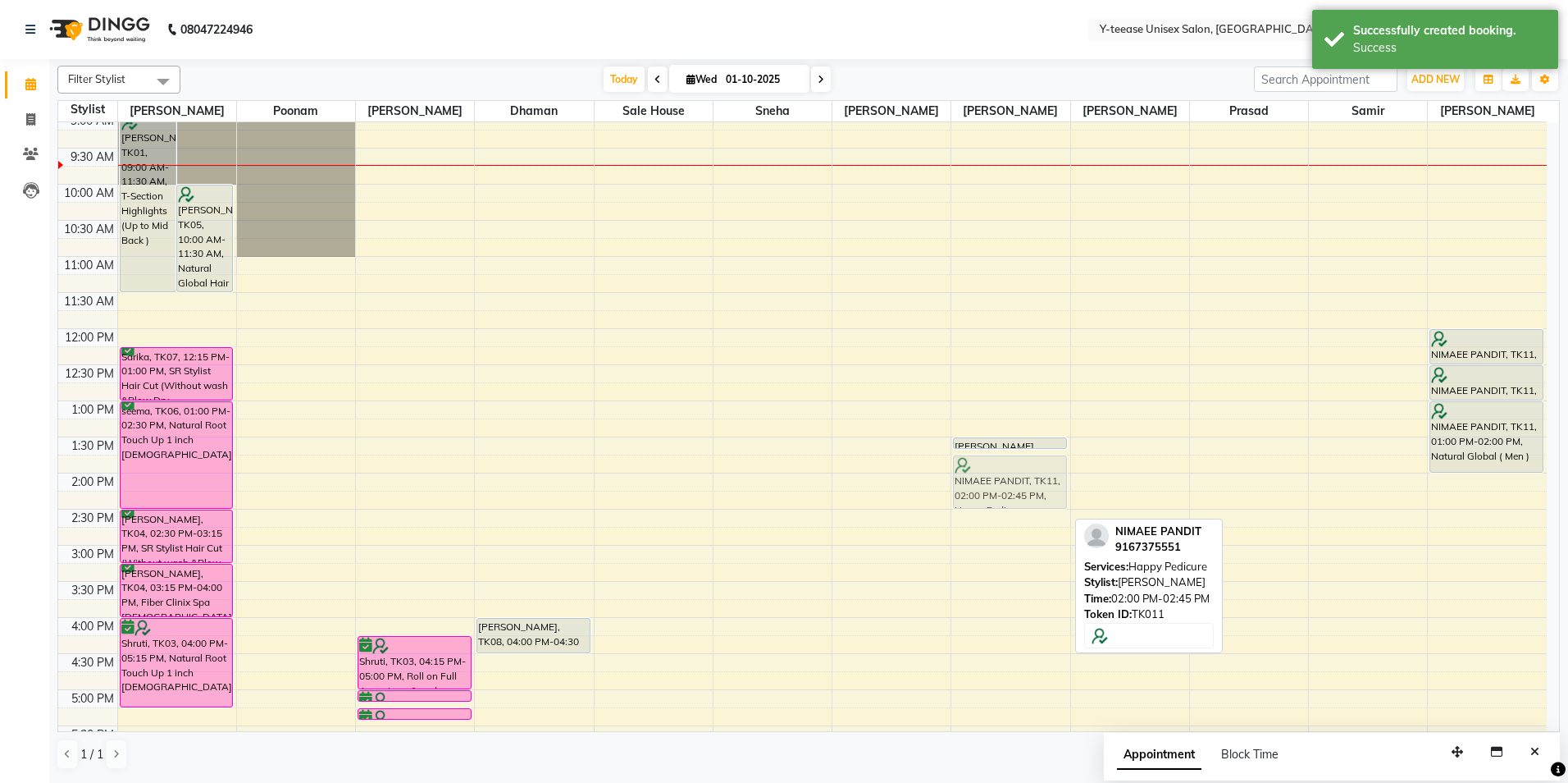
drag, startPoint x: 1046, startPoint y: 517, endPoint x: 1049, endPoint y: 493, distance: 24.2
click at [1049, 493] on div "[PERSON_NAME], TK10, 01:30 PM-01:40 PM, Eyebrows NIMAEE PANDIT, TK11, 02:00 PM-…" at bounding box center [1010, 582] width 118 height 1082
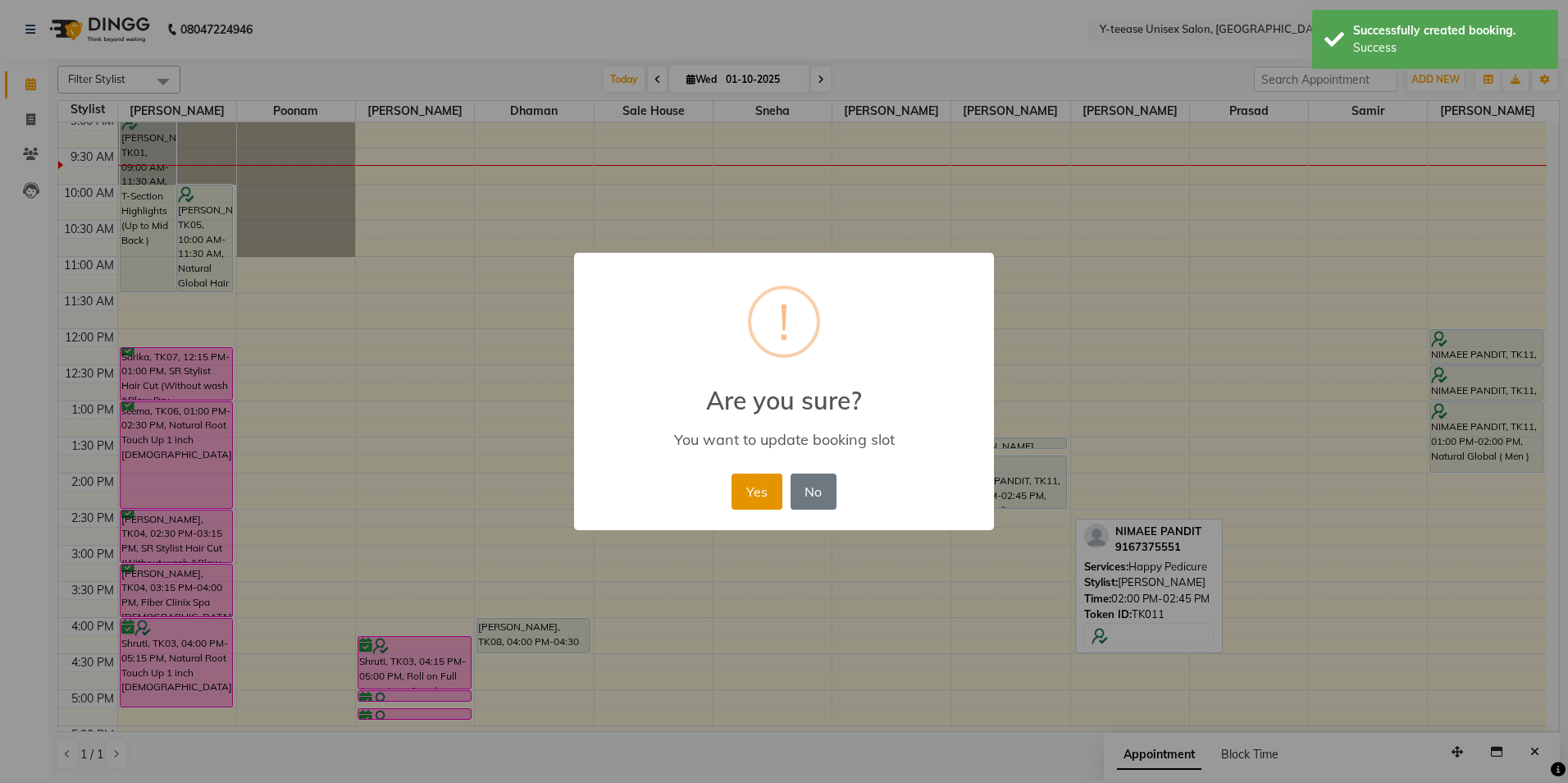
click at [744, 494] on button "Yes" at bounding box center [757, 491] width 50 height 36
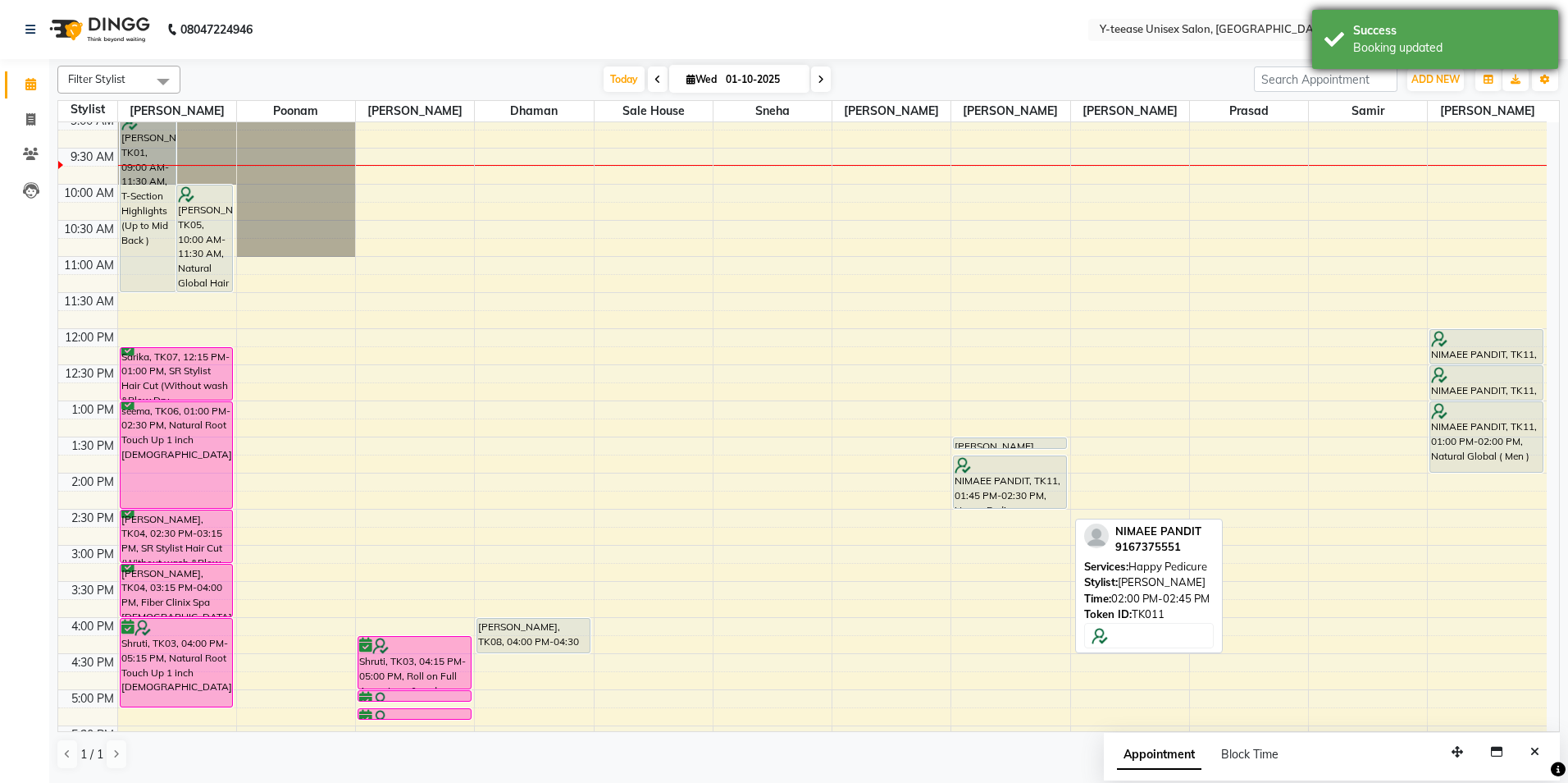
click at [1460, 44] on div "Booking updated" at bounding box center [1449, 48] width 193 height 17
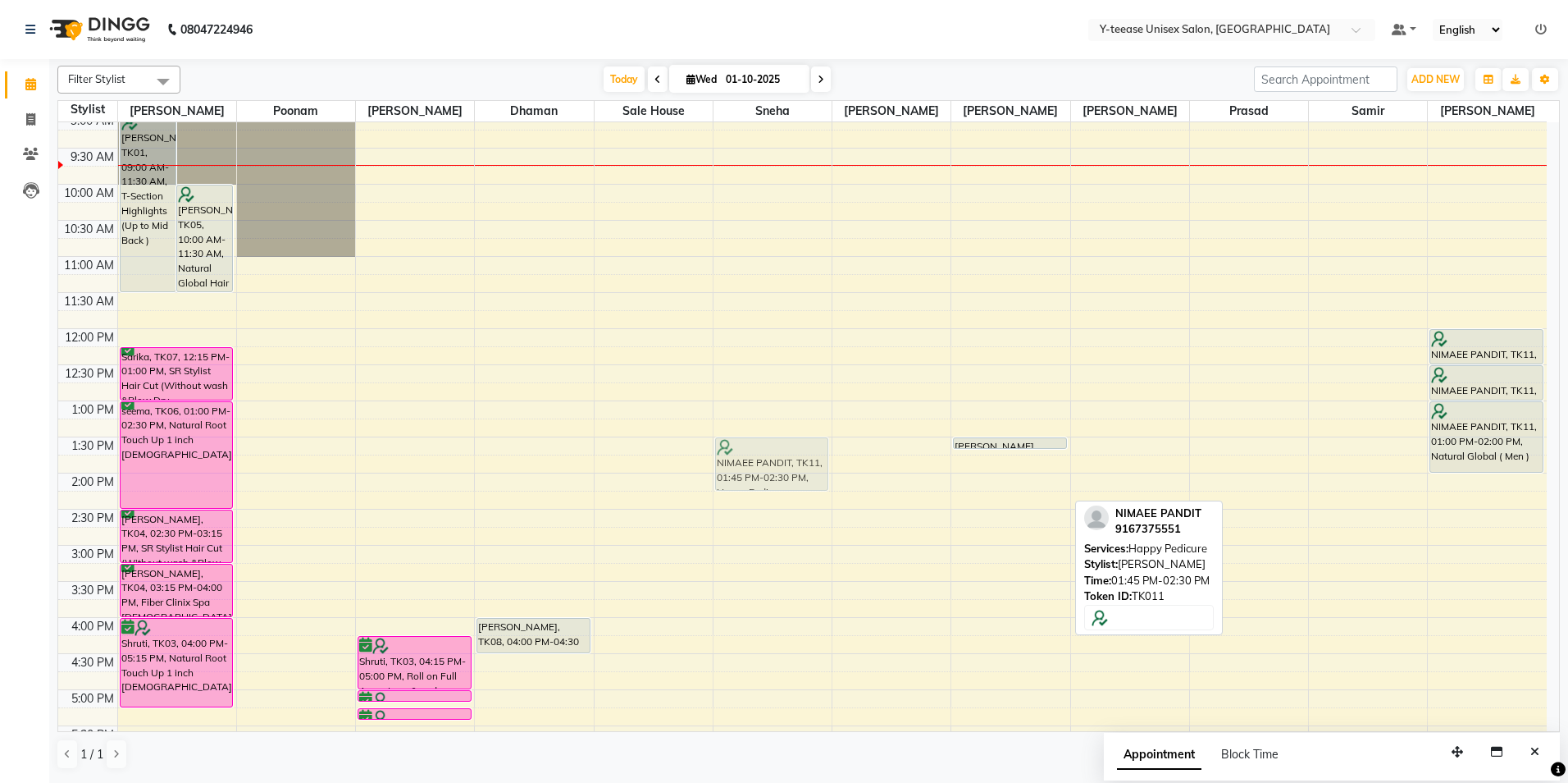
drag, startPoint x: 1028, startPoint y: 493, endPoint x: 828, endPoint y: 476, distance: 200.7
click at [828, 476] on tr "[PERSON_NAME], TK01, 09:00 AM-11:30 AM, T-Section Highlights (Up to Mid Back ) …" at bounding box center [802, 582] width 1489 height 1082
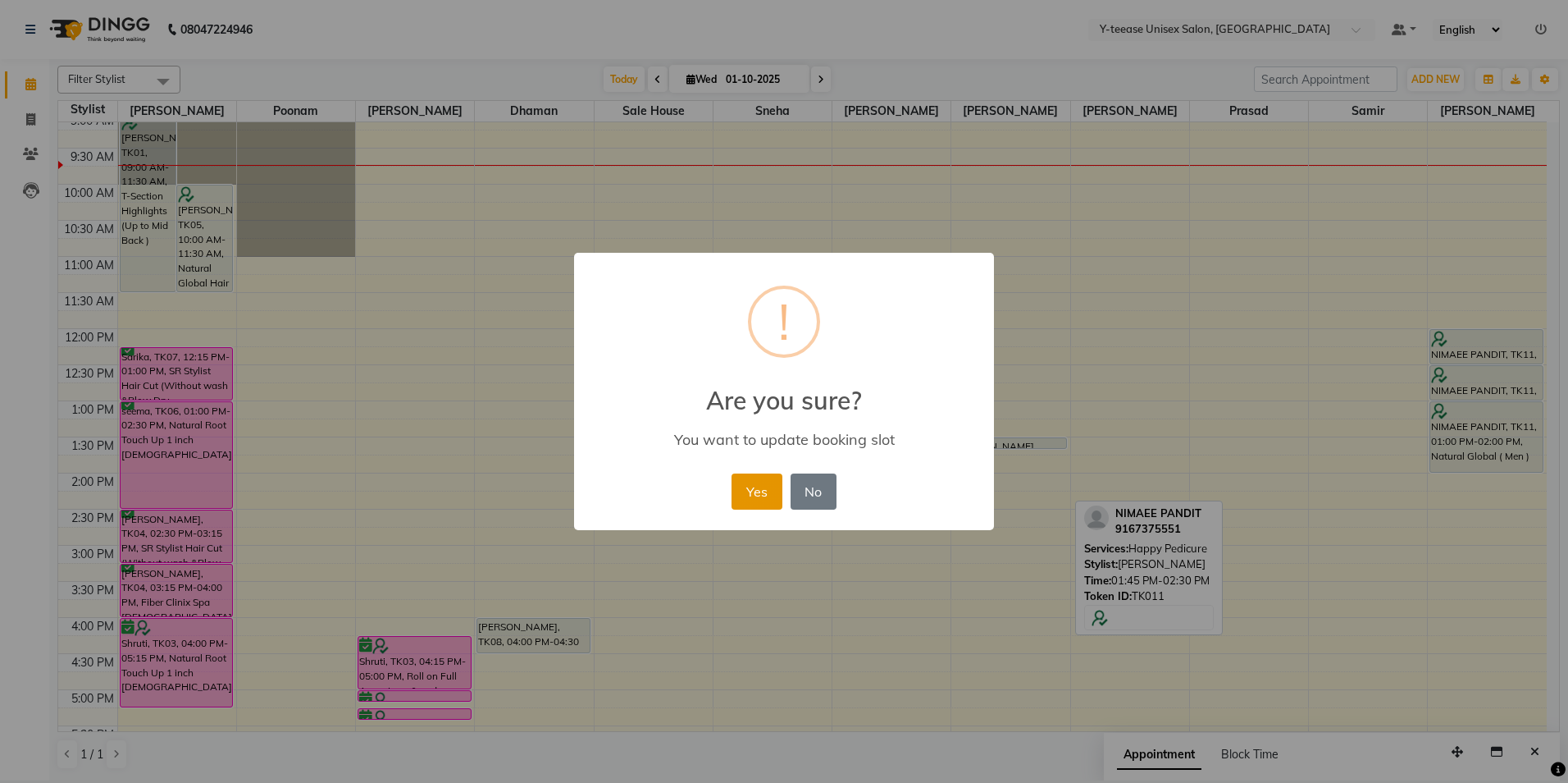
click at [761, 484] on button "Yes" at bounding box center [757, 491] width 50 height 36
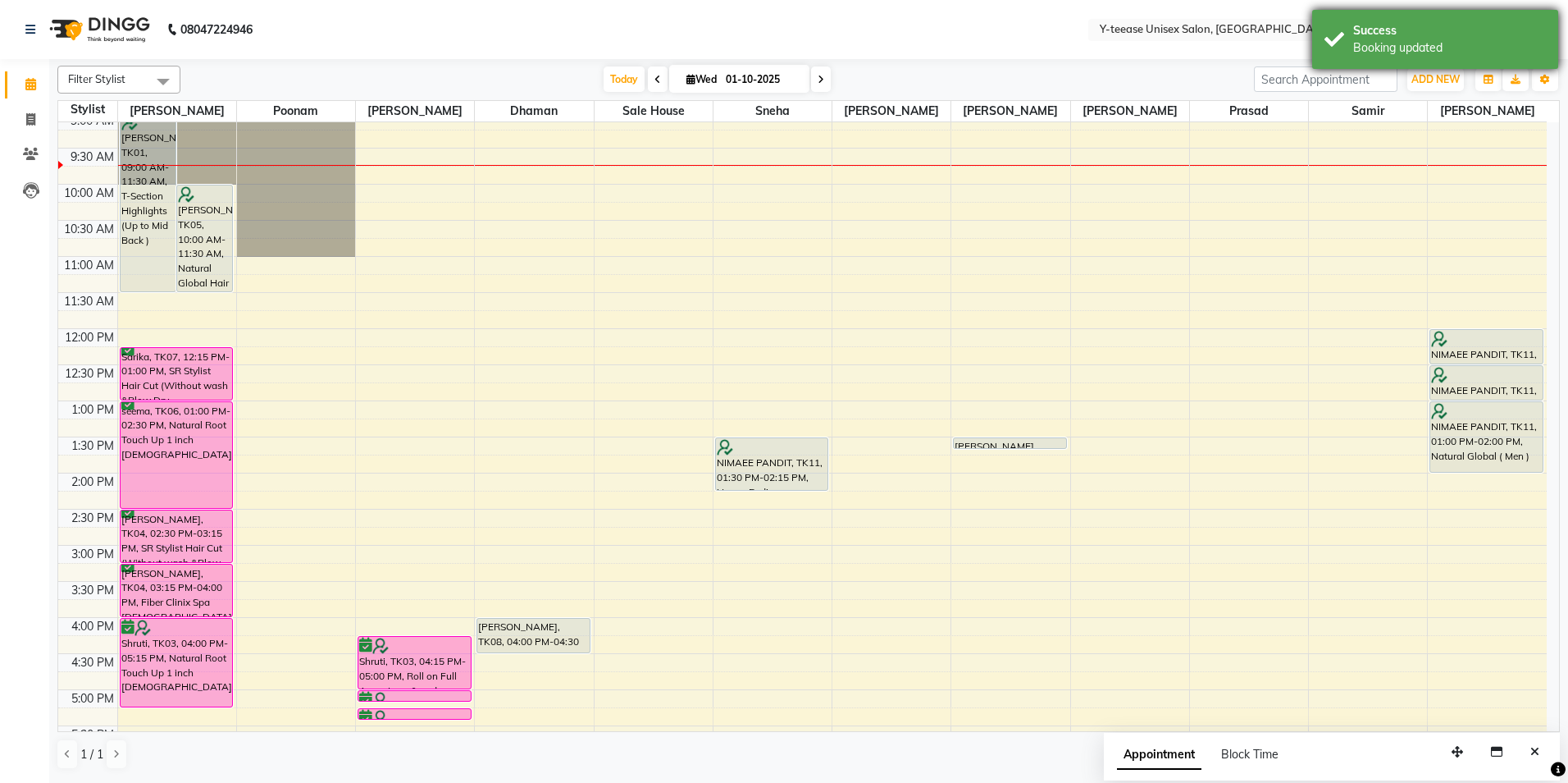
click at [1404, 32] on div "Success" at bounding box center [1449, 31] width 193 height 17
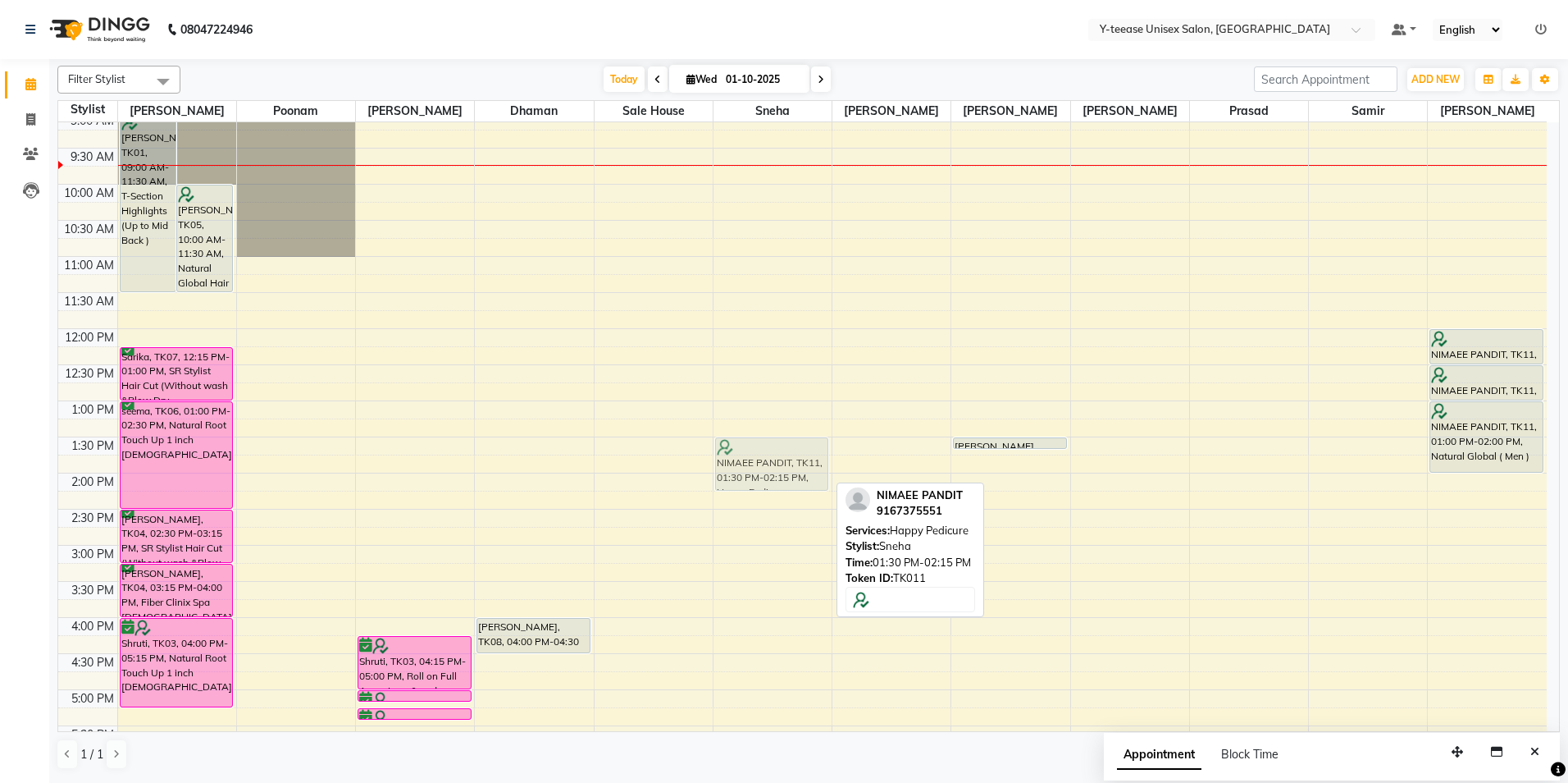
drag, startPoint x: 765, startPoint y: 452, endPoint x: 793, endPoint y: 449, distance: 28.2
click at [793, 449] on div "NIMAEE PANDIT, TK11, 01:30 PM-02:15 PM, Happy Pedicure antora, TK02, 08:00 PM-0…" at bounding box center [772, 582] width 118 height 1082
drag, startPoint x: 802, startPoint y: 463, endPoint x: 799, endPoint y: 450, distance: 13.3
click at [799, 450] on div "NIMAEE PANDIT, TK11, 01:30 PM-02:15 PM, Happy Pedicure antora, TK02, 08:00 PM-0…" at bounding box center [772, 582] width 118 height 1082
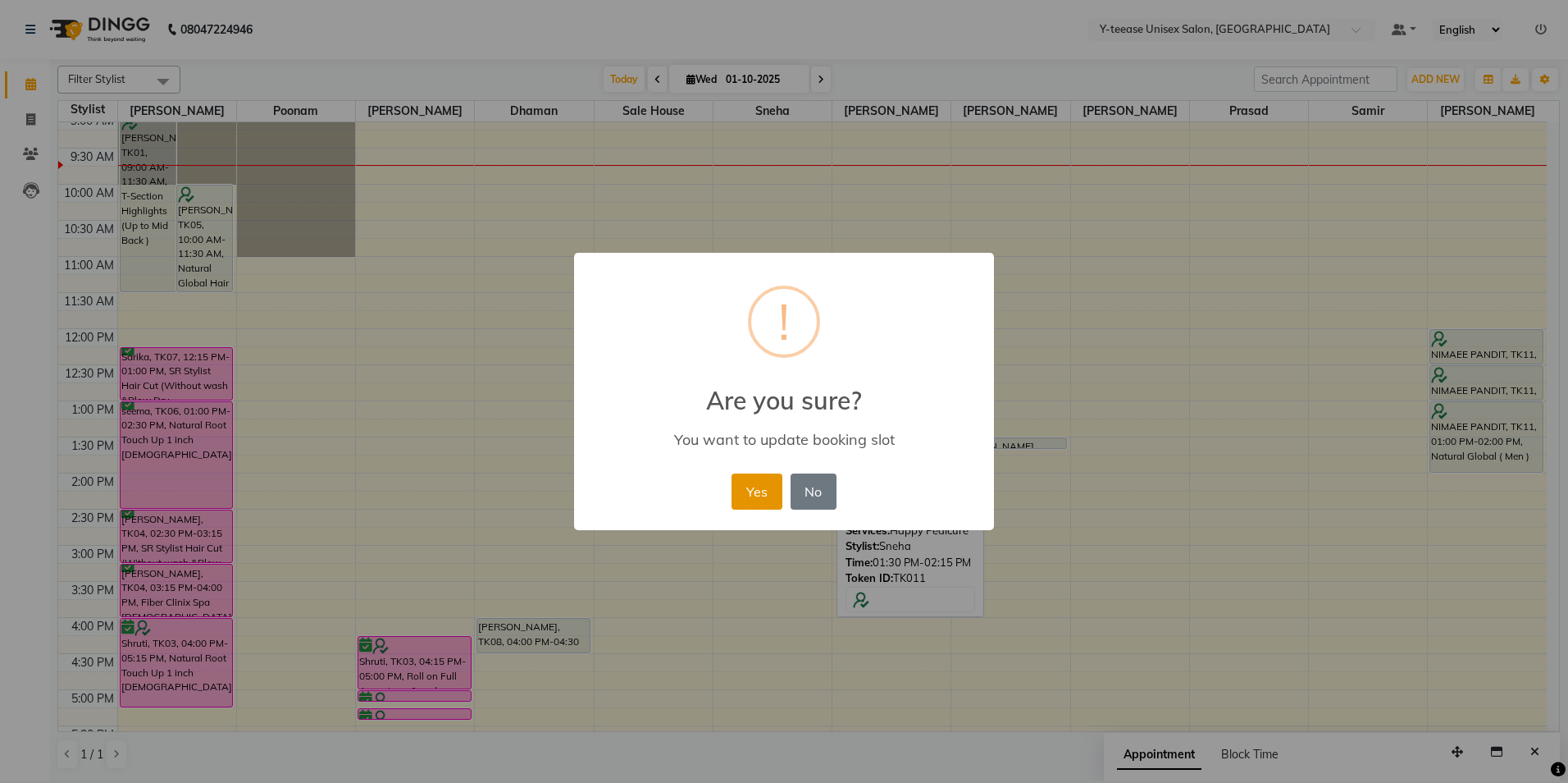
click at [739, 488] on button "Yes" at bounding box center [757, 491] width 50 height 36
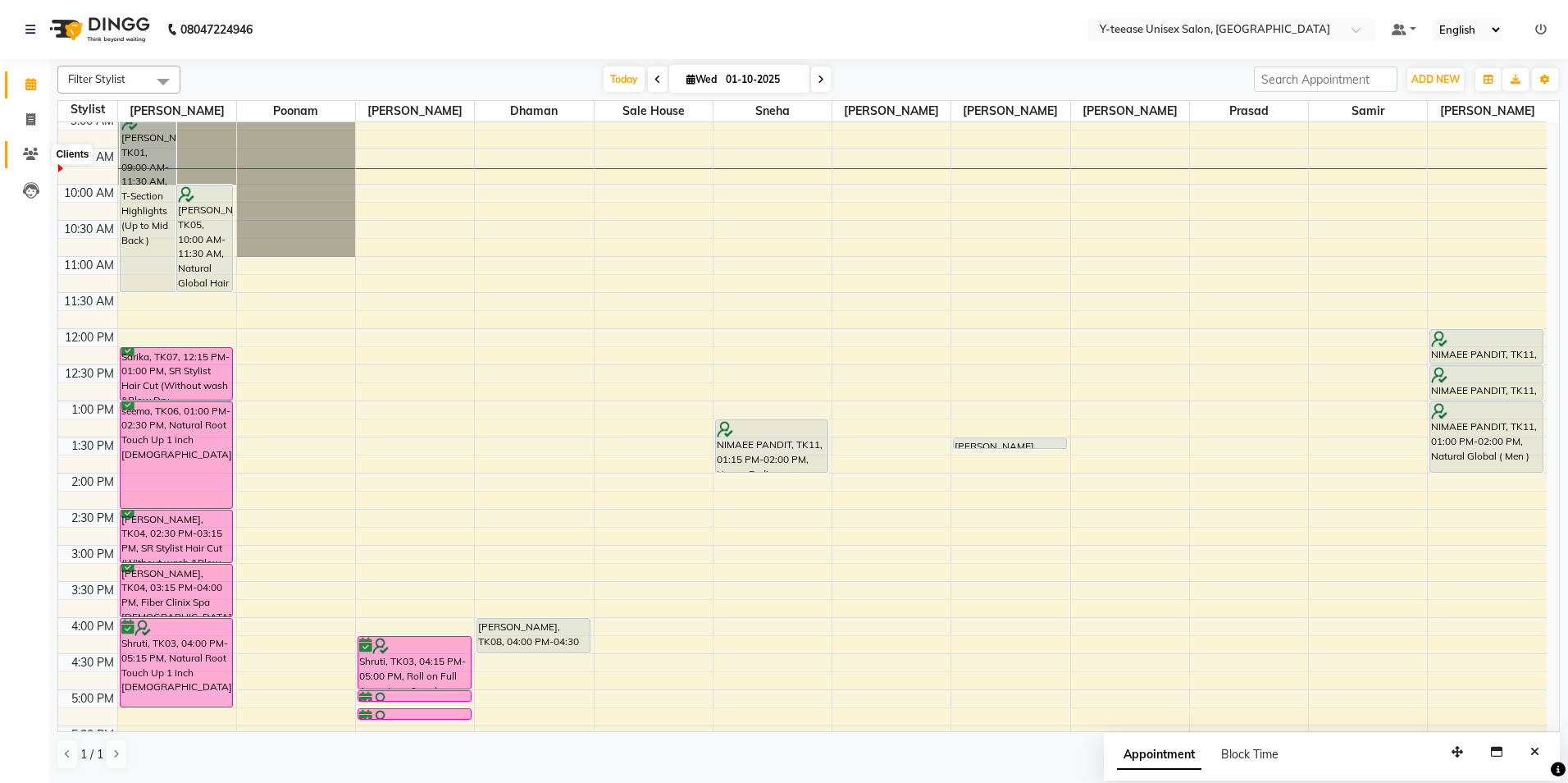
click at [26, 148] on icon at bounding box center [31, 154] width 15 height 13
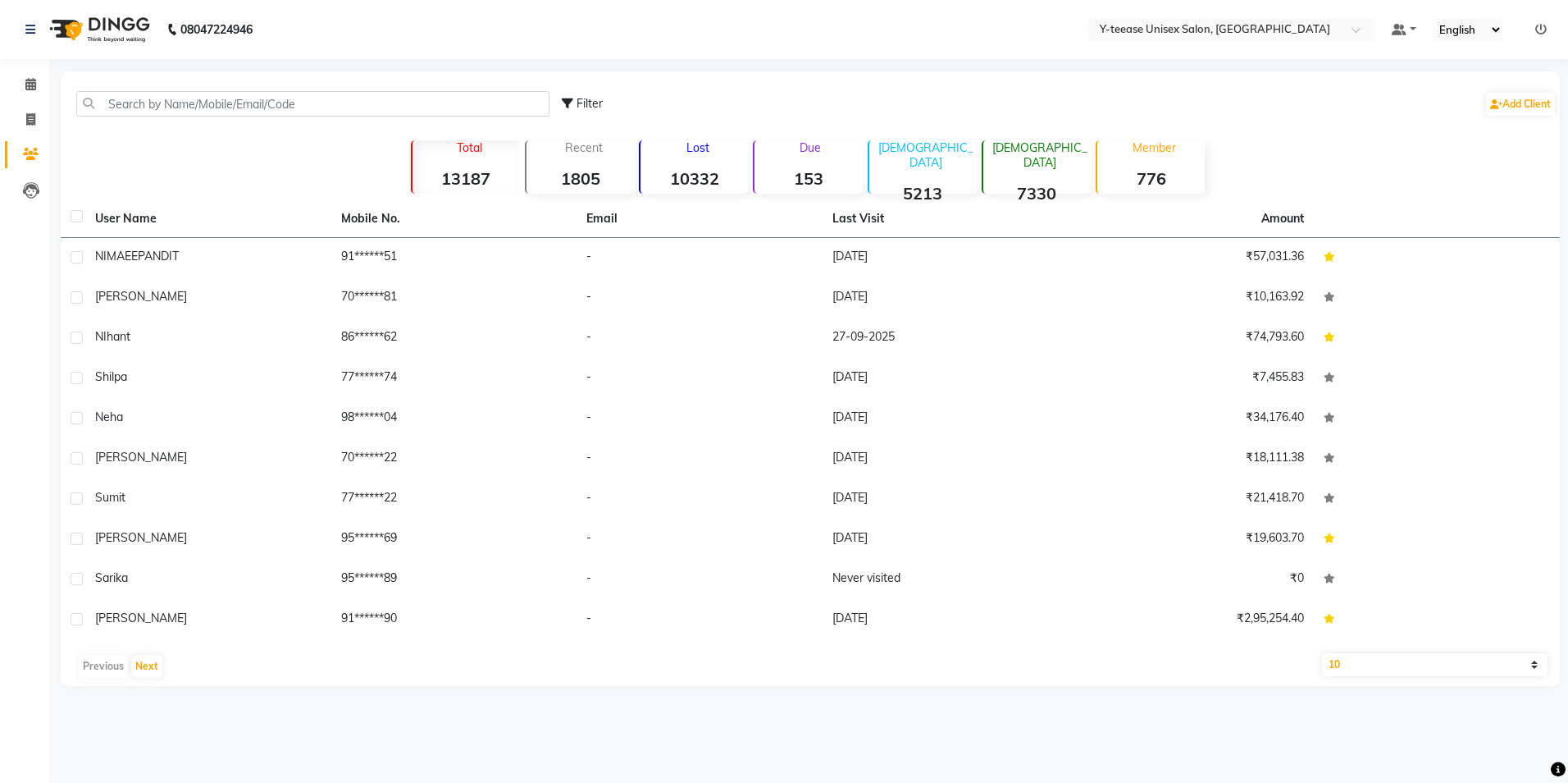
click at [800, 179] on strong "153" at bounding box center [808, 178] width 107 height 20
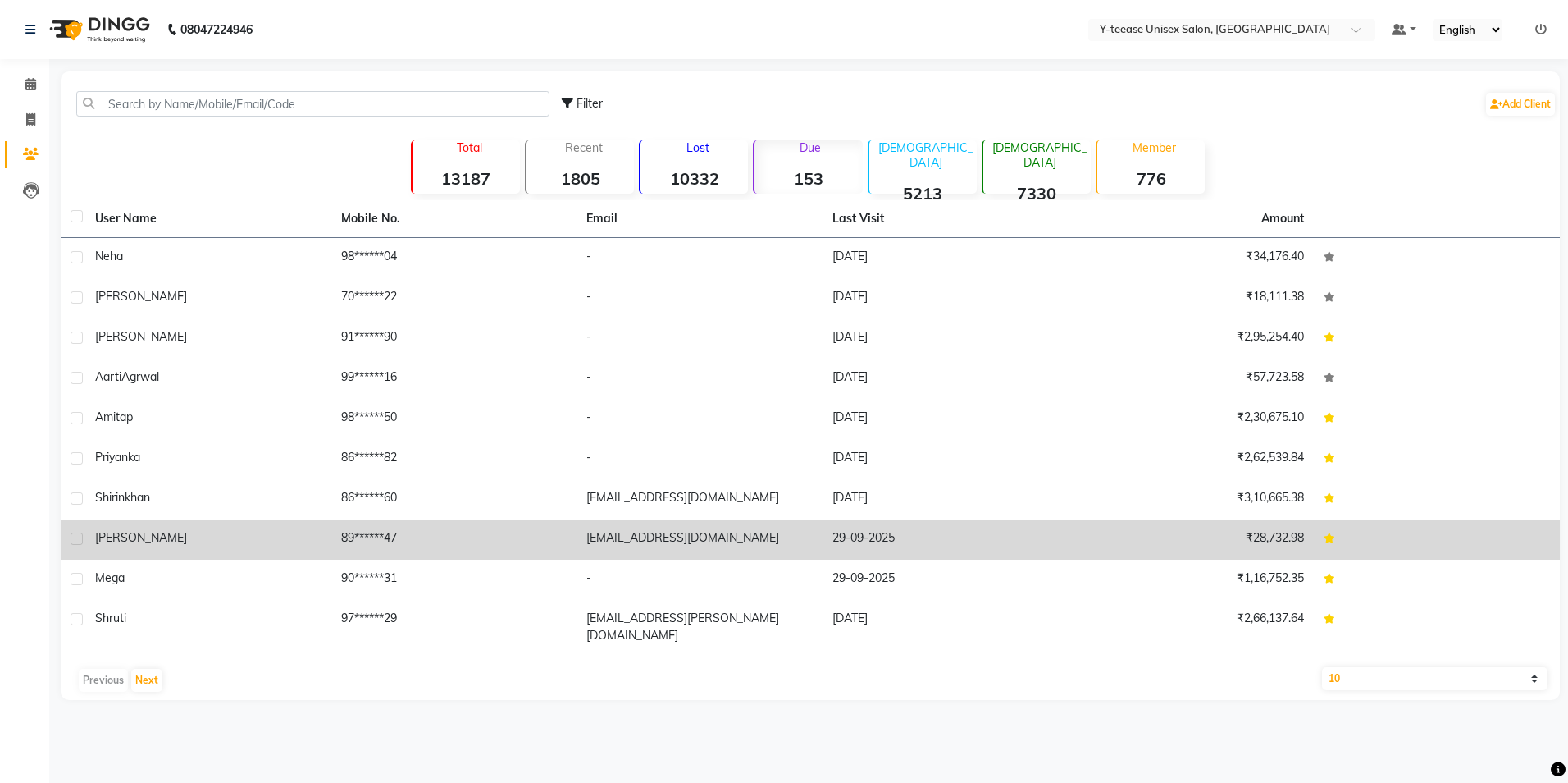
click at [178, 546] on div "[PERSON_NAME]" at bounding box center [208, 538] width 226 height 17
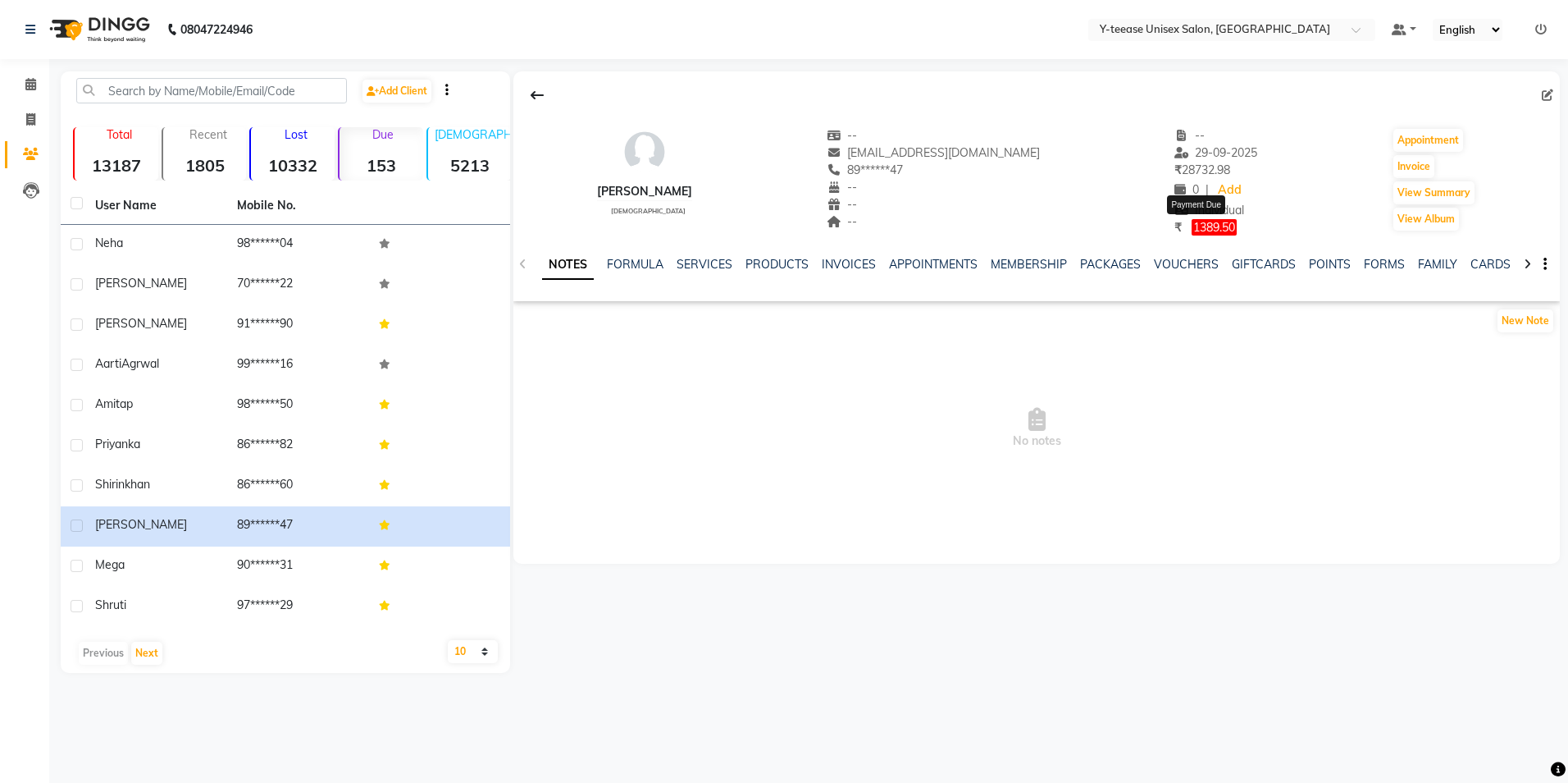
click at [1219, 227] on span "1389.50" at bounding box center [1214, 226] width 45 height 16
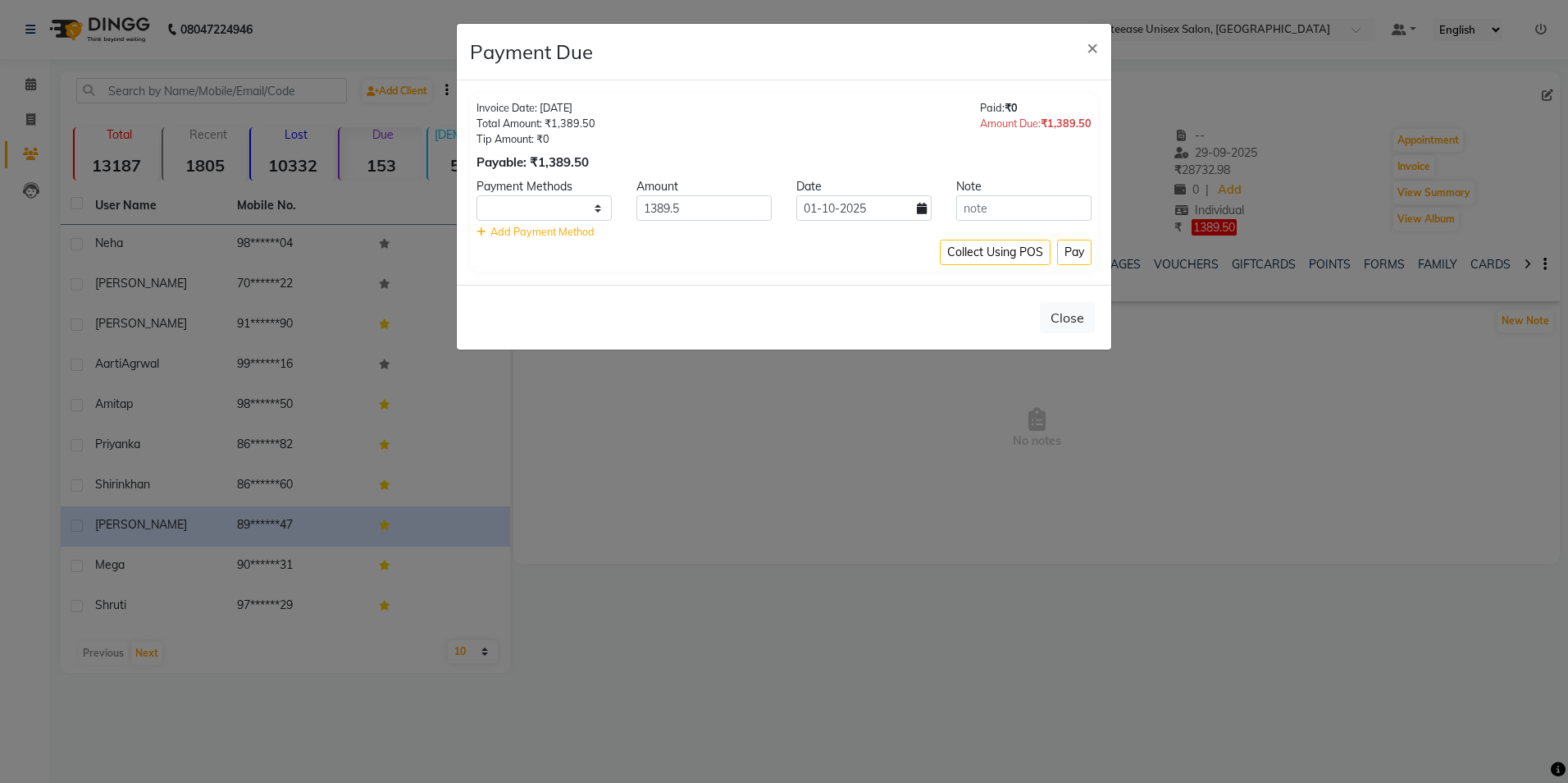
select select "1"
click at [878, 208] on input "01-10-2025" at bounding box center [864, 208] width 136 height 25
select select "10"
select select "2025"
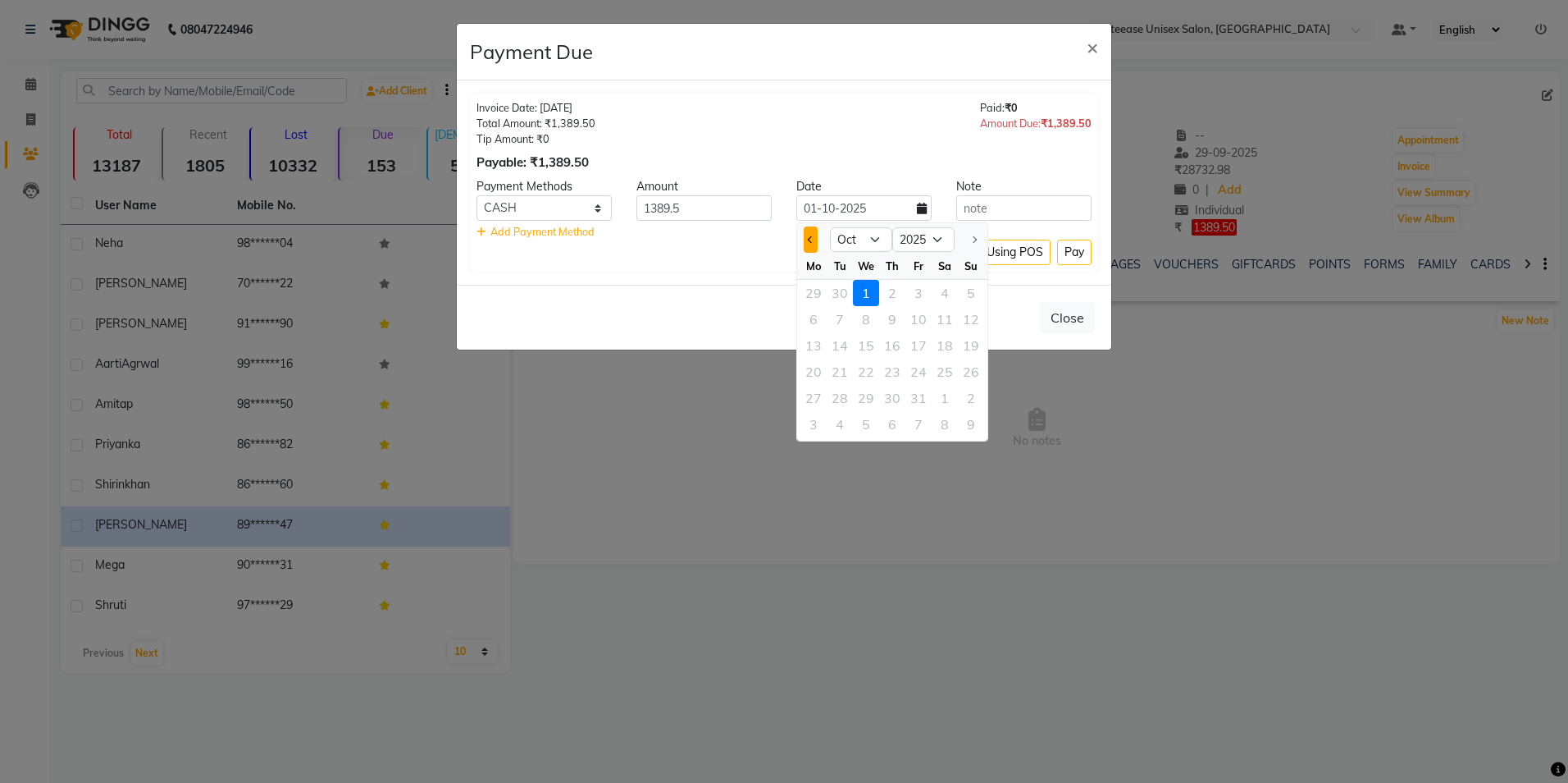
click at [808, 238] on span "Previous month" at bounding box center [811, 239] width 7 height 7
select select "9"
click at [897, 345] on div "18" at bounding box center [892, 345] width 26 height 26
type input "[DATE]"
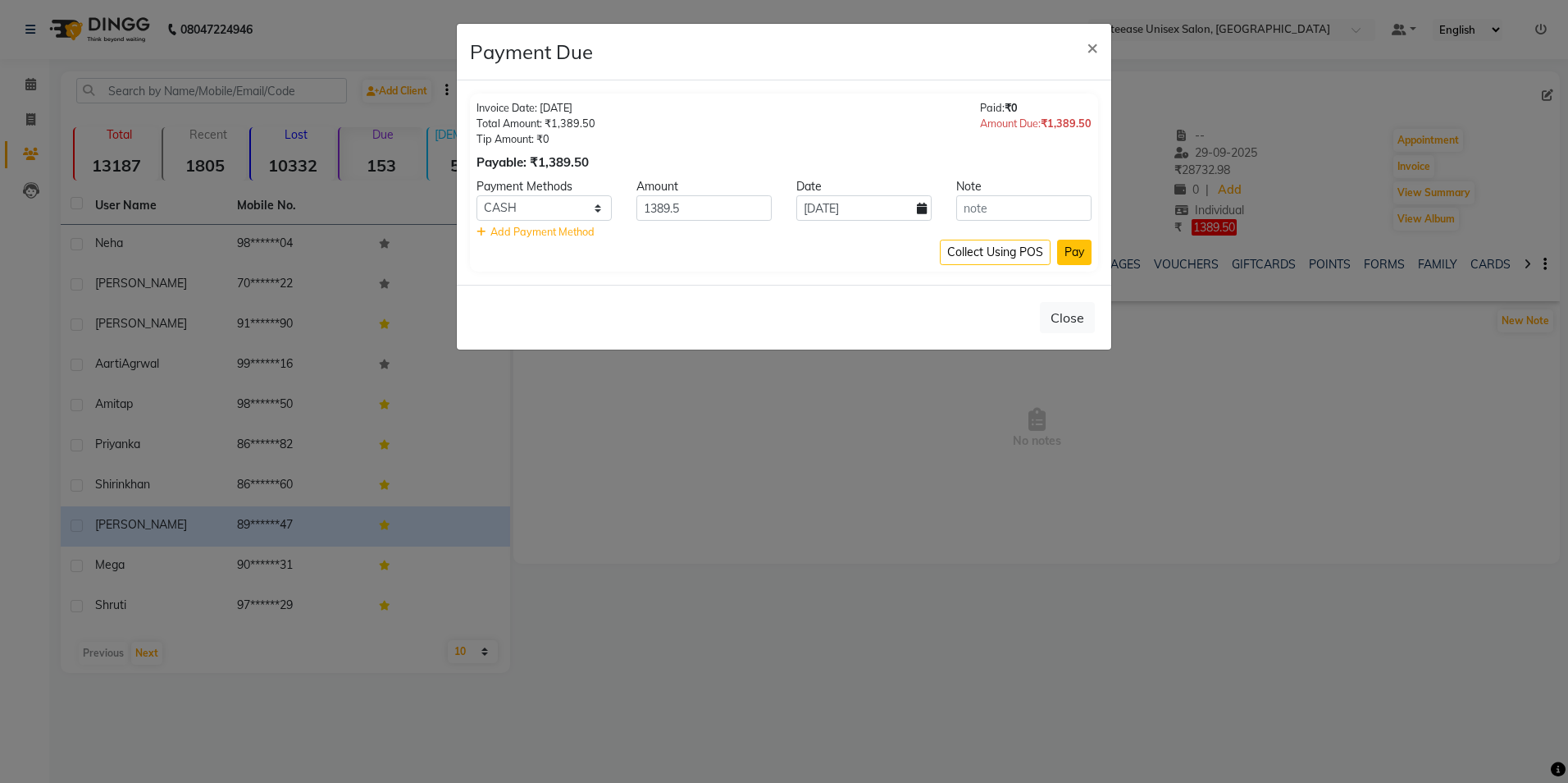
click at [1083, 256] on button "Pay" at bounding box center [1074, 252] width 35 height 25
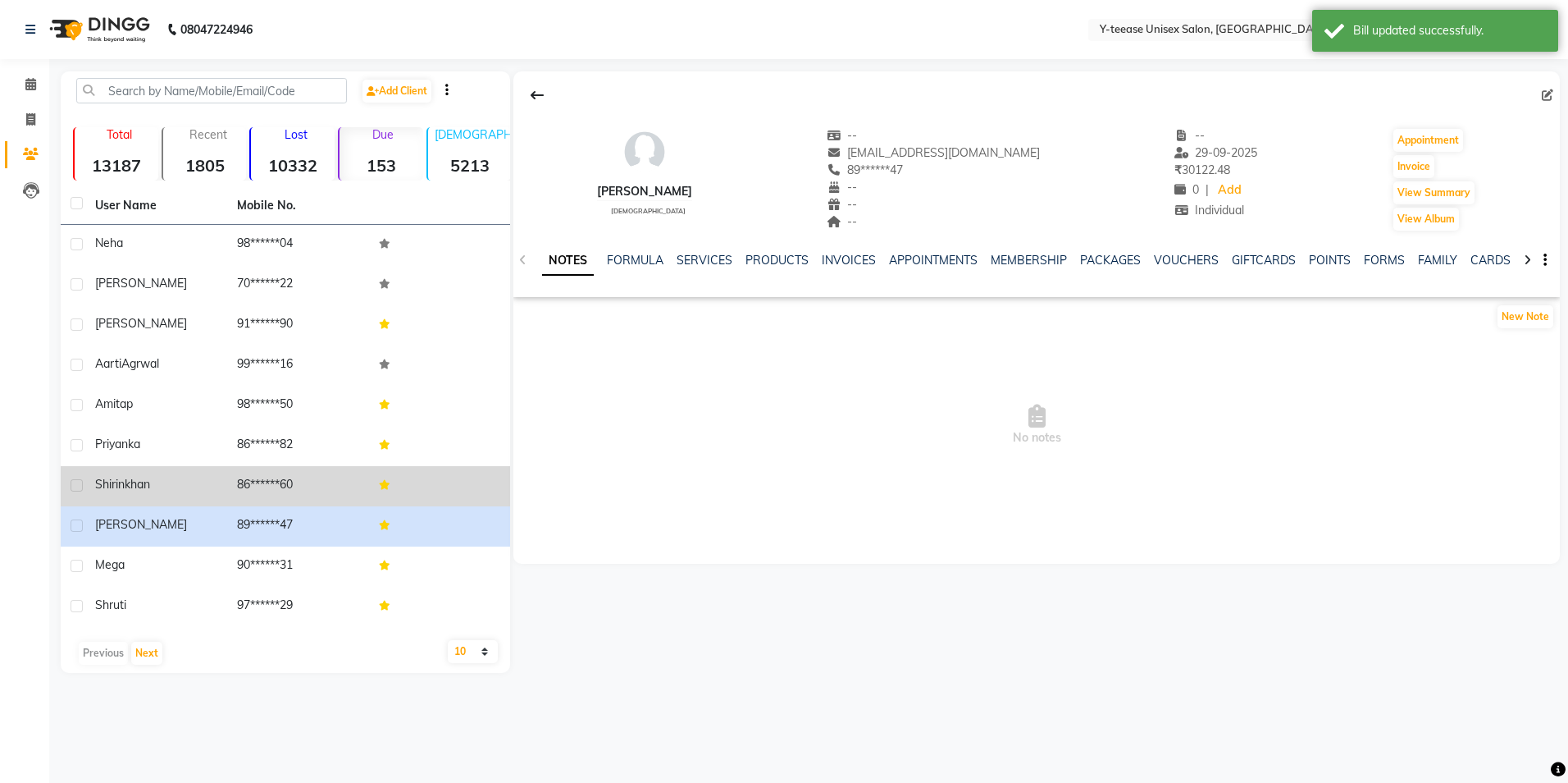
click at [119, 486] on span "shirin" at bounding box center [109, 483] width 30 height 15
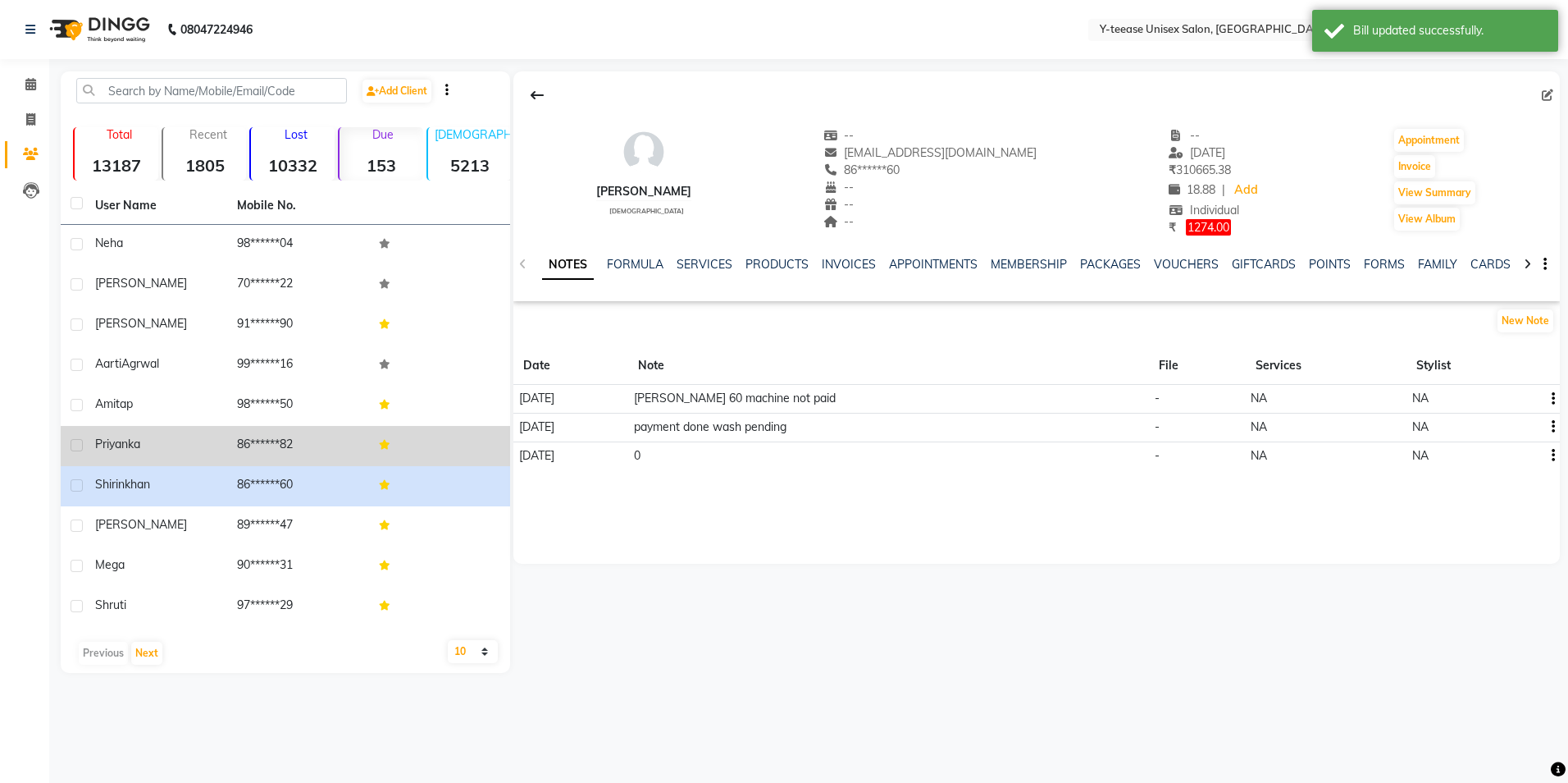
click at [118, 450] on span "priyanka" at bounding box center [117, 443] width 45 height 15
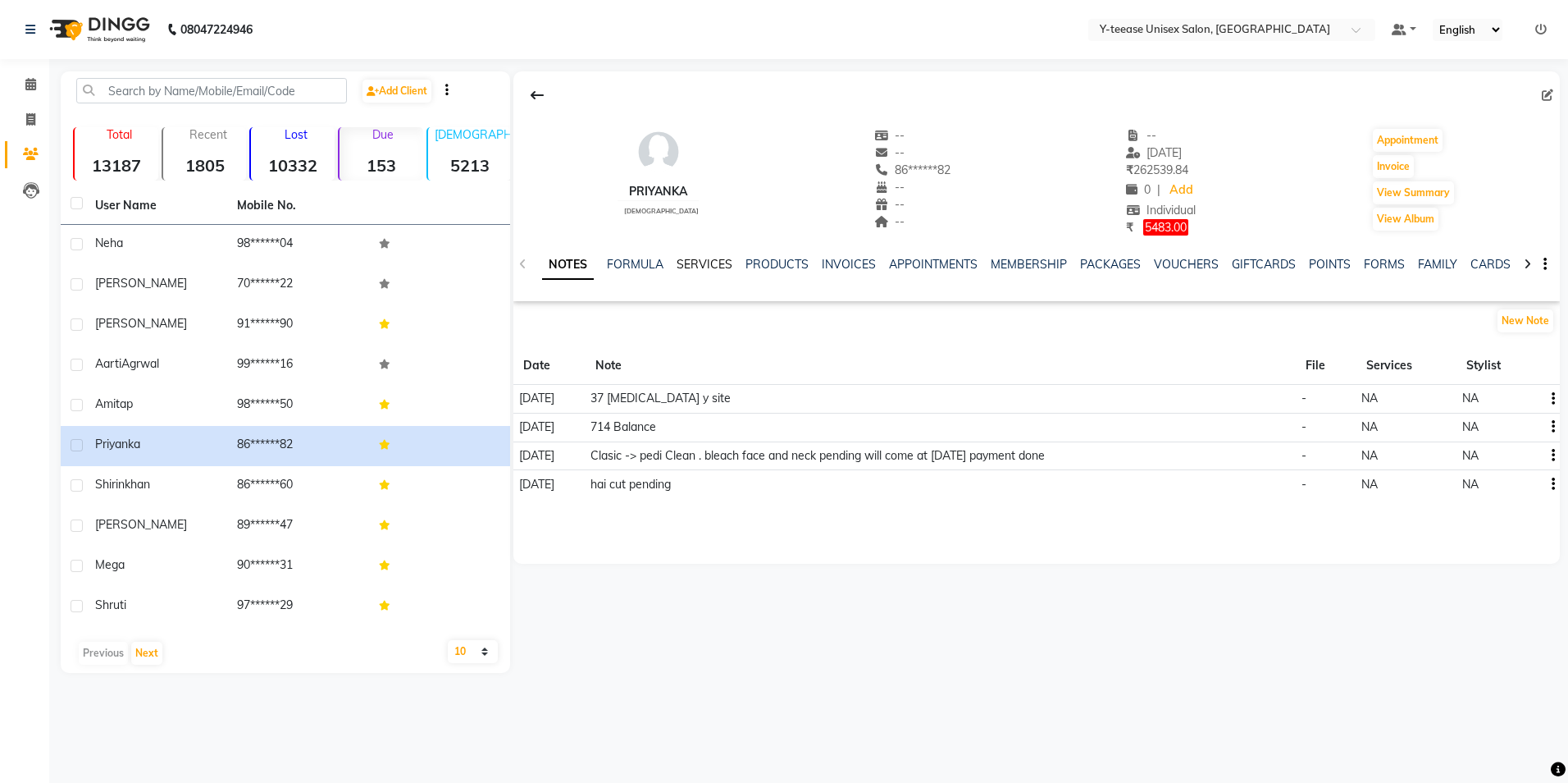
click at [706, 266] on link "SERVICES" at bounding box center [705, 263] width 56 height 15
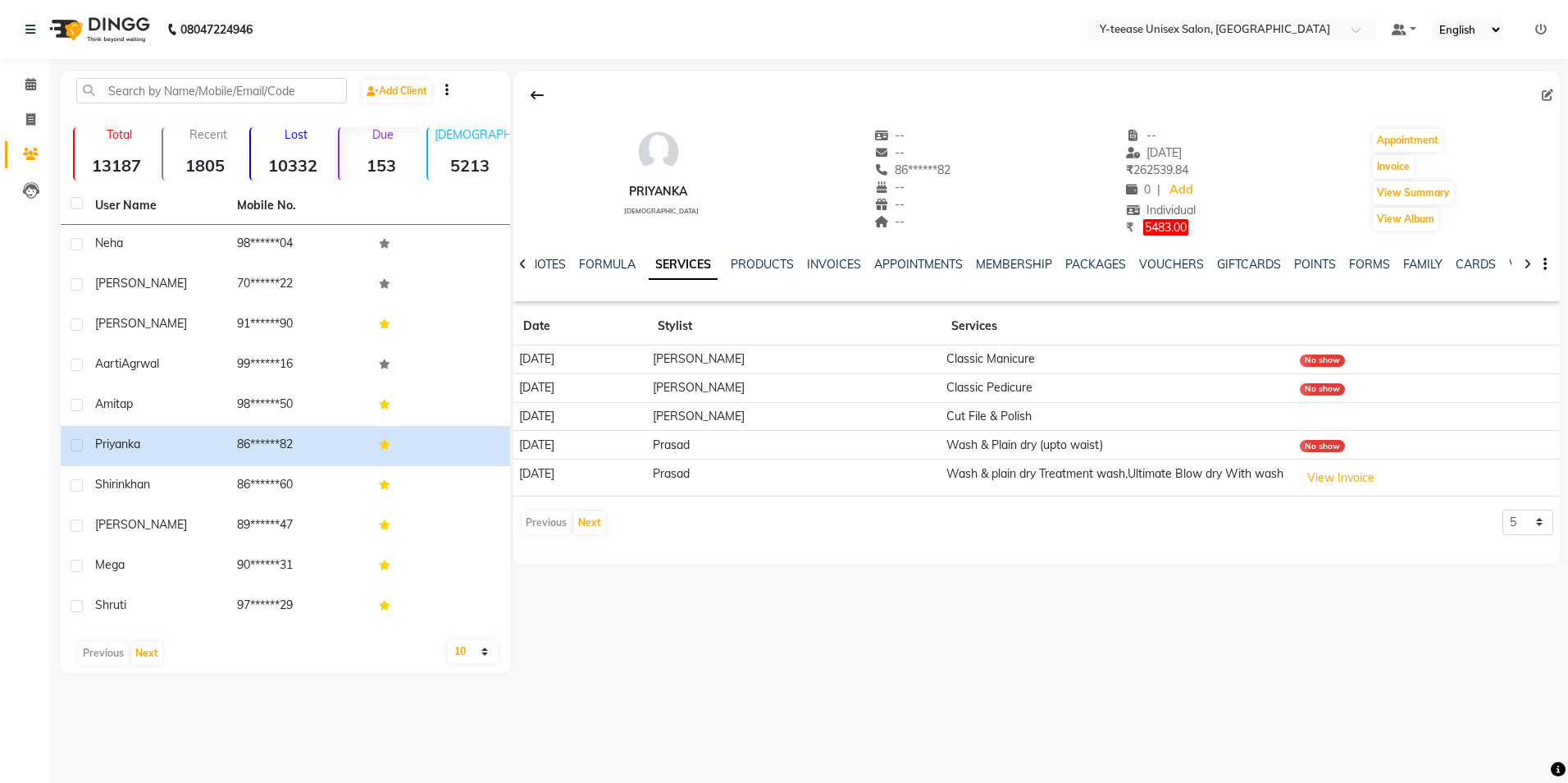
click at [804, 268] on ul "NOTES FORMULA SERVICES PRODUCTS INVOICES APPOINTMENTS MEMBERSHIP PACKAGES VOUCH…" at bounding box center [1049, 264] width 1040 height 17
click at [813, 268] on link "INVOICES" at bounding box center [834, 263] width 54 height 15
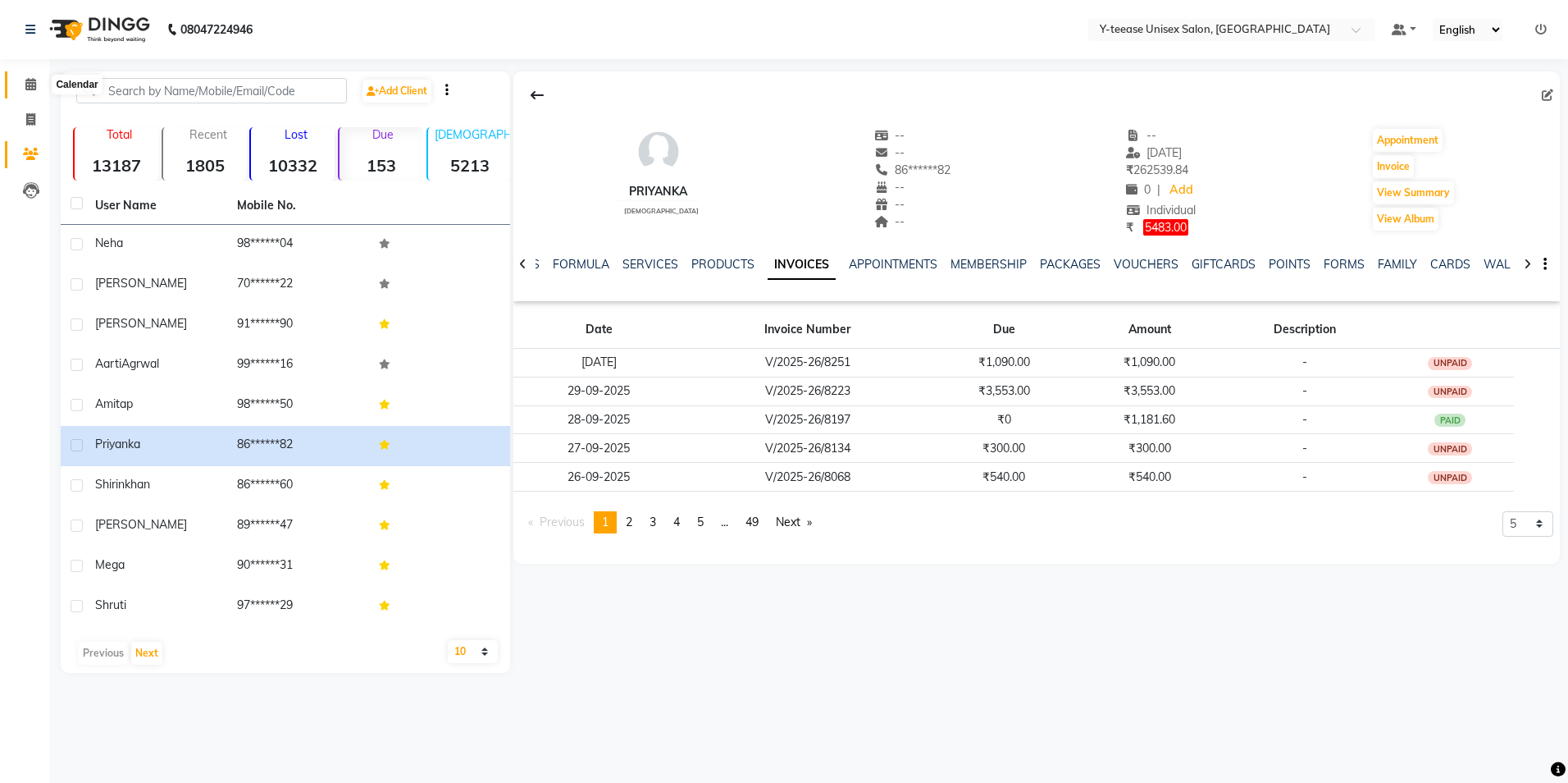
click at [24, 83] on span at bounding box center [31, 84] width 29 height 18
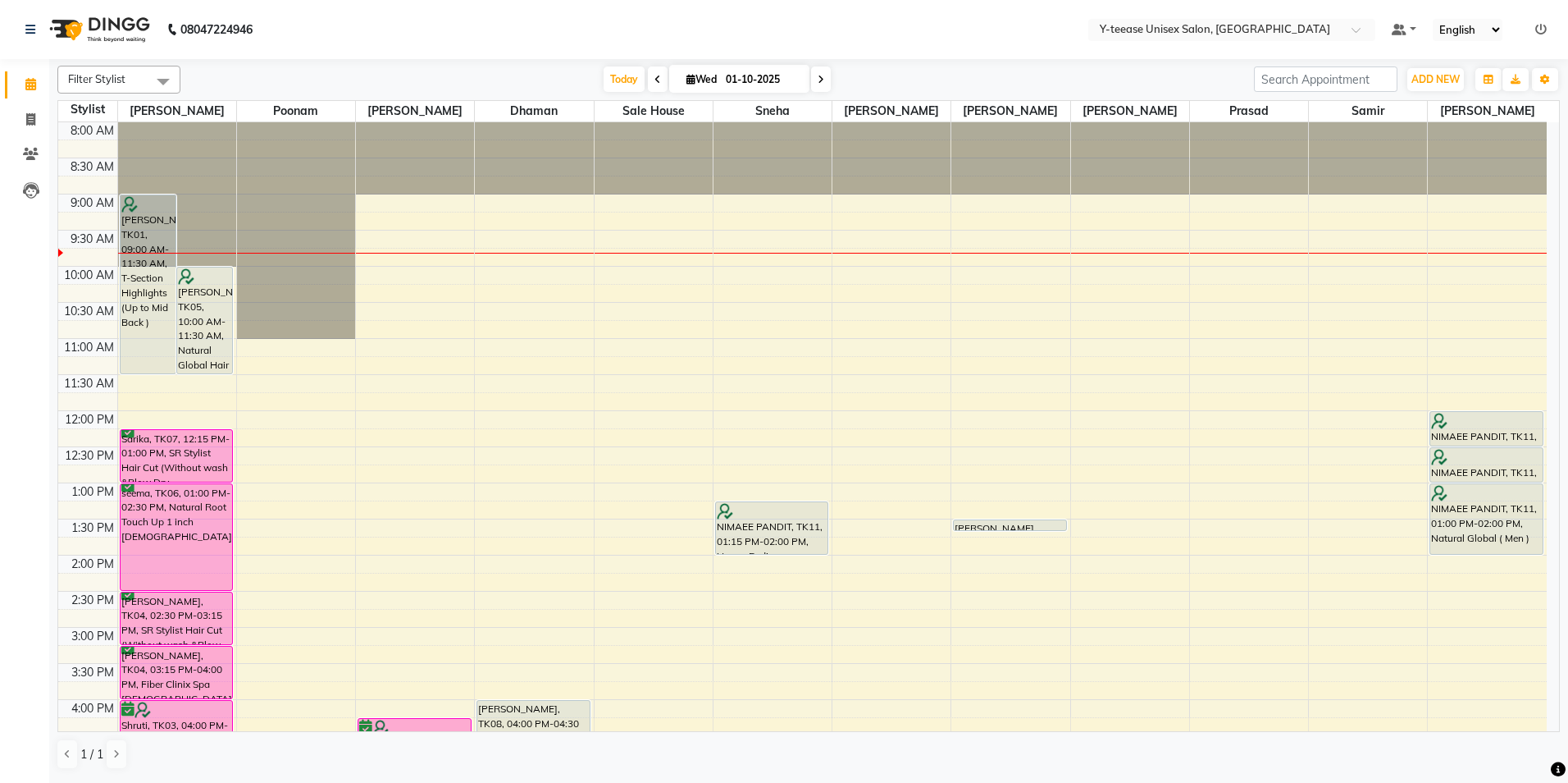
click at [1539, 26] on icon at bounding box center [1541, 30] width 12 height 12
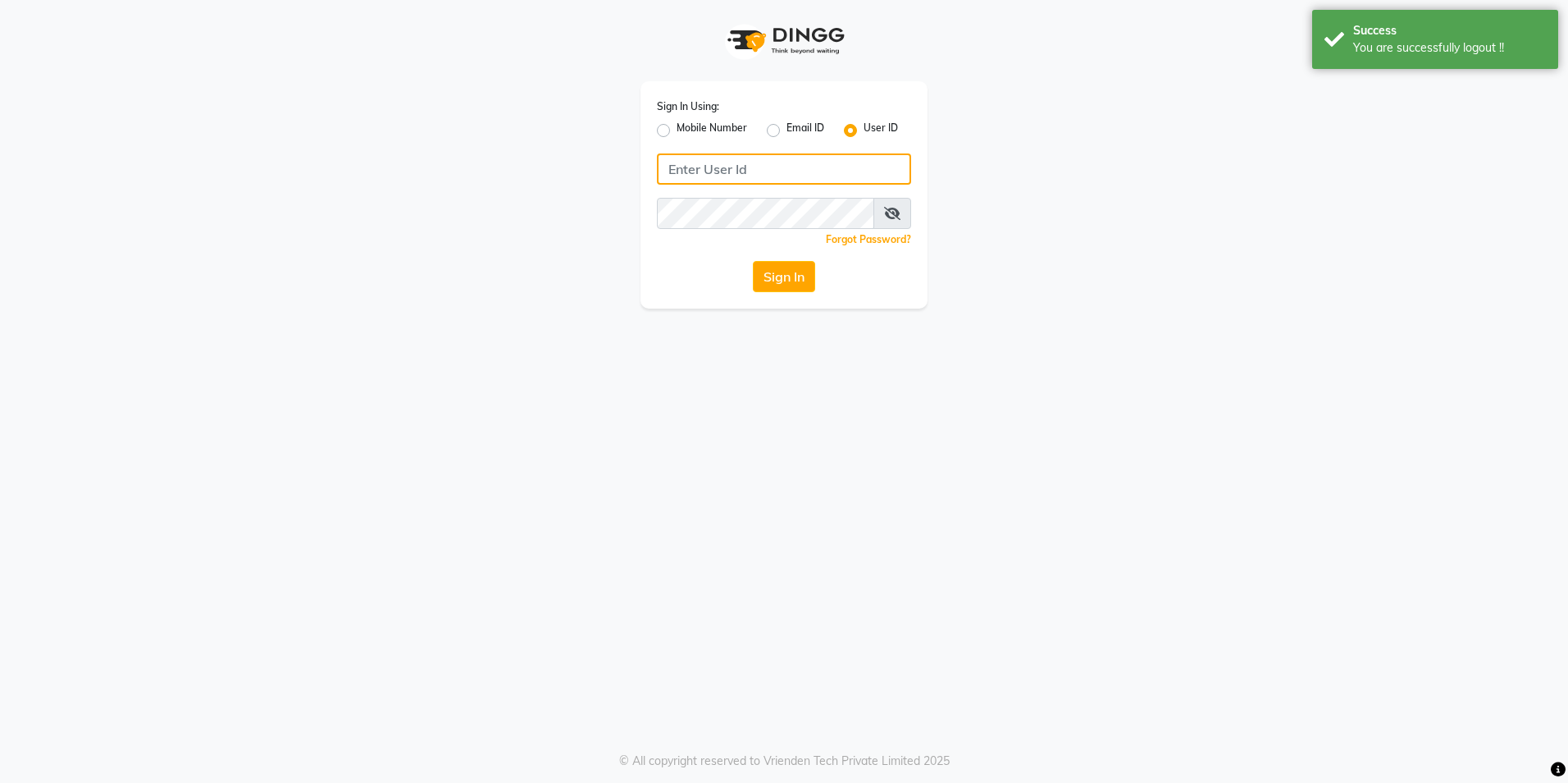
type input "8999679795"
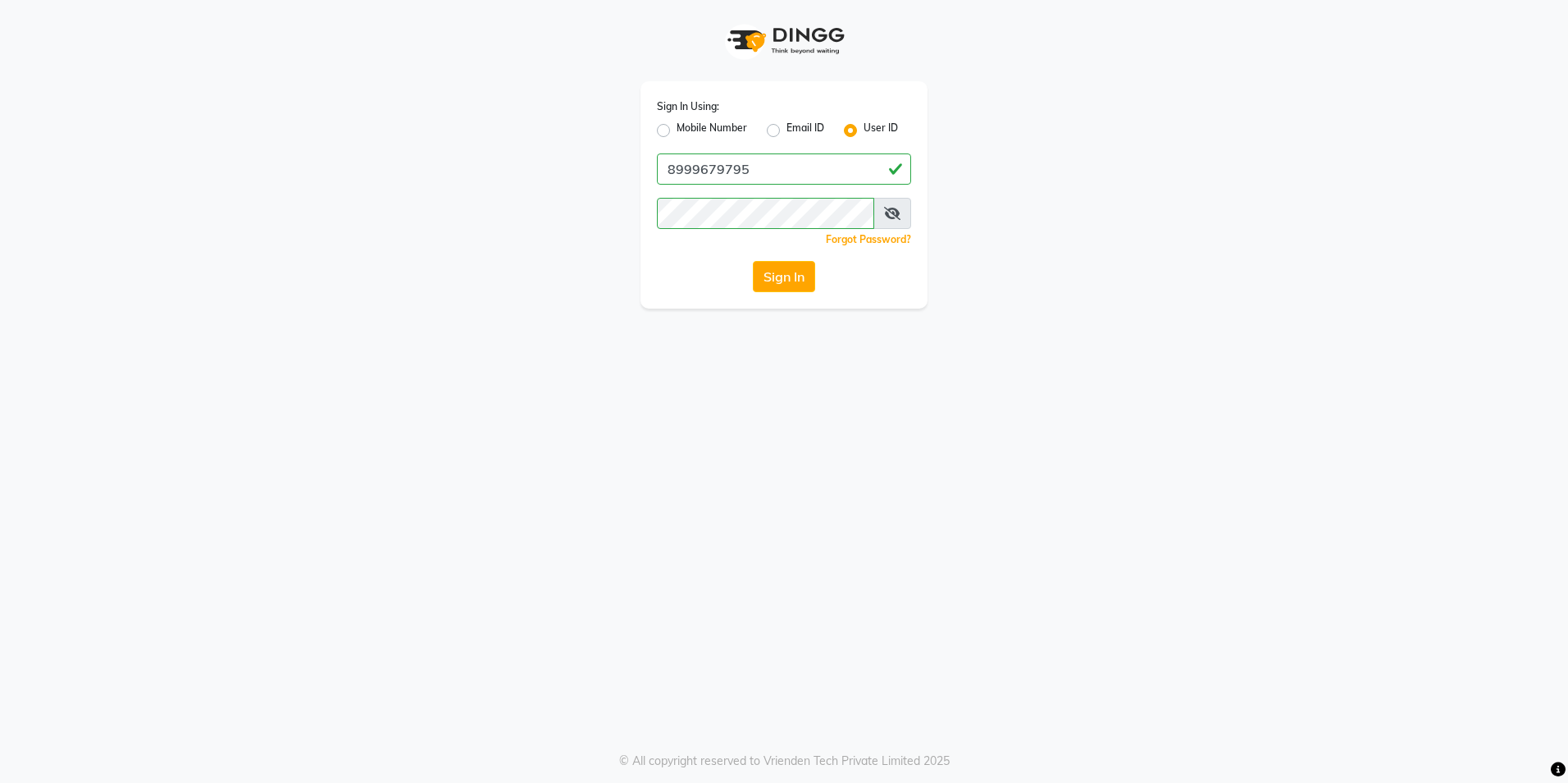
click at [677, 130] on label "Mobile Number" at bounding box center [711, 131] width 71 height 19
click at [677, 130] on input "Mobile Number" at bounding box center [681, 126] width 11 height 11
radio input "true"
radio input "false"
click at [781, 154] on input "Username" at bounding box center [812, 168] width 199 height 31
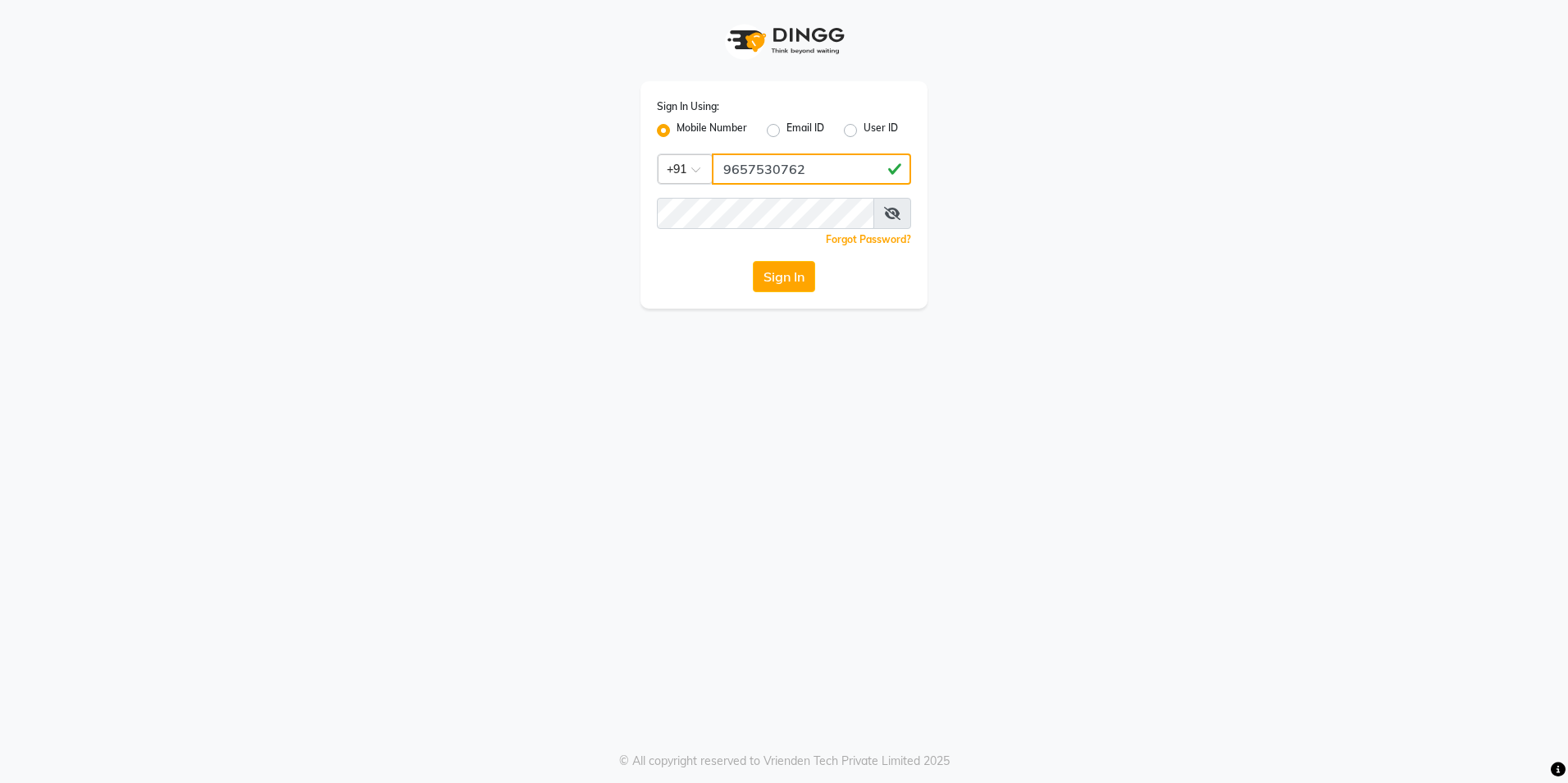
type input "9657530762"
click at [769, 272] on button "Sign In" at bounding box center [784, 277] width 62 height 31
